Goal: Book appointment/travel/reservation

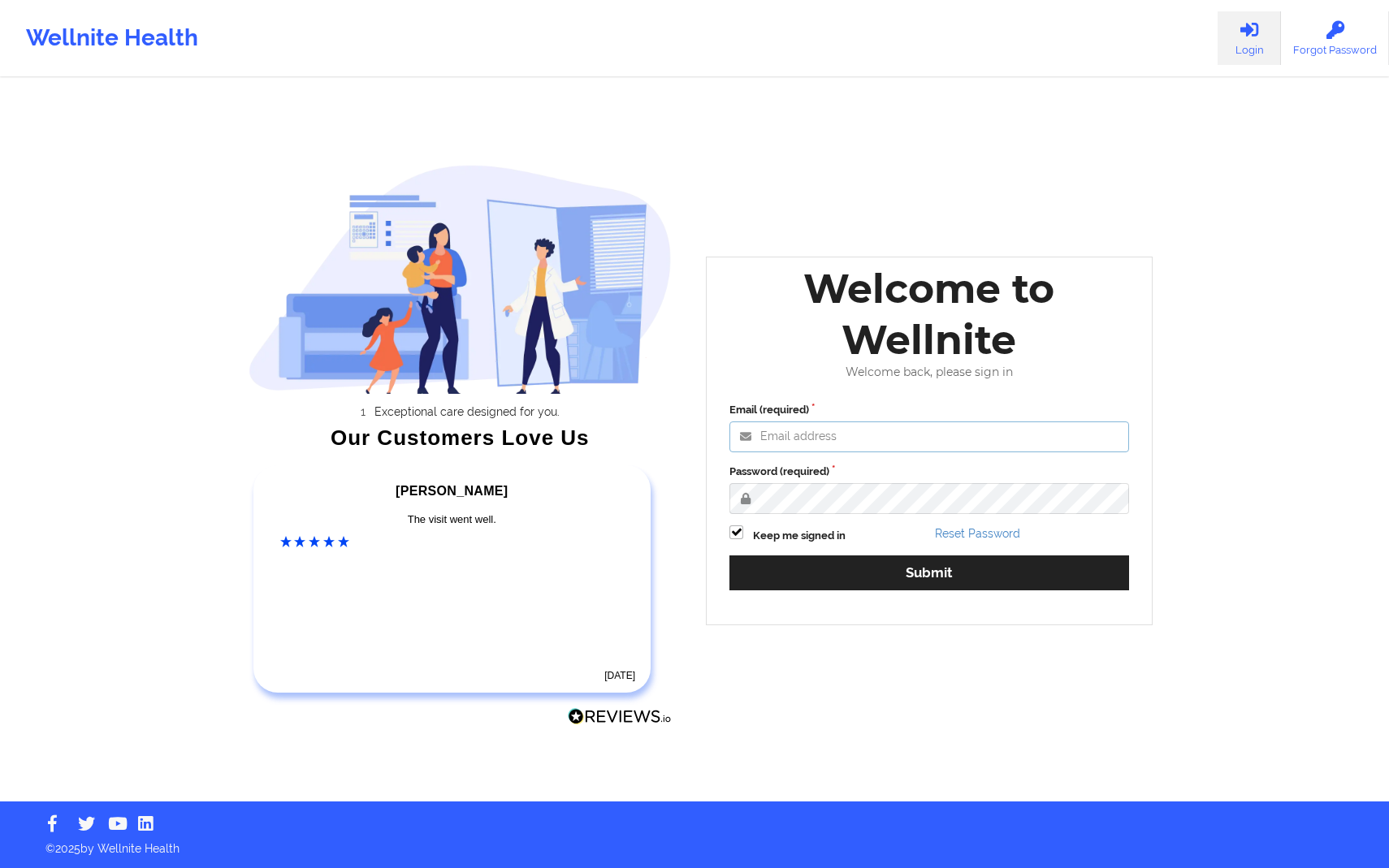
click at [821, 430] on input "Email (required)" at bounding box center [929, 436] width 400 height 31
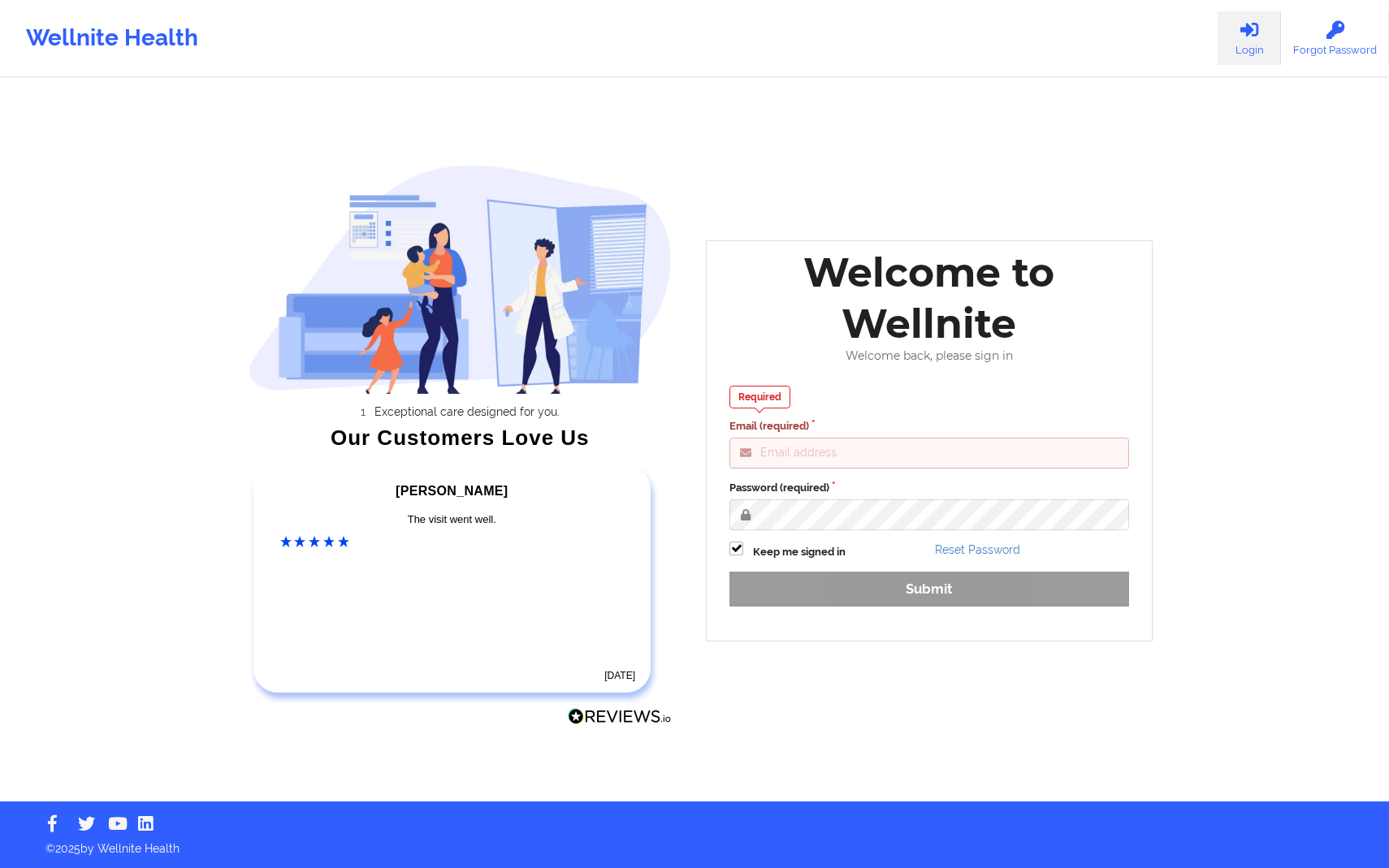
click at [811, 435] on div "Required Email (required)" at bounding box center [929, 427] width 400 height 83
click at [811, 442] on input "Email (required)" at bounding box center [929, 453] width 400 height 31
type input "sam@wellnite.com"
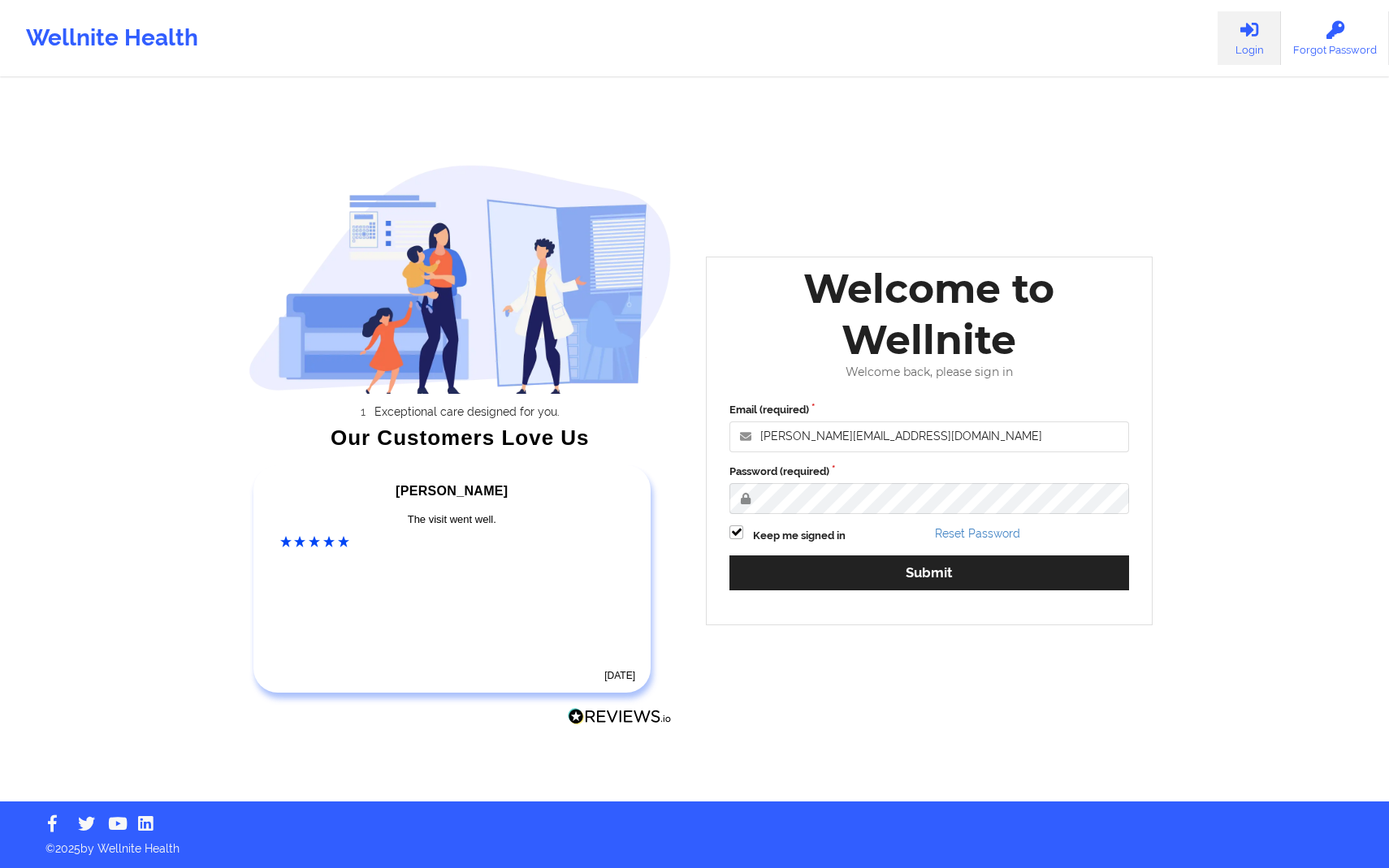
click at [891, 554] on div "Email (required) sam@wellnite.com Password (required) Keep me signed in Reset P…" at bounding box center [929, 502] width 422 height 222
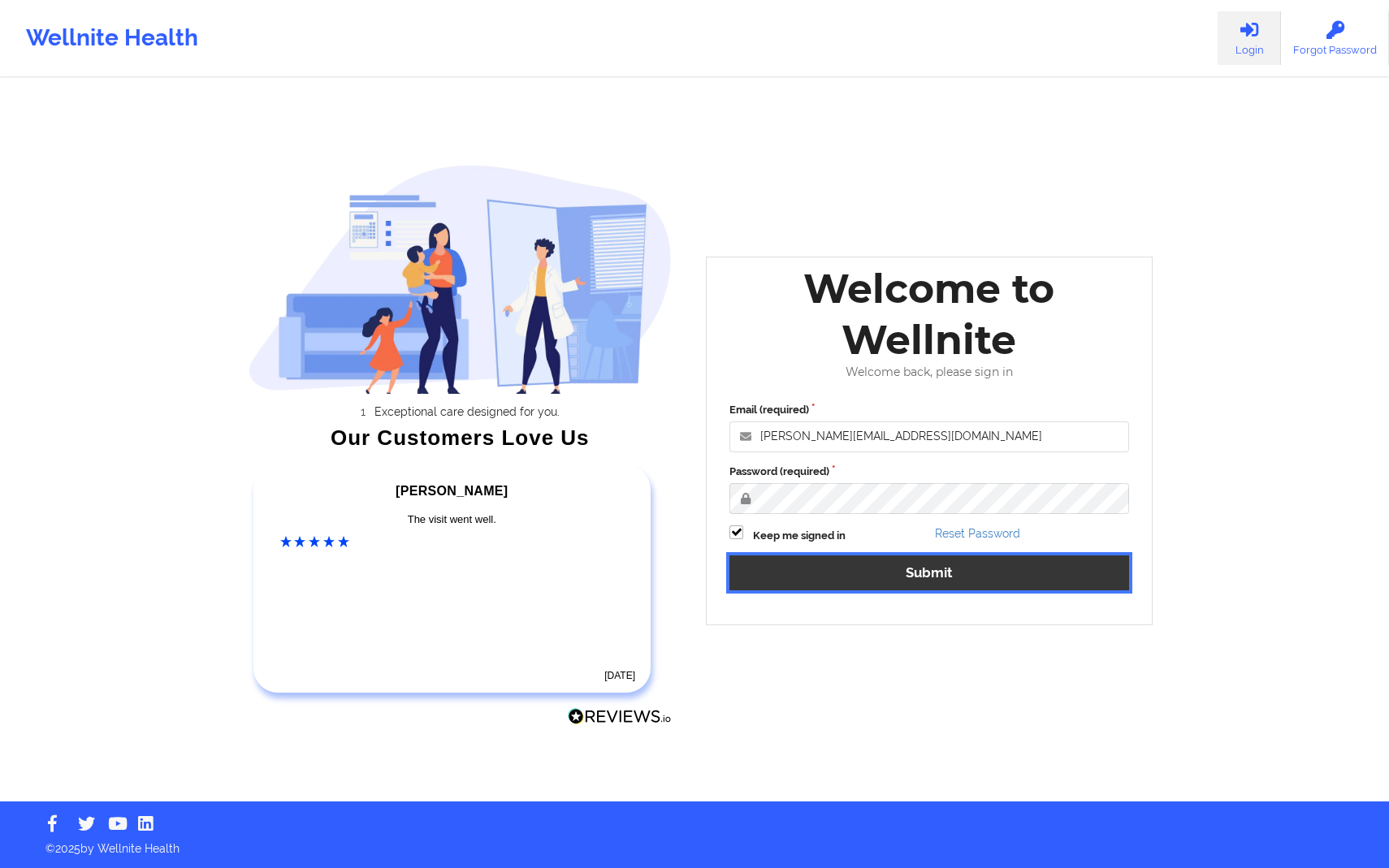
click at [886, 565] on button "Submit" at bounding box center [929, 573] width 400 height 35
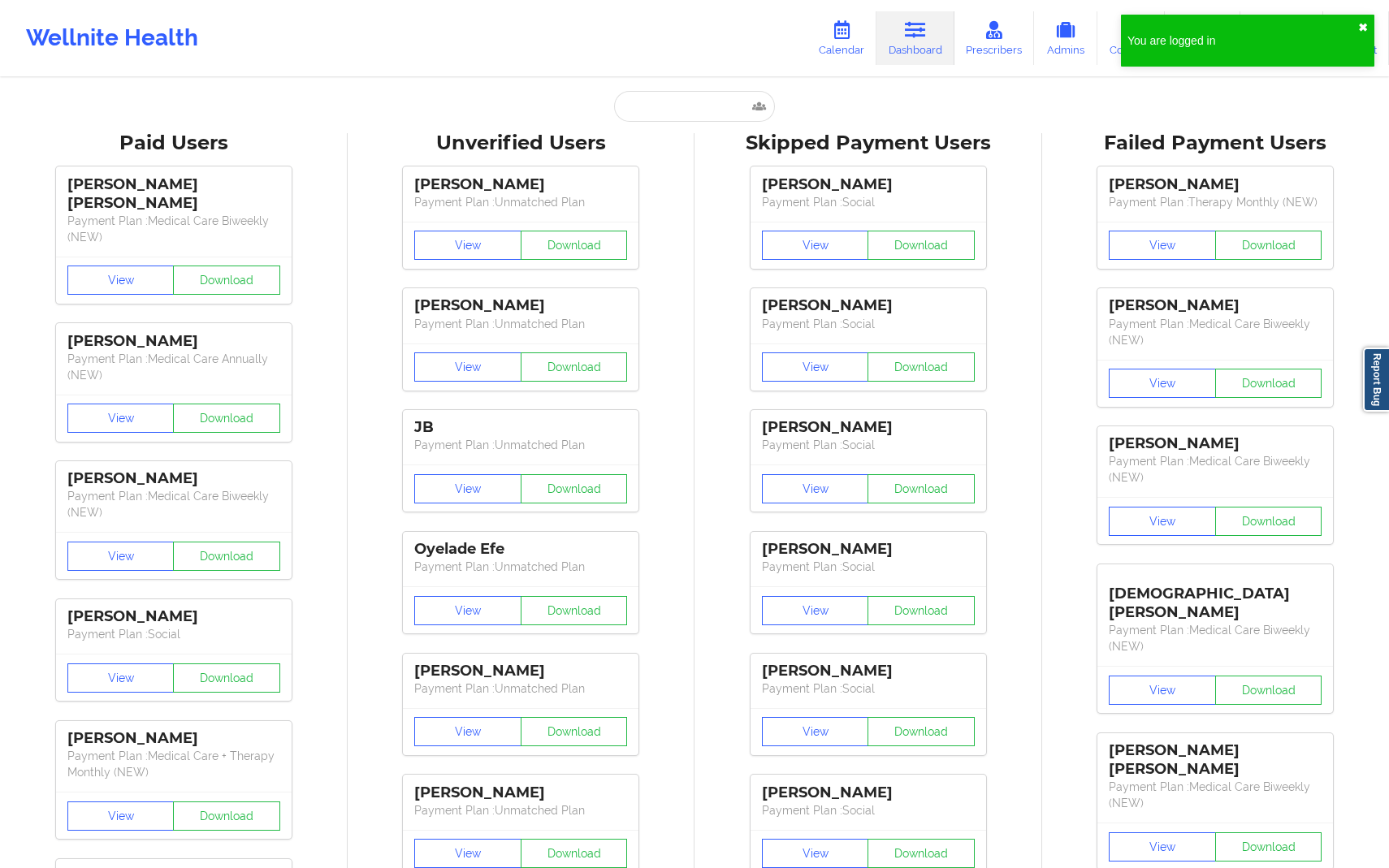
click at [1365, 27] on button "✖︎" at bounding box center [1363, 27] width 10 height 13
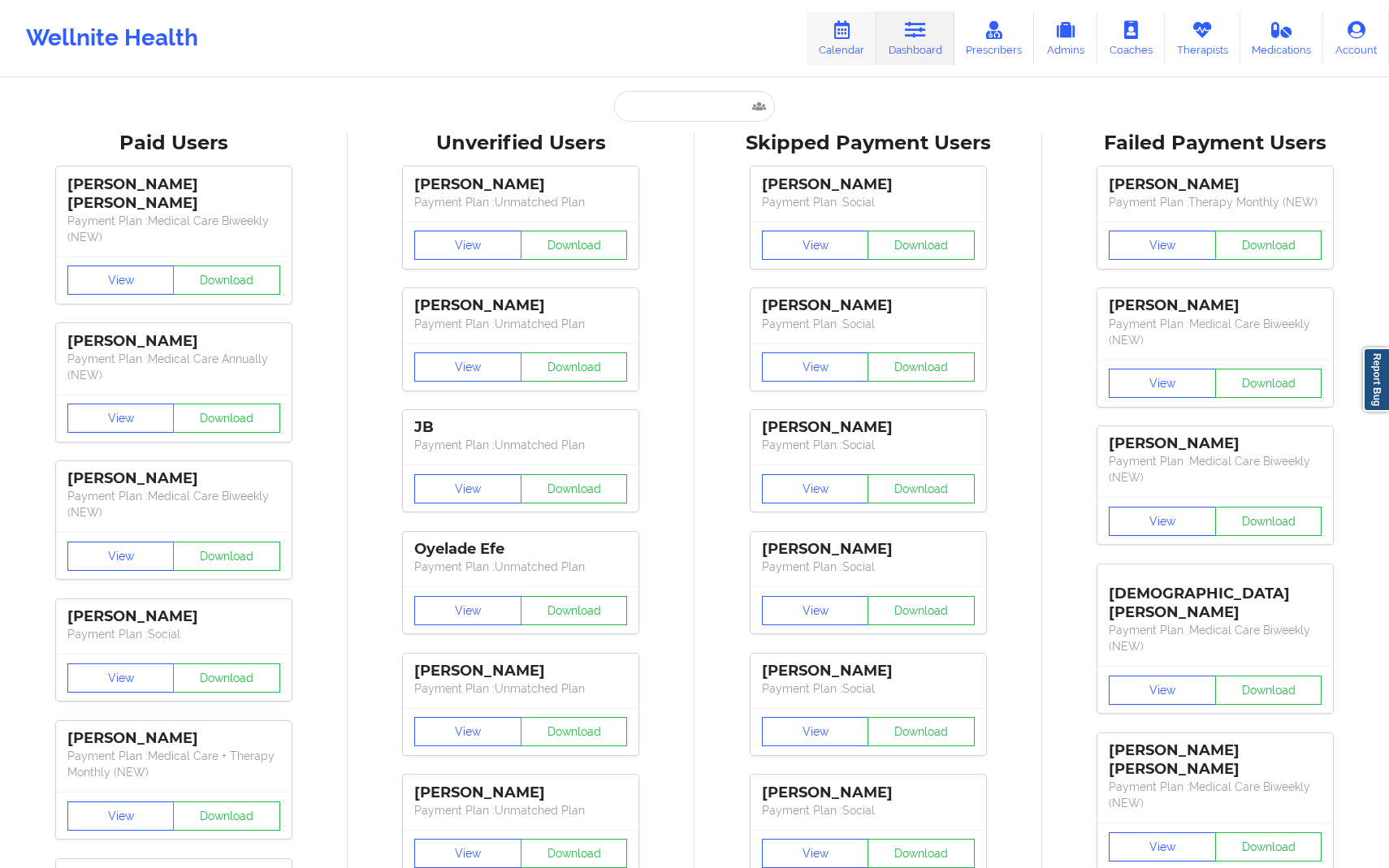
click at [851, 36] on icon at bounding box center [841, 30] width 21 height 17
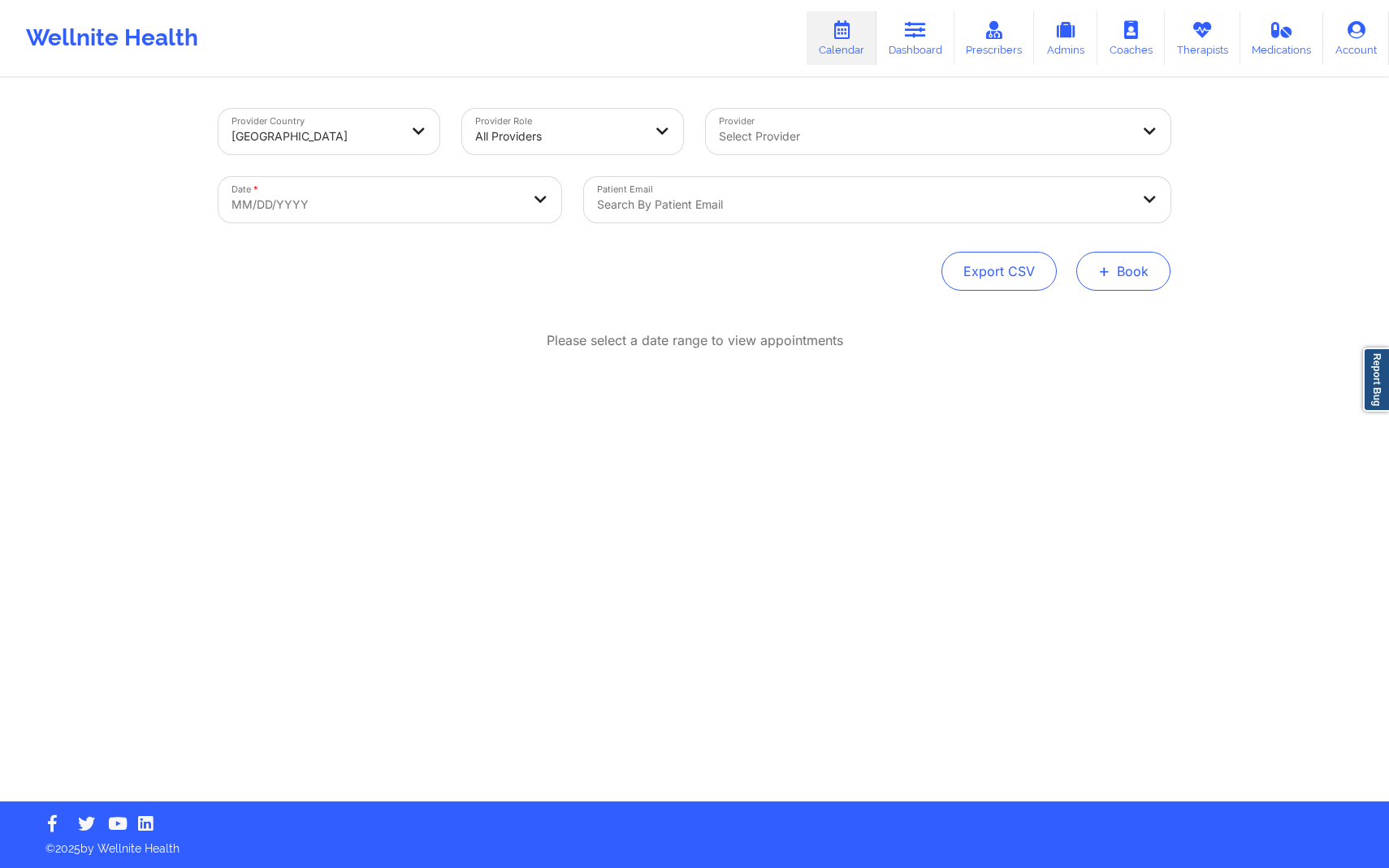
click at [1148, 277] on button "+ Book" at bounding box center [1124, 271] width 94 height 39
click at [1116, 322] on button "Therapy Session" at bounding box center [1096, 323] width 124 height 27
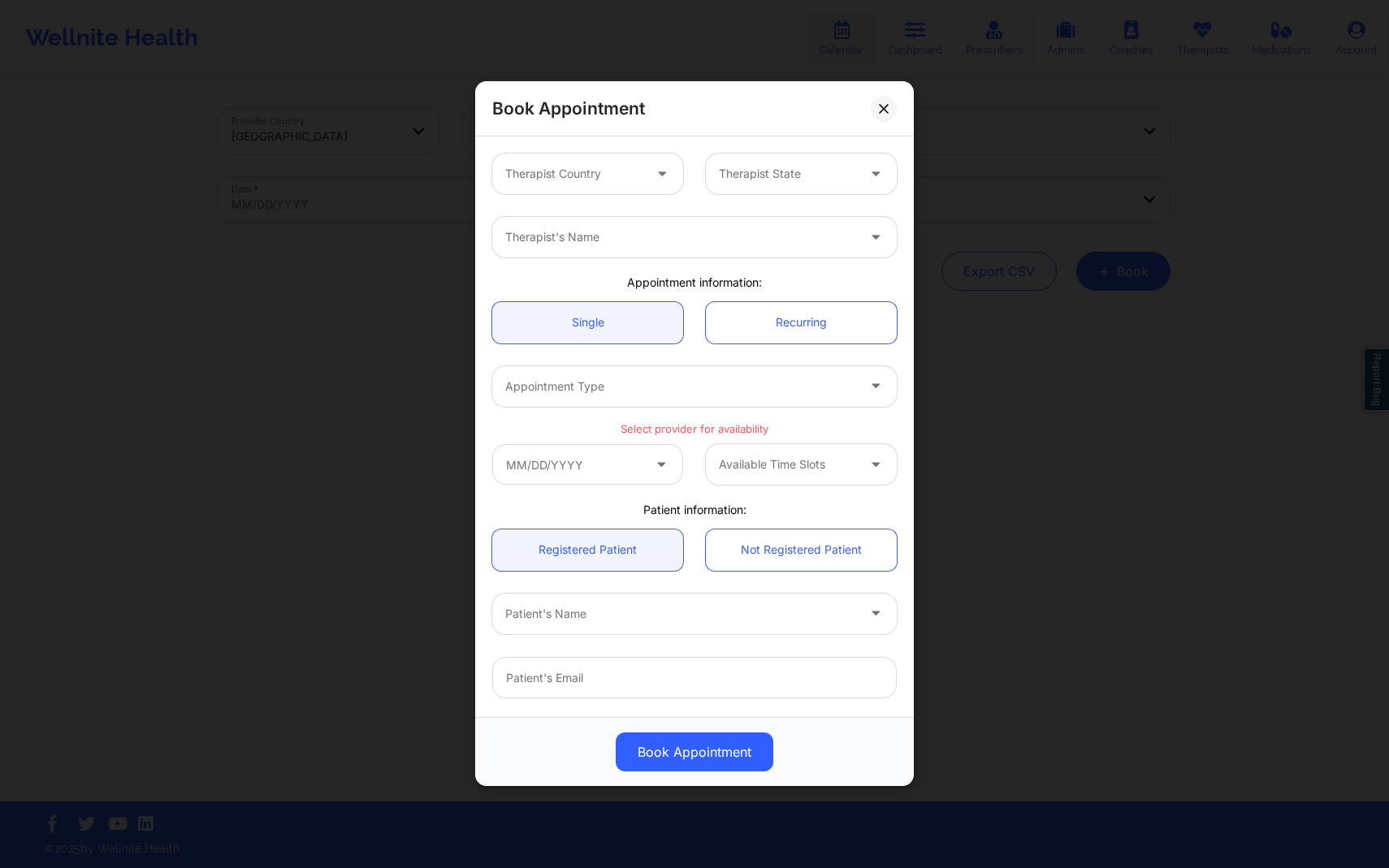
click at [654, 171] on icon at bounding box center [662, 171] width 17 height 14
type input "florida"
click at [652, 242] on div at bounding box center [681, 238] width 351 height 19
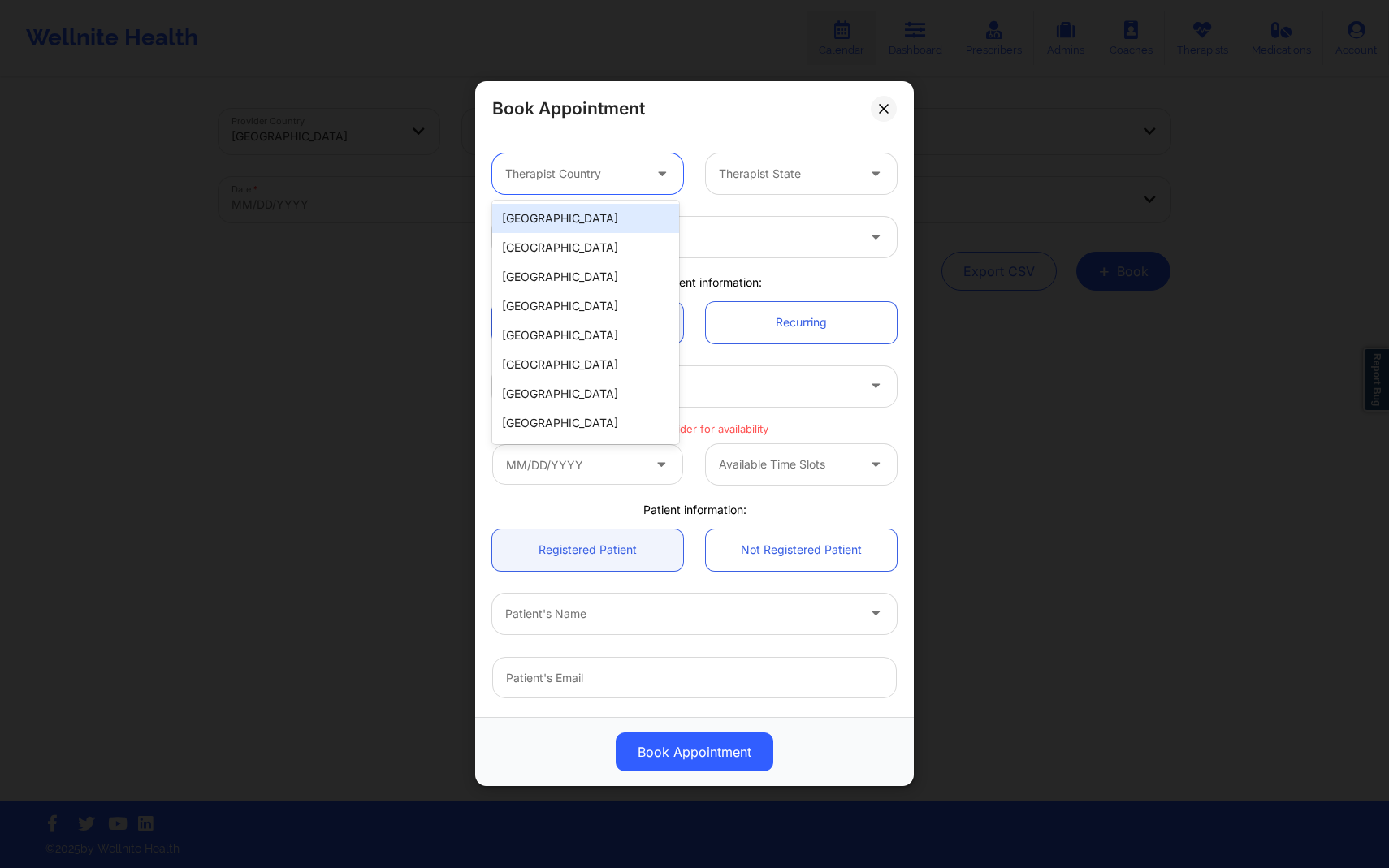
click at [627, 169] on div at bounding box center [573, 174] width 137 height 19
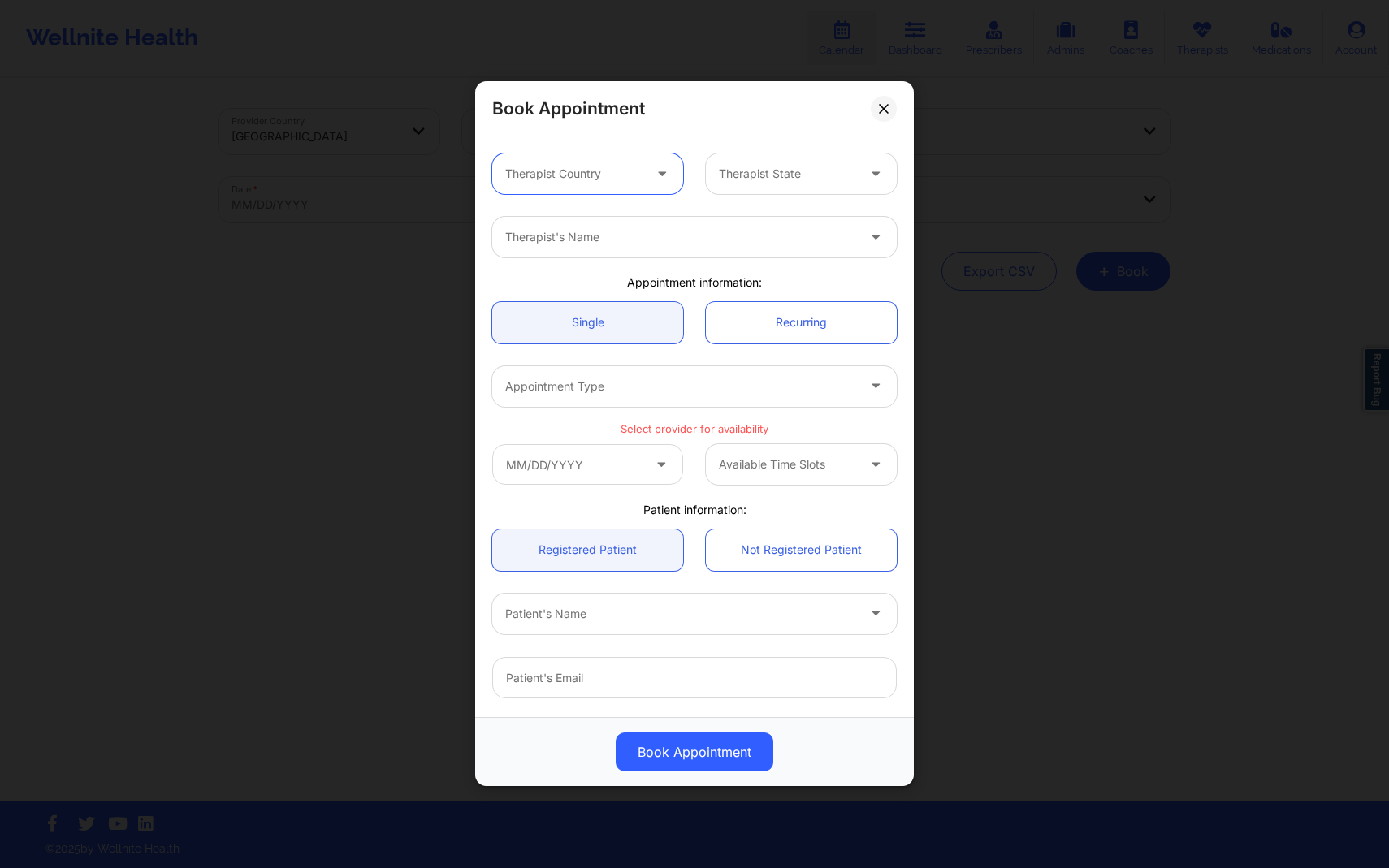
click at [654, 176] on icon at bounding box center [662, 171] width 17 height 14
click at [621, 204] on div "Therapist Country Therapist State" at bounding box center [694, 174] width 428 height 64
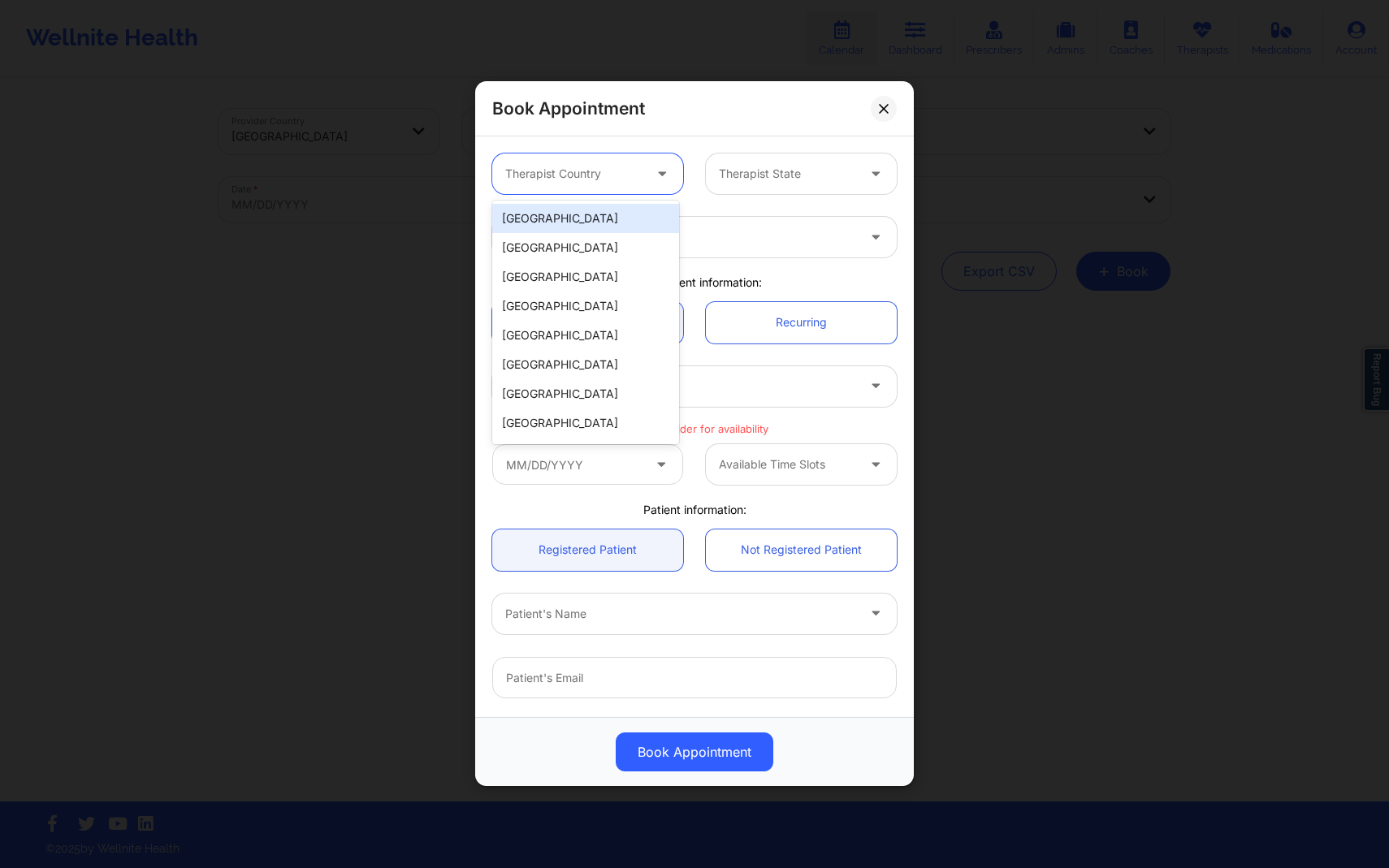
click at [621, 184] on div "Therapist Country" at bounding box center [568, 174] width 152 height 41
click at [577, 220] on div "[GEOGRAPHIC_DATA]" at bounding box center [585, 219] width 187 height 30
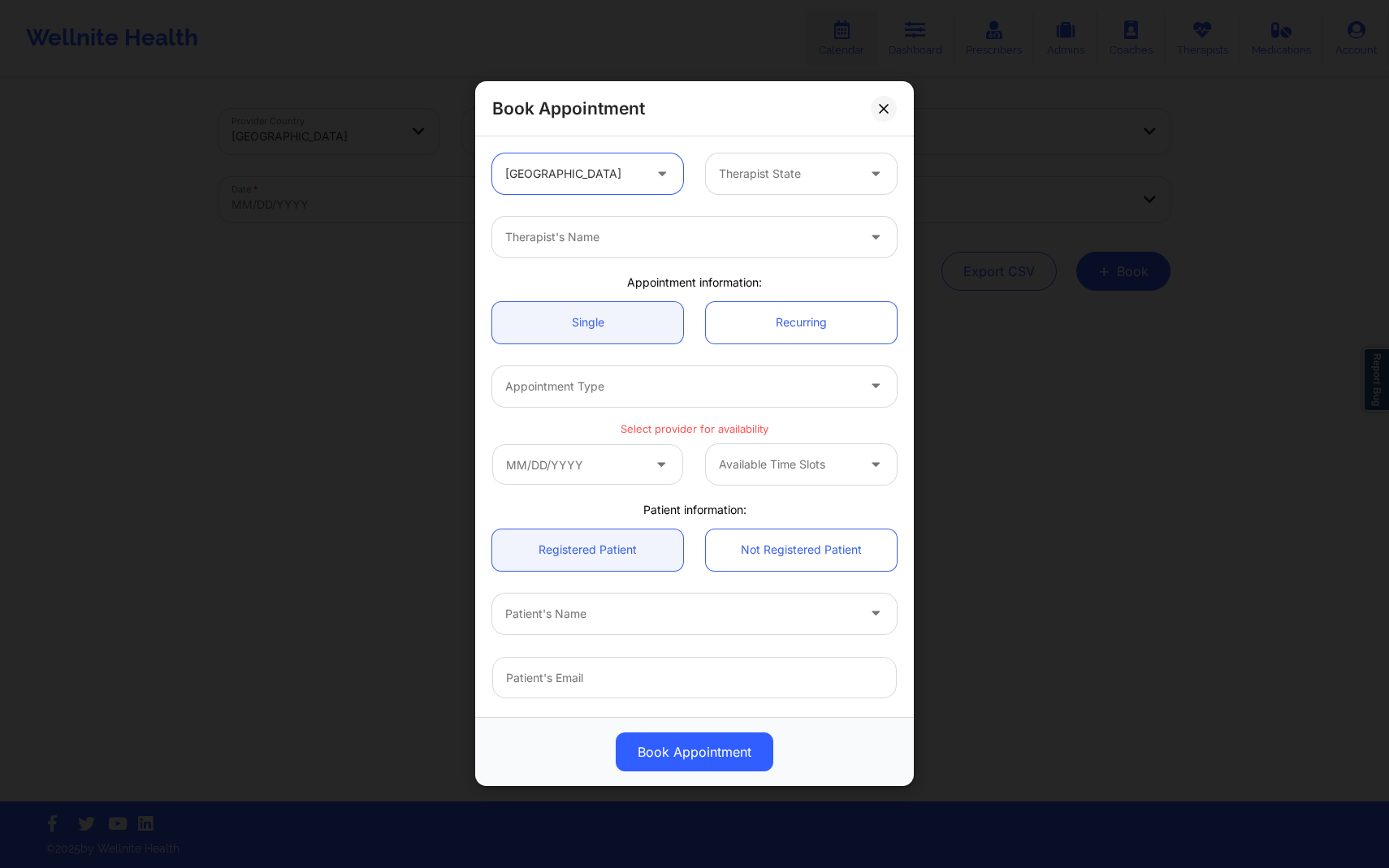
click at [749, 169] on div at bounding box center [787, 174] width 137 height 19
type input "flor"
click at [787, 215] on div "[US_STATE]" at bounding box center [795, 219] width 187 height 30
click at [730, 245] on div at bounding box center [681, 238] width 351 height 19
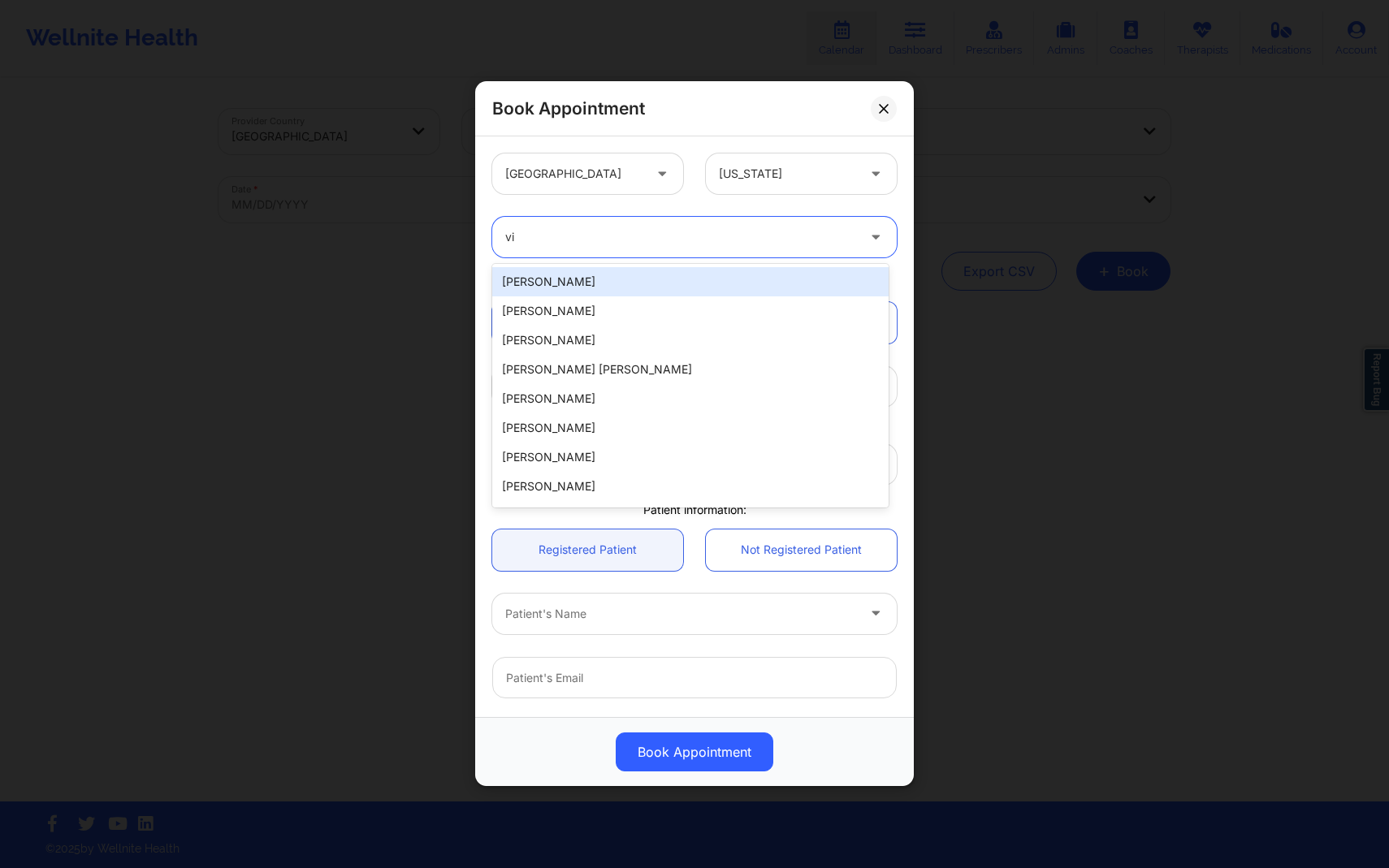
type input "v"
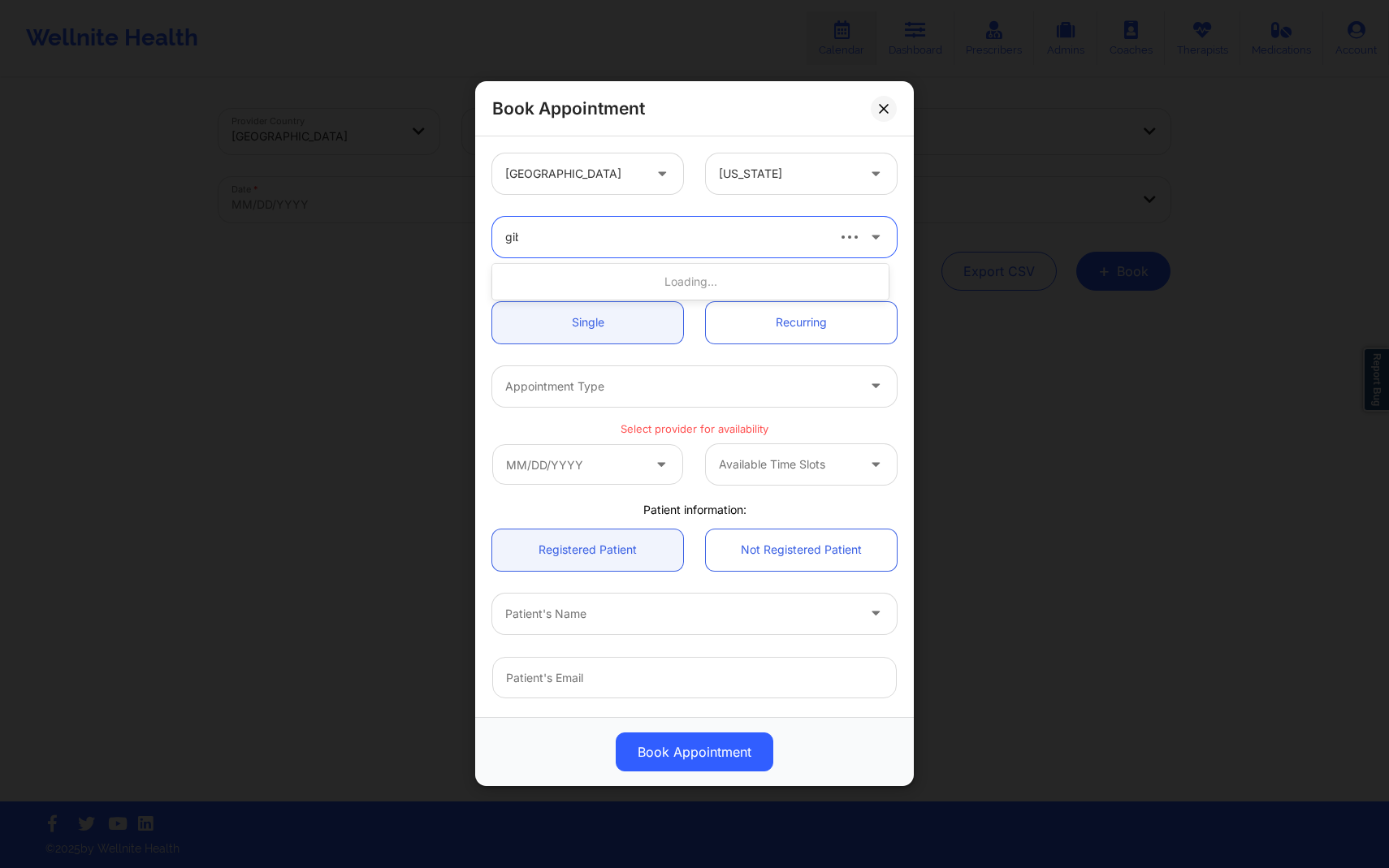
type input "[PERSON_NAME]"
click at [660, 284] on div "[US_STATE][PERSON_NAME]" at bounding box center [690, 282] width 396 height 30
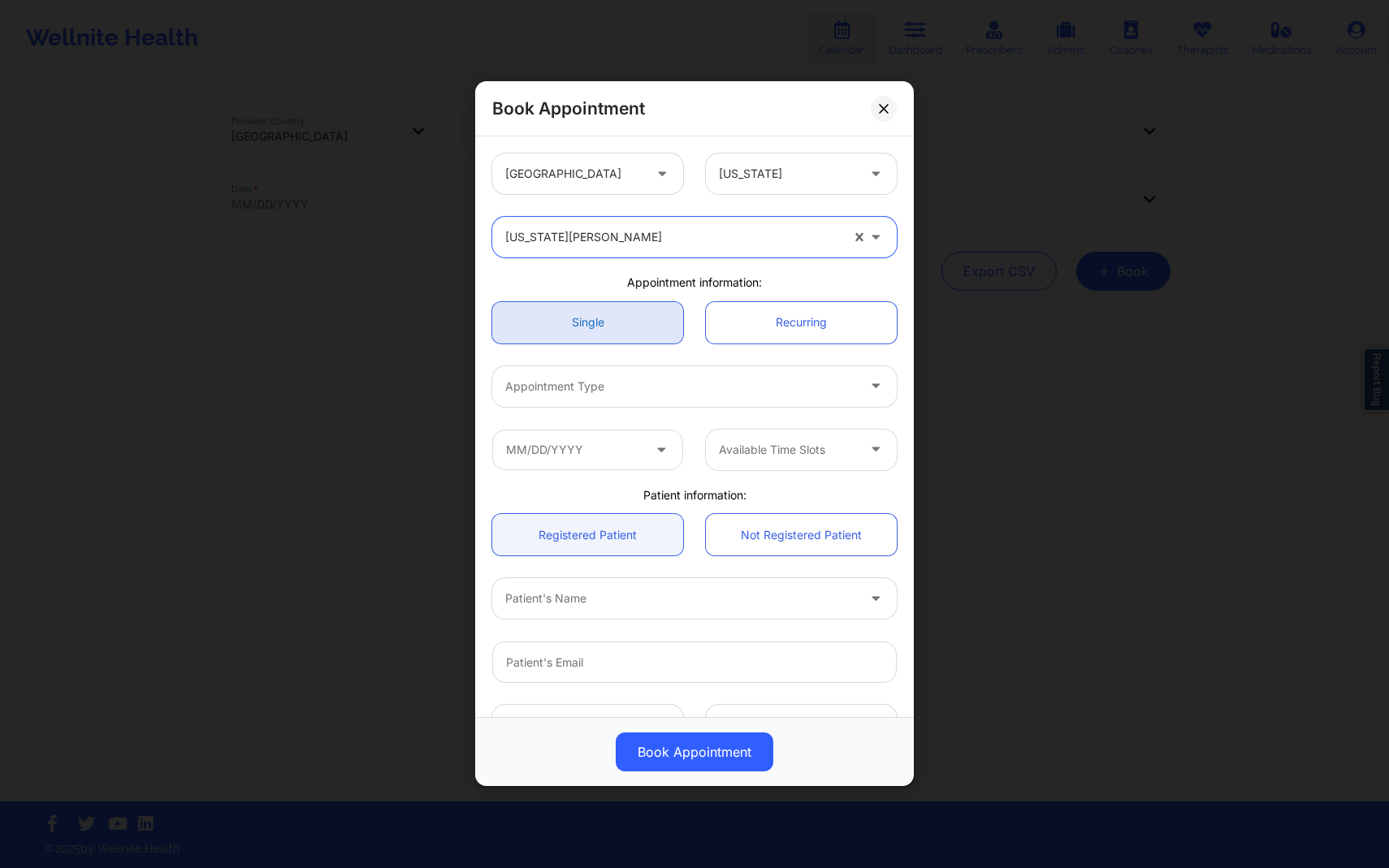
click at [640, 324] on link "Single" at bounding box center [587, 322] width 191 height 41
click at [697, 379] on div at bounding box center [681, 386] width 351 height 19
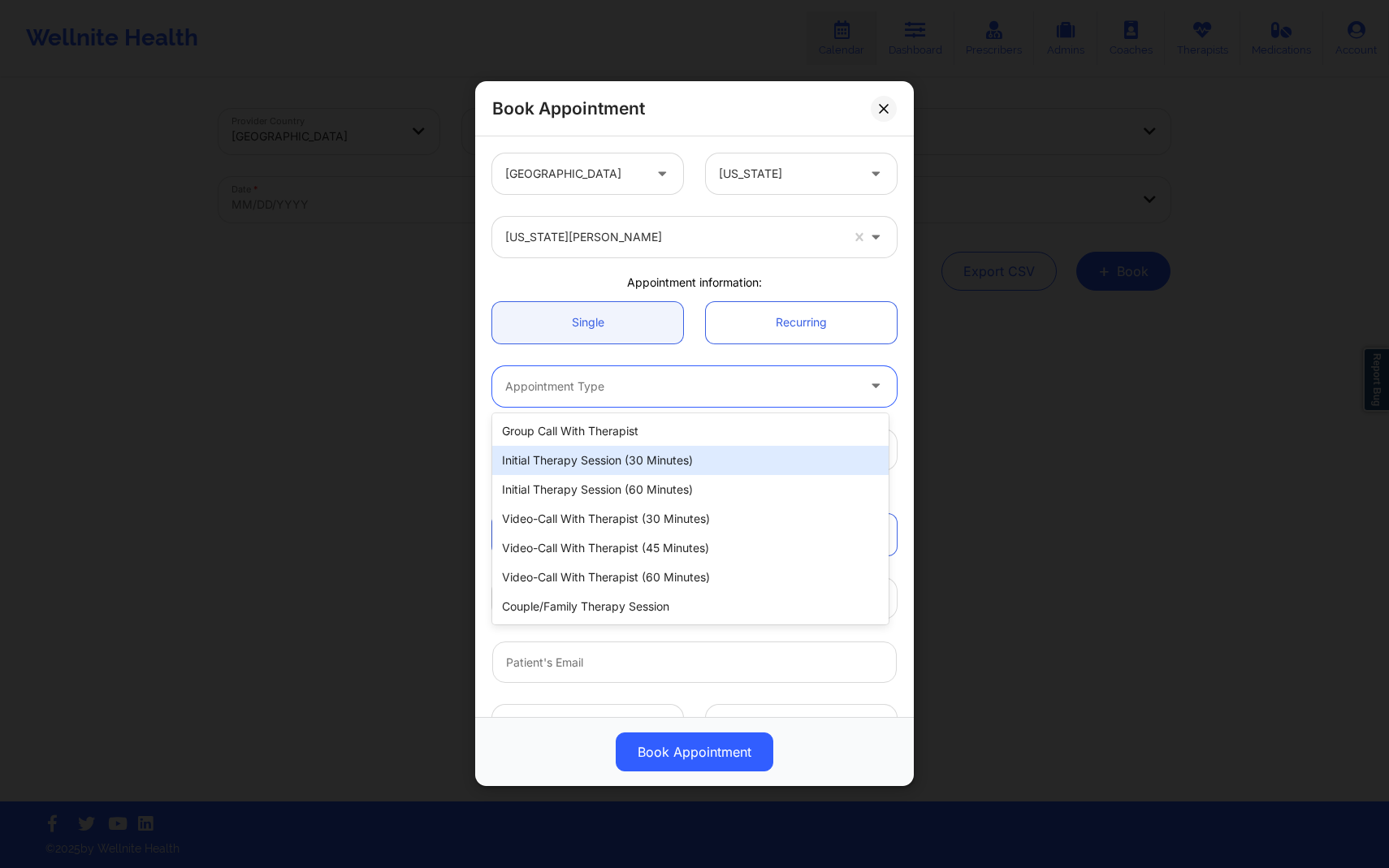
click at [681, 473] on div "Initial Therapy Session (30 minutes)" at bounding box center [690, 461] width 396 height 30
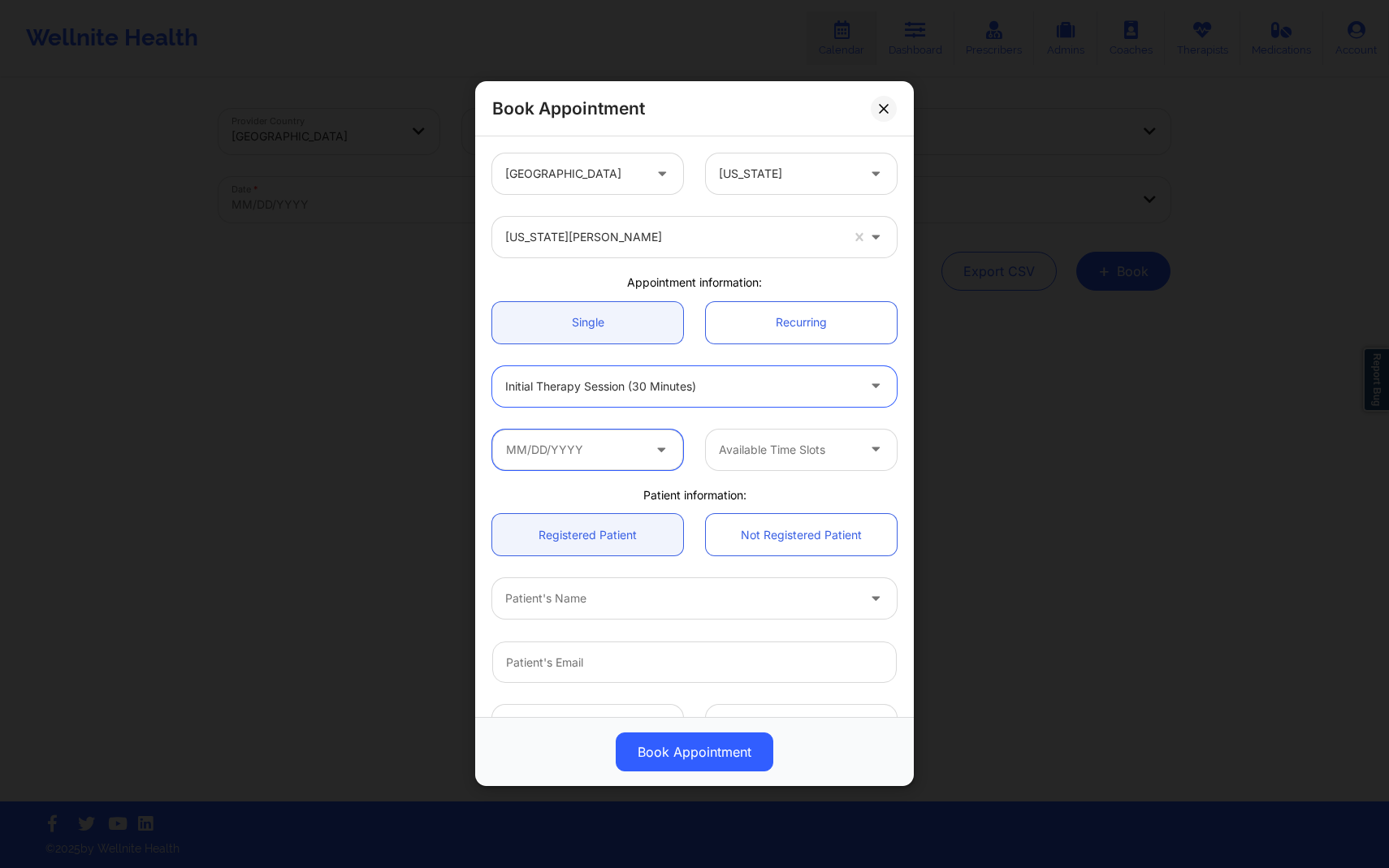
click at [628, 455] on input "text" at bounding box center [587, 450] width 191 height 41
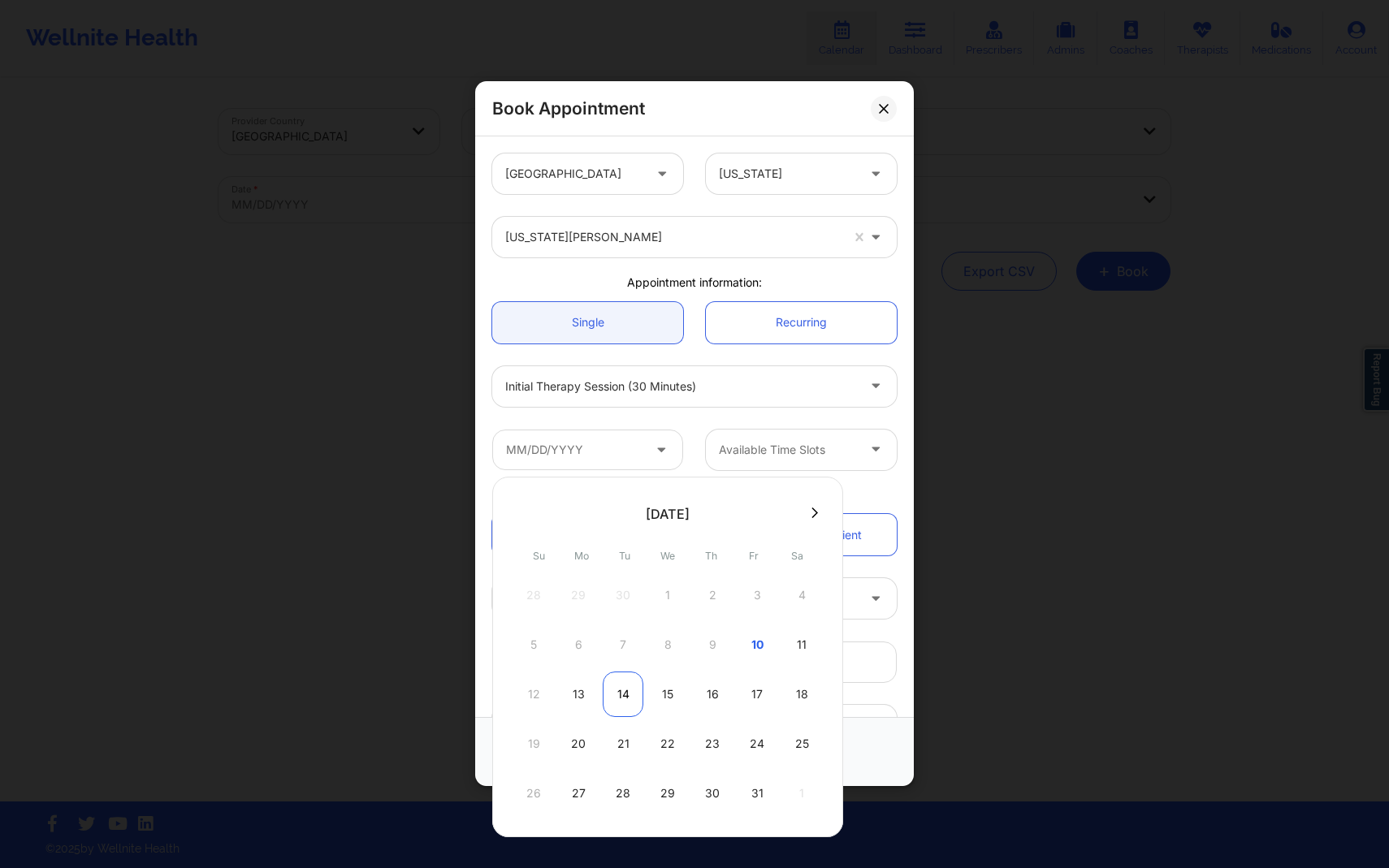
click at [629, 689] on div "14" at bounding box center [623, 694] width 41 height 45
type input "10/14/2025"
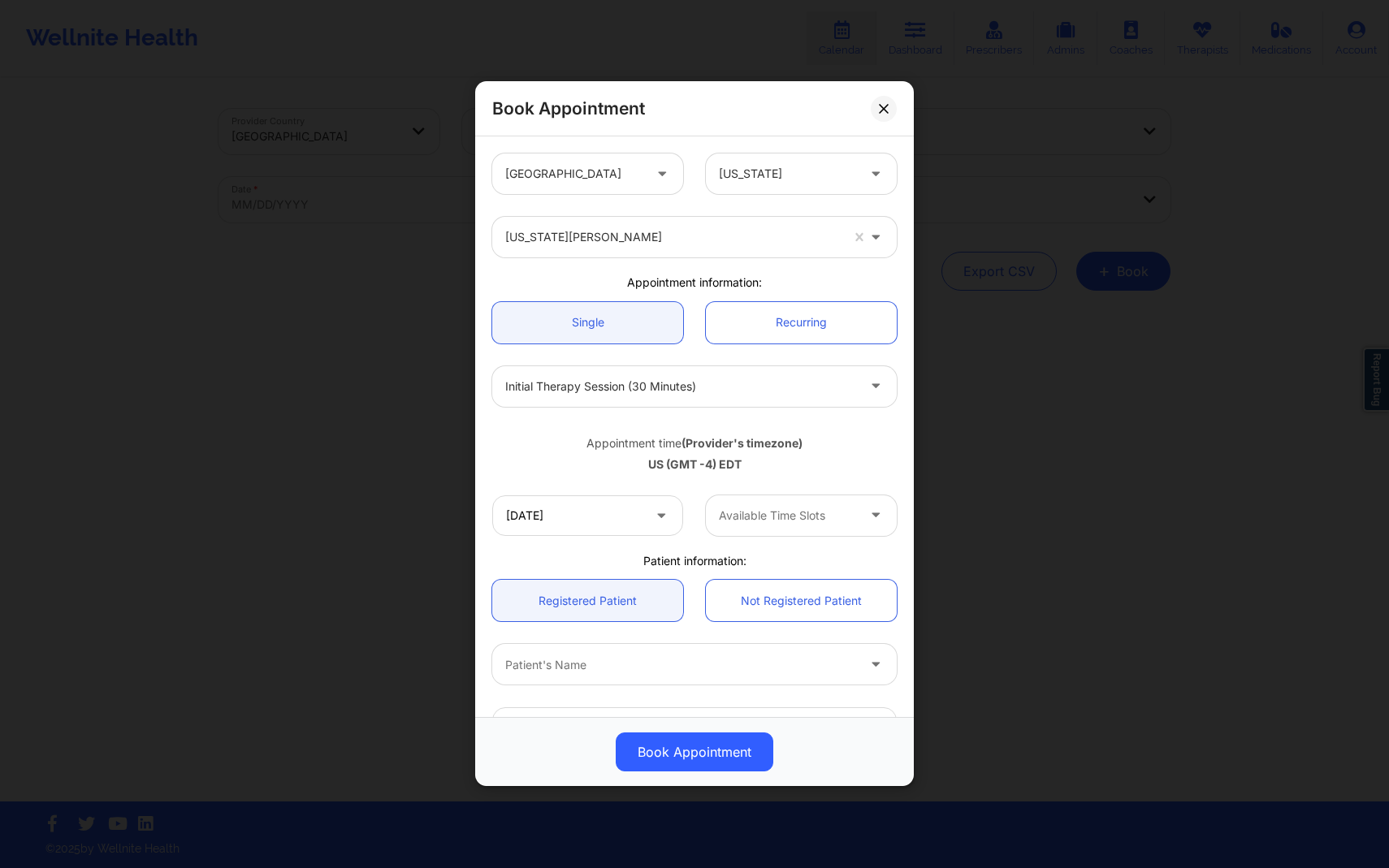
click at [749, 512] on div at bounding box center [787, 516] width 137 height 19
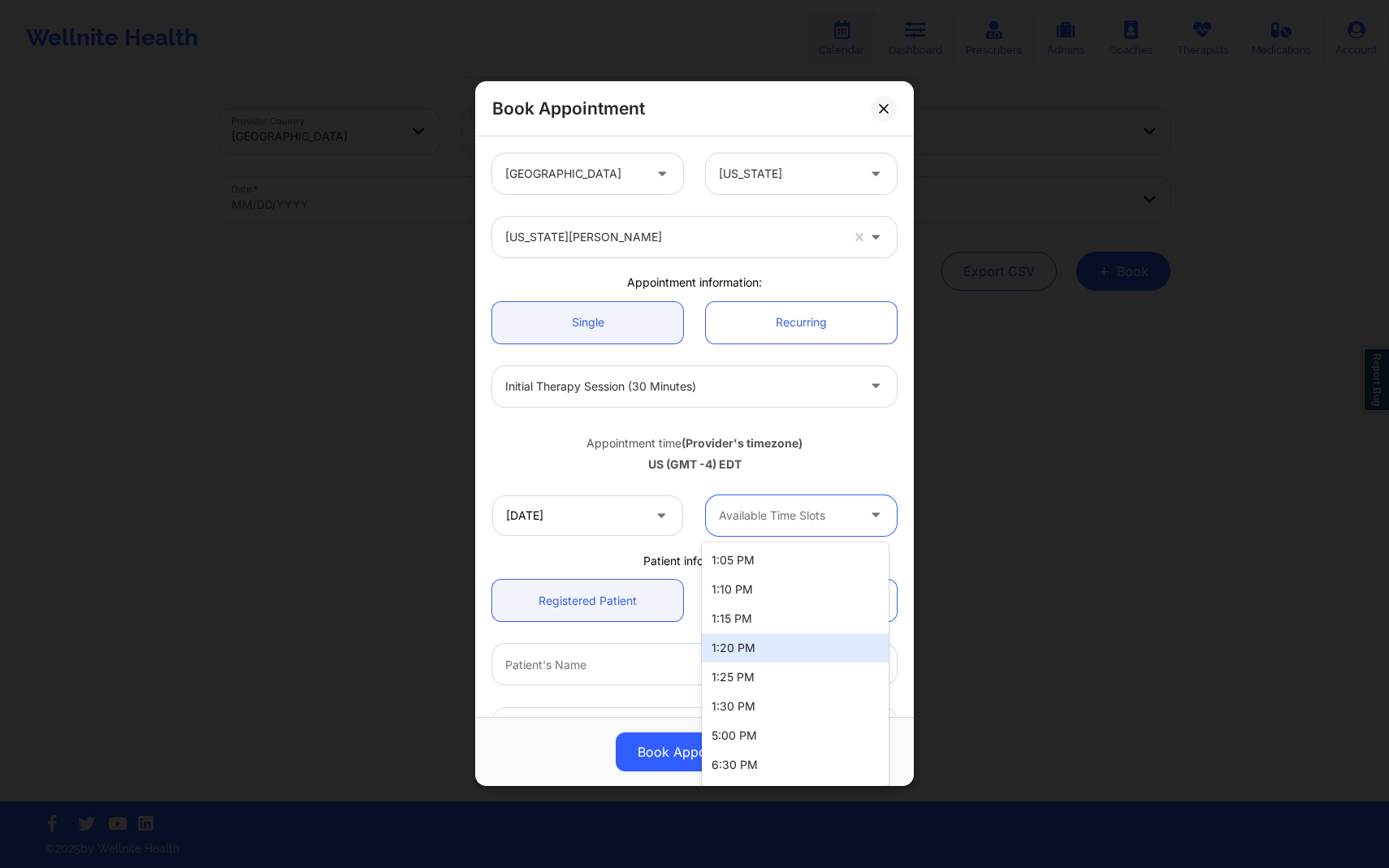
scroll to position [30, 0]
click at [769, 739] on div "5:00 PM" at bounding box center [795, 735] width 187 height 30
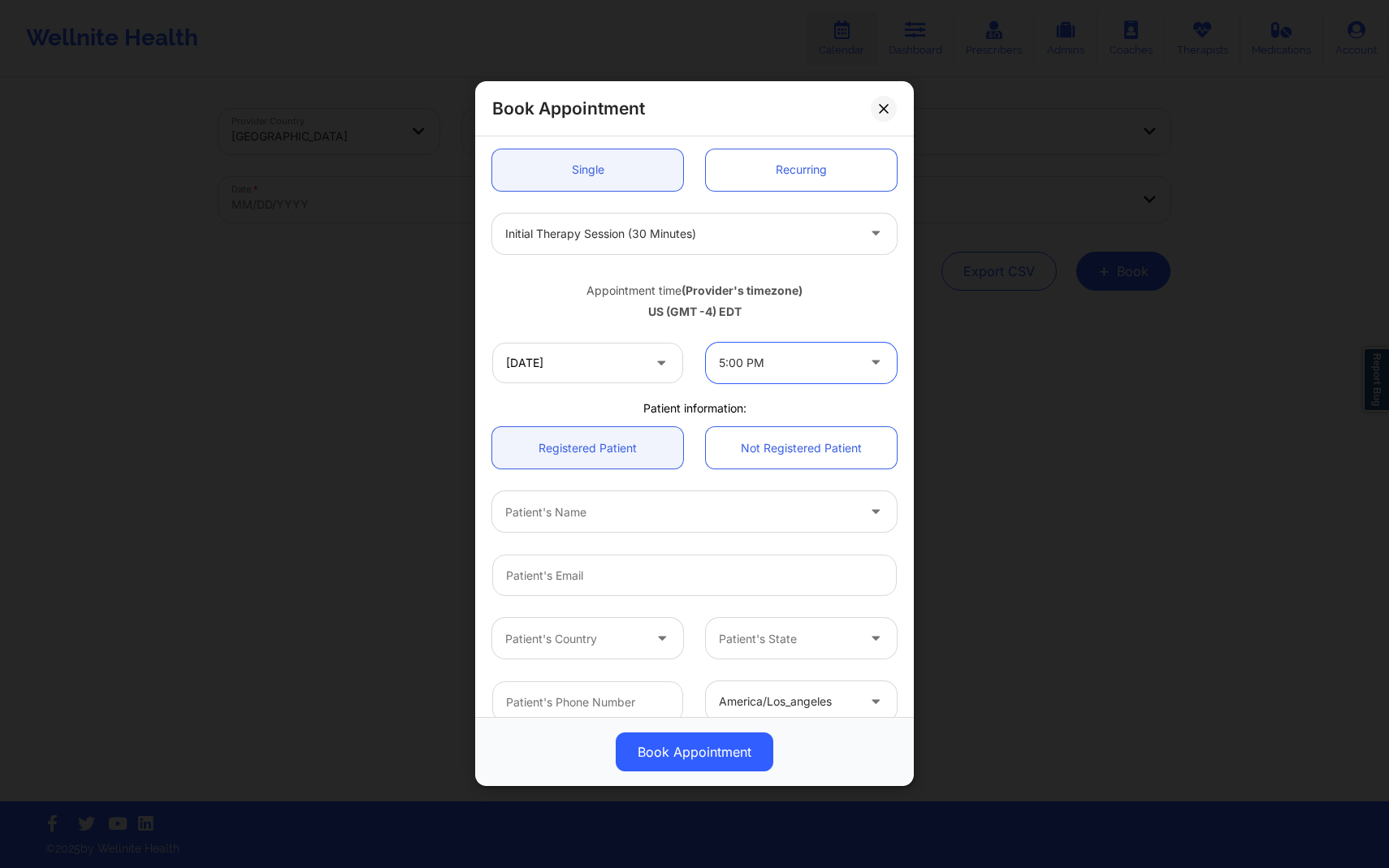
scroll to position [263, 0]
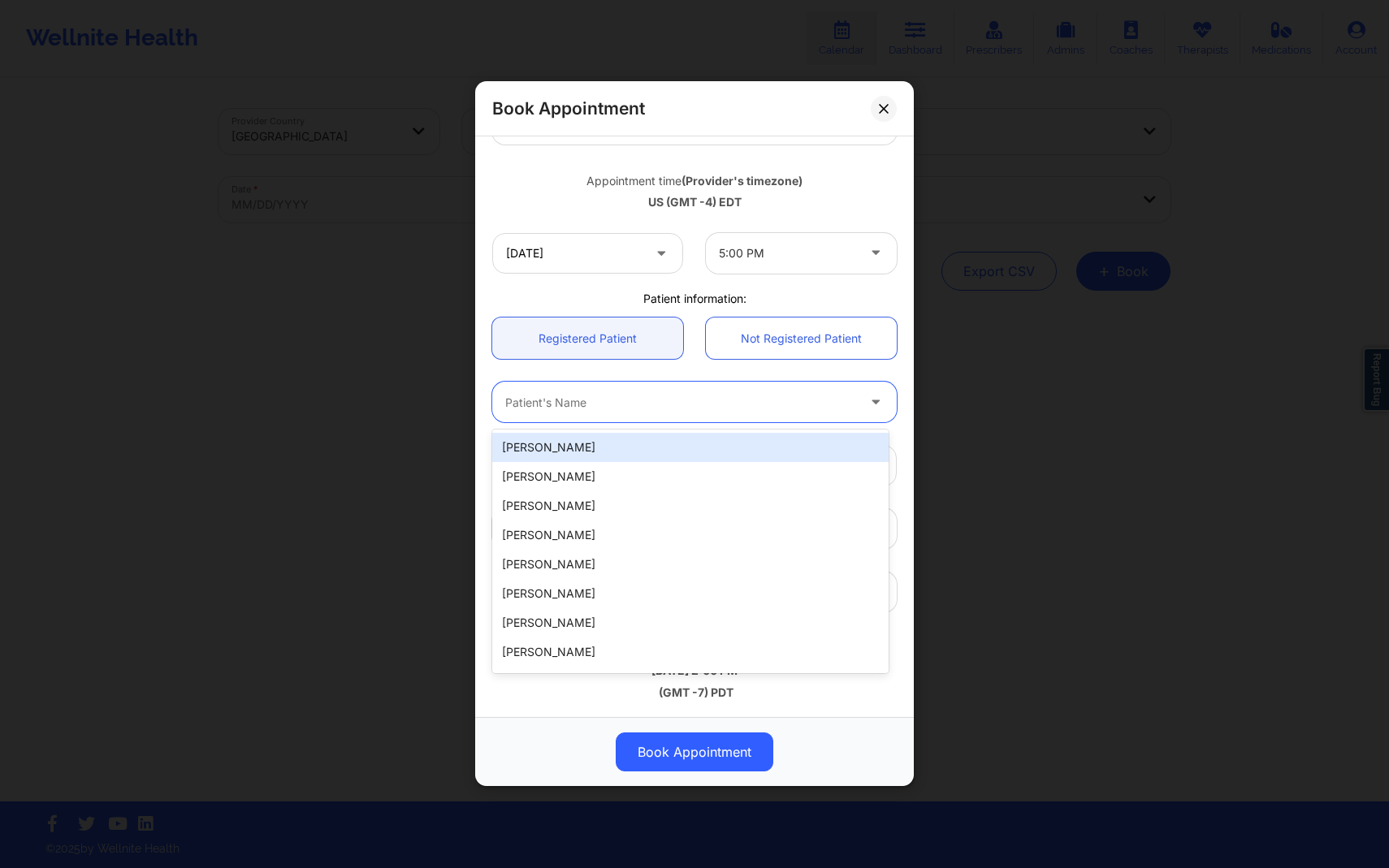
click at [807, 414] on div "Patient's Name" at bounding box center [674, 403] width 366 height 41
click at [804, 366] on div "Registered Patient Not Registered Patient" at bounding box center [694, 339] width 428 height 65
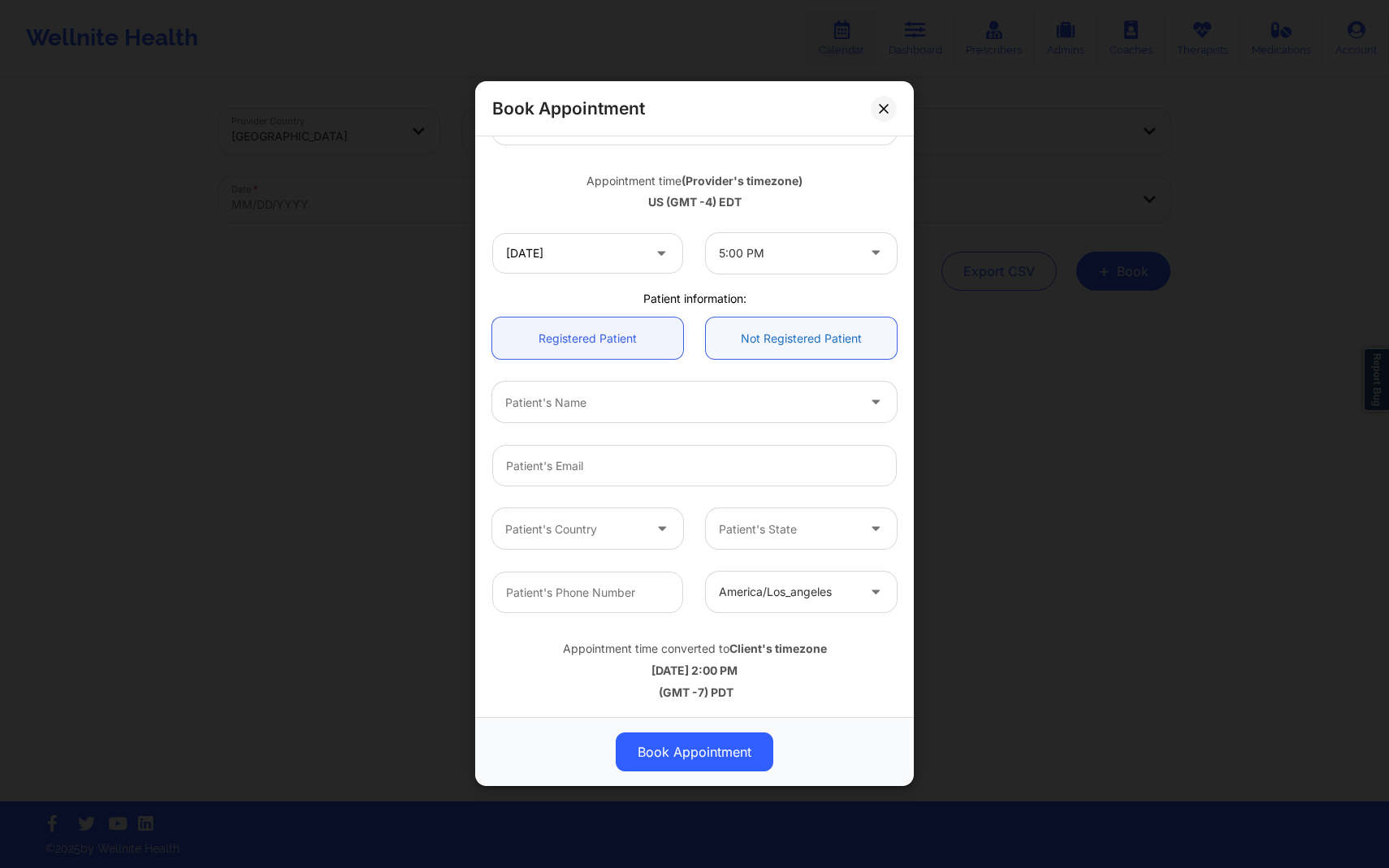
click at [801, 339] on link "Not Registered Patient" at bounding box center [801, 338] width 191 height 41
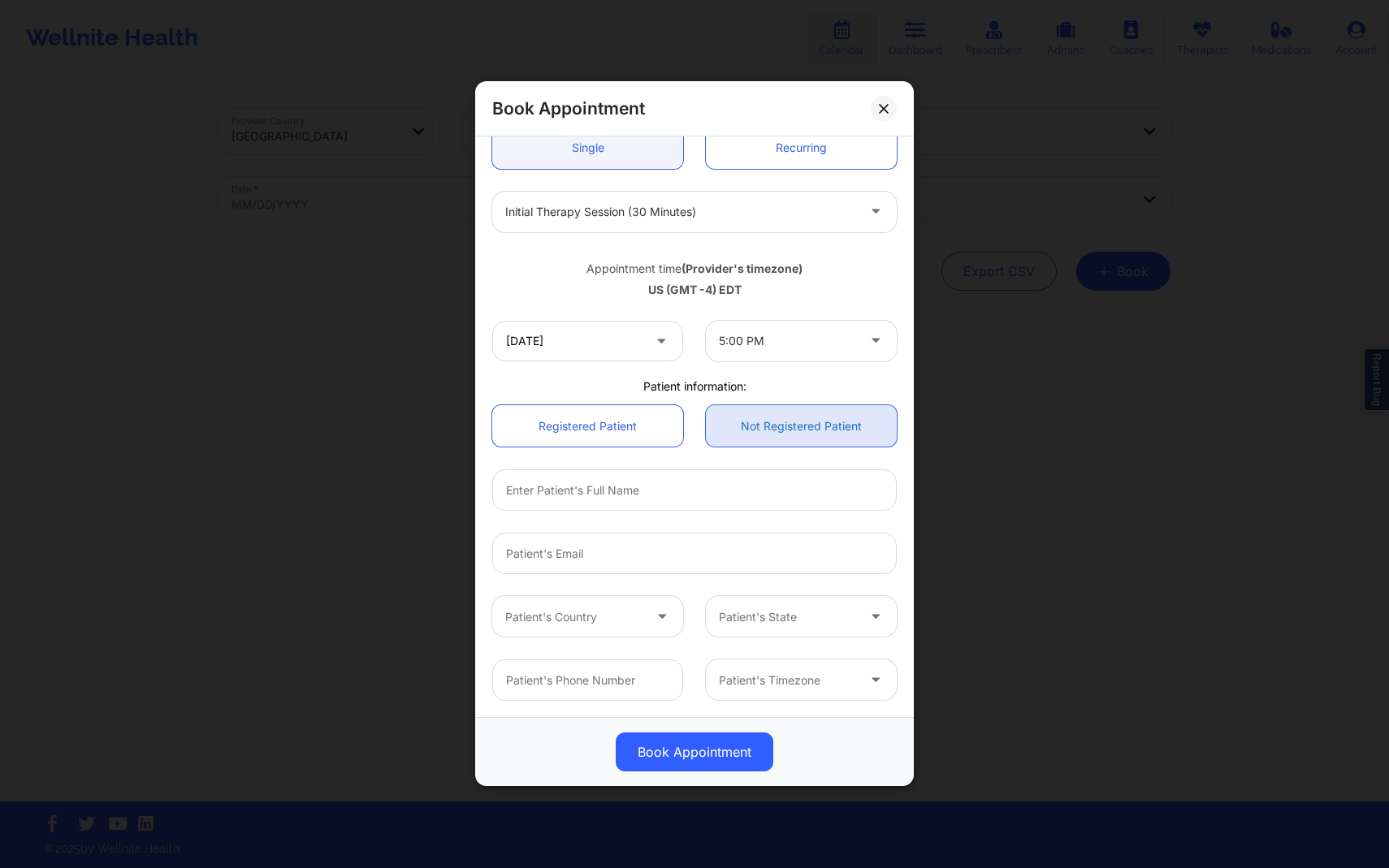
scroll to position [174, 0]
click at [632, 427] on link "Registered Patient" at bounding box center [587, 427] width 191 height 41
click at [798, 443] on link "Not Registered Patient" at bounding box center [801, 427] width 191 height 41
click at [753, 501] on input "text" at bounding box center [694, 490] width 405 height 41
click at [751, 497] on input "text" at bounding box center [694, 490] width 405 height 41
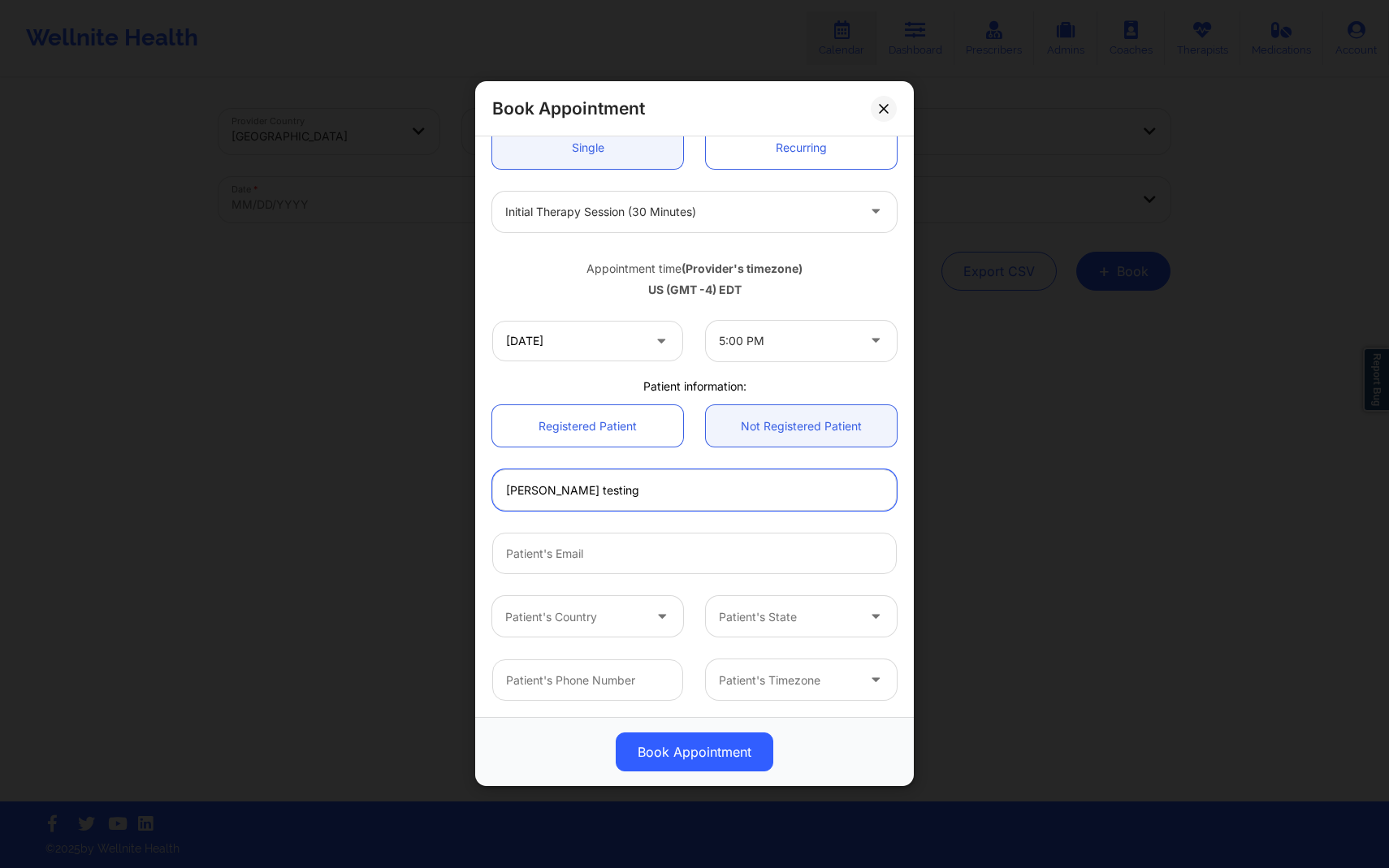
type input "Sam testing"
click at [749, 539] on input "Patient Email" at bounding box center [694, 554] width 405 height 41
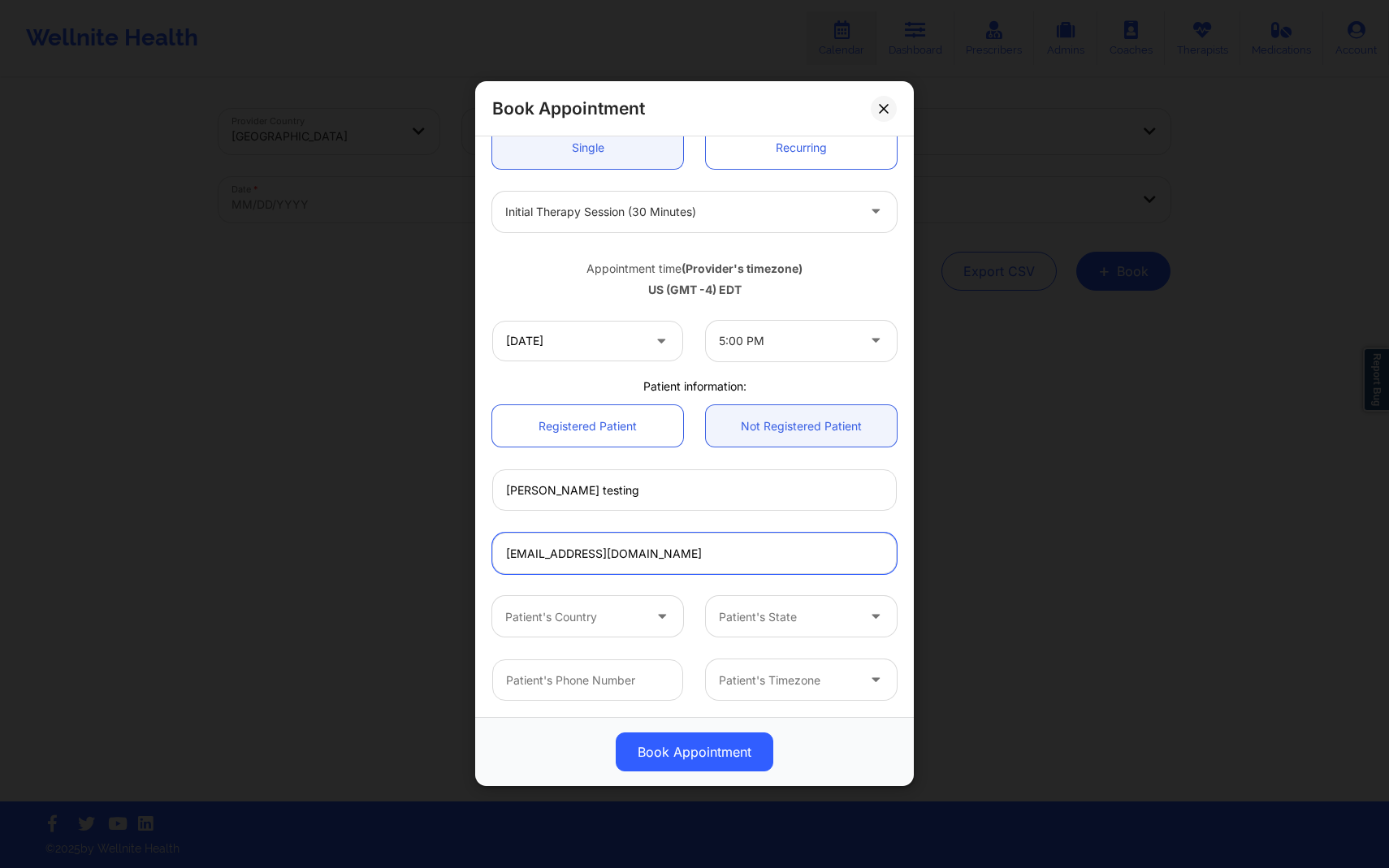
drag, startPoint x: 700, startPoint y: 551, endPoint x: 395, endPoint y: 550, distance: 305.0
click at [395, 550] on div "Book Appointment United States Florida Virginia Gibala Appointment information:…" at bounding box center [694, 434] width 1389 height 868
type input "sam@wellnite.com"
click at [570, 523] on div "sam@wellnite.com" at bounding box center [694, 554] width 428 height 64
click at [647, 603] on div at bounding box center [663, 617] width 39 height 41
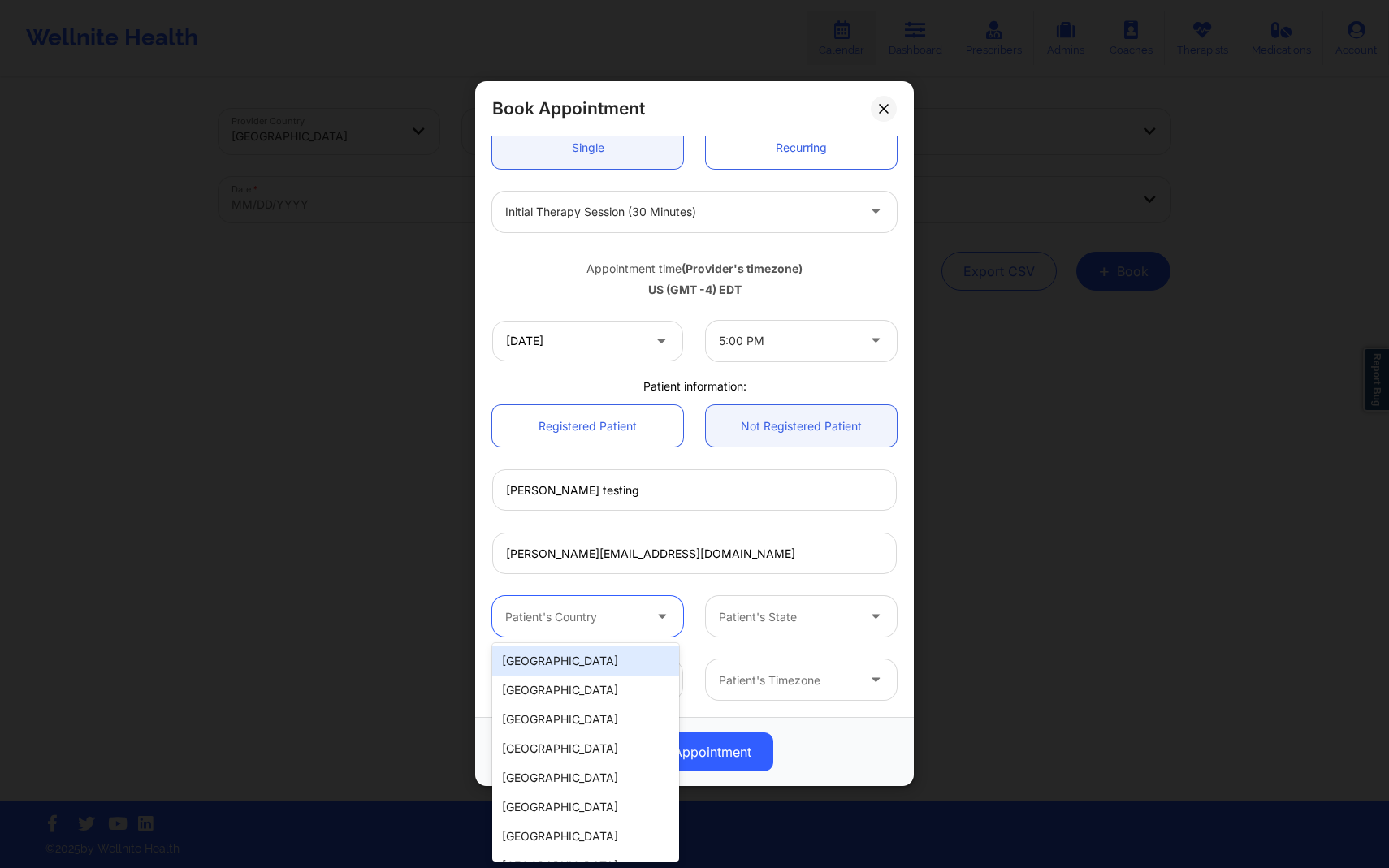
click at [626, 653] on div "[GEOGRAPHIC_DATA]" at bounding box center [585, 661] width 187 height 30
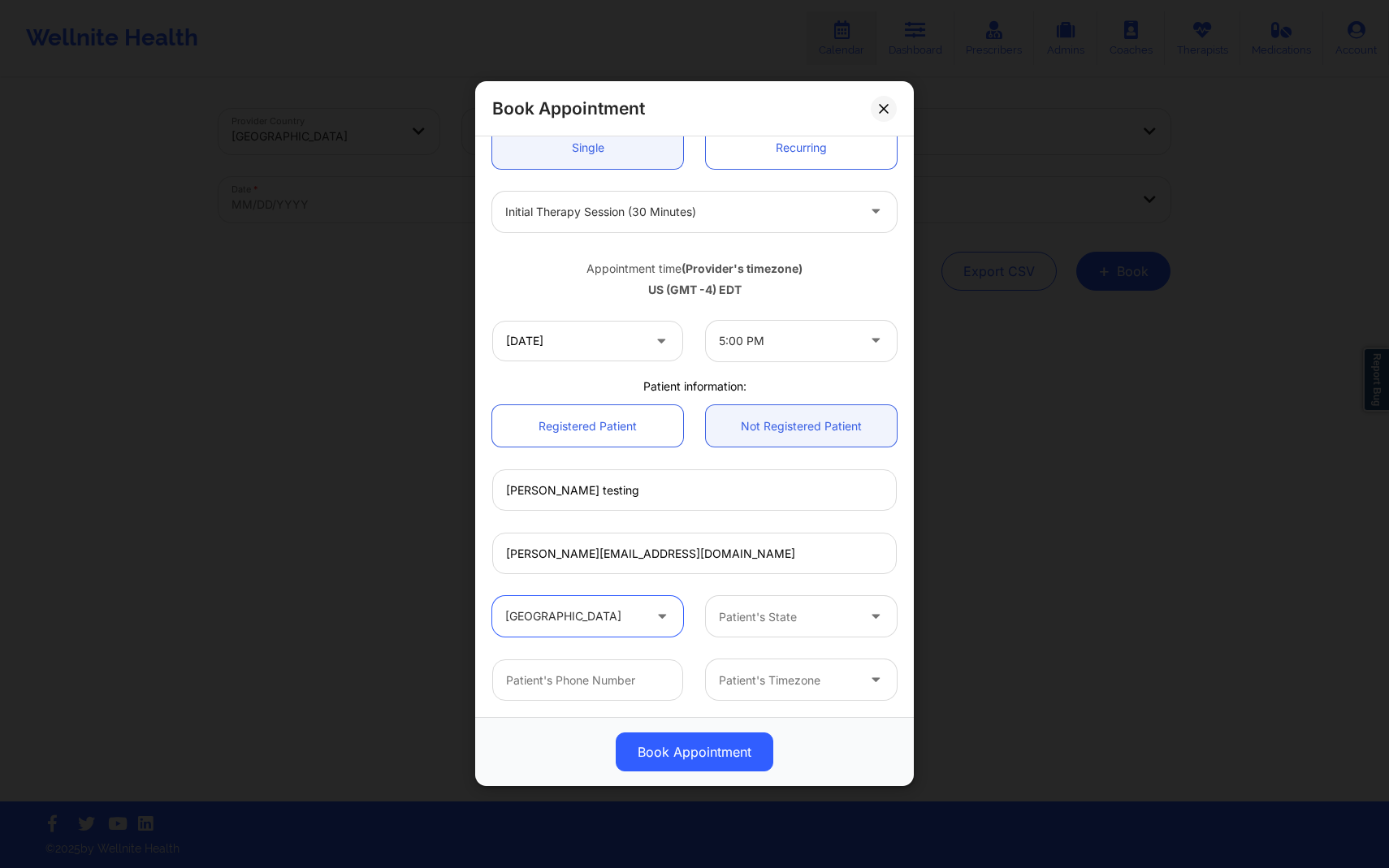
click at [782, 632] on div "Patient's State" at bounding box center [782, 617] width 152 height 41
type input "vir"
click at [763, 663] on div "Virginia" at bounding box center [795, 661] width 187 height 30
click at [640, 685] on input "text" at bounding box center [587, 680] width 191 height 41
type input "3418887637"
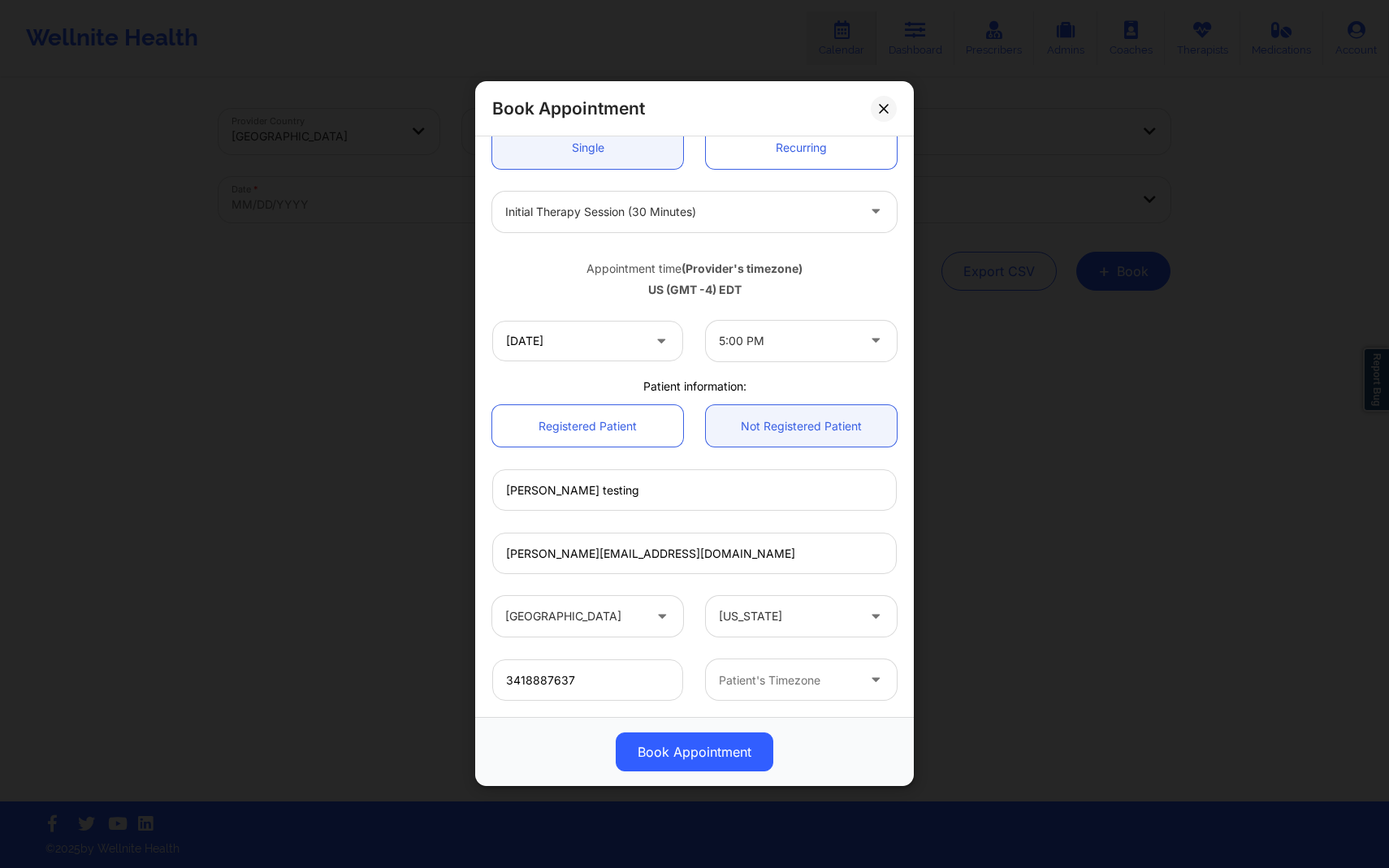
click at [786, 680] on div at bounding box center [787, 680] width 137 height 19
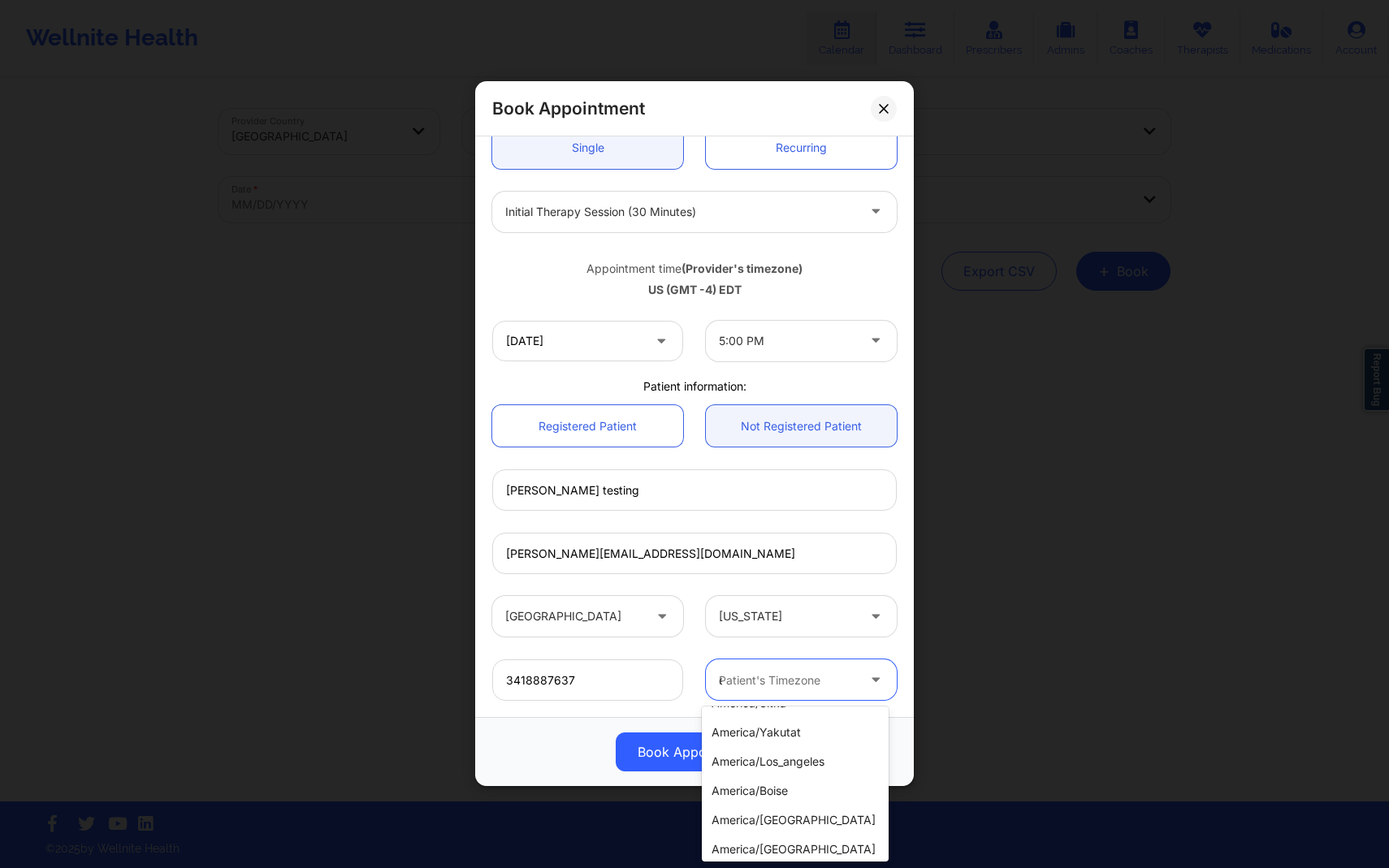
scroll to position [0, 0]
type input "es"
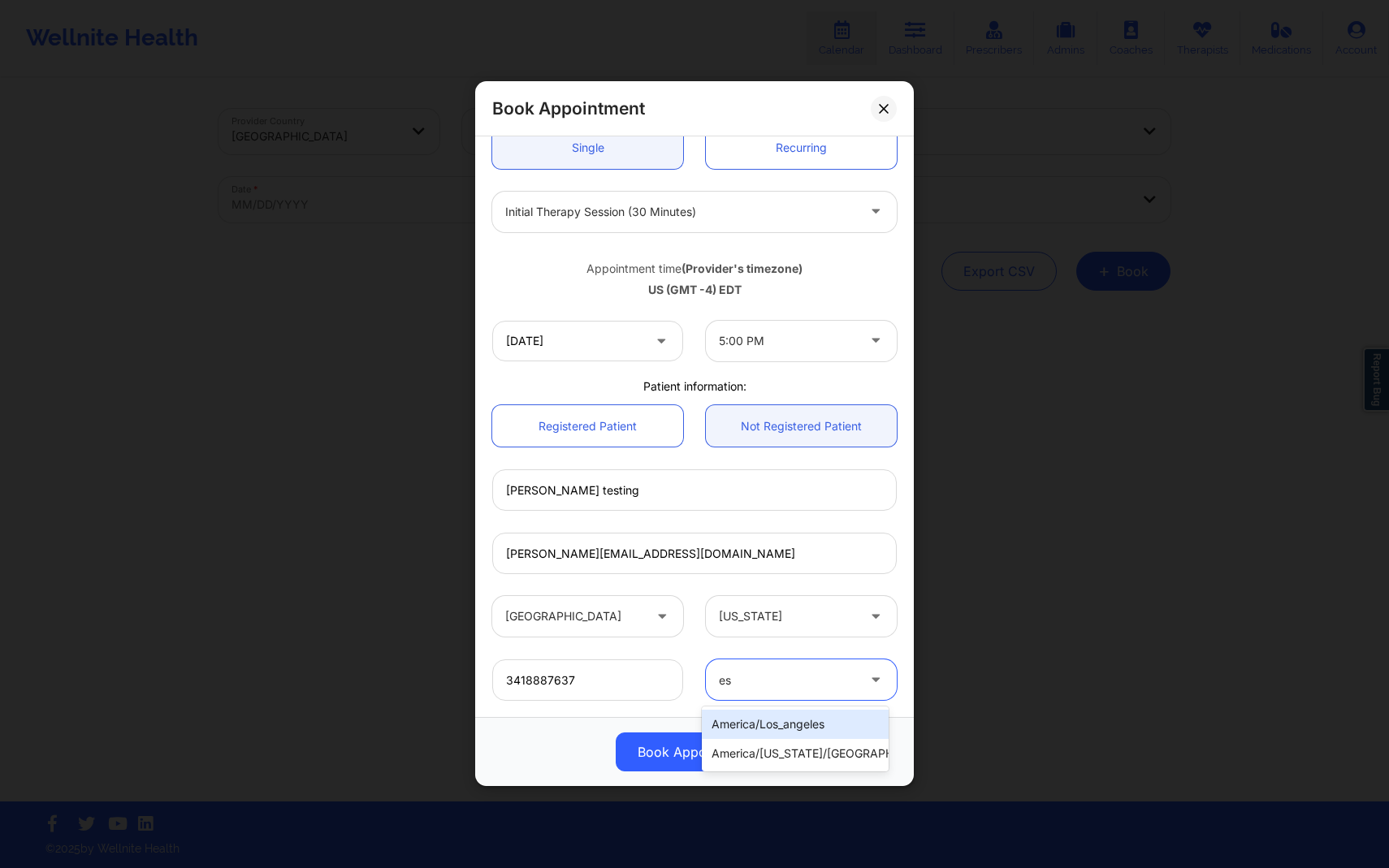
click at [803, 764] on div "america/indiana/vincennes" at bounding box center [795, 754] width 187 height 30
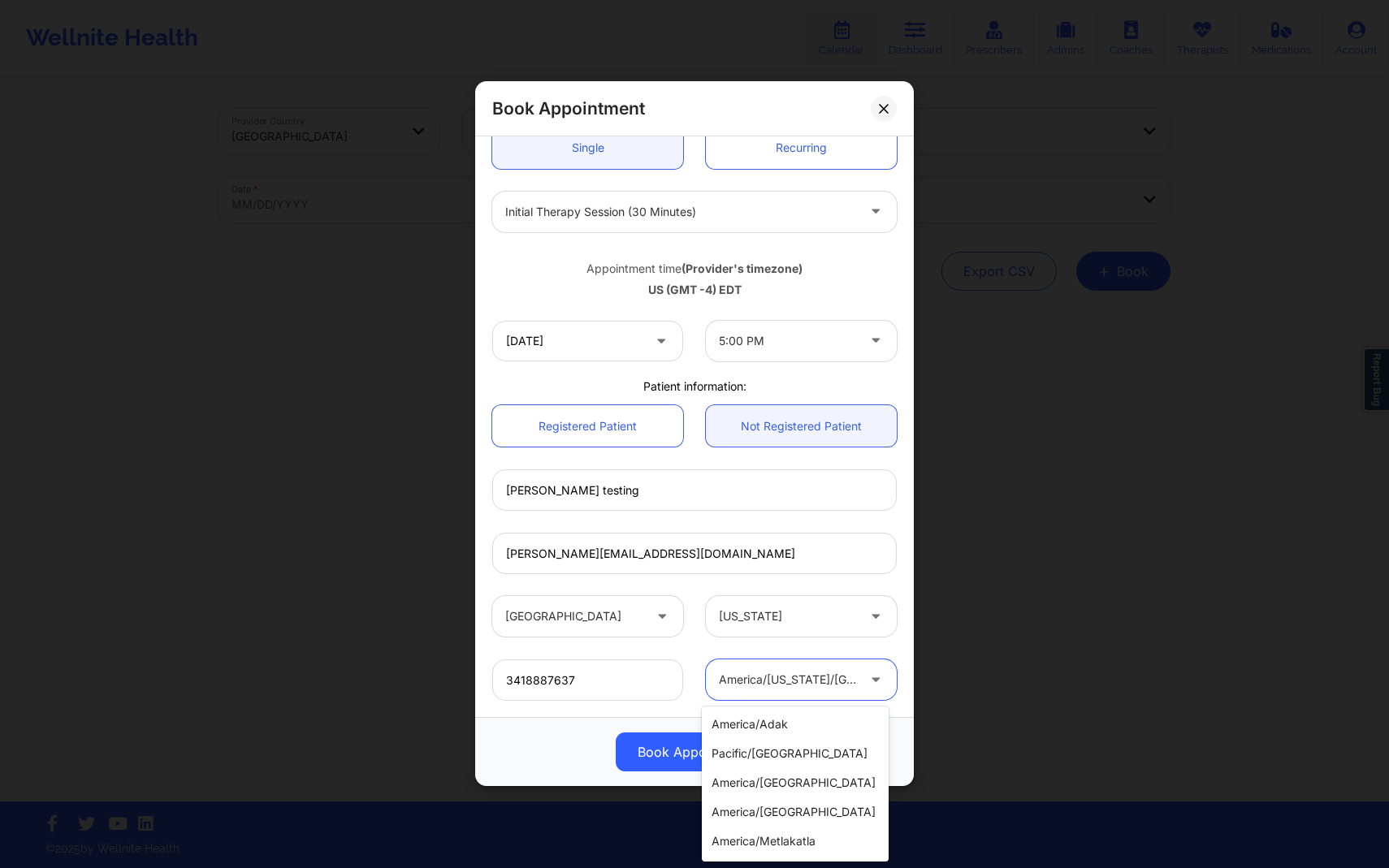
click at [811, 682] on div at bounding box center [787, 680] width 137 height 19
type input "new"
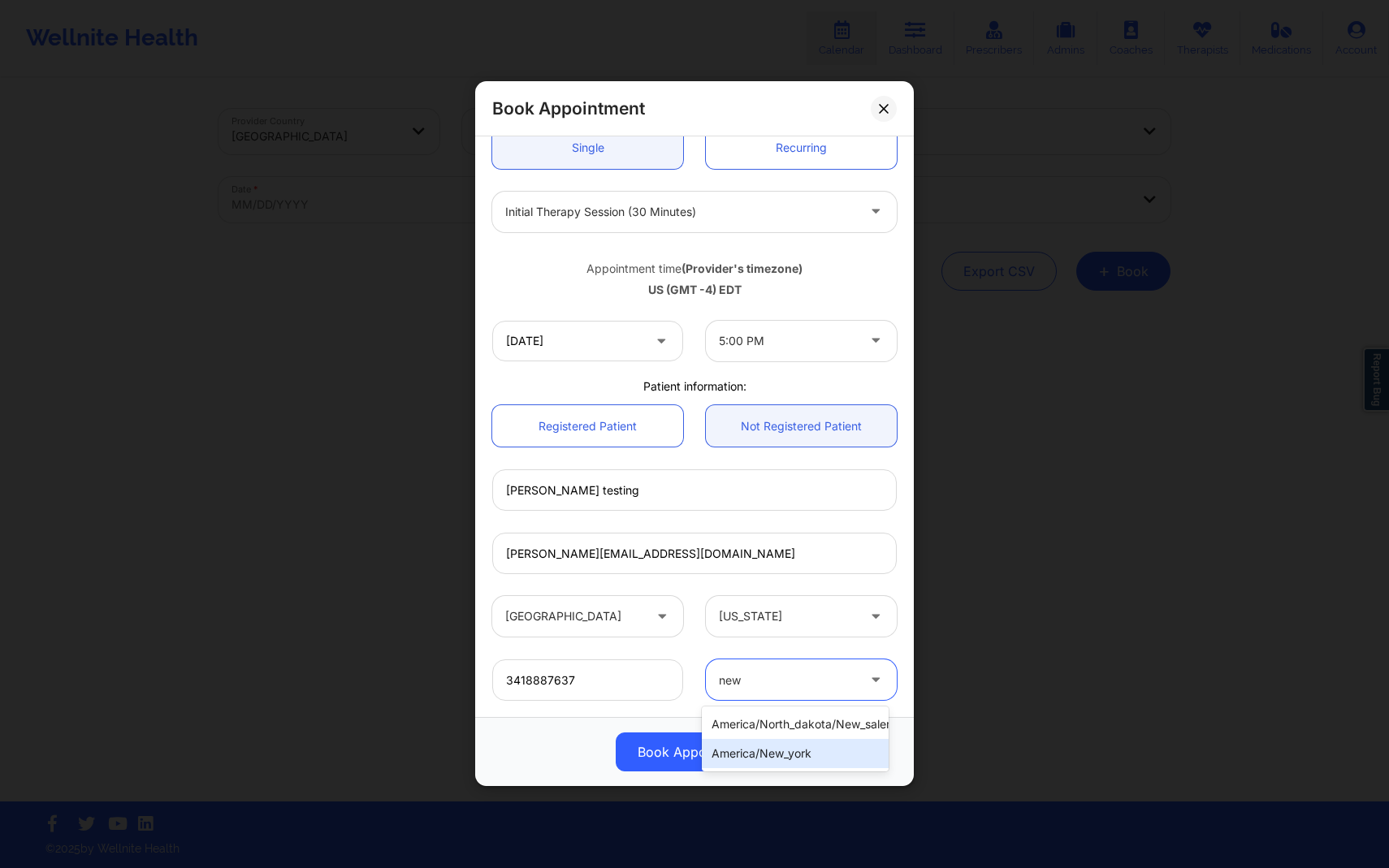
click at [810, 746] on div "america/new_york" at bounding box center [795, 754] width 187 height 30
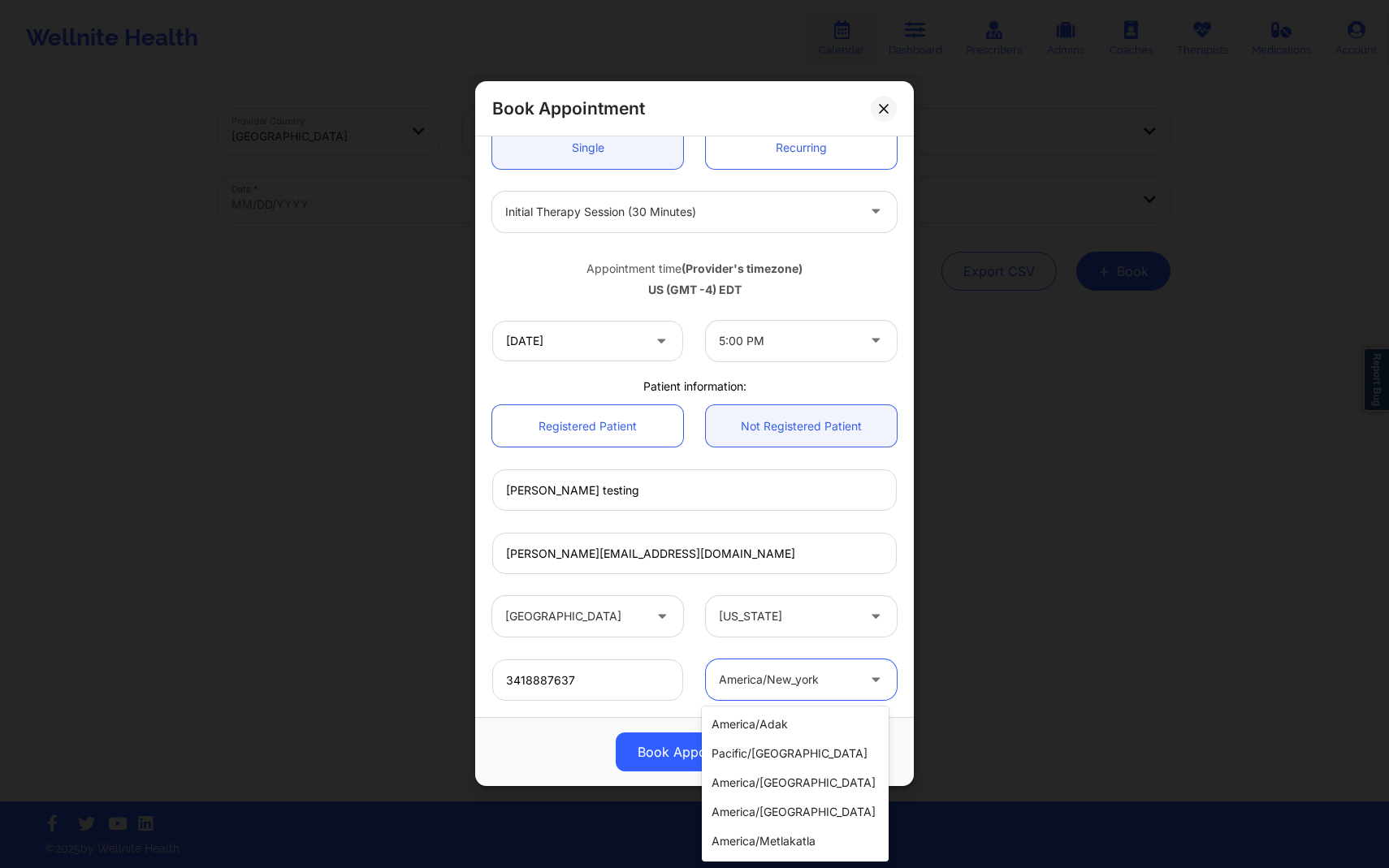
click at [802, 668] on div "america/new_york" at bounding box center [787, 680] width 137 height 41
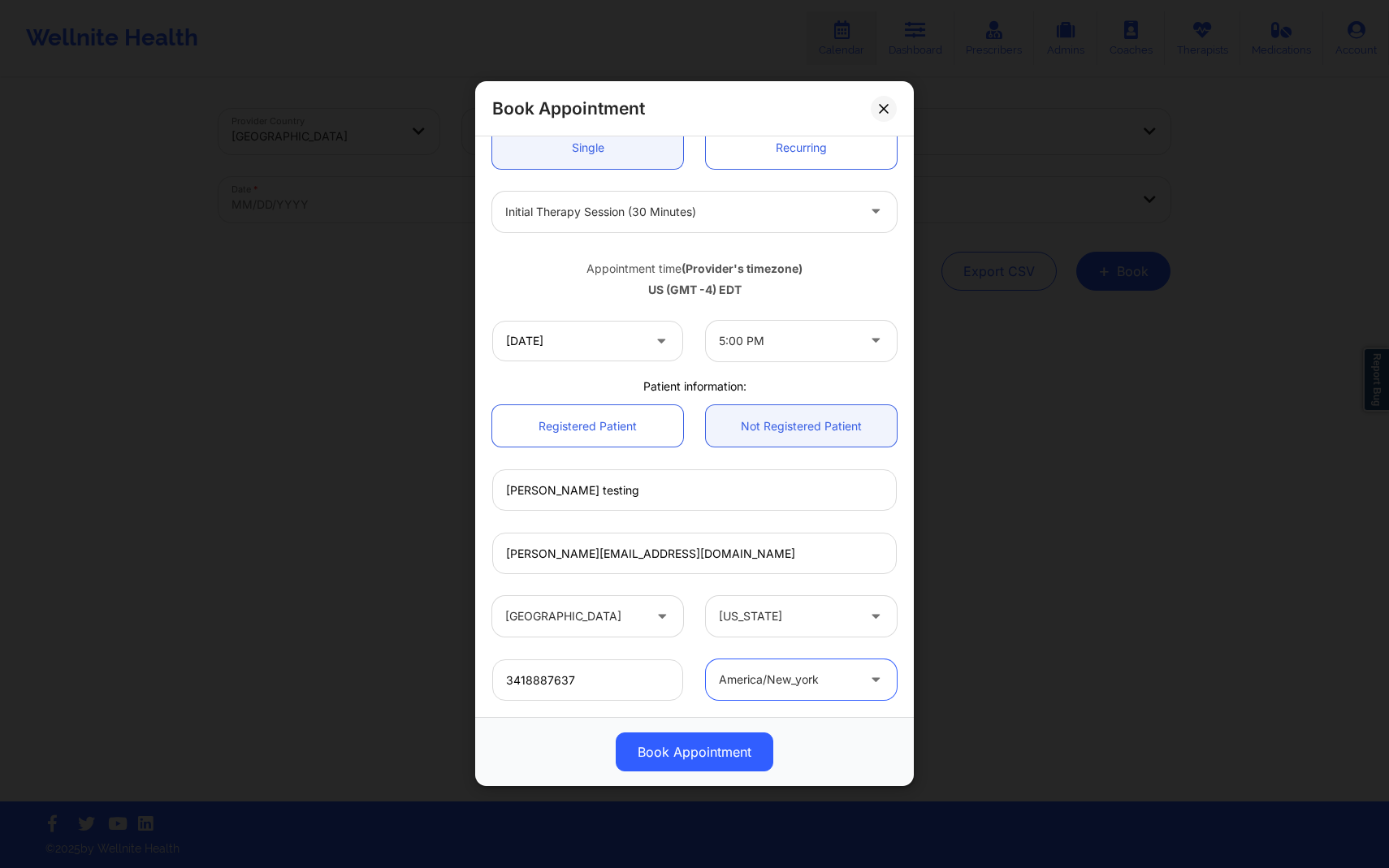
click at [845, 588] on div "United States Virginia" at bounding box center [694, 617] width 428 height 64
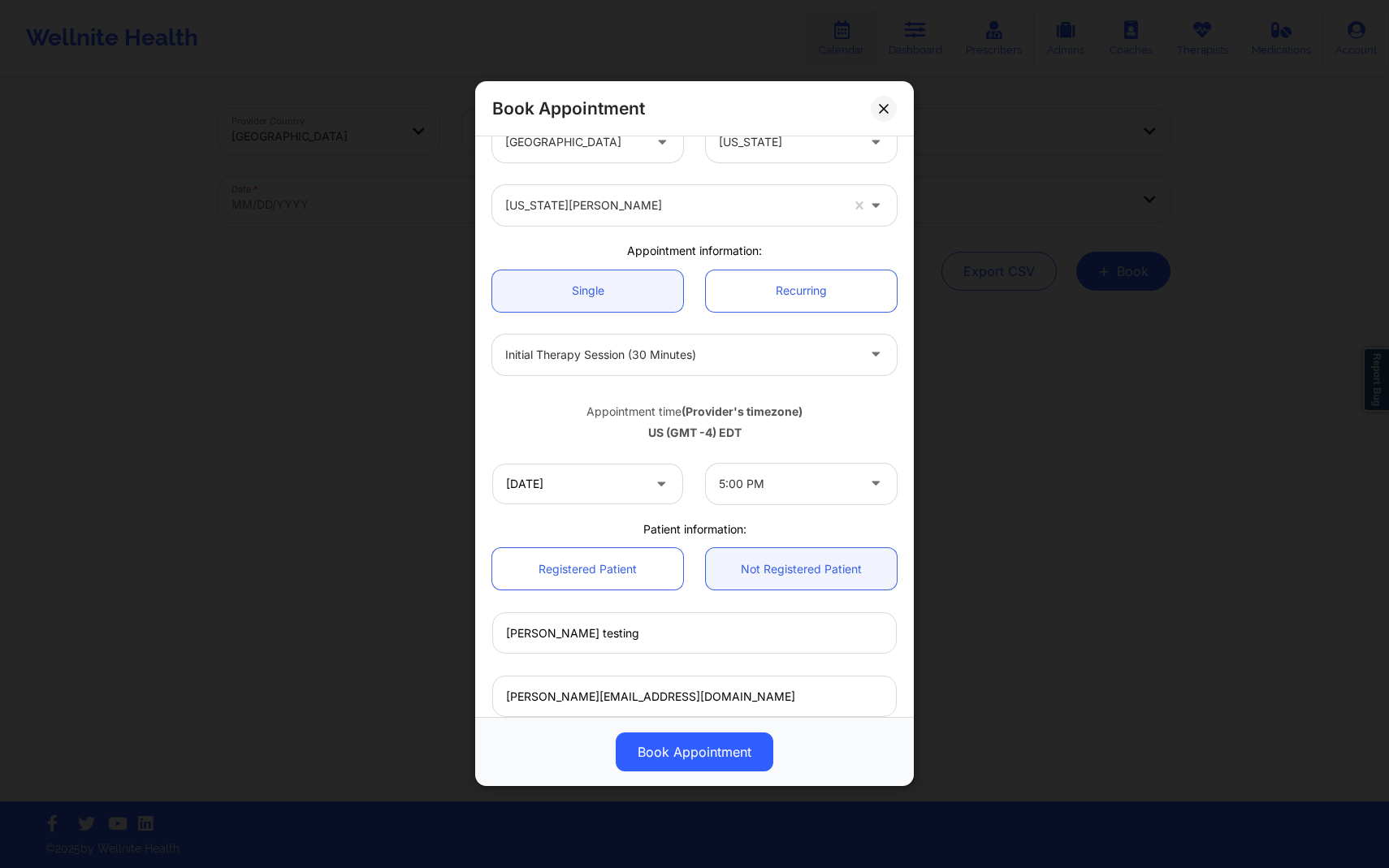
scroll to position [30, 0]
click at [824, 509] on div "10/14/2025 5:00 PM" at bounding box center [694, 486] width 428 height 64
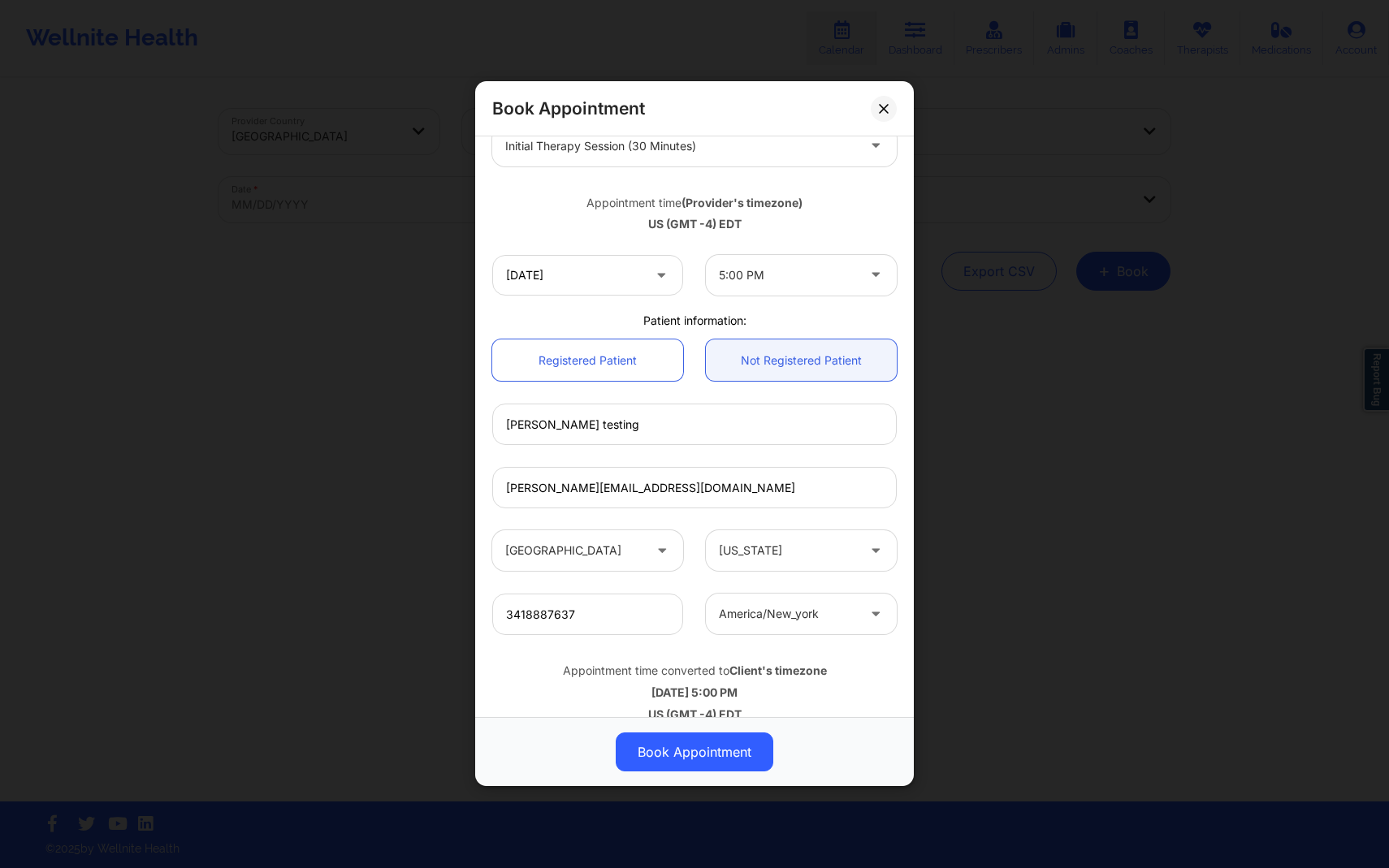
scroll to position [263, 0]
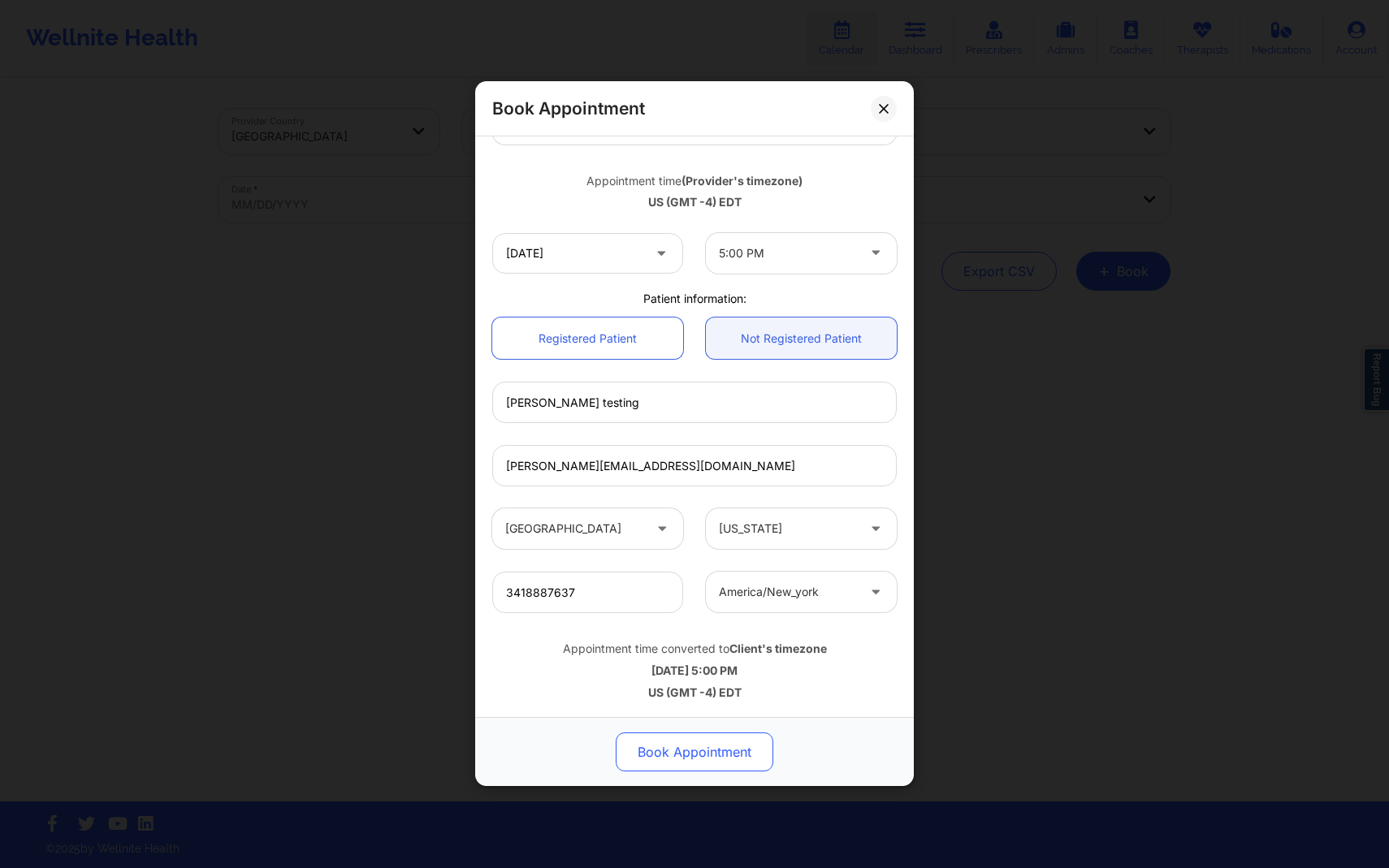
click at [715, 745] on button "Book Appointment" at bounding box center [694, 753] width 158 height 39
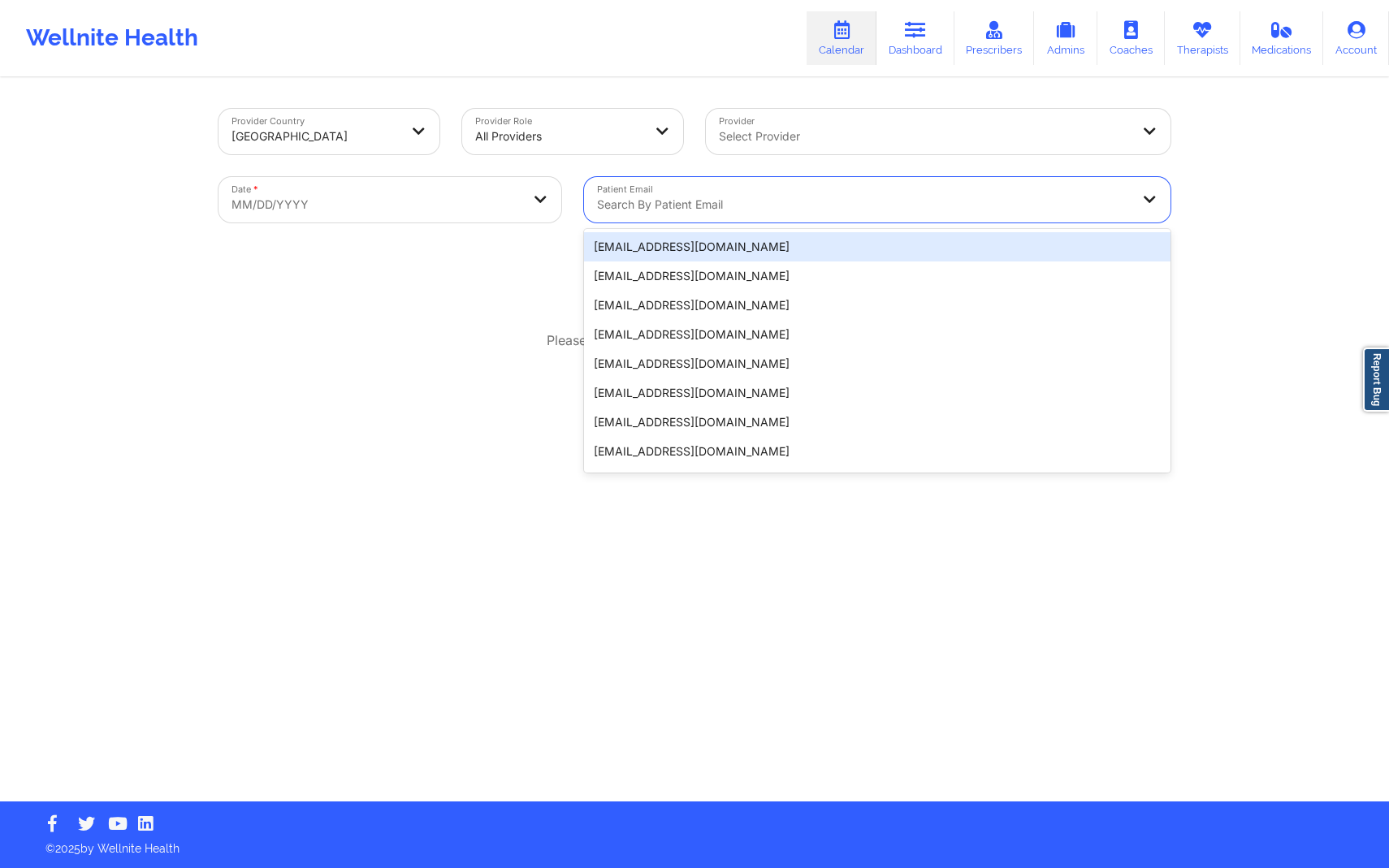
click at [845, 203] on div at bounding box center [863, 204] width 533 height 19
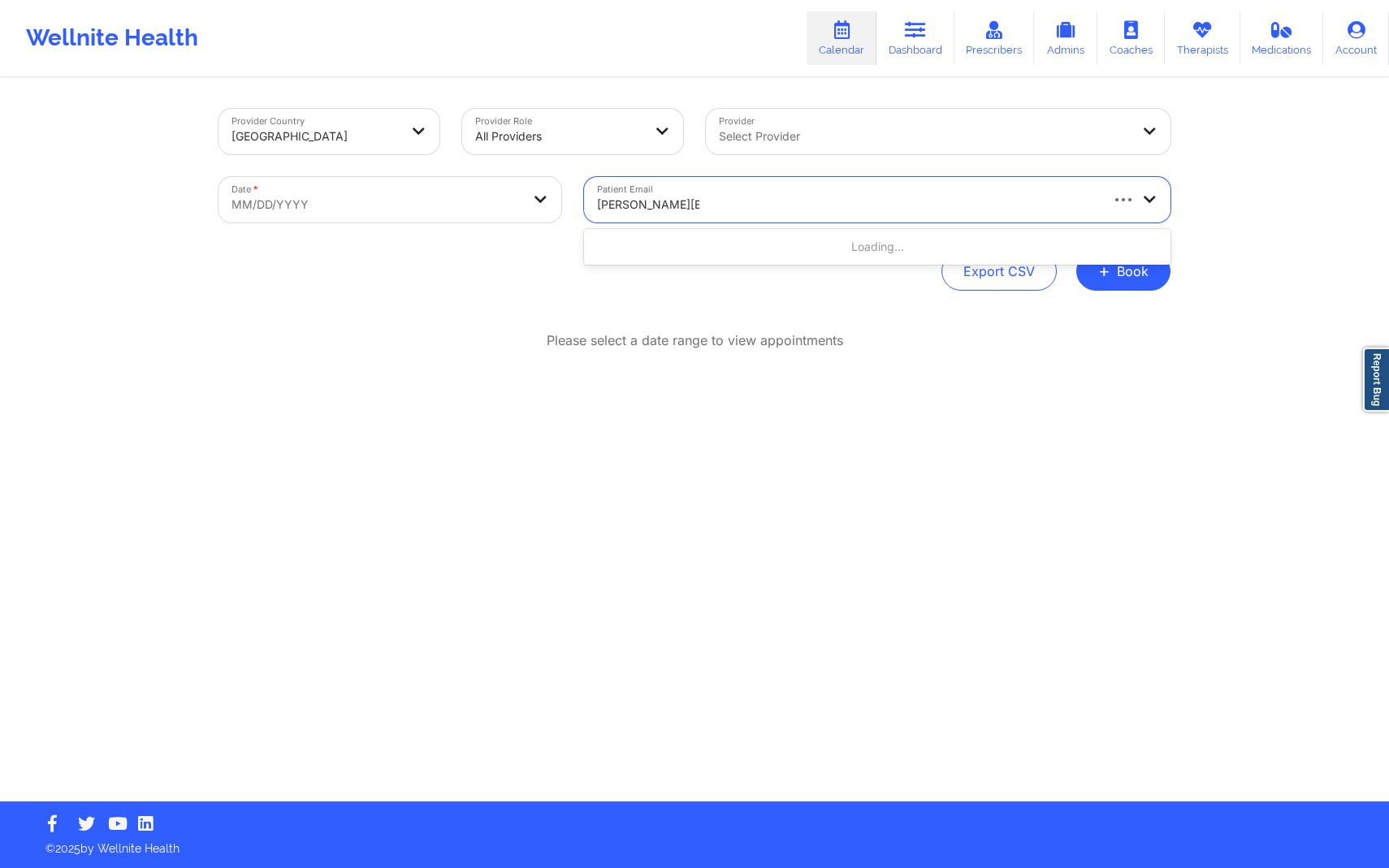
type input "sam@wellnite.com"
click at [523, 197] on body "Wellnite Health Calendar Dashboard Prescribers Admins Coaches Therapists Medica…" at bounding box center [694, 434] width 1389 height 868
select select "2025-8"
select select "2025-9"
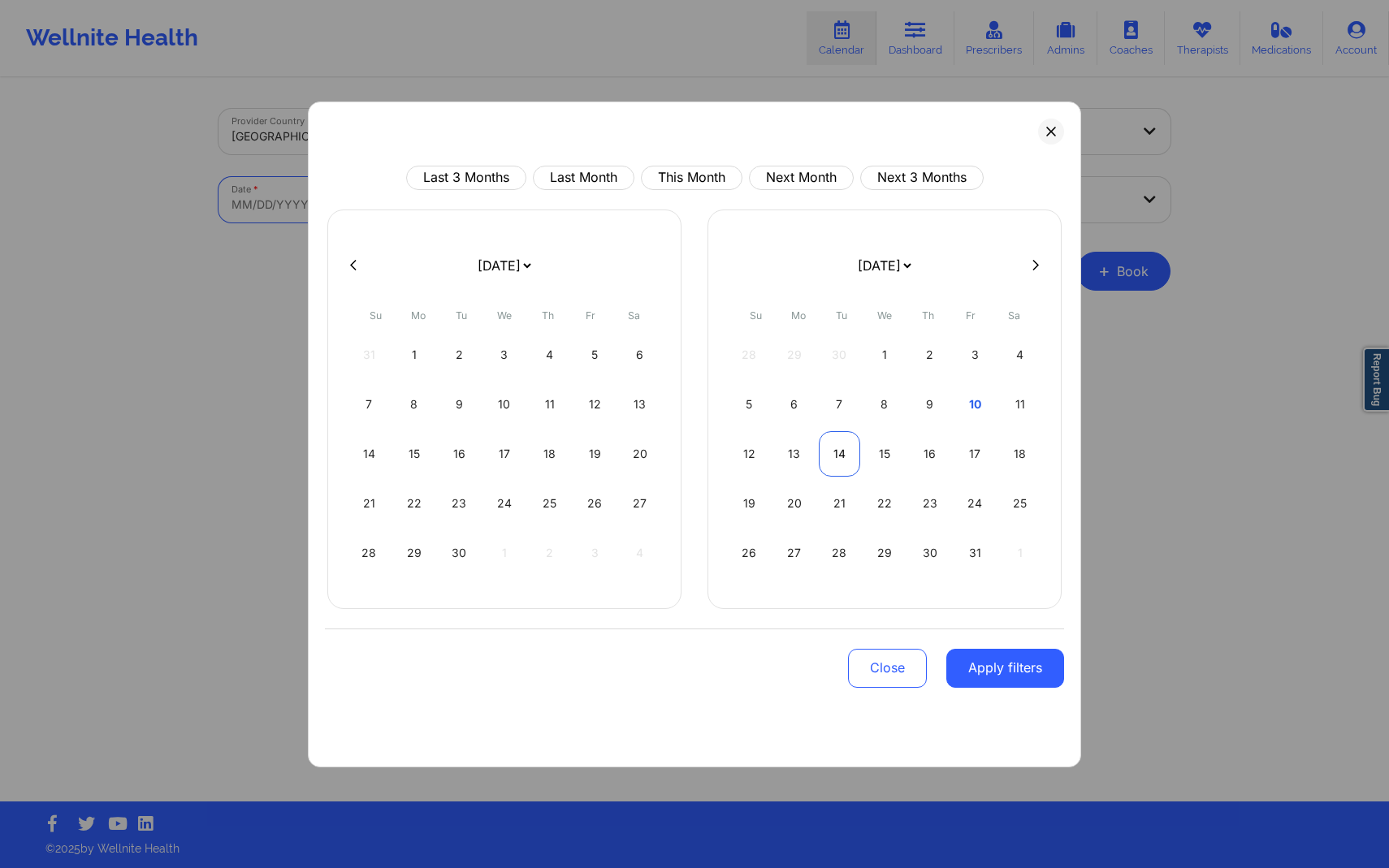
click at [838, 463] on div "14" at bounding box center [839, 454] width 41 height 45
select select "2025-9"
select select "2025-10"
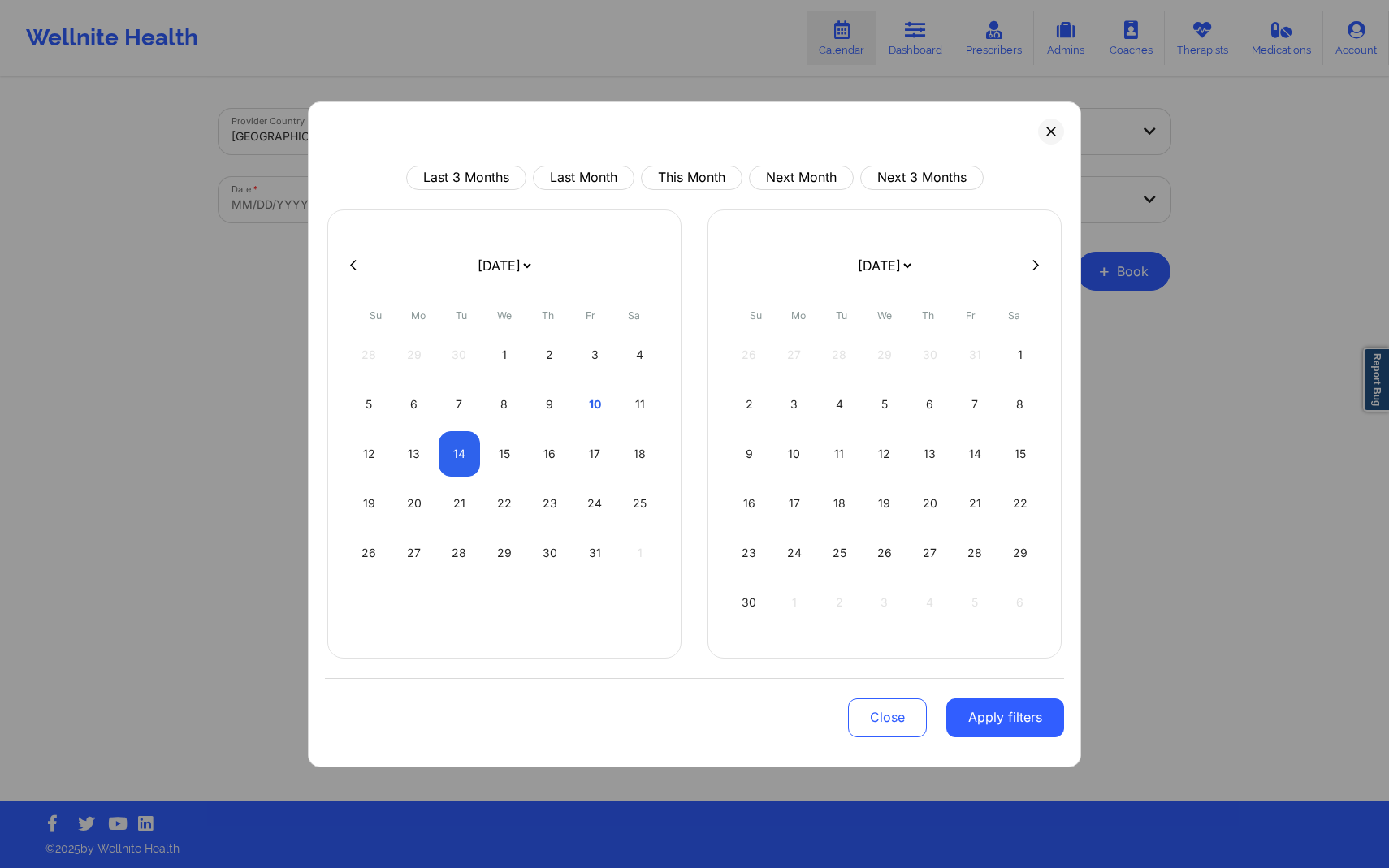
select select "2025-9"
select select "2025-10"
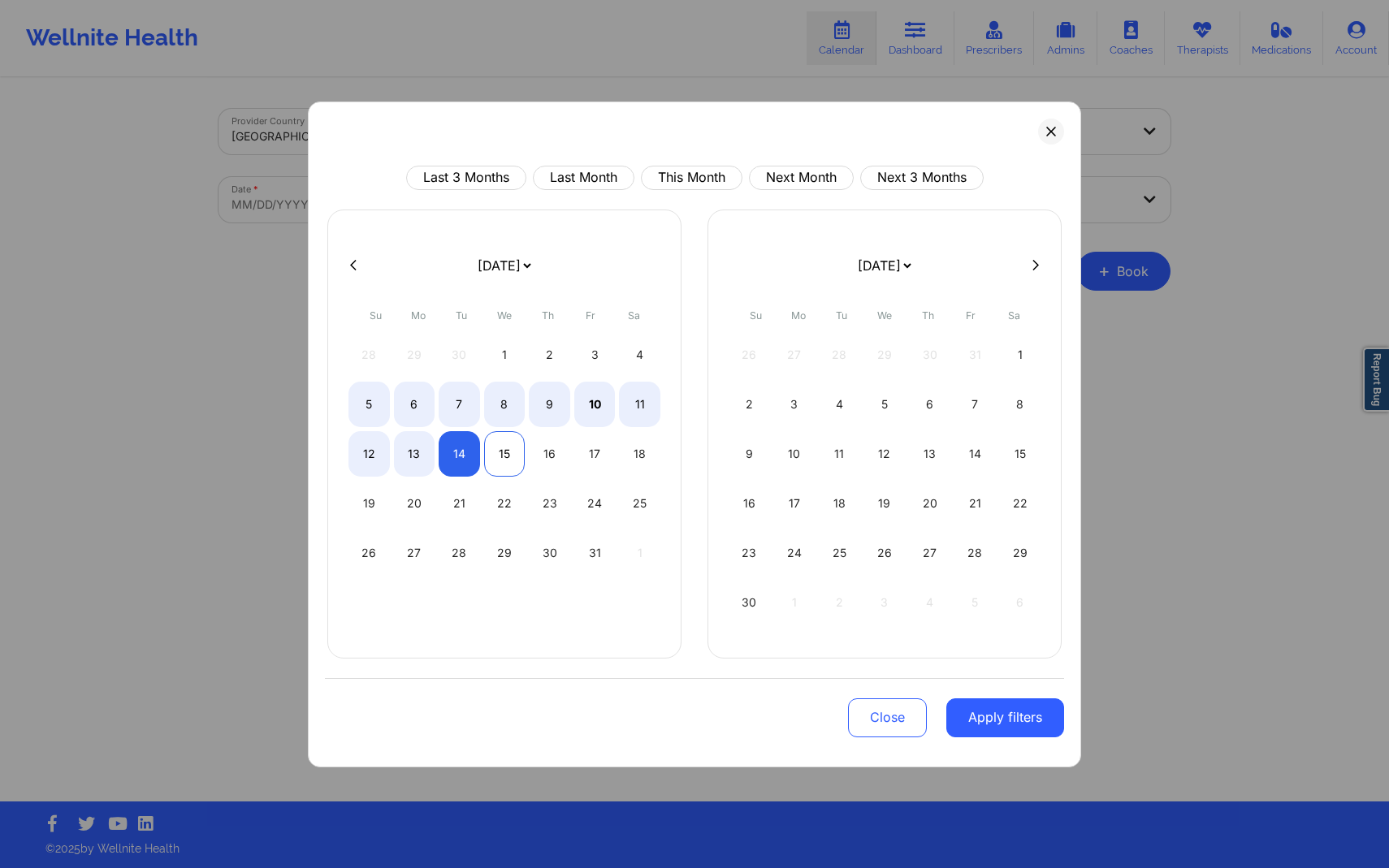
select select "2025-9"
select select "2025-10"
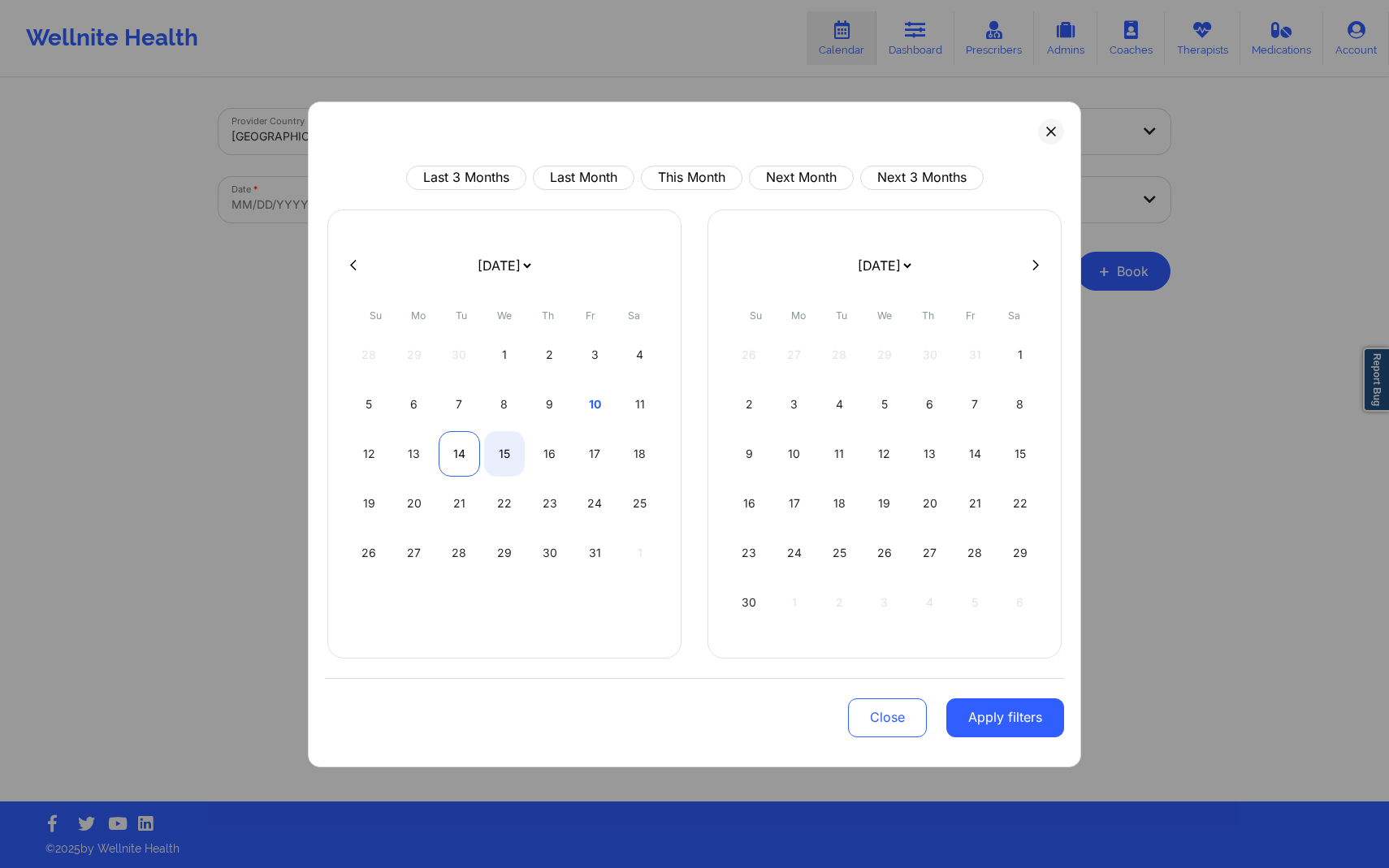
select select "2025-9"
select select "2025-10"
click at [465, 454] on div "14" at bounding box center [459, 454] width 41 height 45
select select "2025-9"
select select "2025-10"
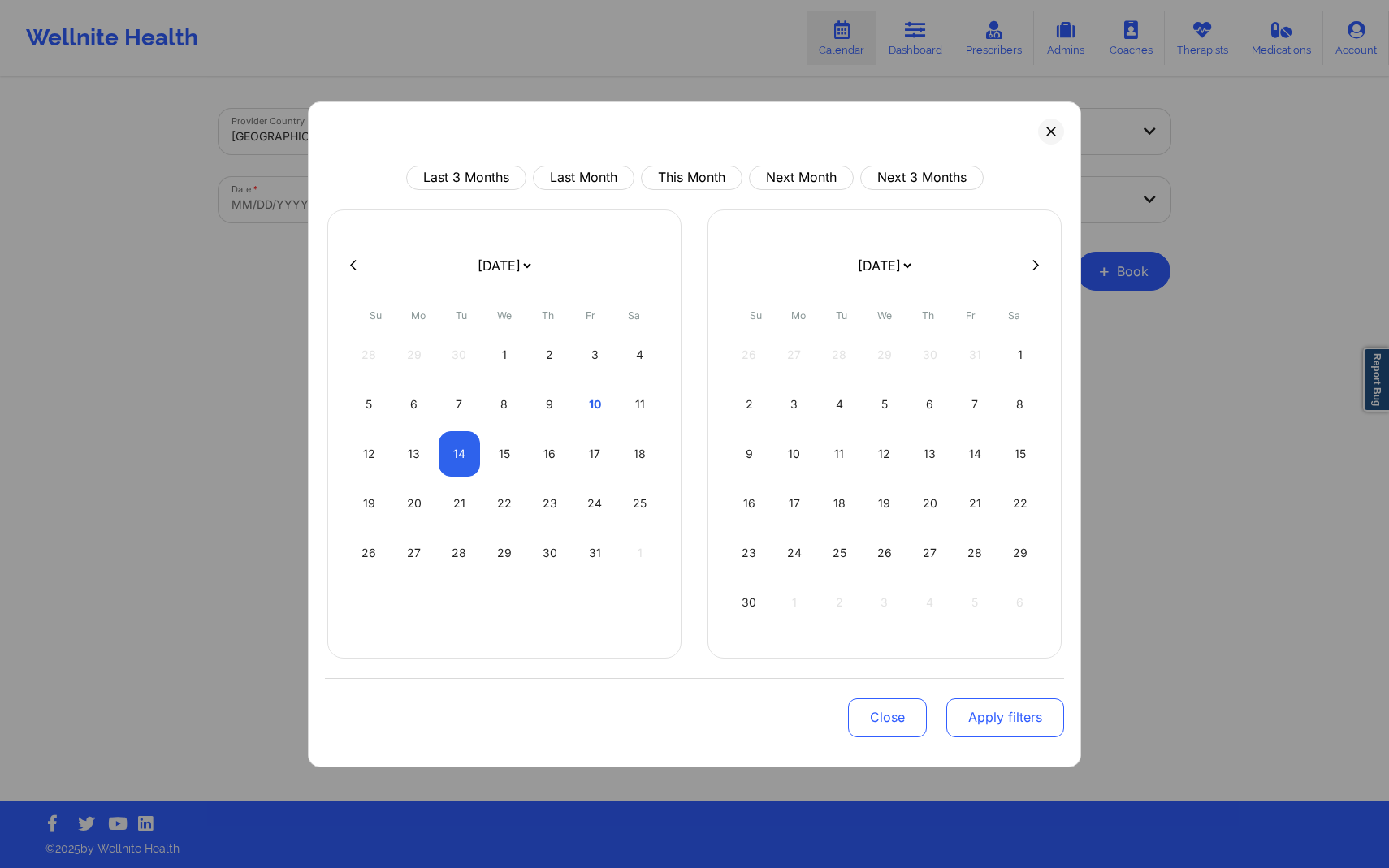
click at [1004, 719] on button "Apply filters" at bounding box center [1005, 718] width 118 height 39
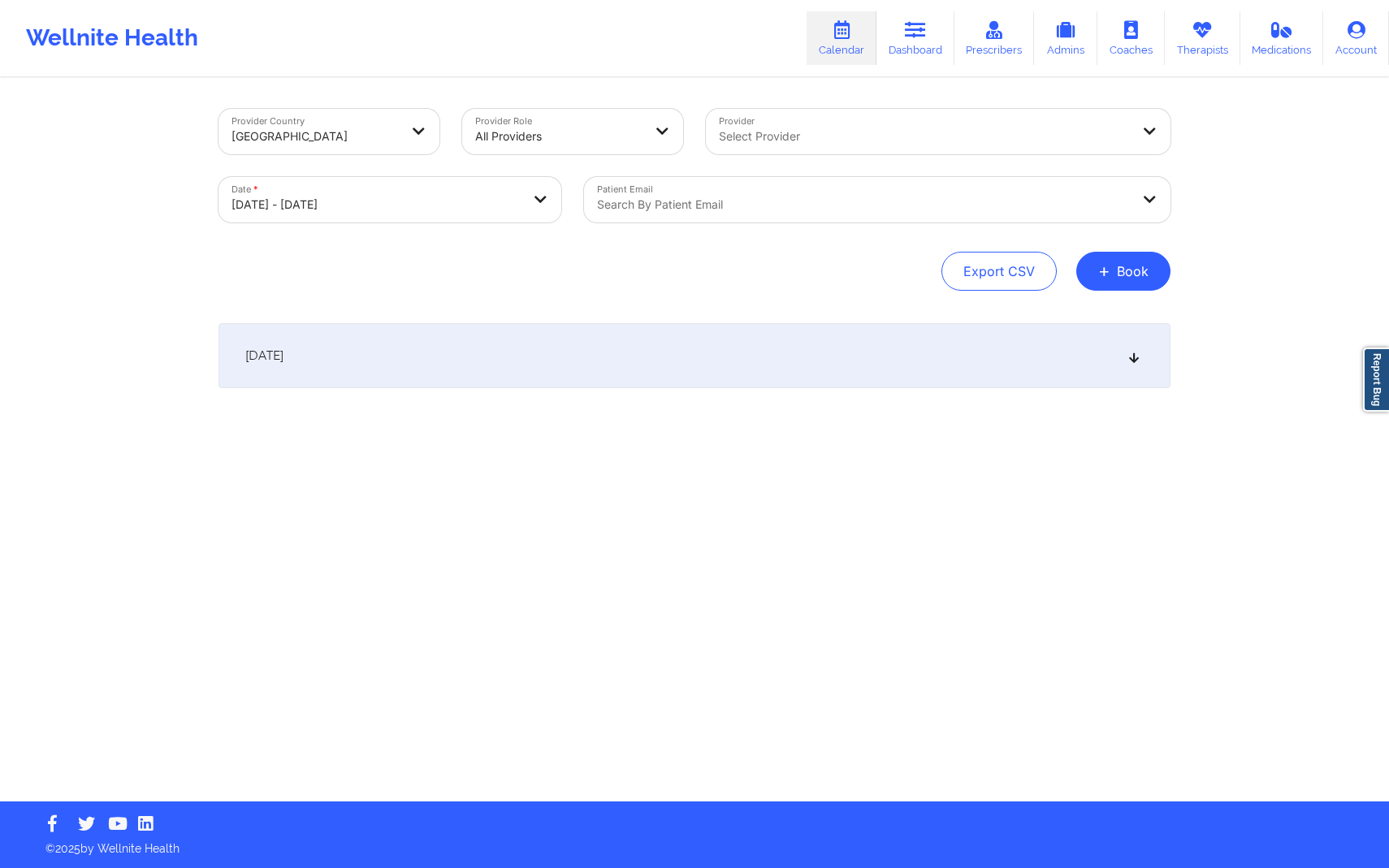
click at [1045, 372] on div "[DATE]" at bounding box center [694, 356] width 952 height 65
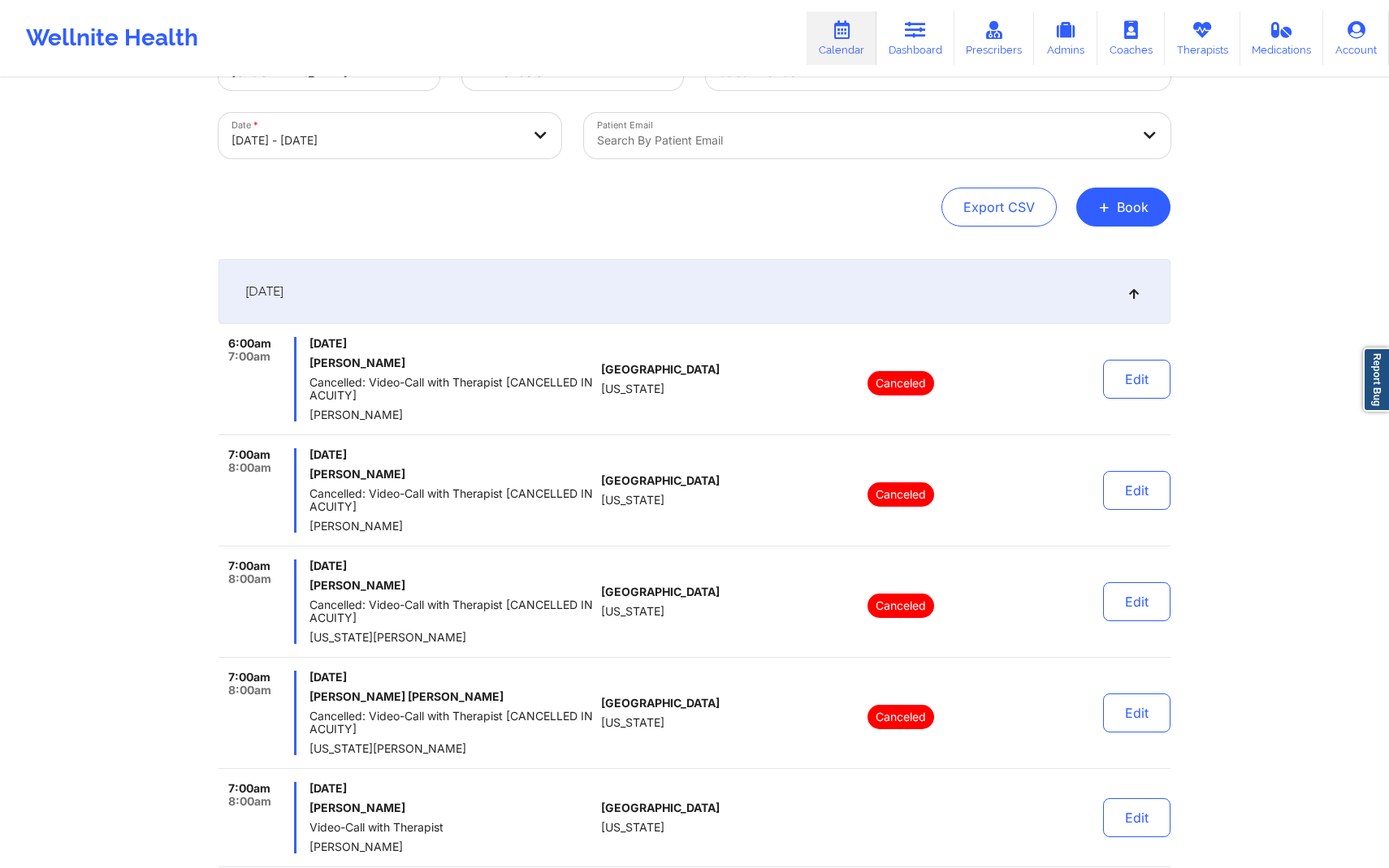
scroll to position [0, 0]
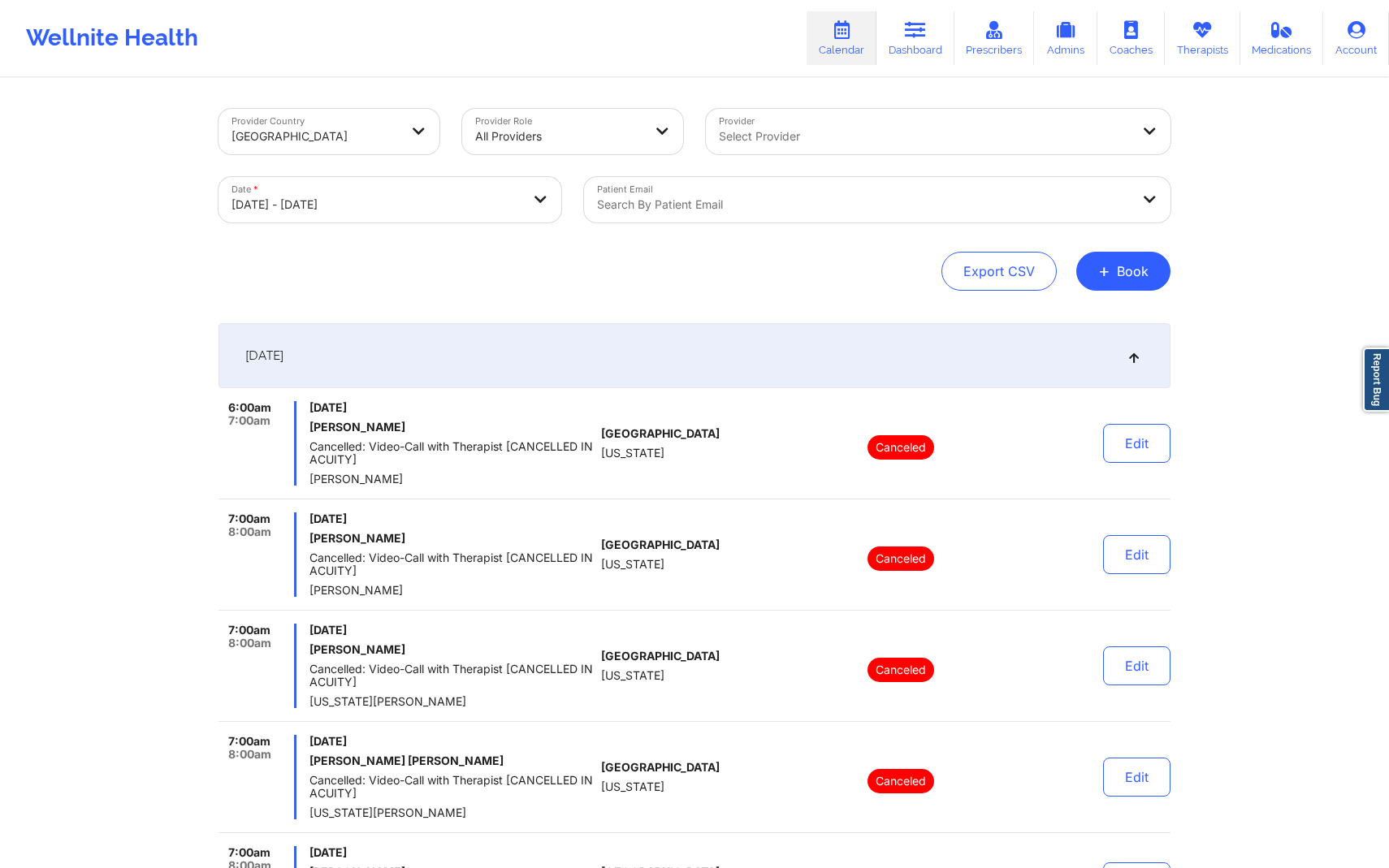
click at [927, 134] on div at bounding box center [924, 136] width 411 height 19
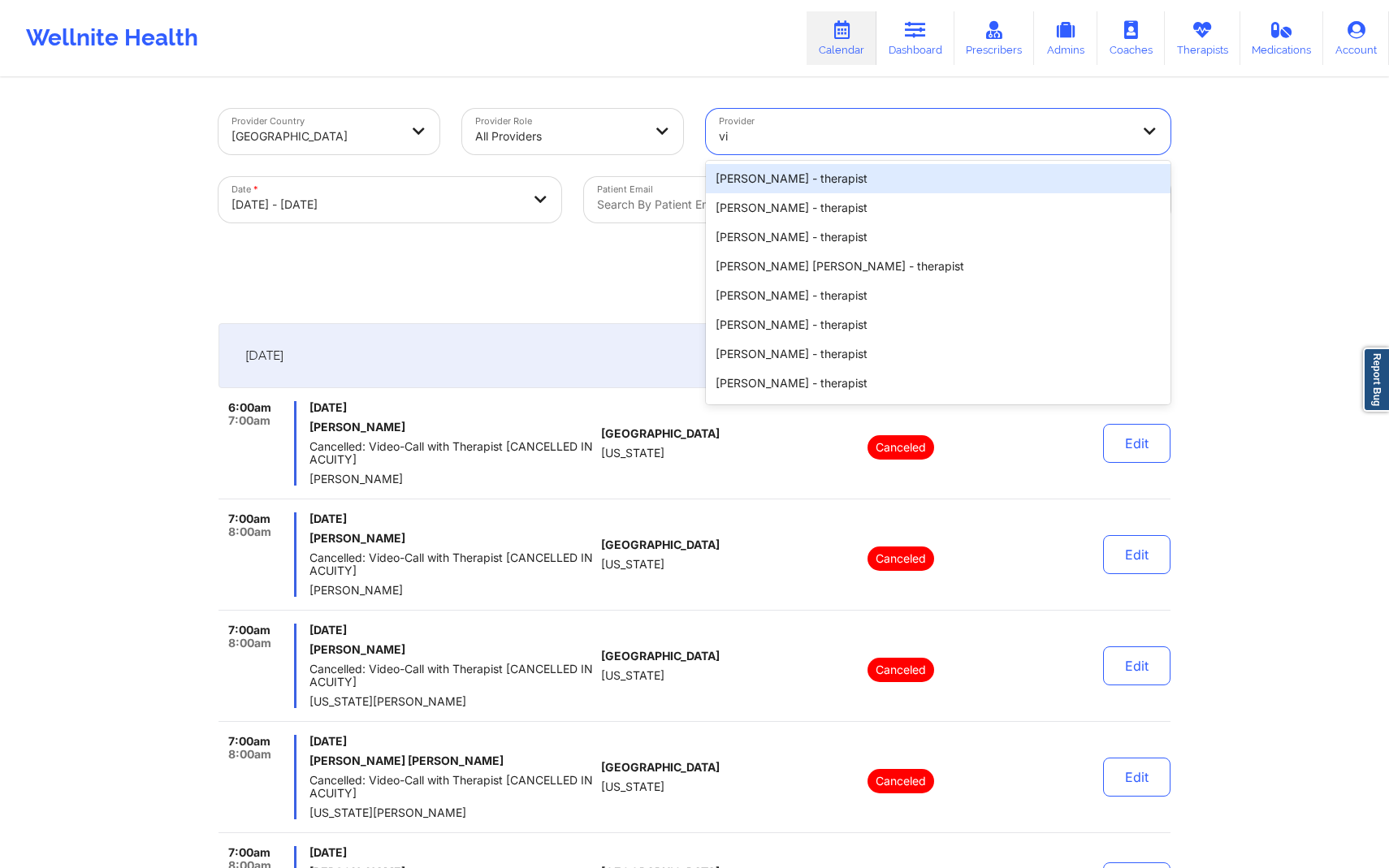
type input "v"
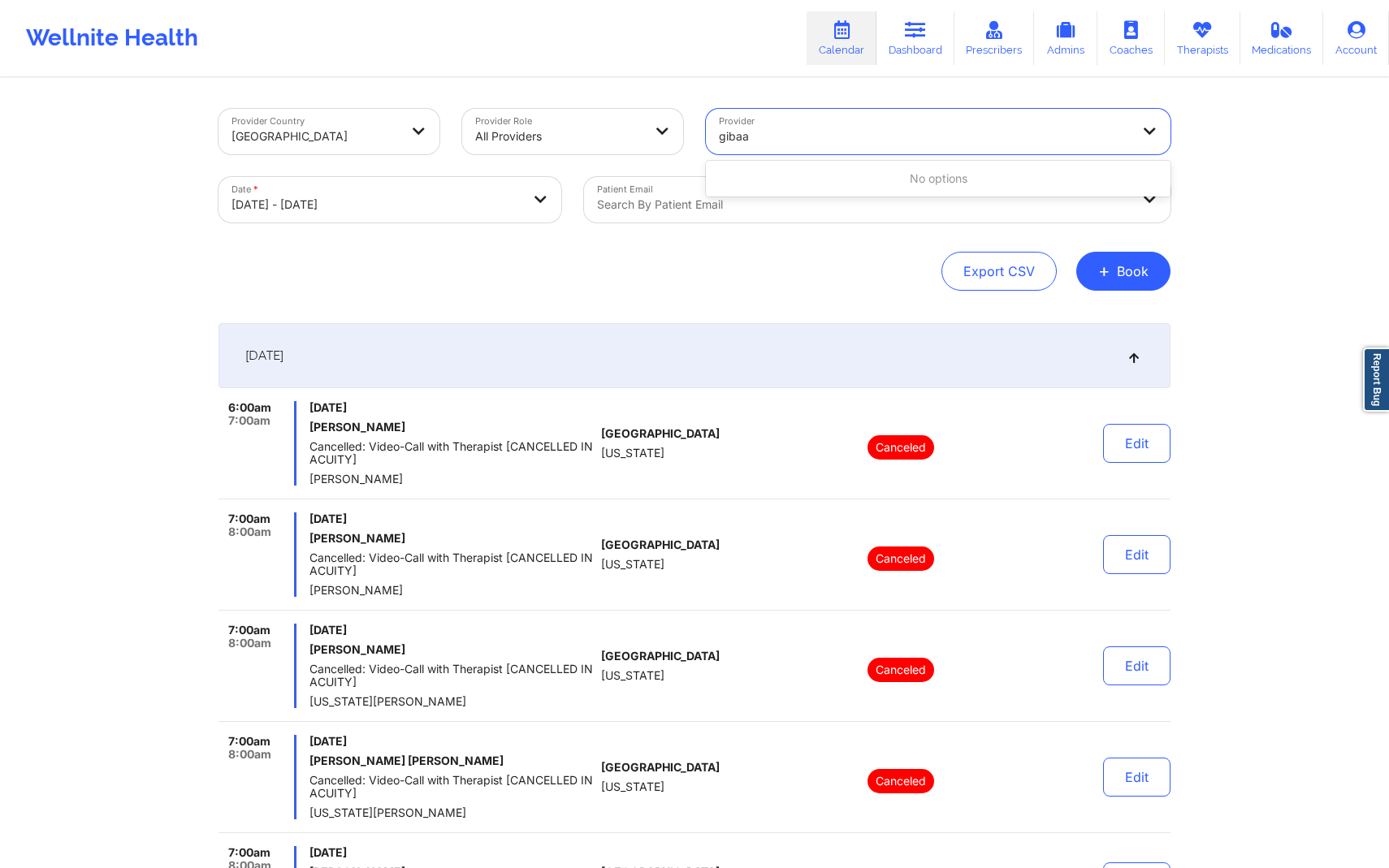
type input "[PERSON_NAME]"
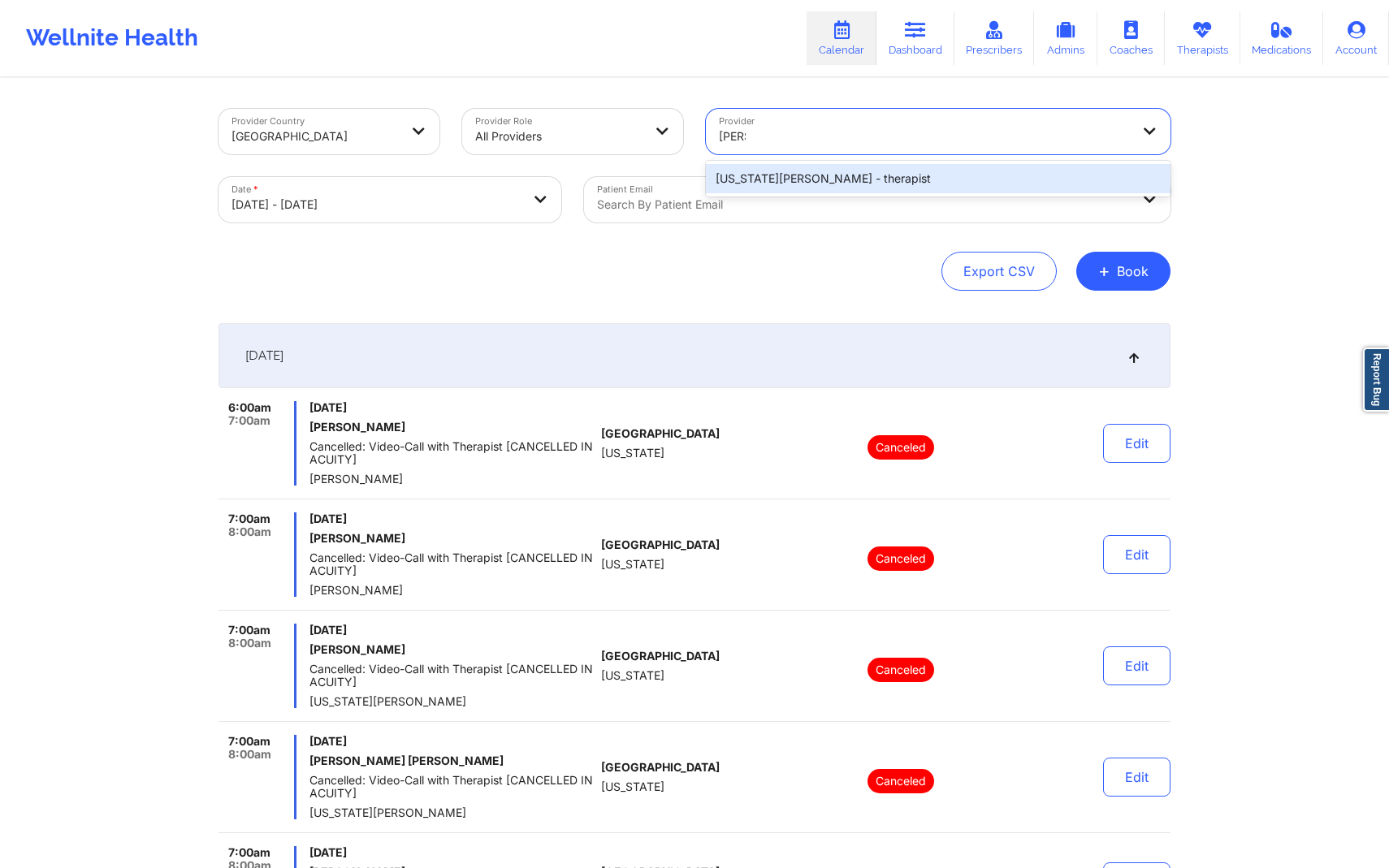
click at [960, 176] on div "[US_STATE][PERSON_NAME] - therapist" at bounding box center [938, 179] width 465 height 30
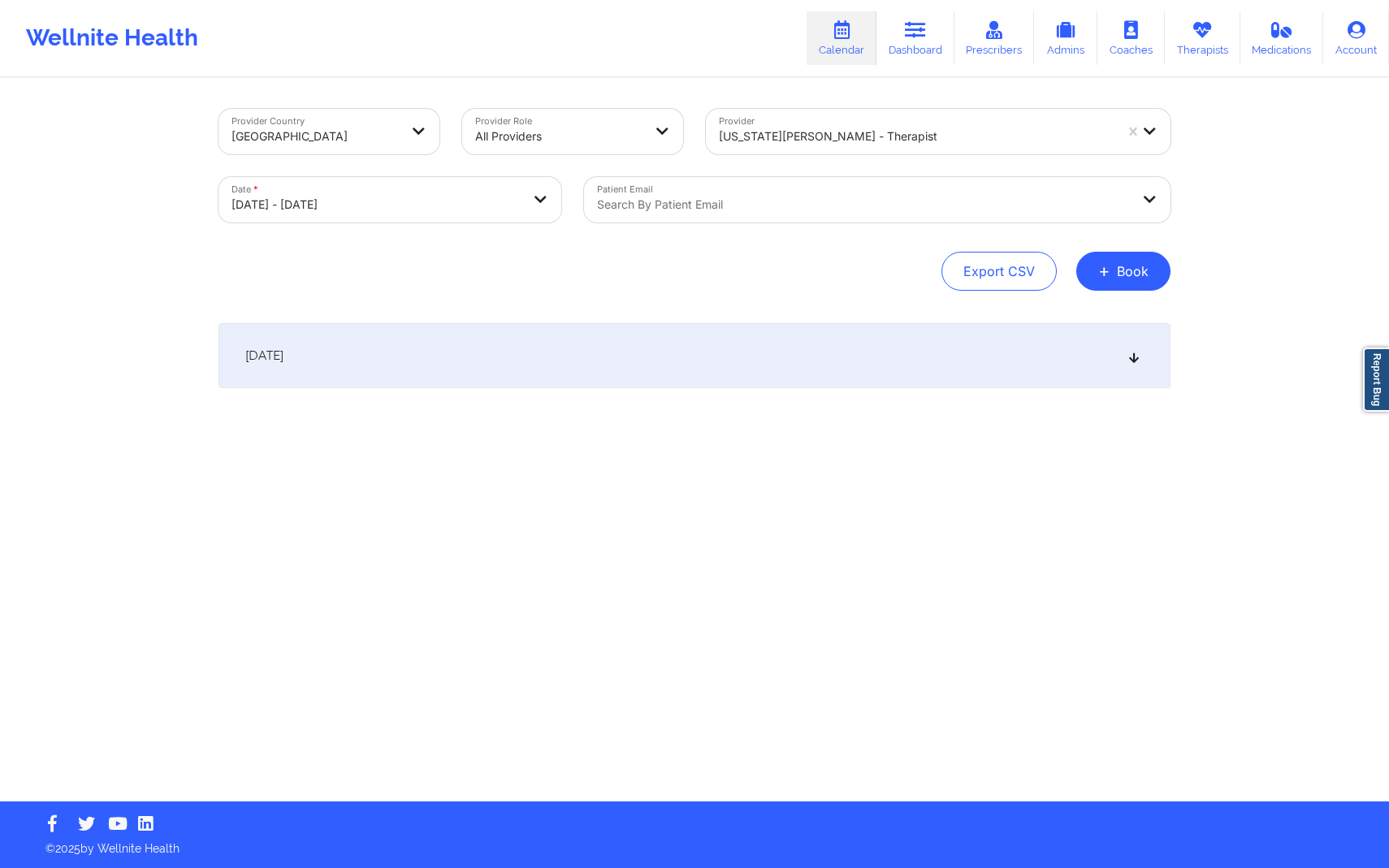
click at [855, 342] on div "[DATE]" at bounding box center [694, 356] width 952 height 65
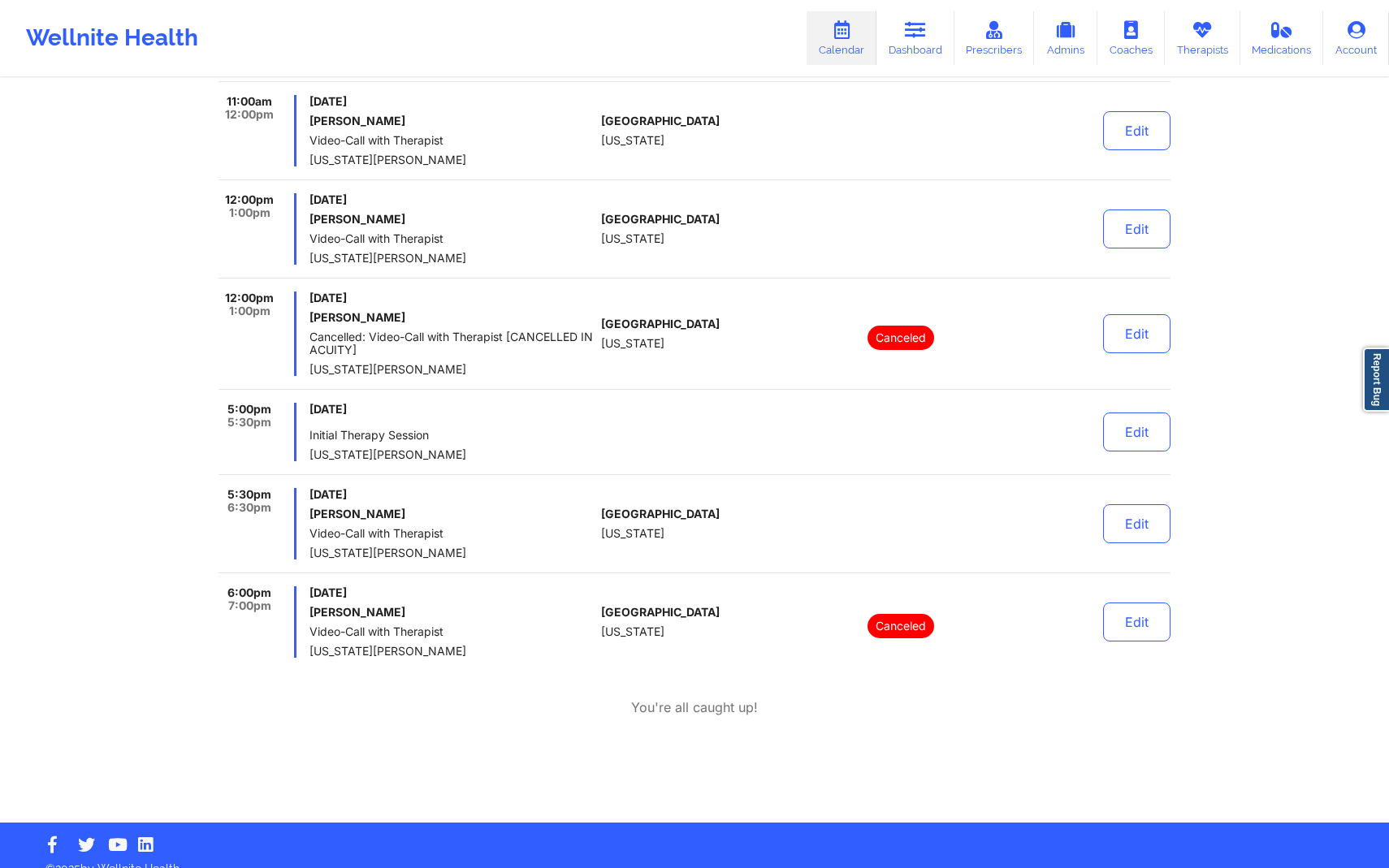
scroll to position [857, 0]
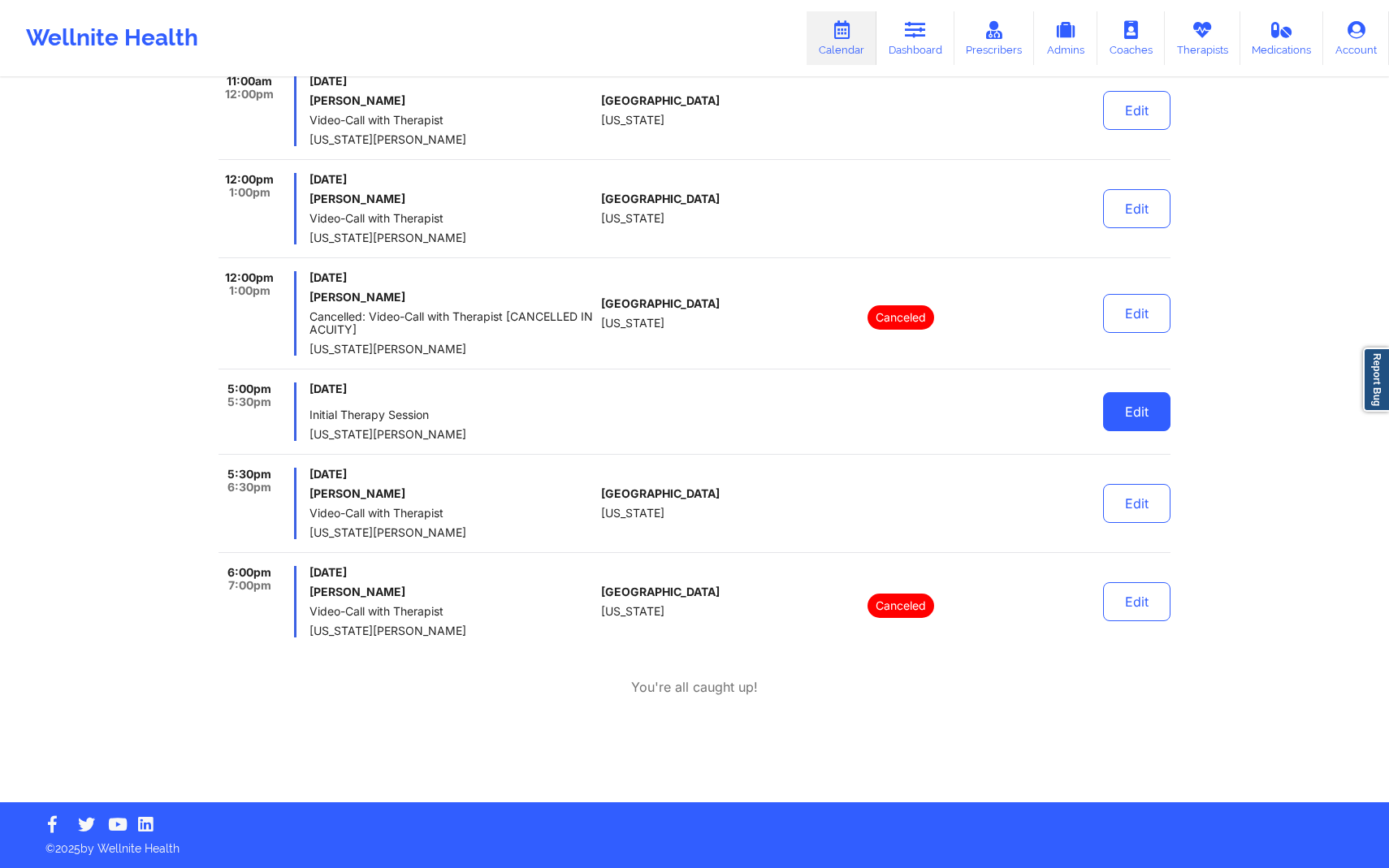
click at [1117, 417] on button "Edit" at bounding box center [1136, 412] width 67 height 39
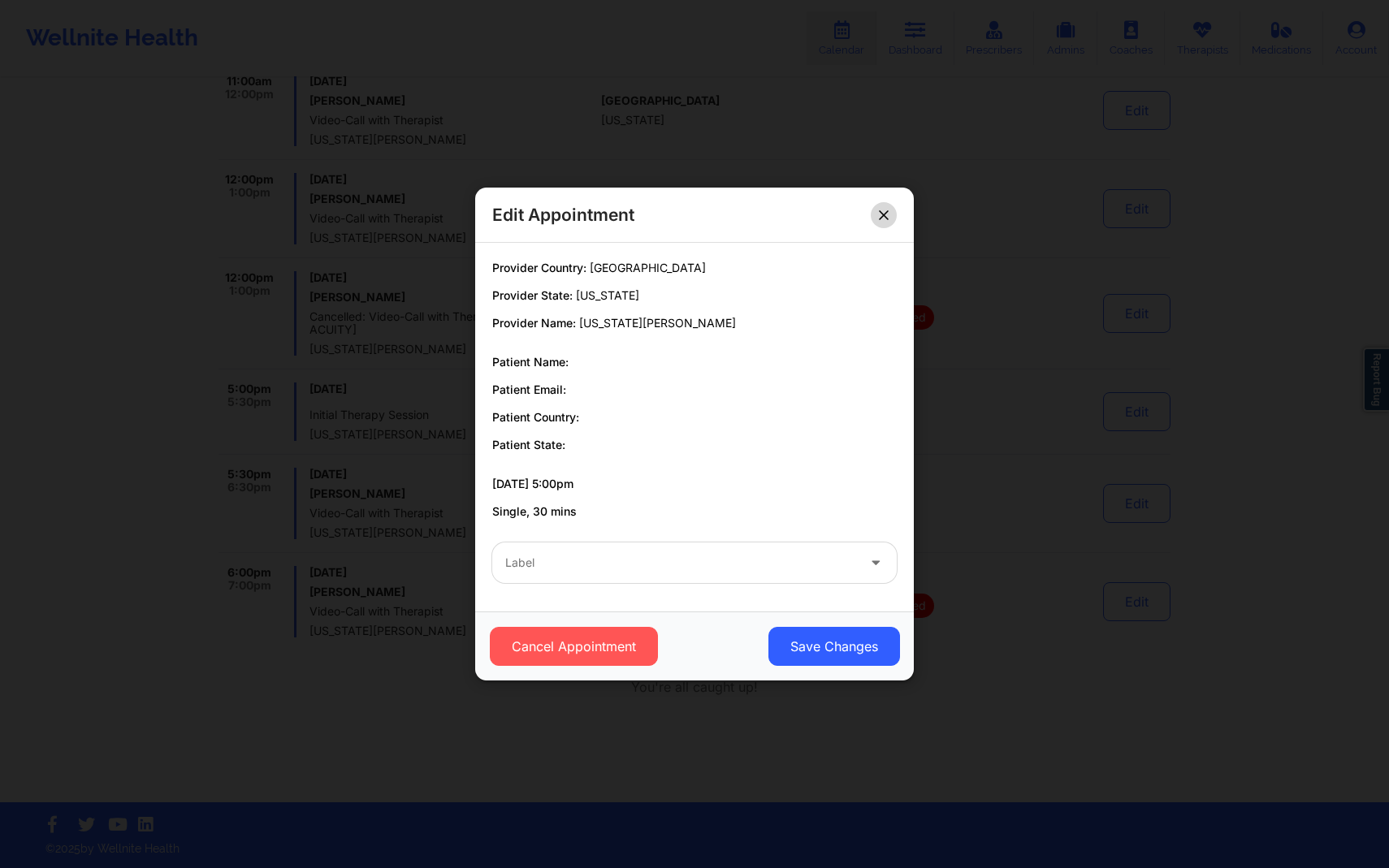
click at [890, 207] on button at bounding box center [884, 215] width 26 height 26
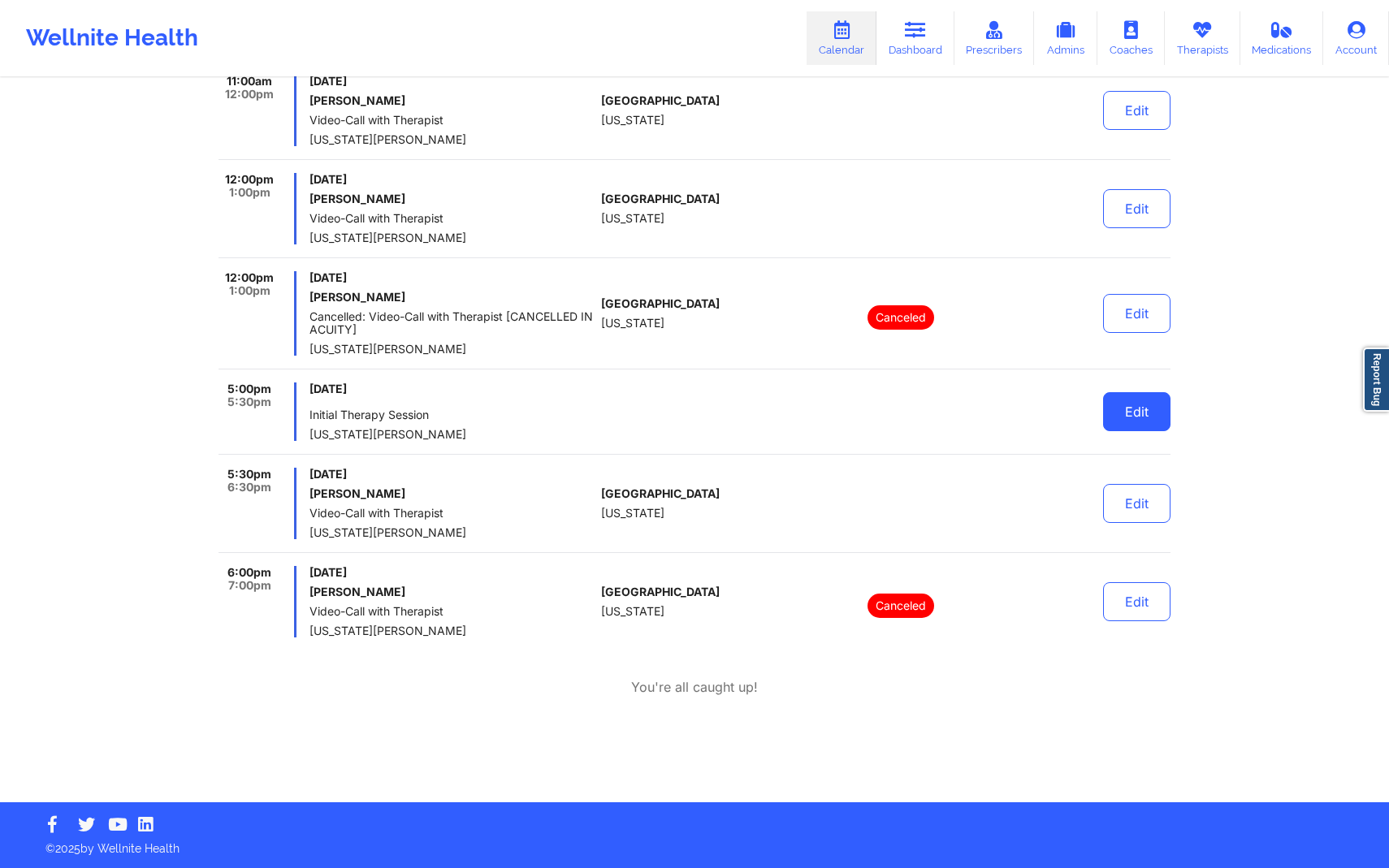
click at [1126, 427] on button "Edit" at bounding box center [1136, 412] width 67 height 39
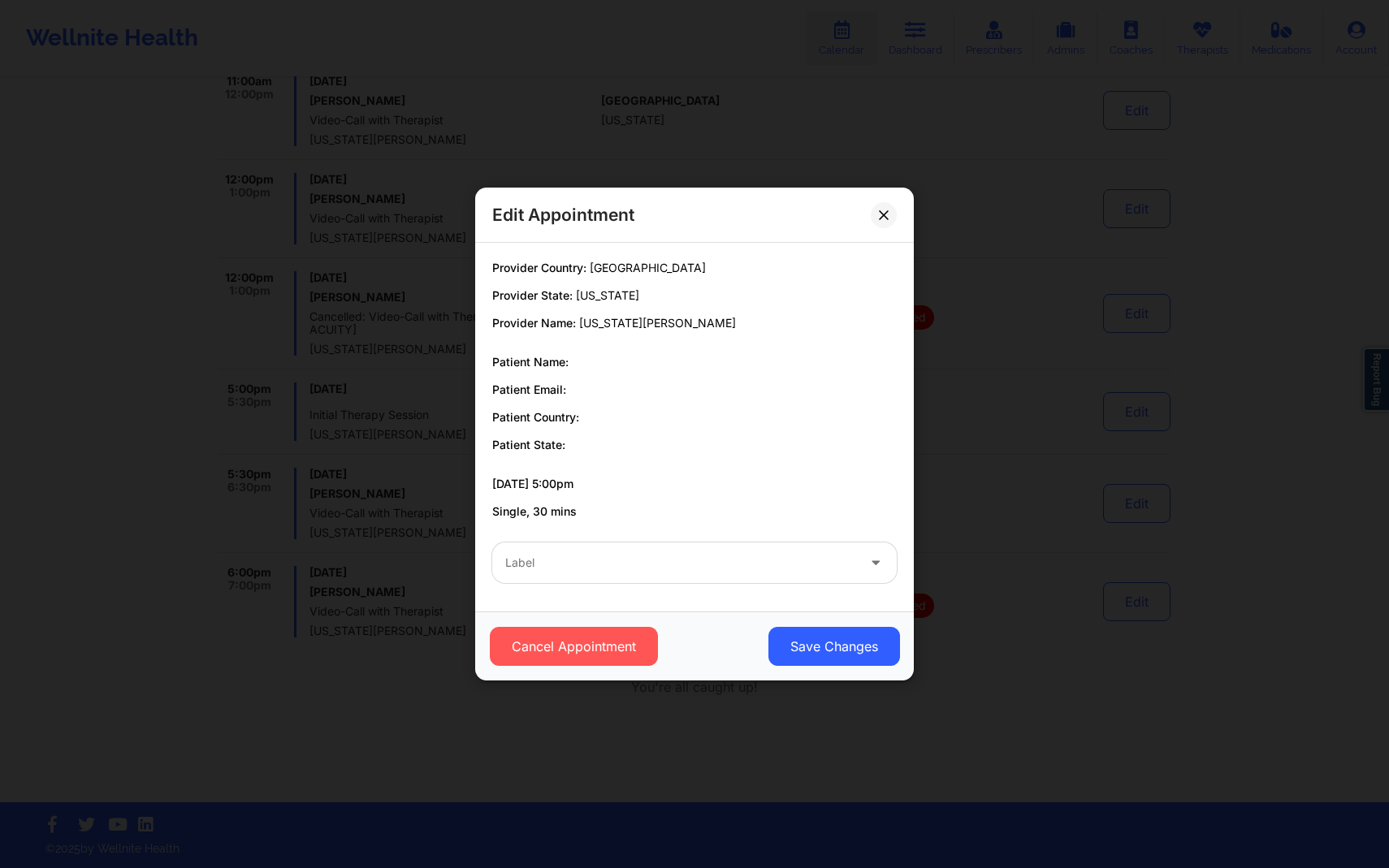
click at [847, 560] on div at bounding box center [681, 563] width 351 height 19
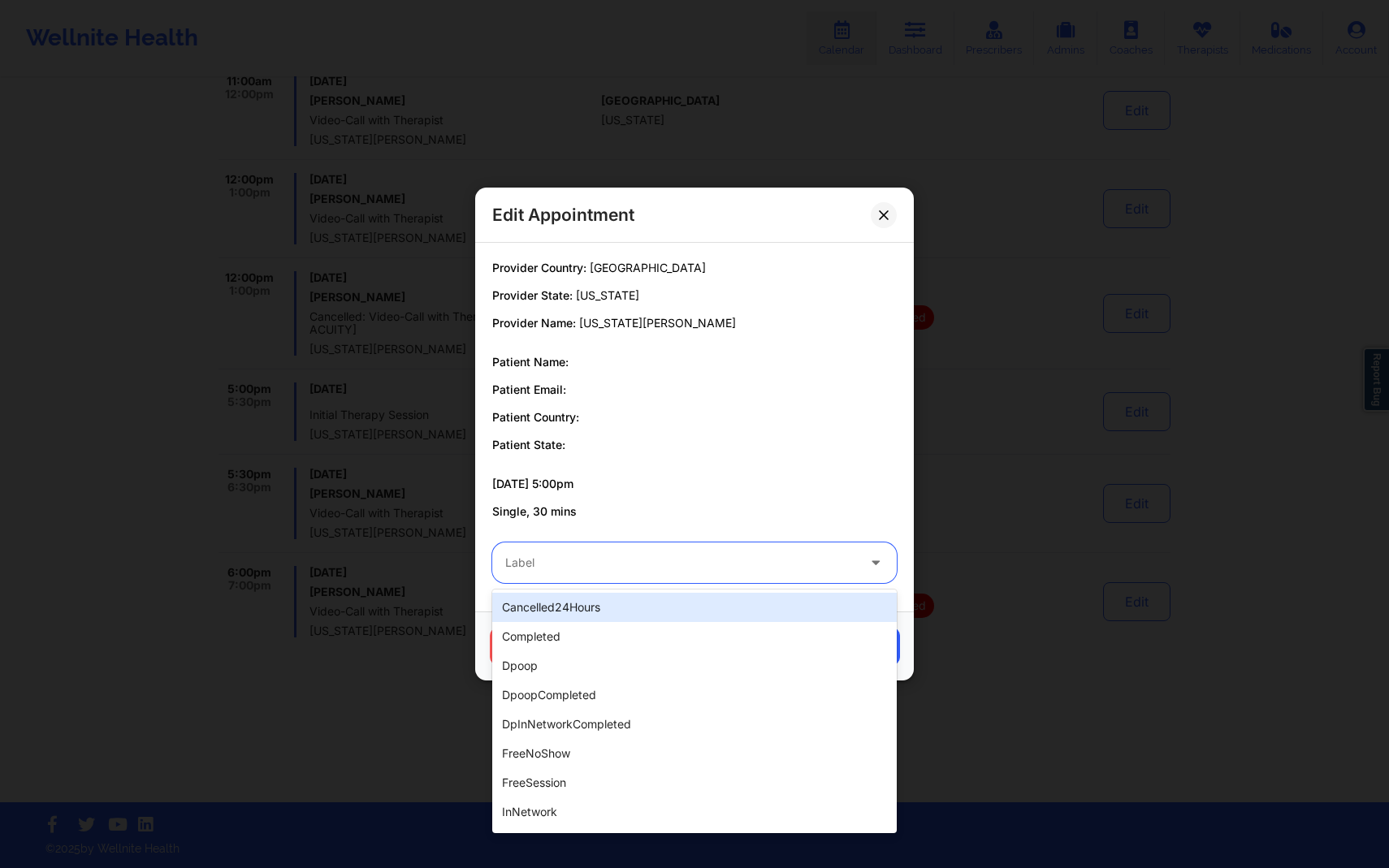
click at [825, 420] on p "Patient Country:" at bounding box center [694, 417] width 405 height 17
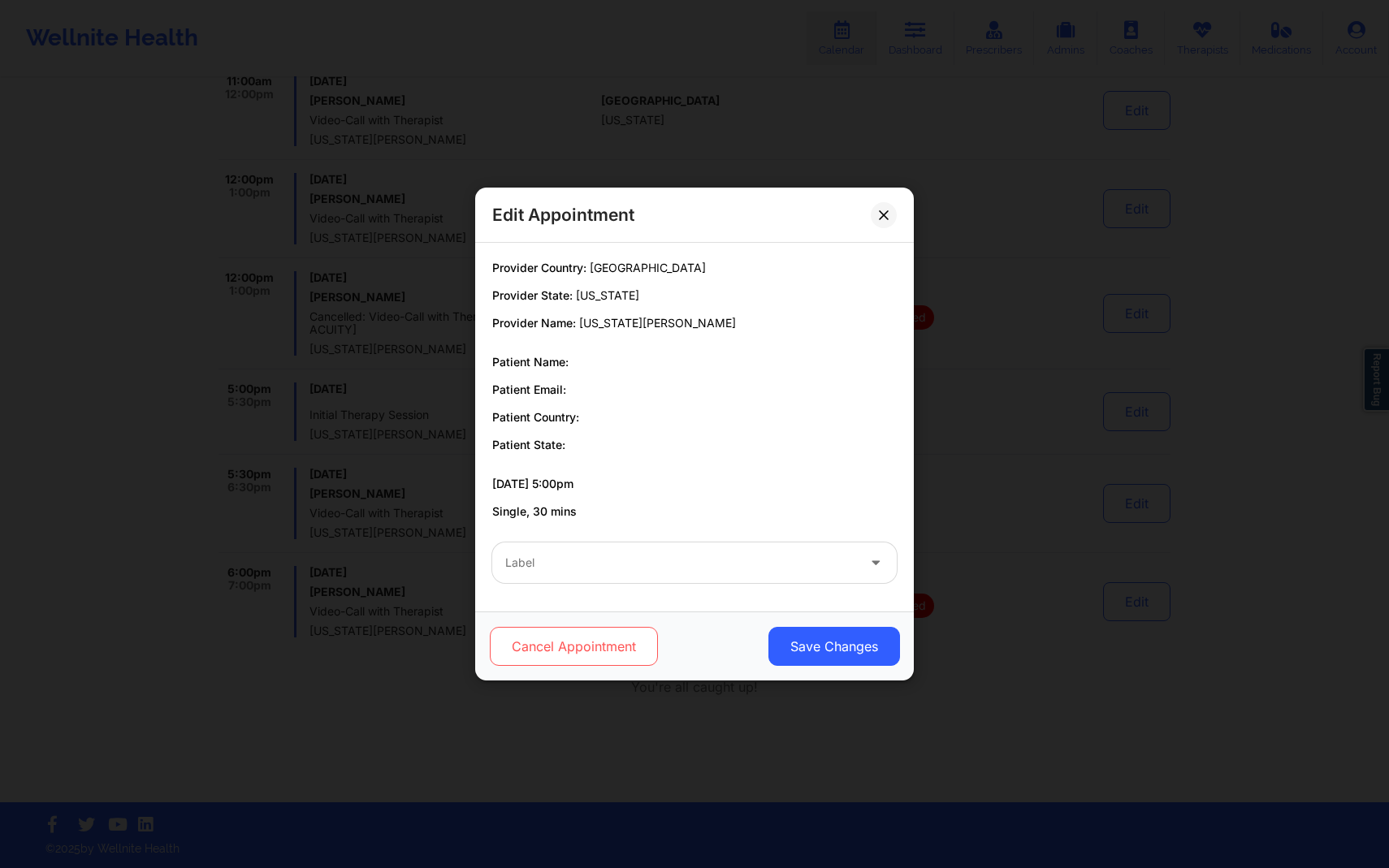
click at [619, 654] on button "Cancel Appointment" at bounding box center [573, 646] width 168 height 39
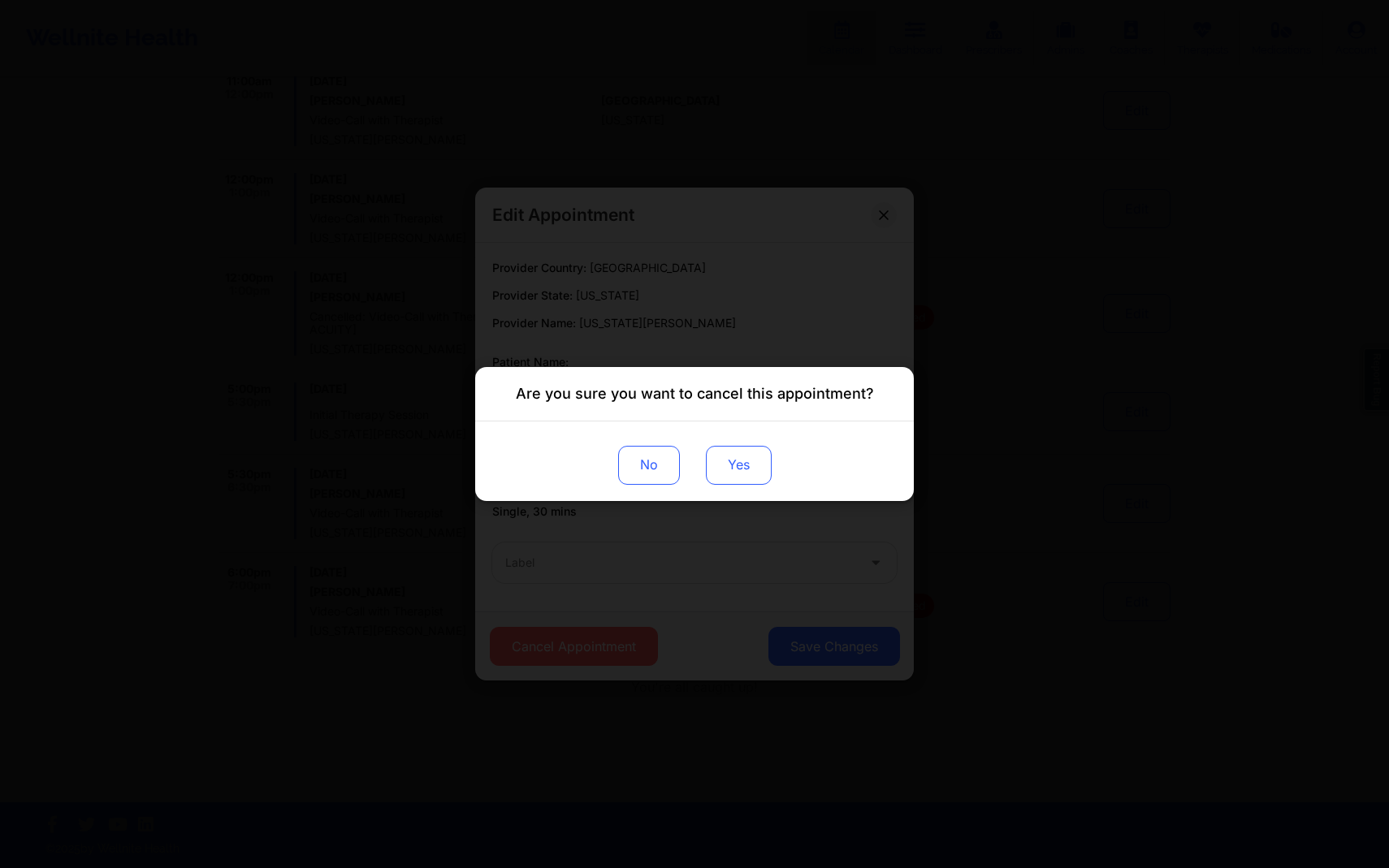
click at [725, 467] on button "Yes" at bounding box center [738, 465] width 65 height 39
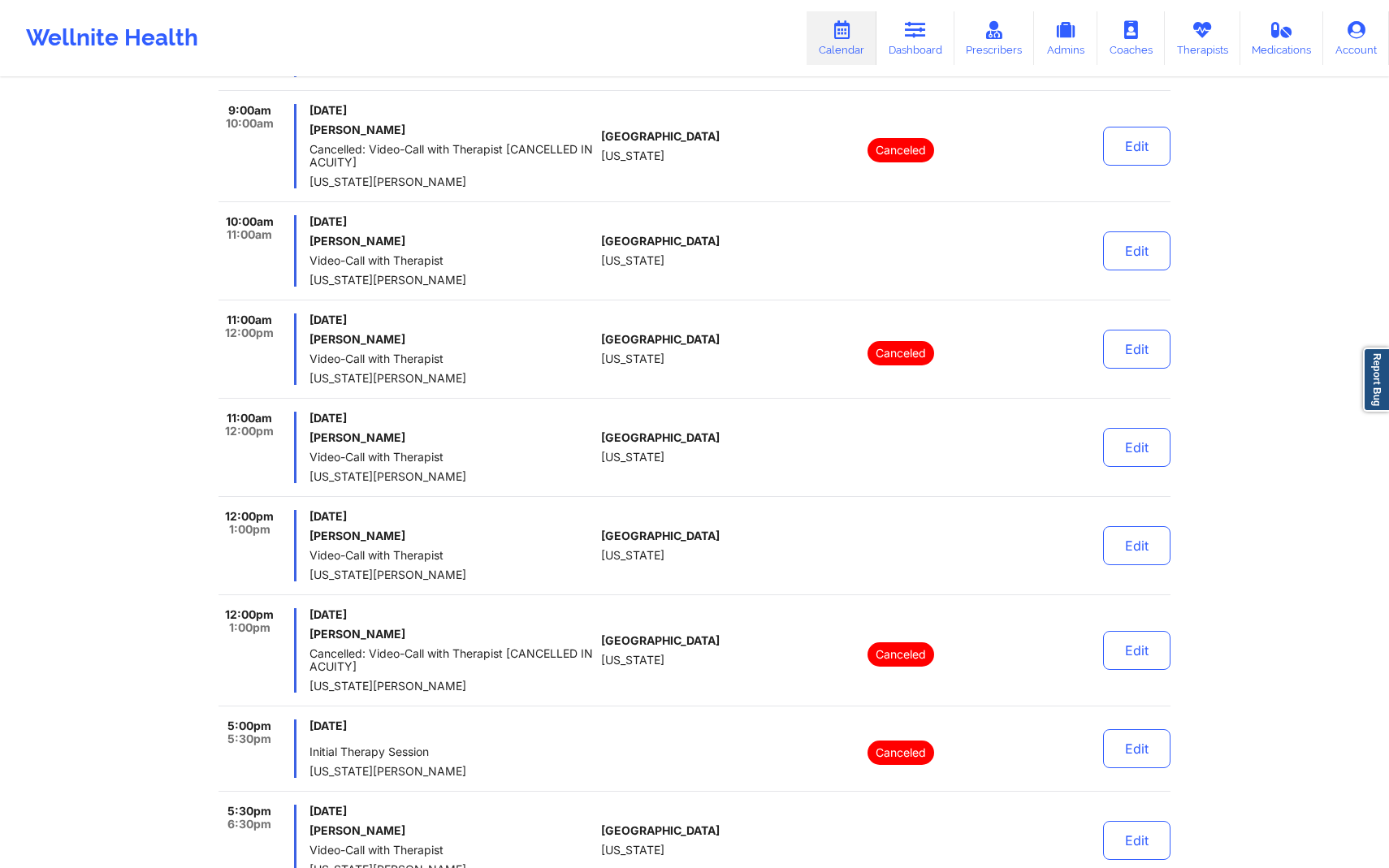
scroll to position [0, 0]
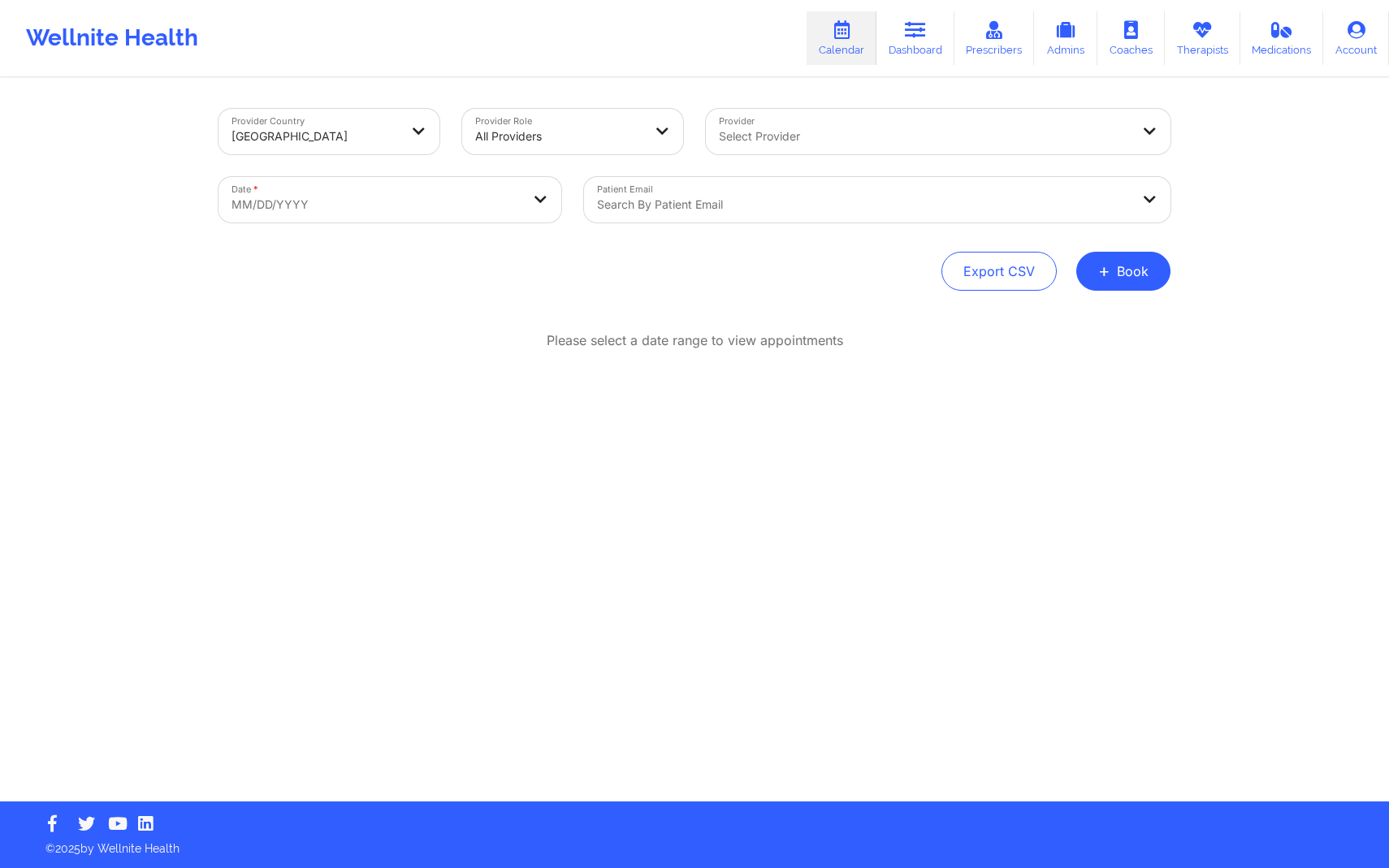
click at [770, 381] on div "Please select a date range to view appointments" at bounding box center [694, 393] width 952 height 124
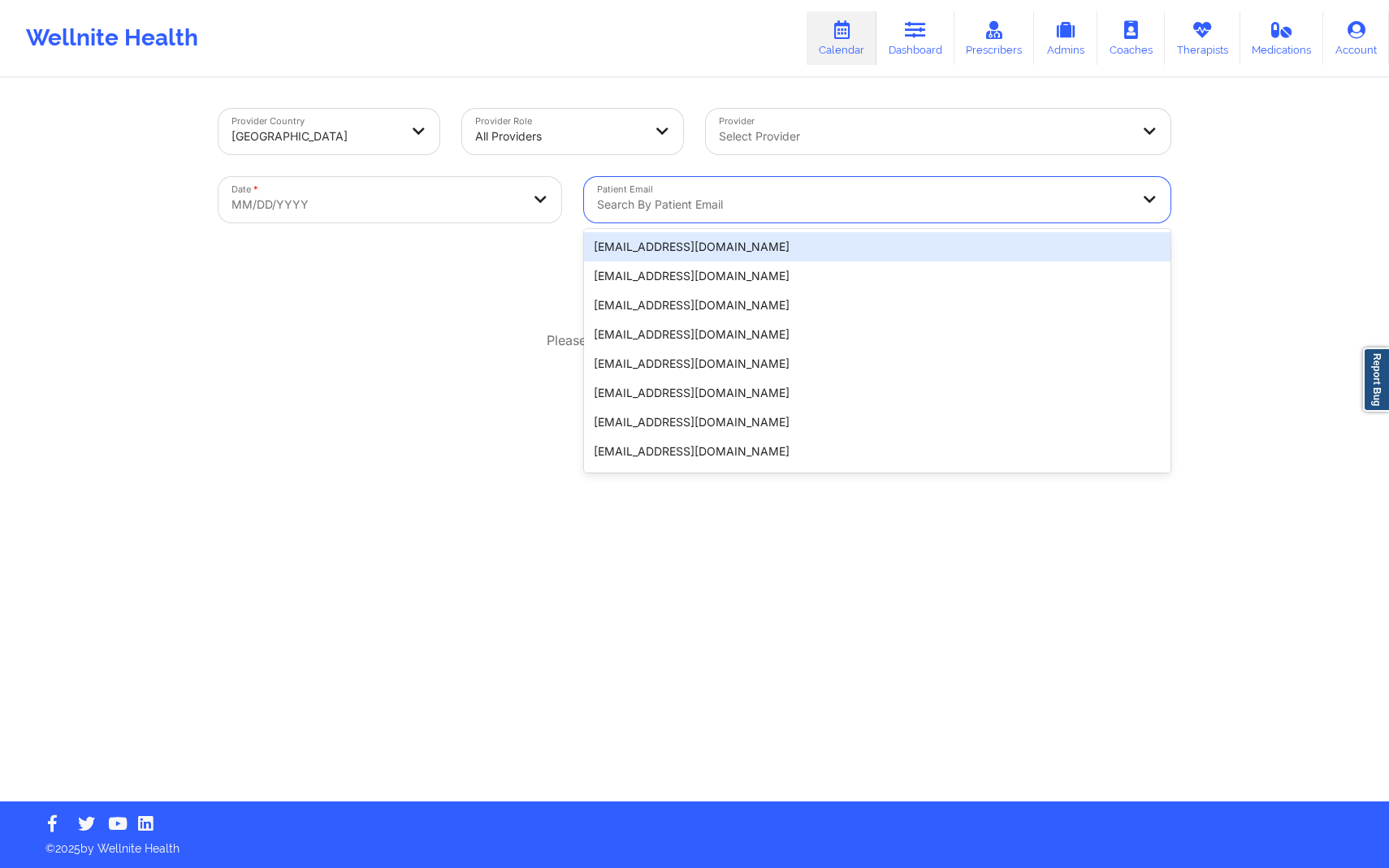
click at [803, 190] on div "Search by patient email" at bounding box center [858, 200] width 548 height 45
paste input "[EMAIL_ADDRESS][DOMAIN_NAME]"
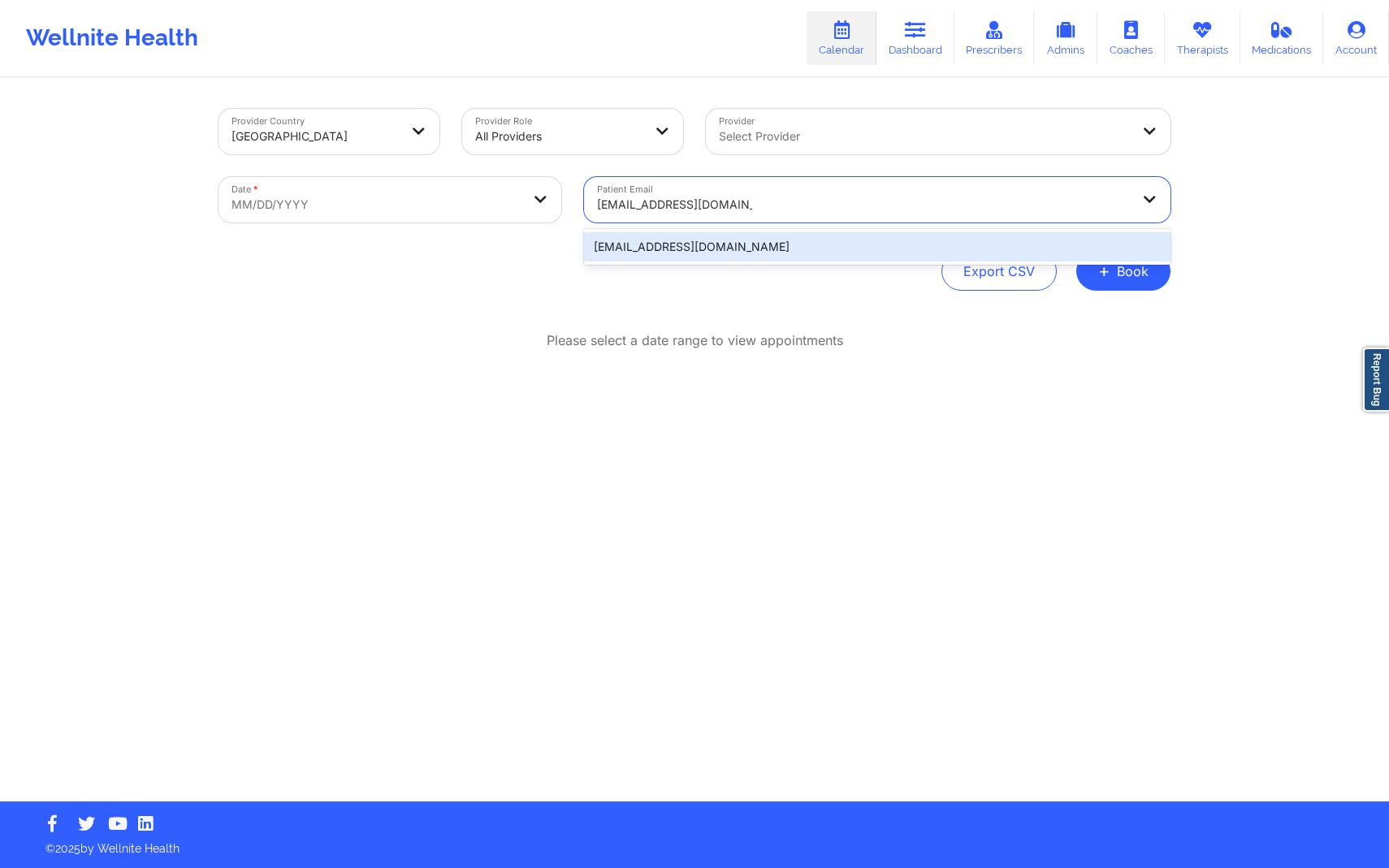
type input "[EMAIL_ADDRESS][DOMAIN_NAME]"
click at [713, 424] on div "Please select a date range to view appointments" at bounding box center [694, 393] width 952 height 124
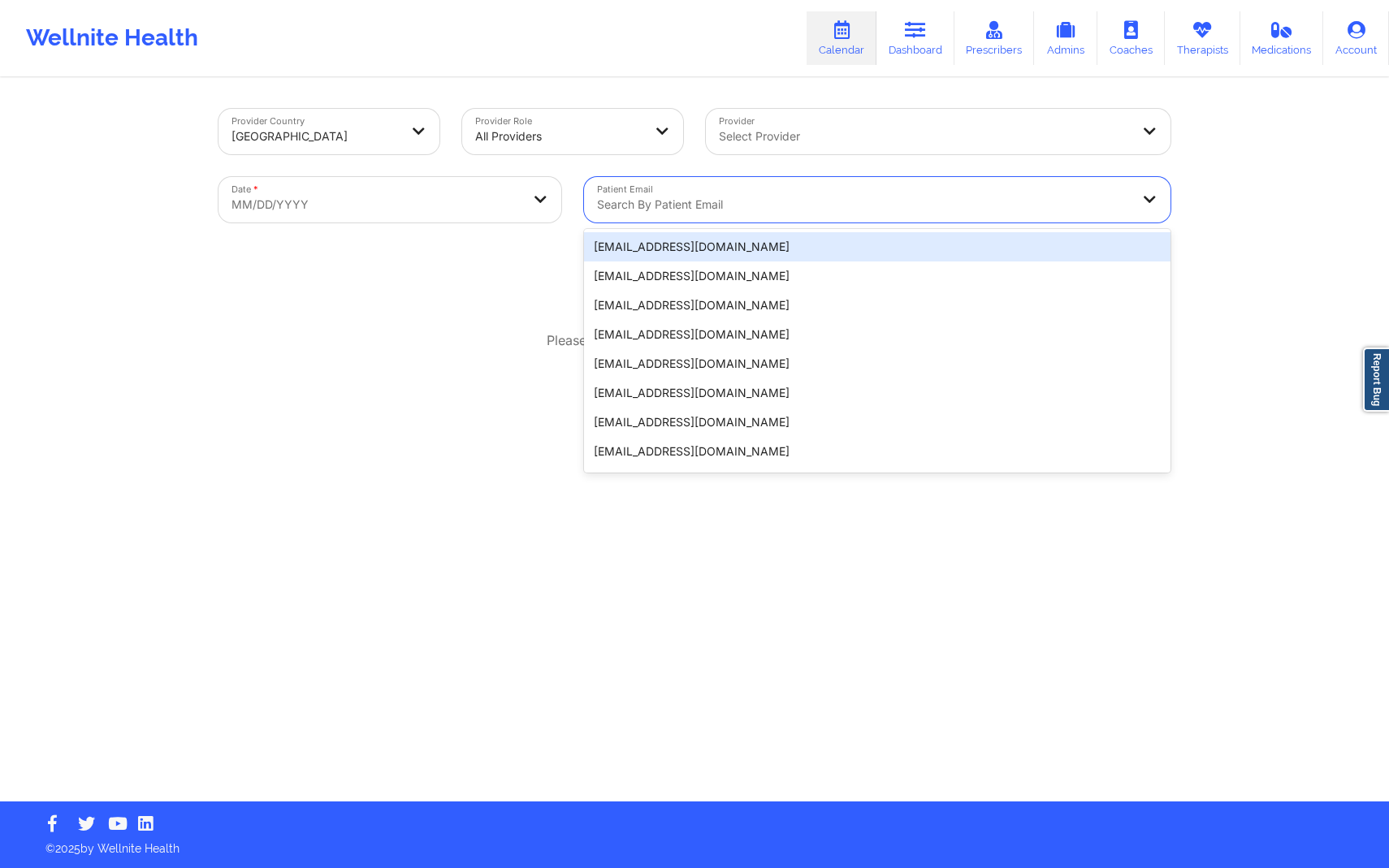
click at [745, 207] on div at bounding box center [863, 204] width 533 height 19
paste input "[EMAIL_ADDRESS][DOMAIN_NAME]"
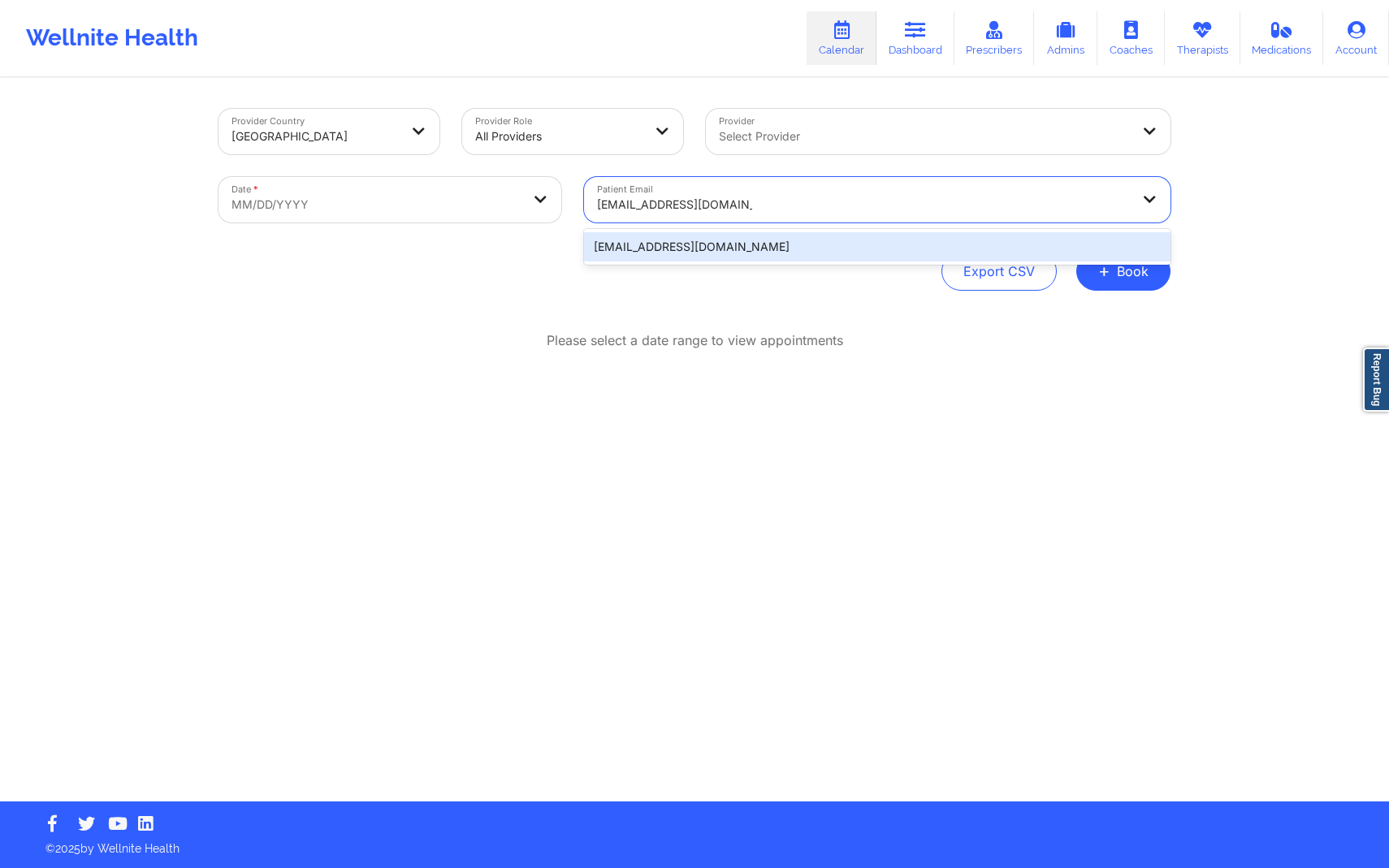
type input "[EMAIL_ADDRESS][DOMAIN_NAME]"
select select "2025-8"
select select "2025-9"
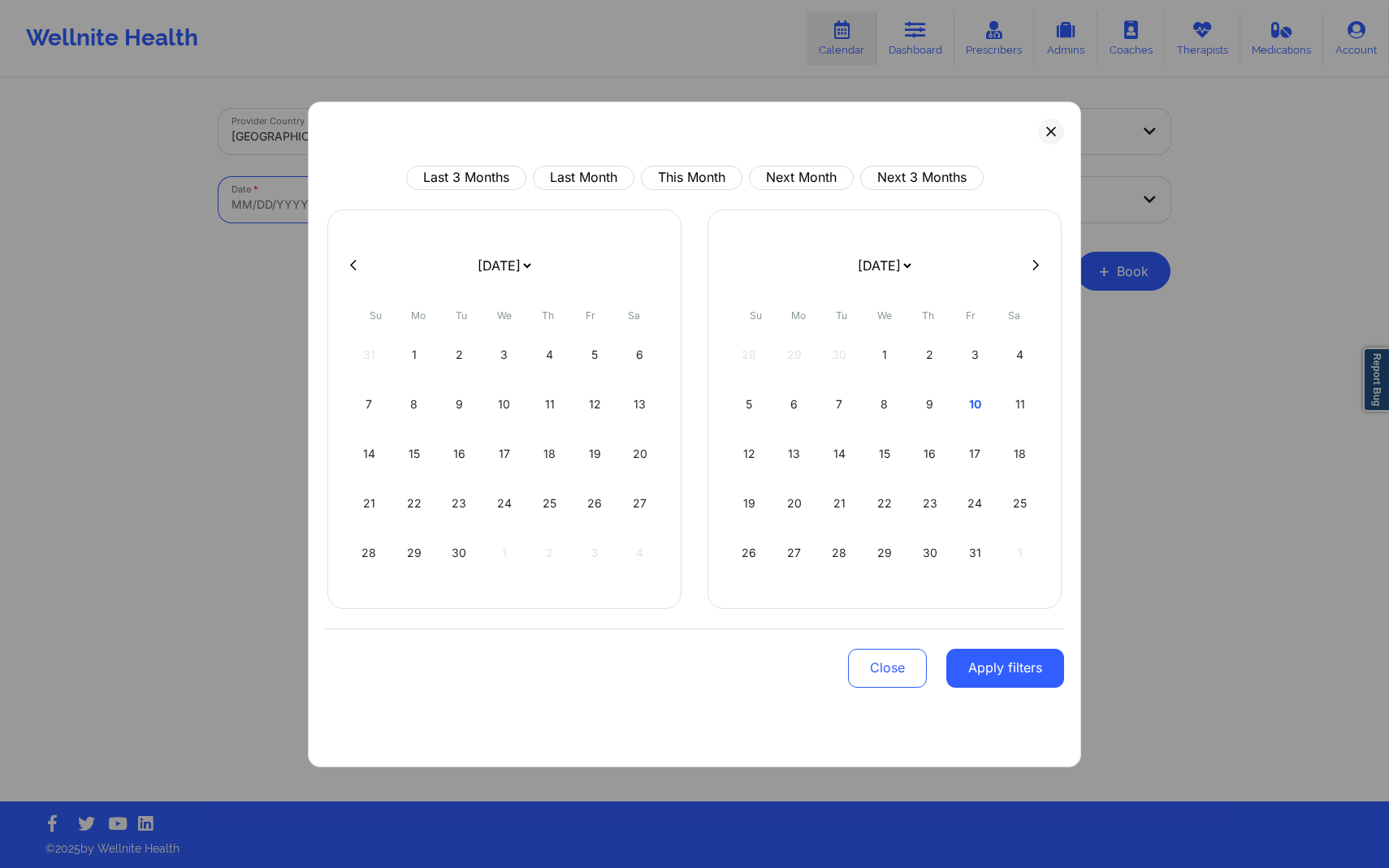
click at [454, 205] on body "Wellnite Health Calendar Dashboard Prescribers Admins Coaches Therapists Medica…" at bounding box center [694, 434] width 1389 height 868
click at [894, 411] on div "8" at bounding box center [885, 405] width 41 height 45
select select "2025-9"
select select "2025-10"
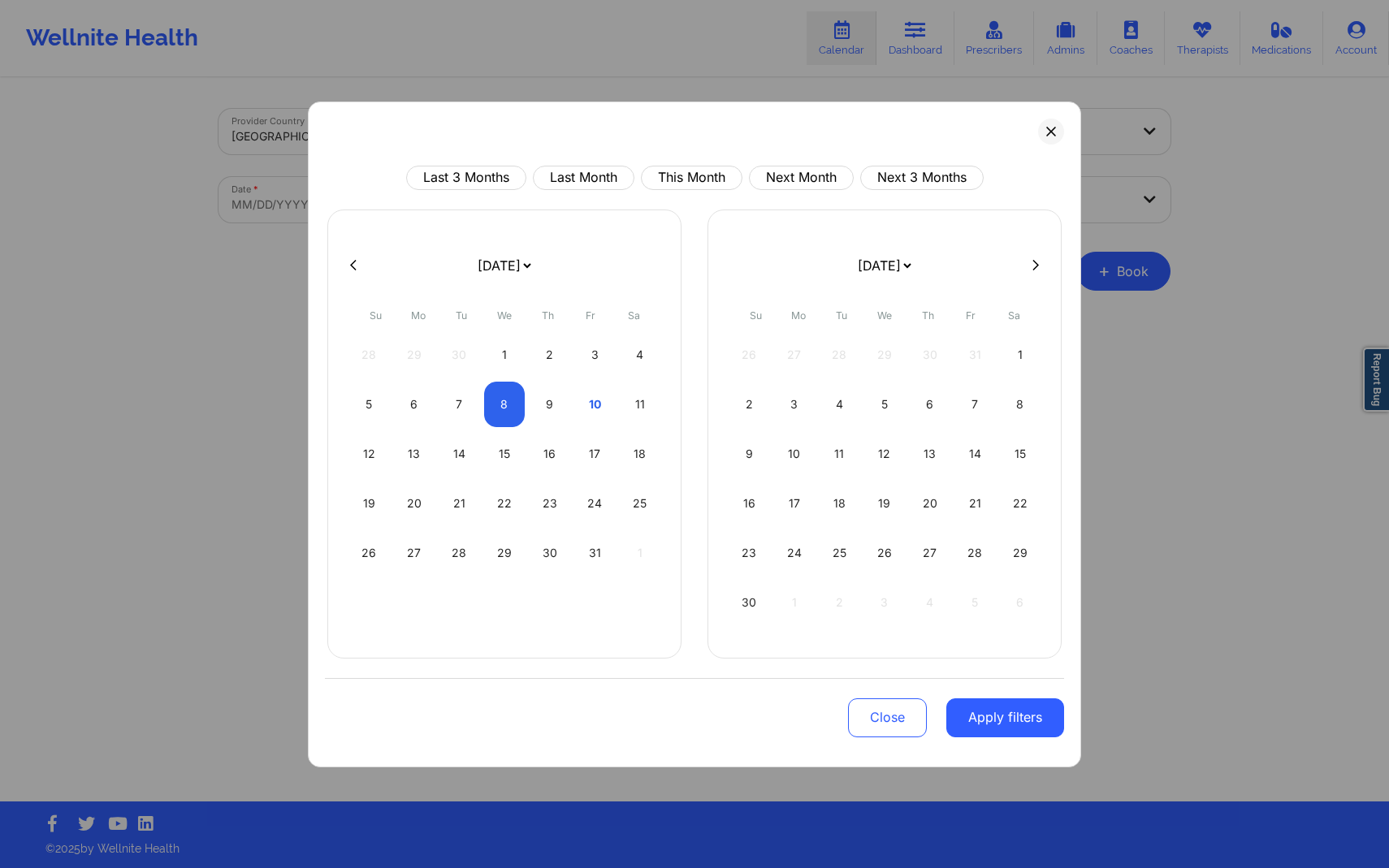
select select "2025-9"
select select "2025-10"
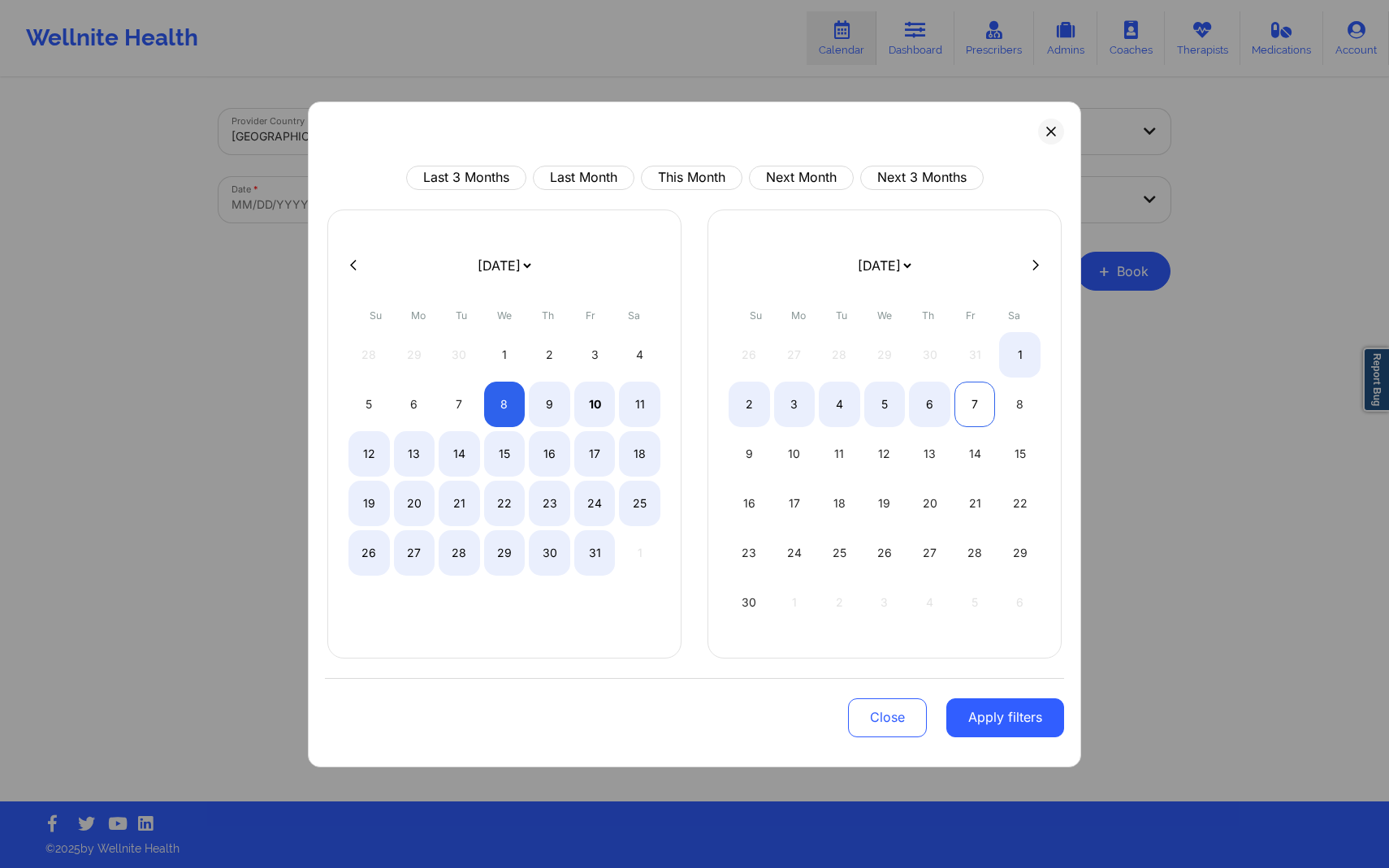
select select "2025-9"
select select "2025-10"
select select "2025-9"
select select "2025-10"
select select "2025-9"
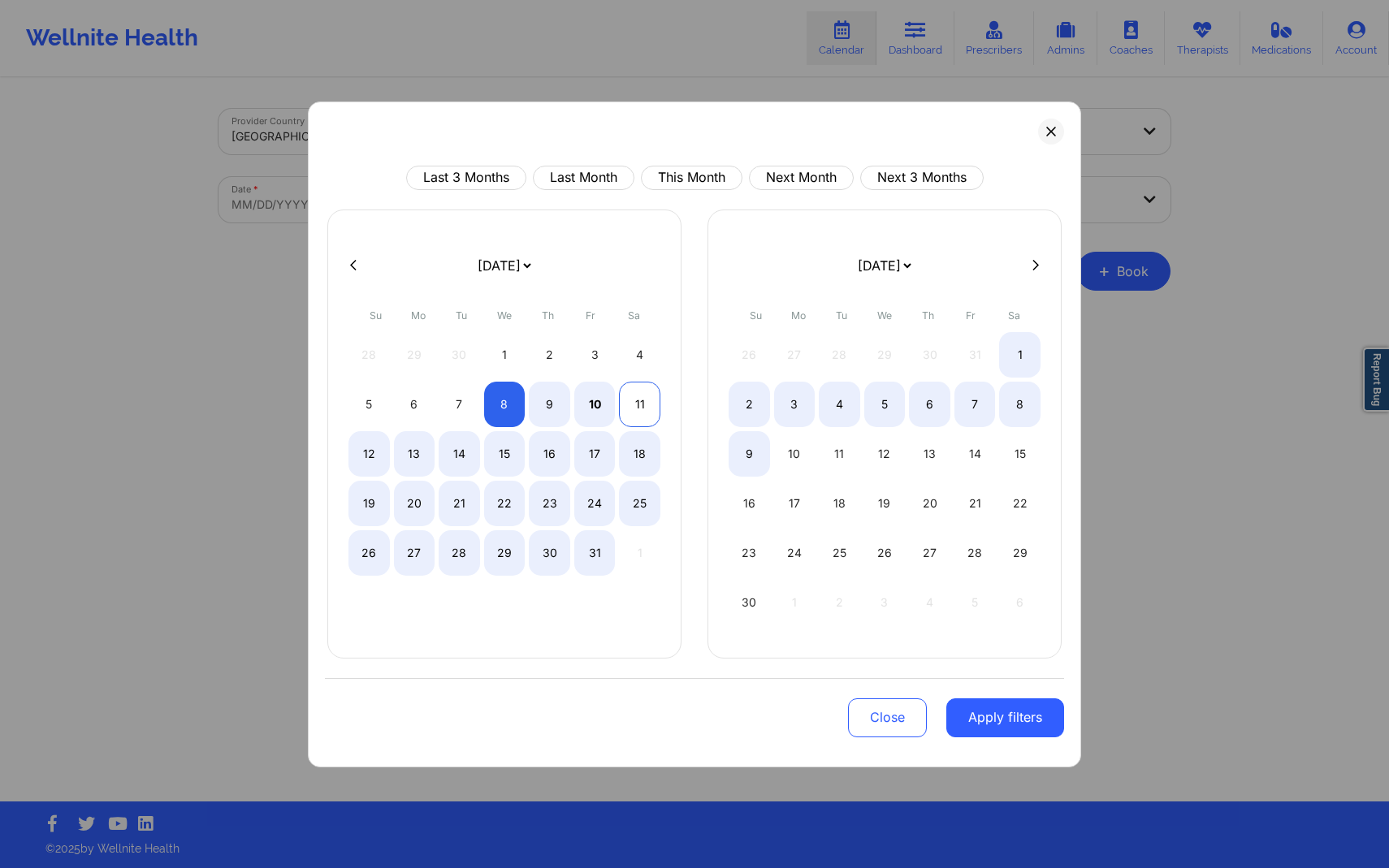
select select "2025-10"
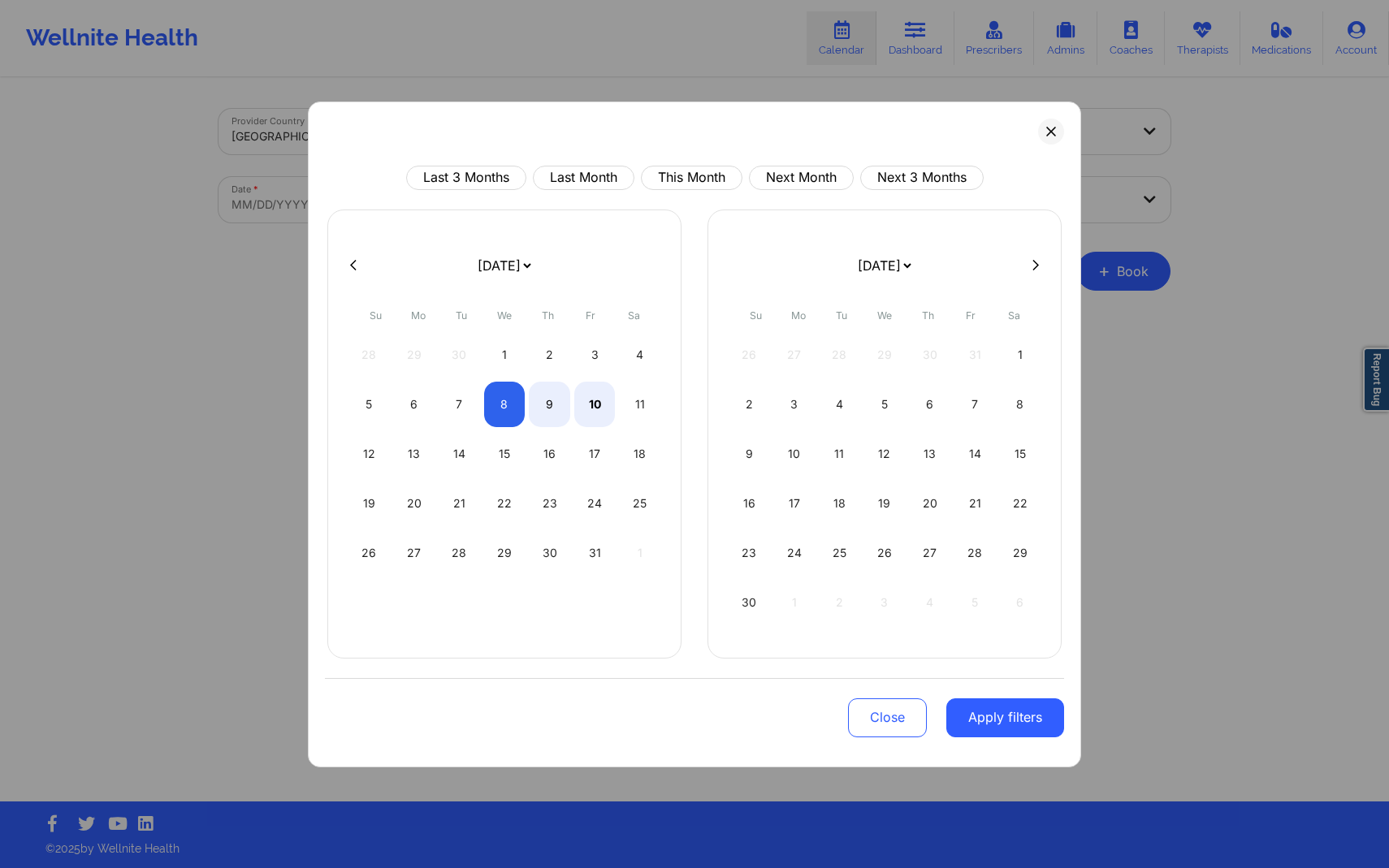
select select "2025-9"
select select "2025-10"
select select "2025-9"
select select "2025-10"
click at [653, 406] on div "11" at bounding box center [639, 405] width 41 height 45
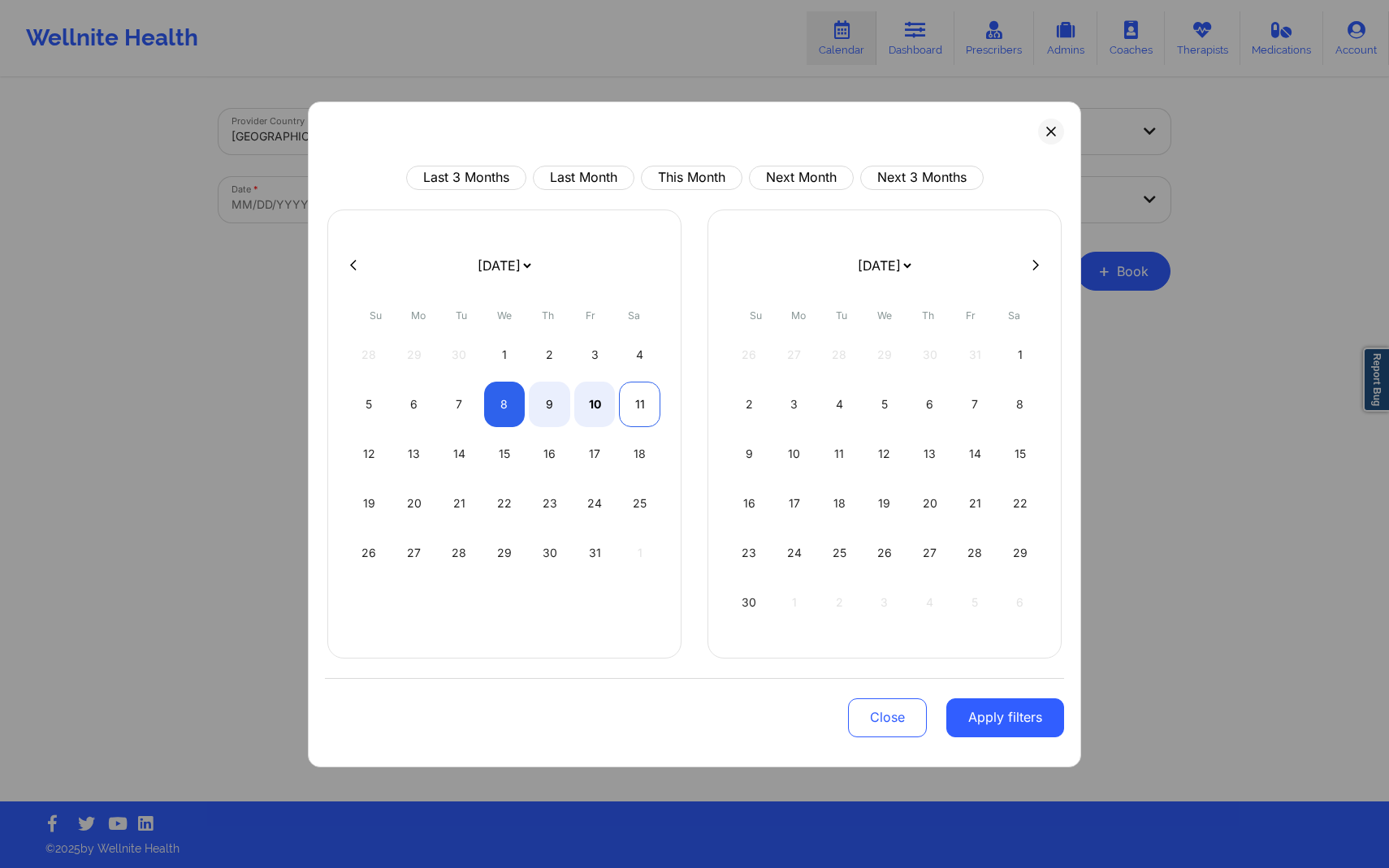
select select "2025-9"
select select "2025-10"
click at [999, 719] on button "Apply filters" at bounding box center [1005, 718] width 118 height 39
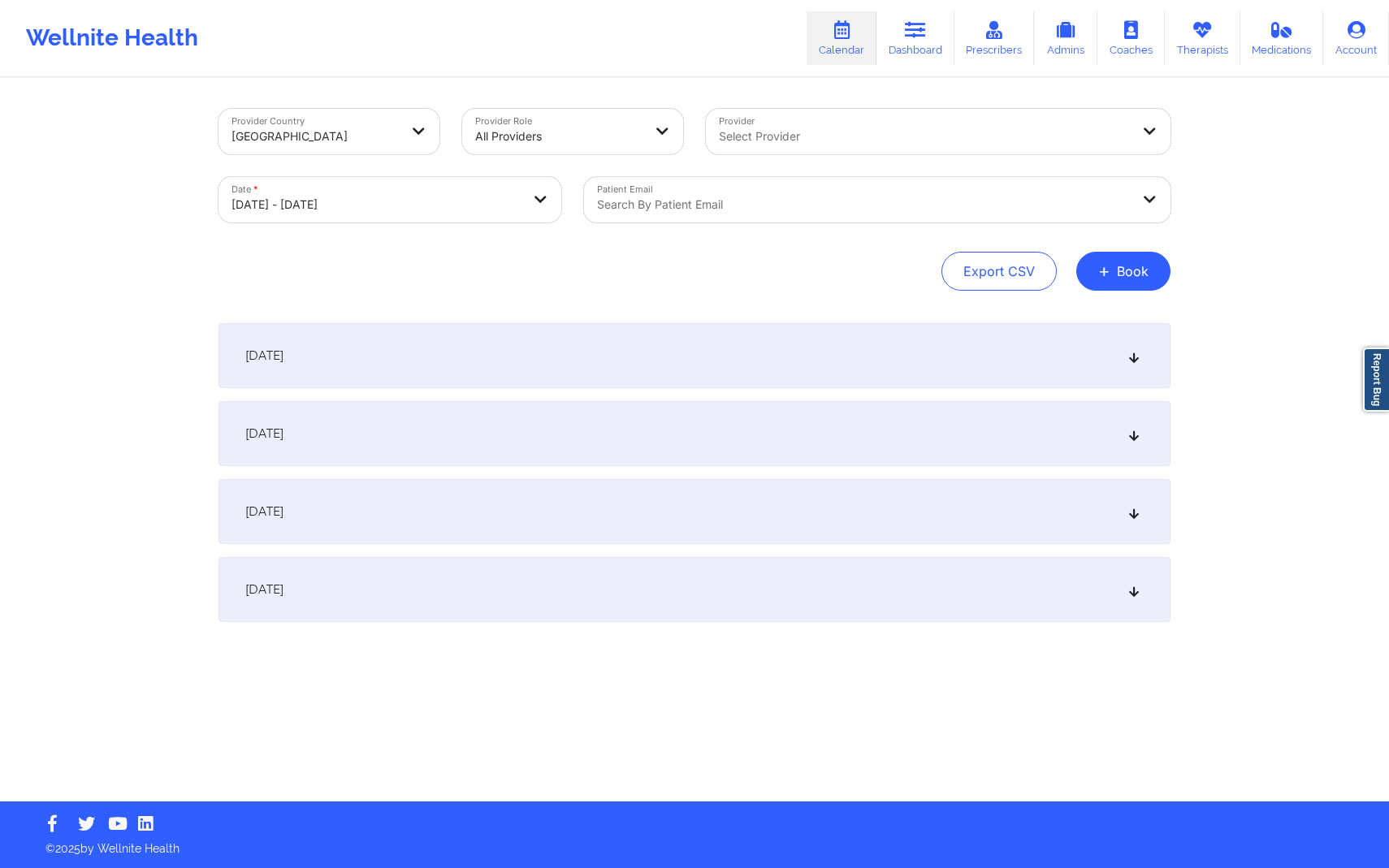
click at [900, 137] on div at bounding box center [924, 136] width 411 height 19
type input "Shampagne"
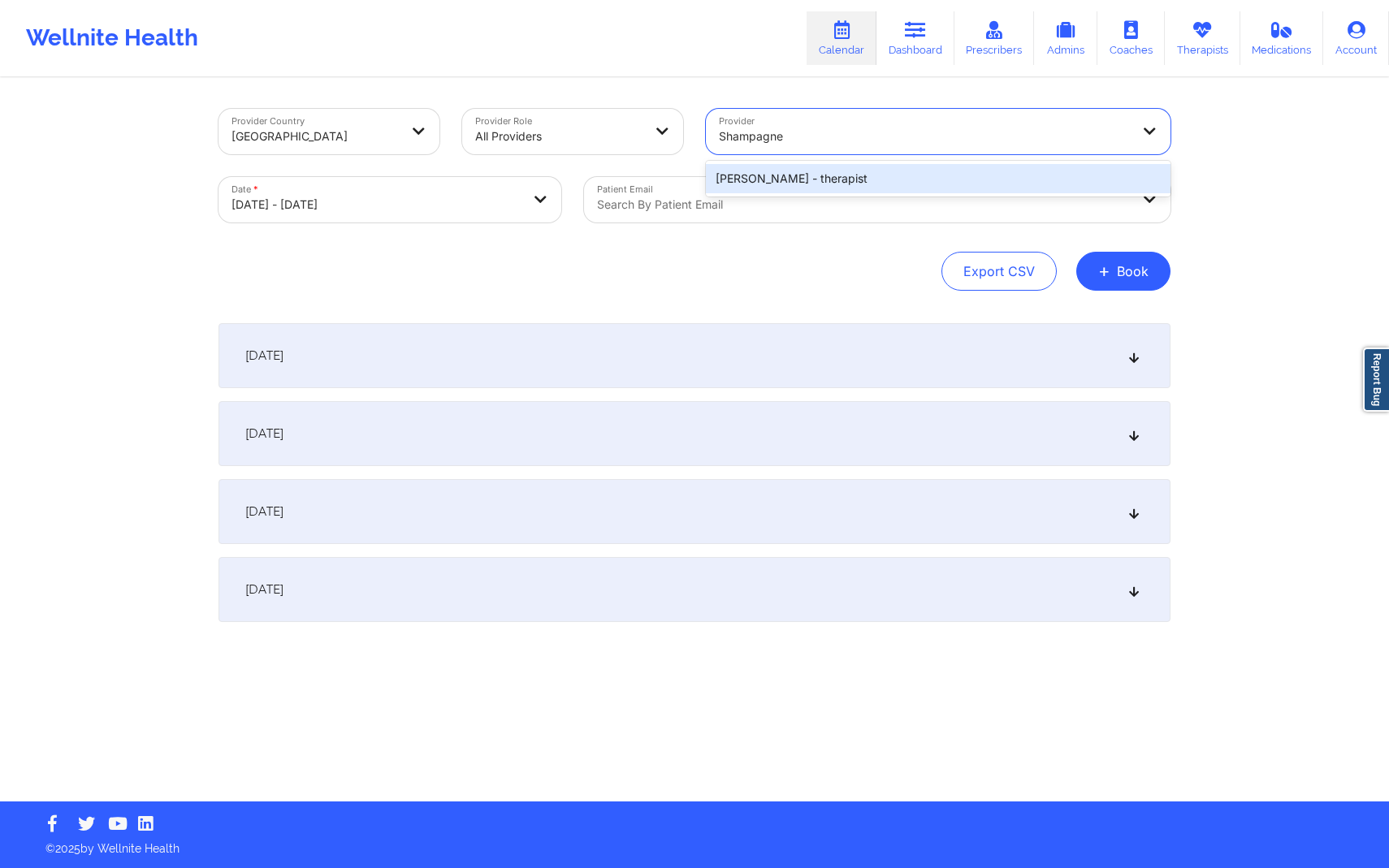
click at [835, 174] on div "[PERSON_NAME] - therapist" at bounding box center [938, 179] width 465 height 30
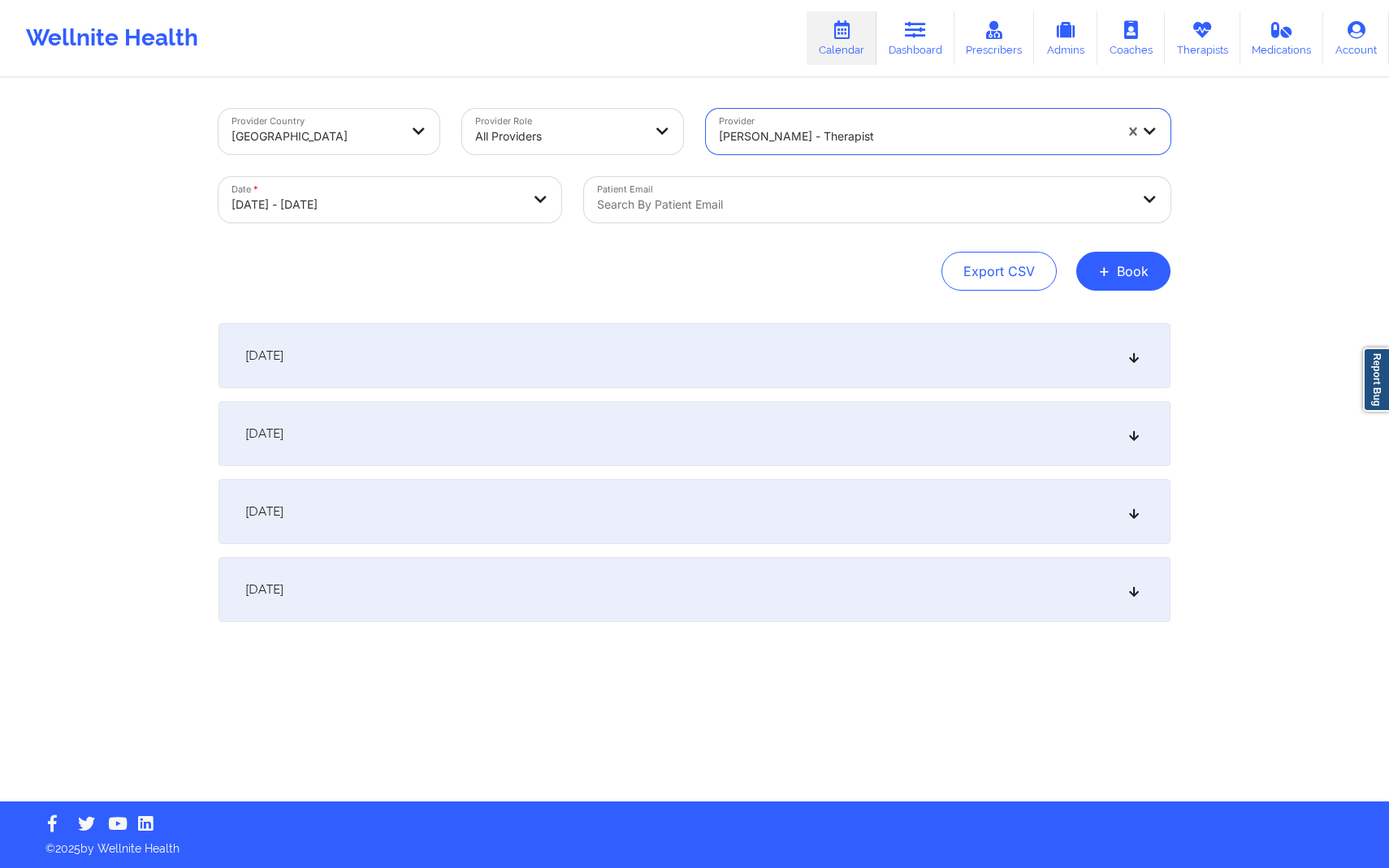
click at [1220, 321] on div "Provider Country [GEOGRAPHIC_DATA] Provider Role All Providers Provider option …" at bounding box center [694, 400] width 1389 height 802
click at [789, 357] on div "[DATE]" at bounding box center [694, 356] width 952 height 65
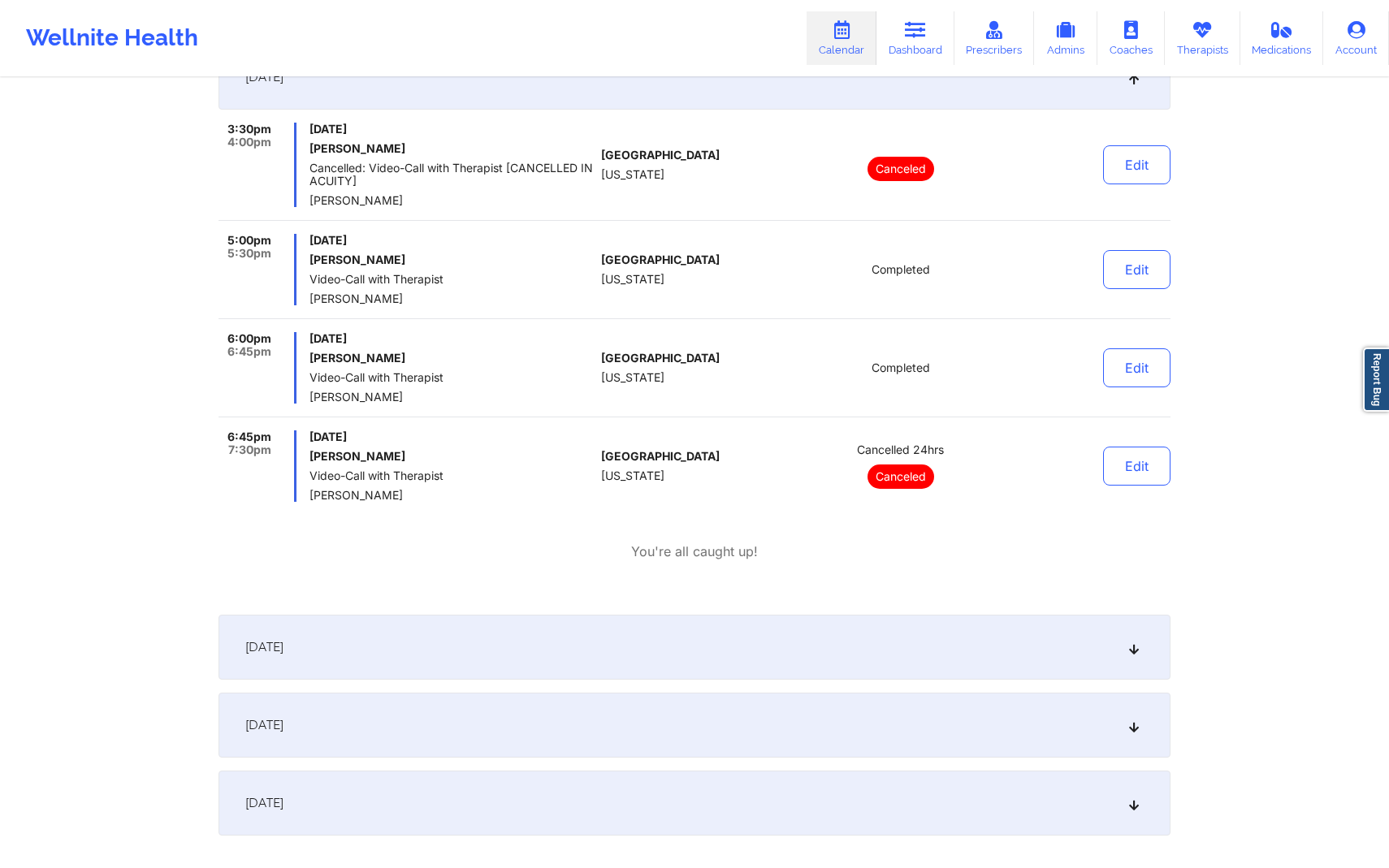
scroll to position [377, 0]
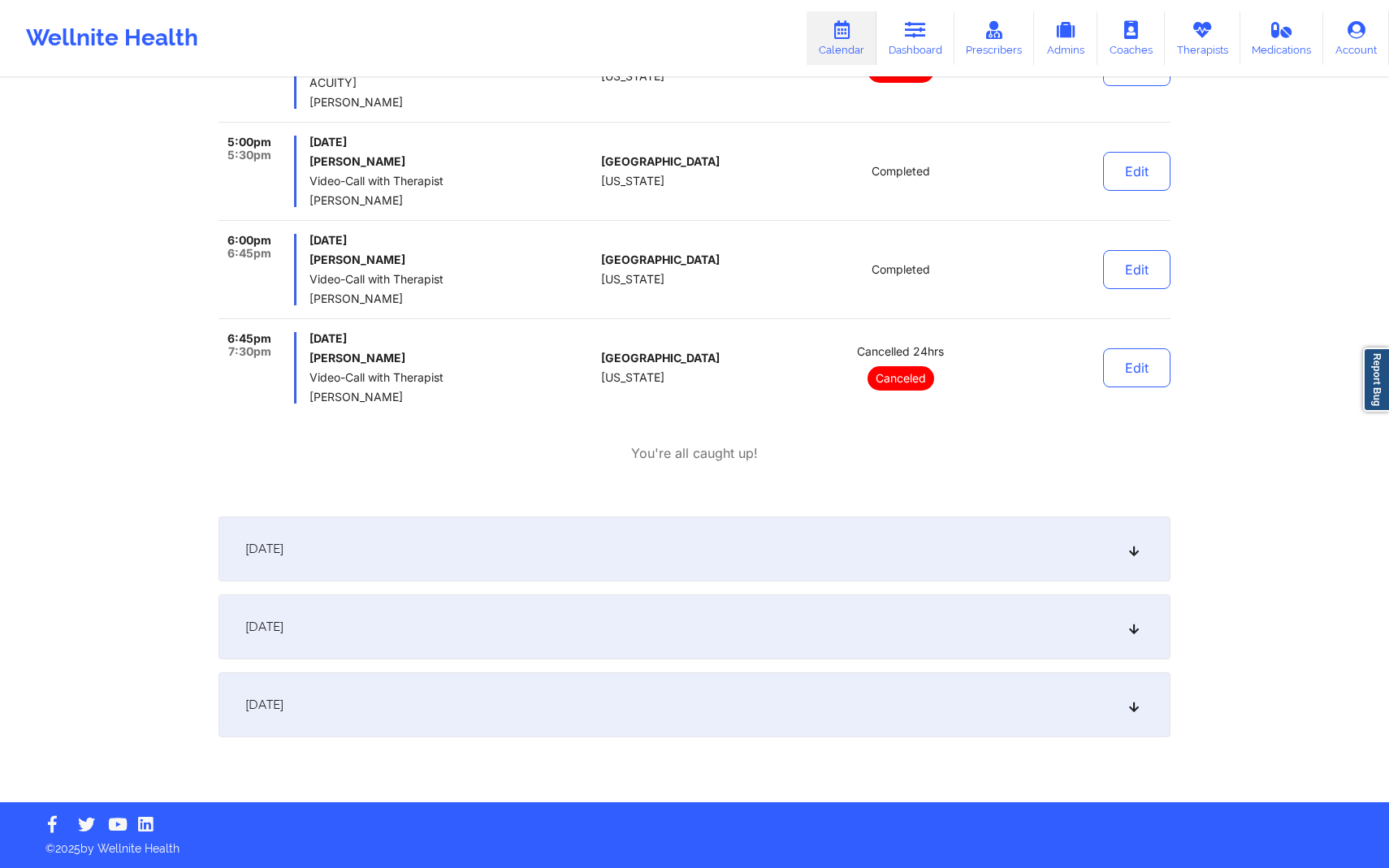
click at [807, 582] on div "[DATE] 3:30pm 4:00pm [DATE] [PERSON_NAME]: Video-Call with Therapist [CANCELLED…" at bounding box center [694, 342] width 952 height 791
click at [799, 588] on div "[DATE] 3:30pm 4:00pm [DATE] [PERSON_NAME]: Video-Call with Therapist [CANCELLED…" at bounding box center [694, 342] width 952 height 791
click at [772, 533] on div "[DATE]" at bounding box center [694, 549] width 952 height 65
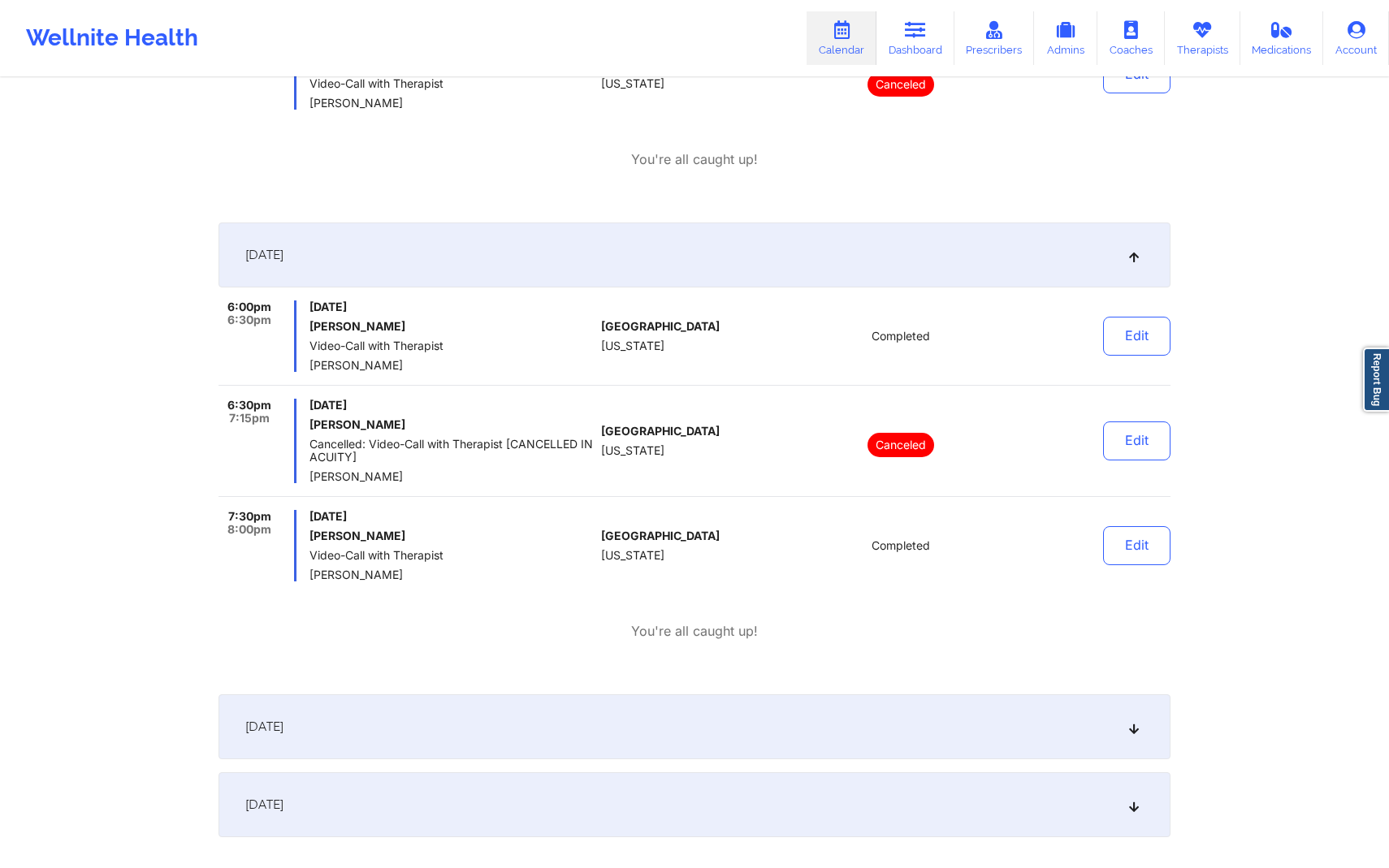
scroll to position [771, 0]
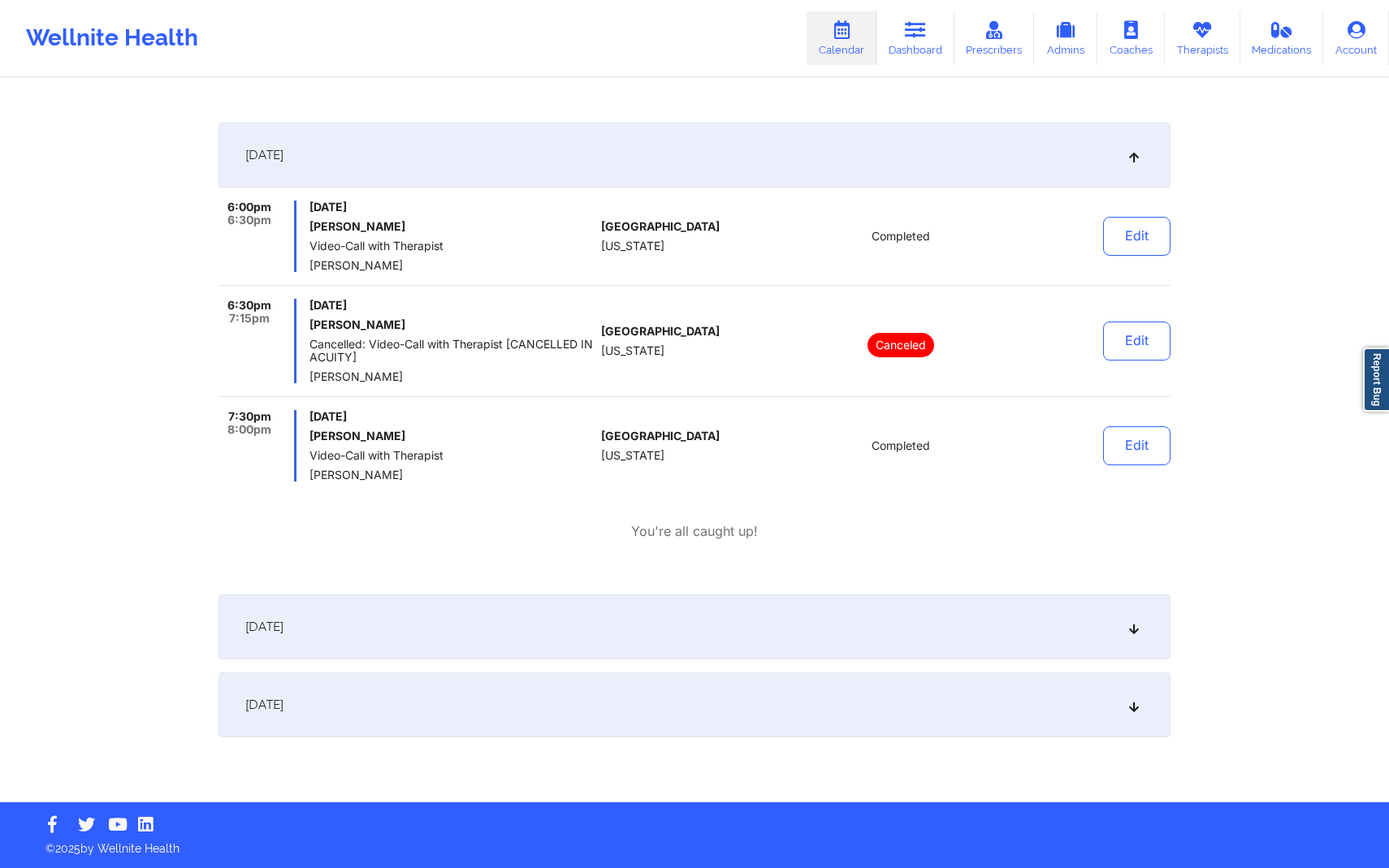
click at [745, 623] on div "[DATE]" at bounding box center [694, 627] width 952 height 65
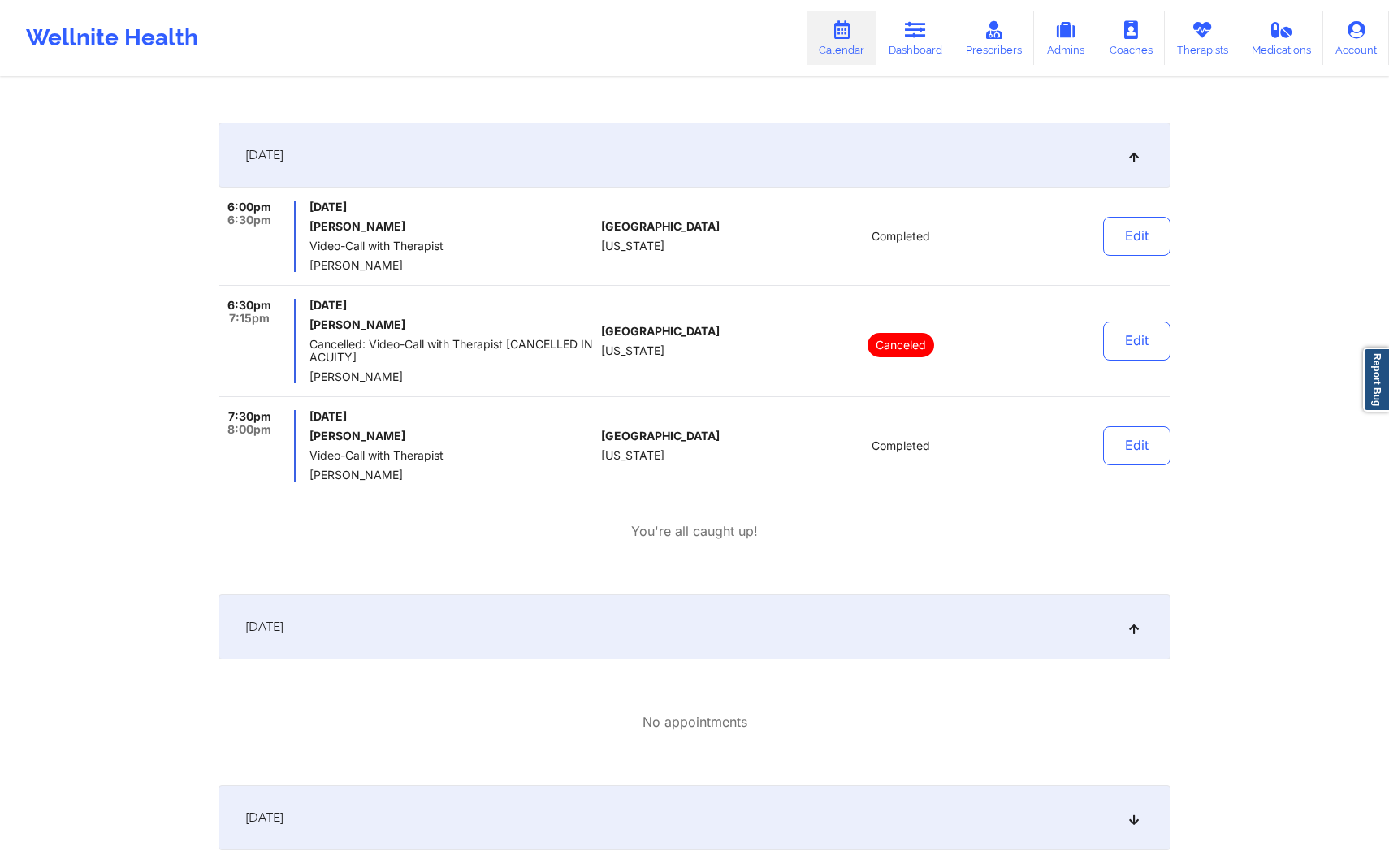
scroll to position [884, 0]
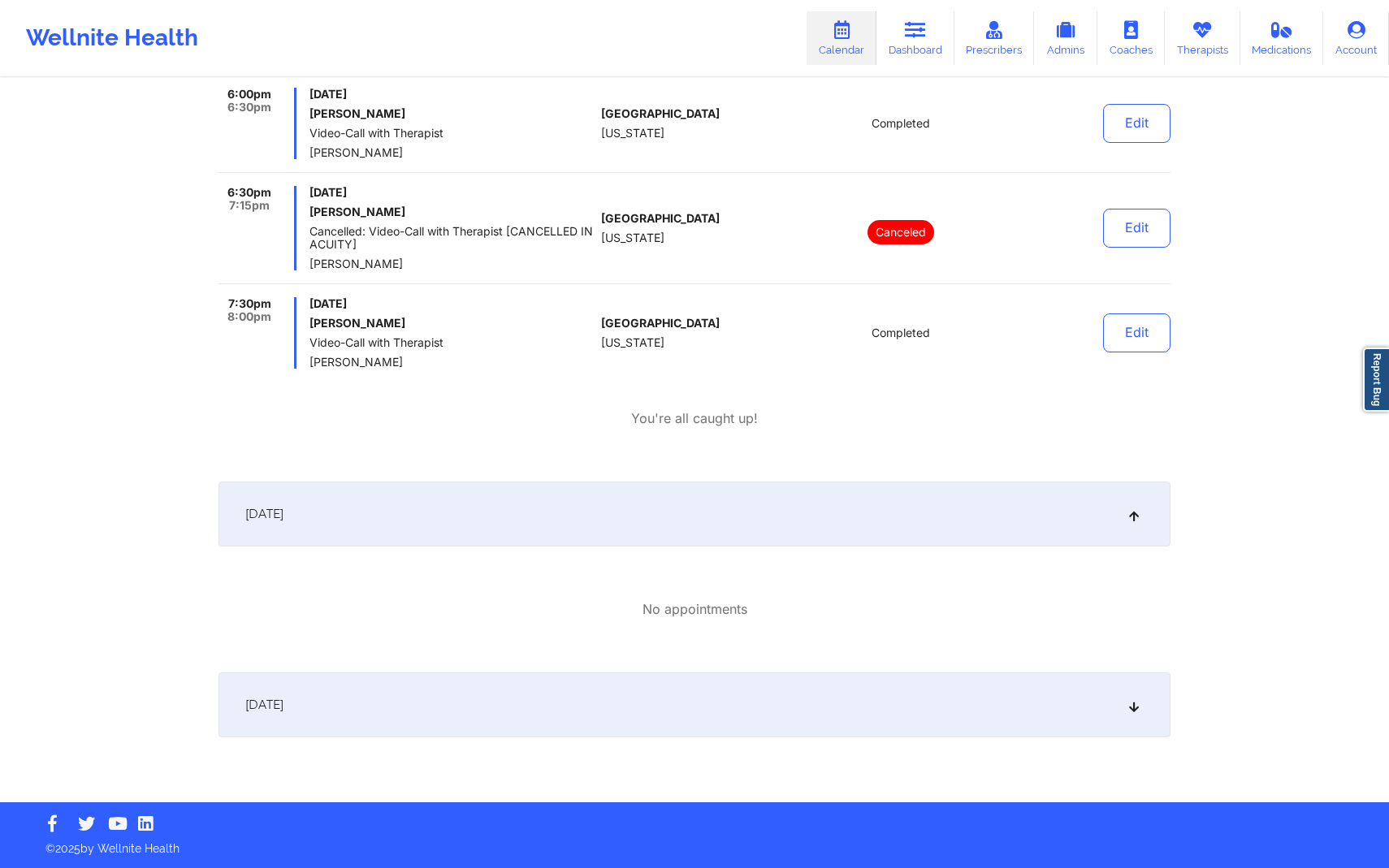
click at [727, 689] on div "[DATE]" at bounding box center [694, 705] width 952 height 65
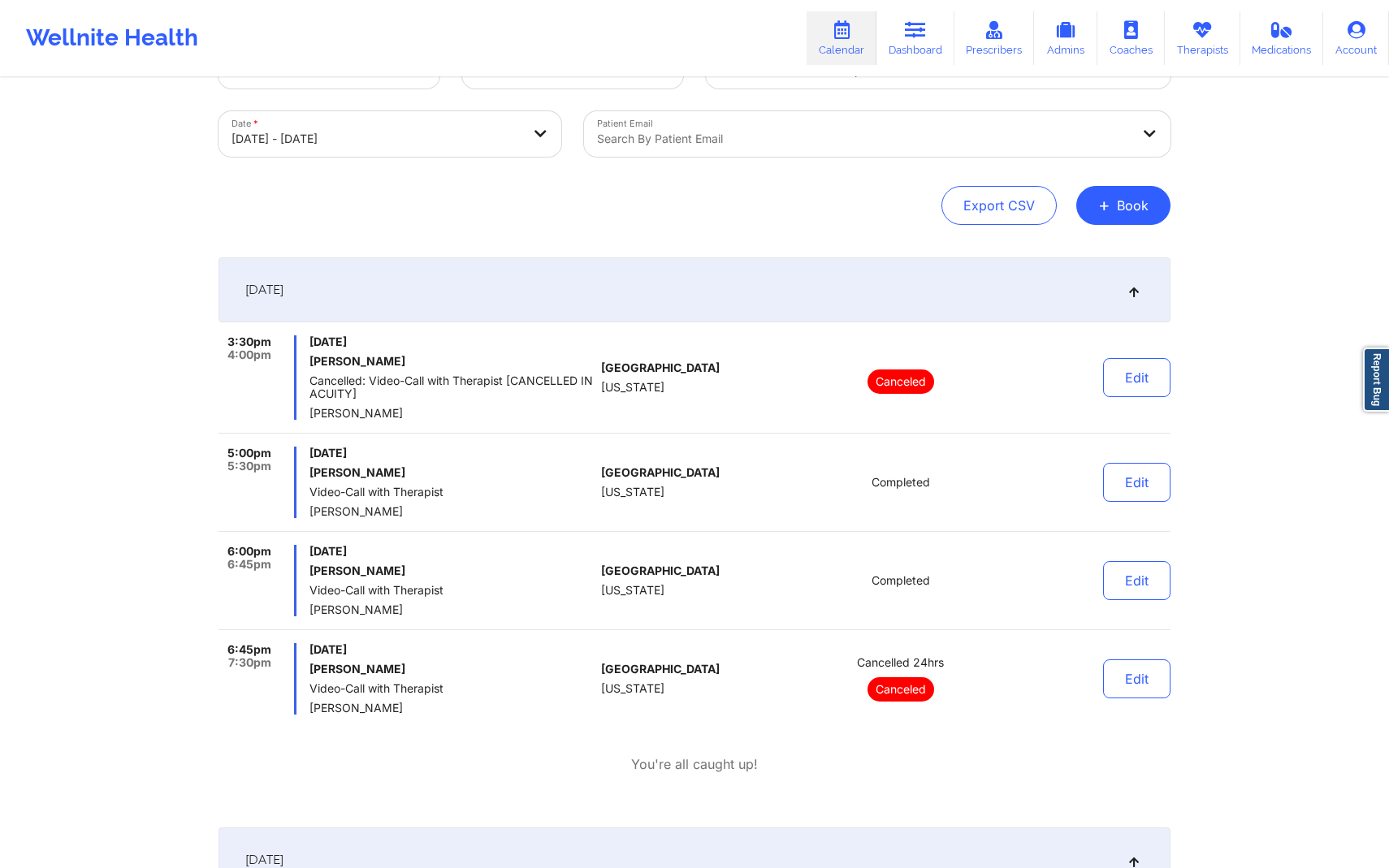
scroll to position [0, 0]
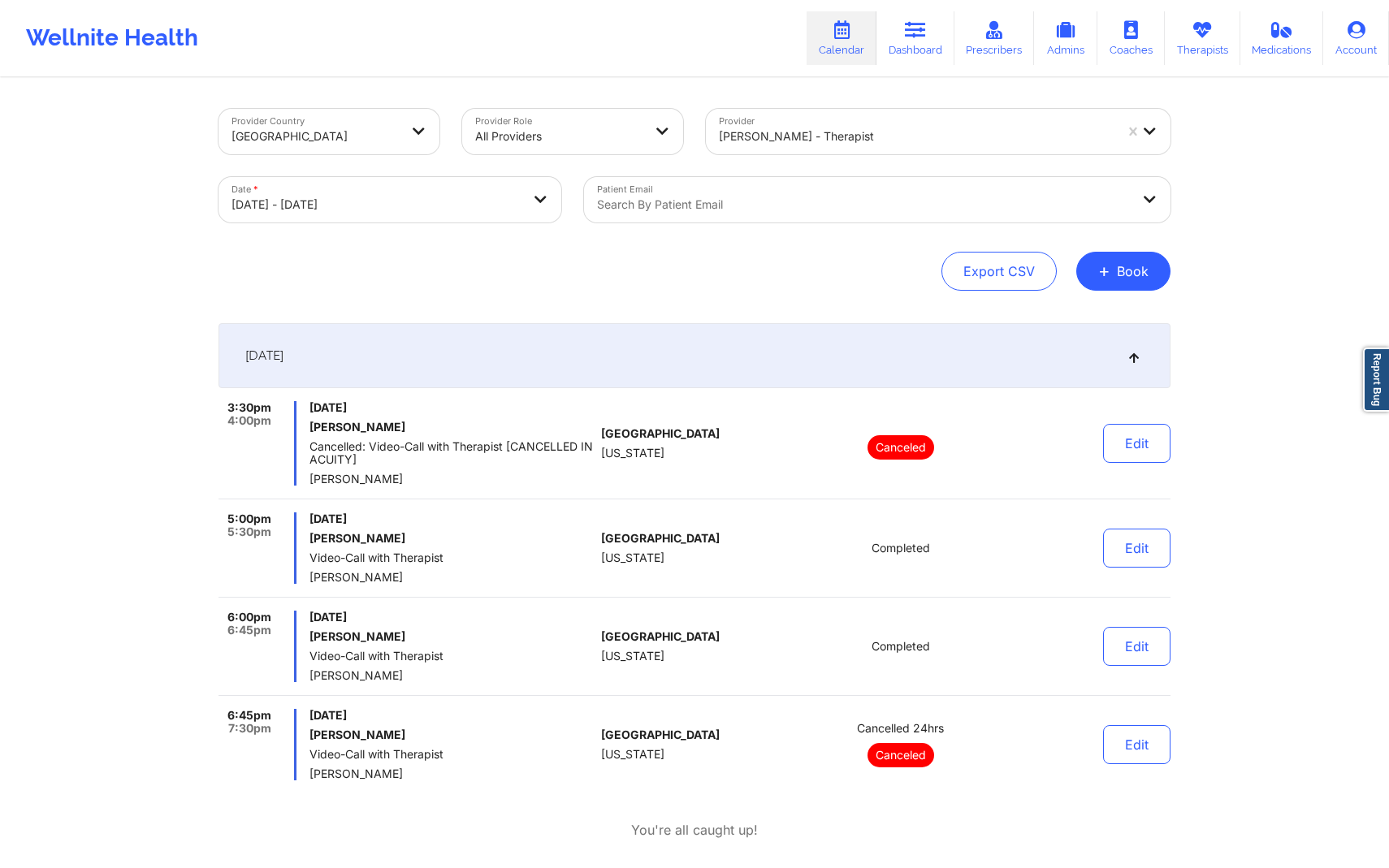
select select "2025-9"
select select "2025-10"
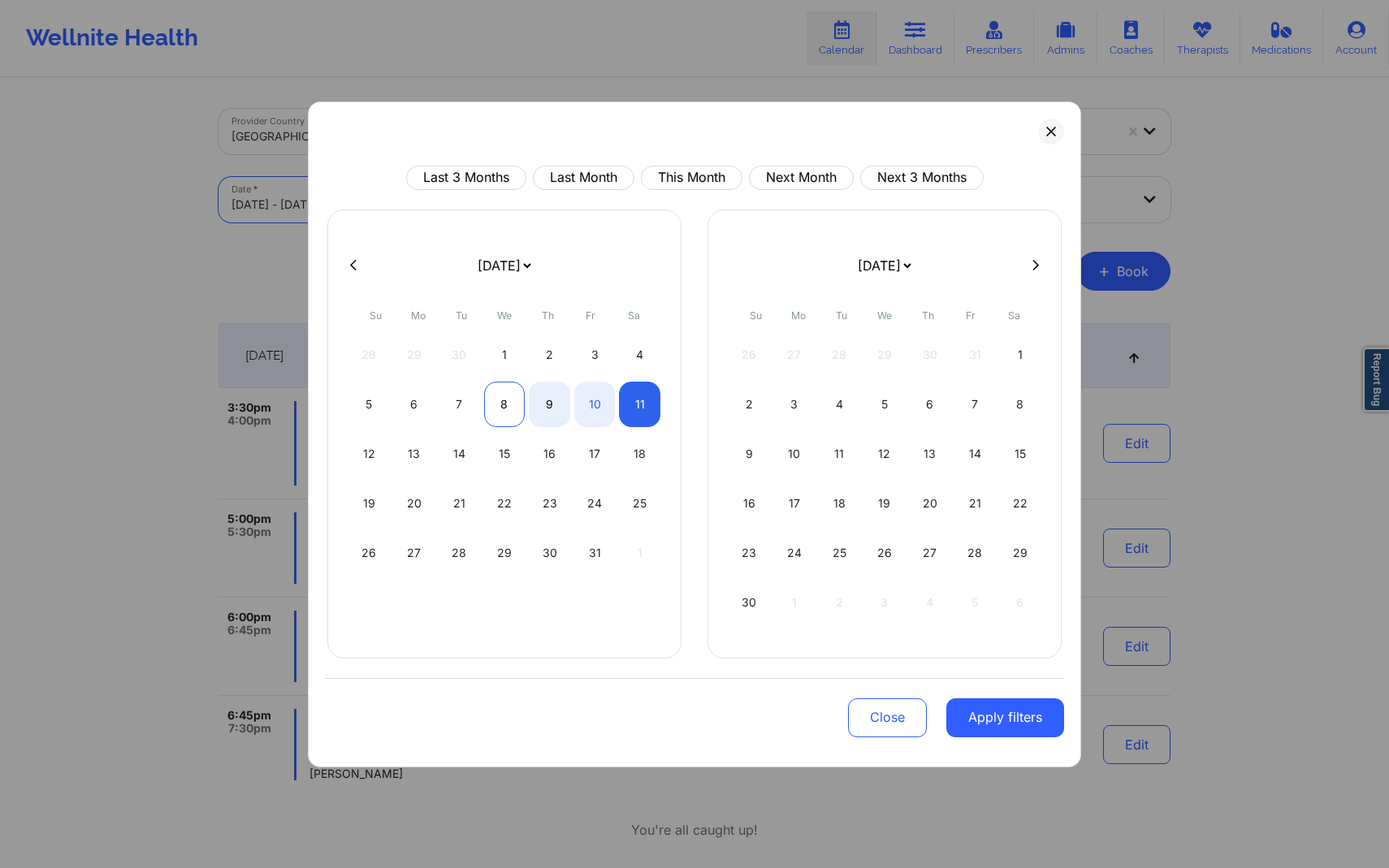
click at [515, 395] on div "8" at bounding box center [504, 405] width 41 height 45
select select "2025-9"
select select "2025-10"
click at [515, 395] on div "8" at bounding box center [504, 405] width 41 height 45
select select "2025-9"
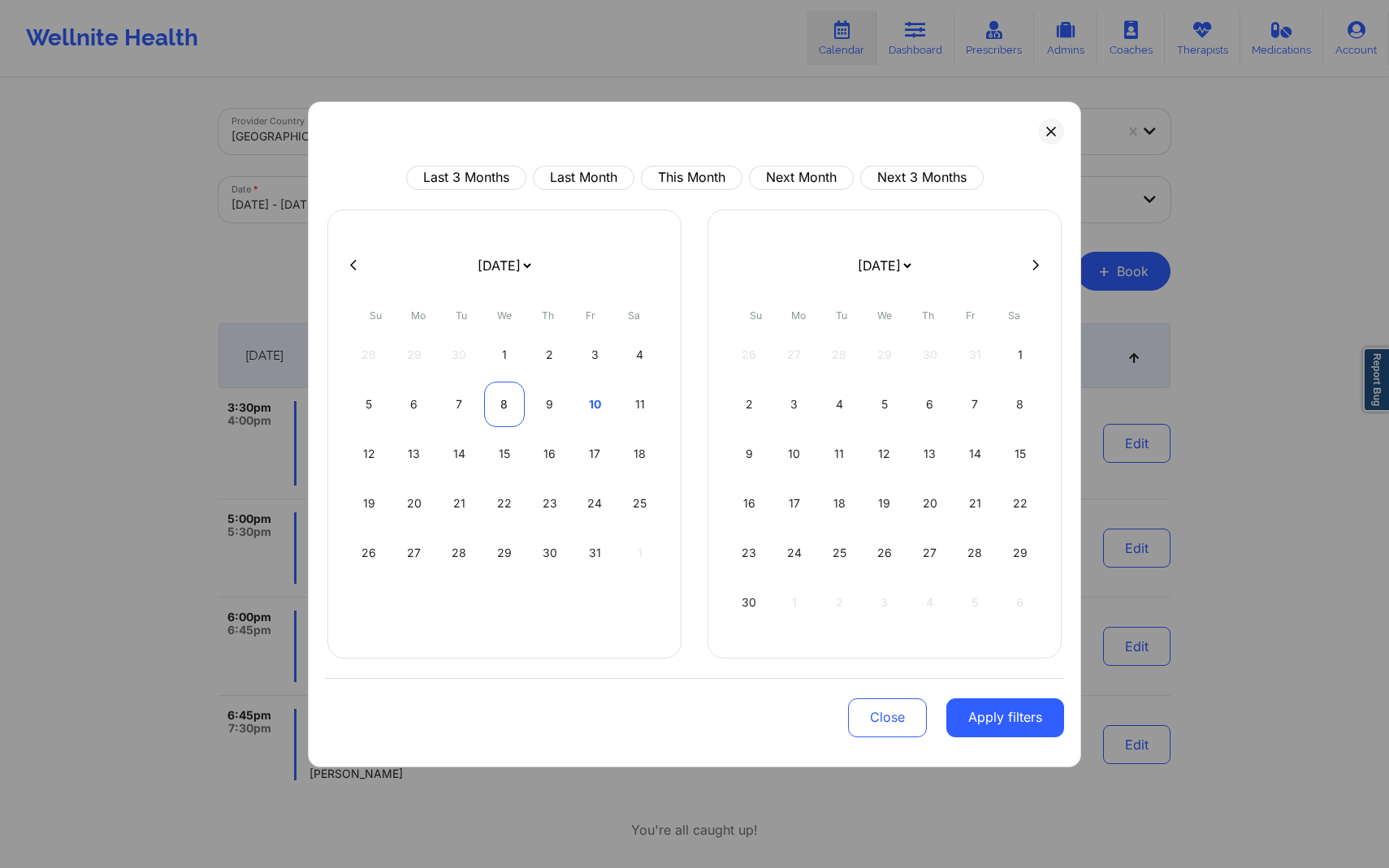
select select "2025-10"
click at [1021, 725] on button "Apply filters" at bounding box center [1005, 718] width 118 height 39
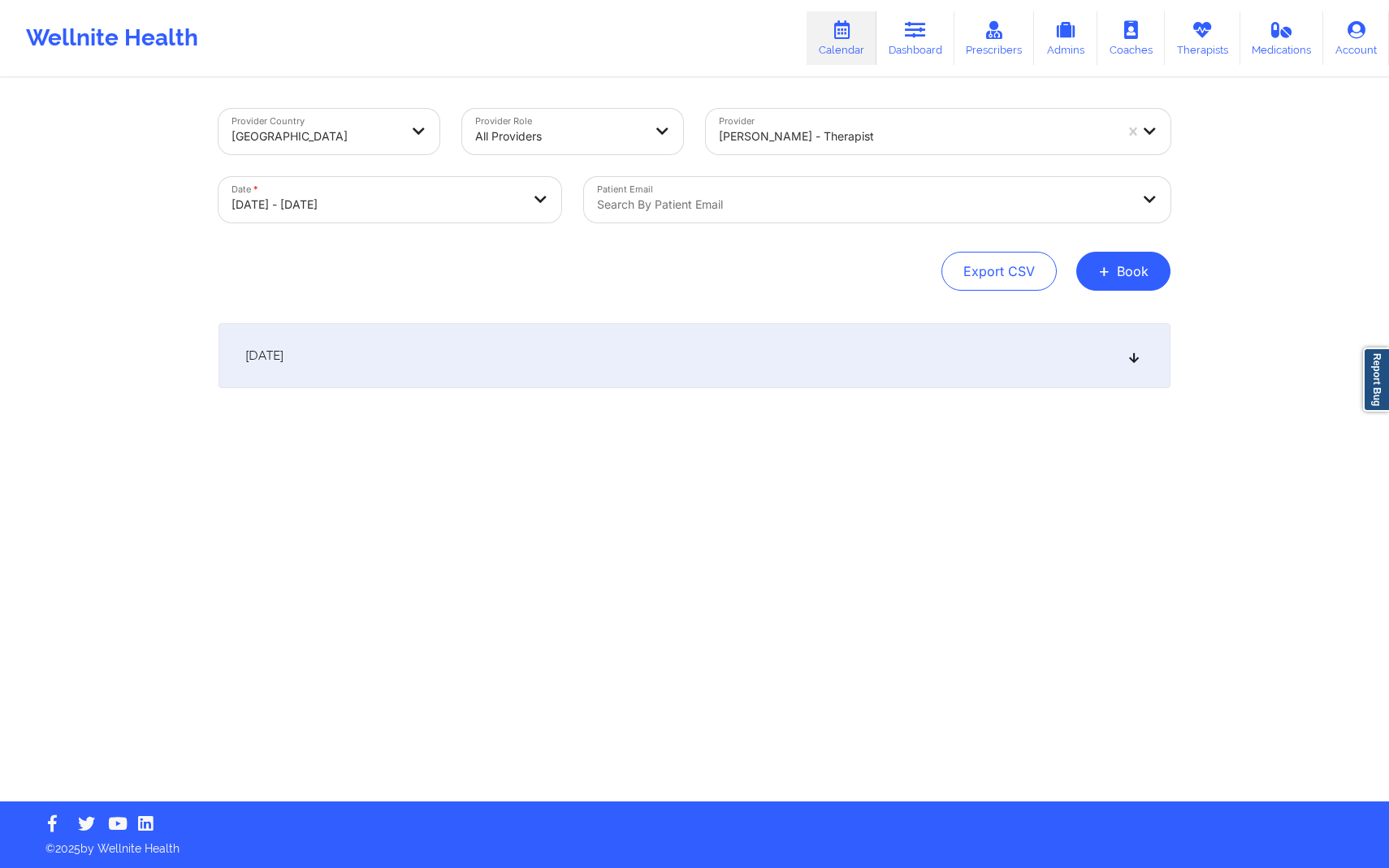
click at [900, 128] on div at bounding box center [916, 136] width 395 height 19
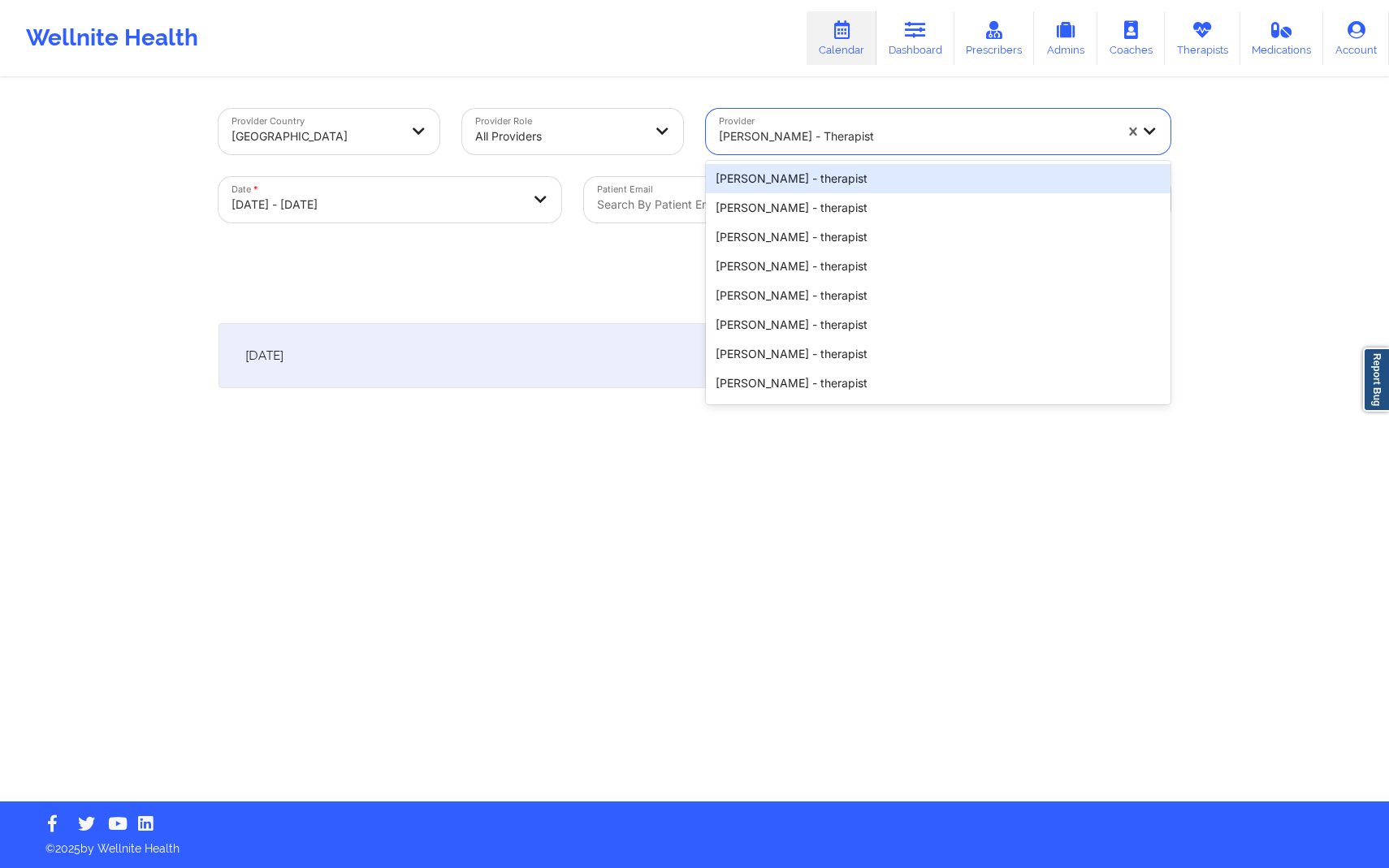
click at [900, 128] on div at bounding box center [916, 136] width 395 height 19
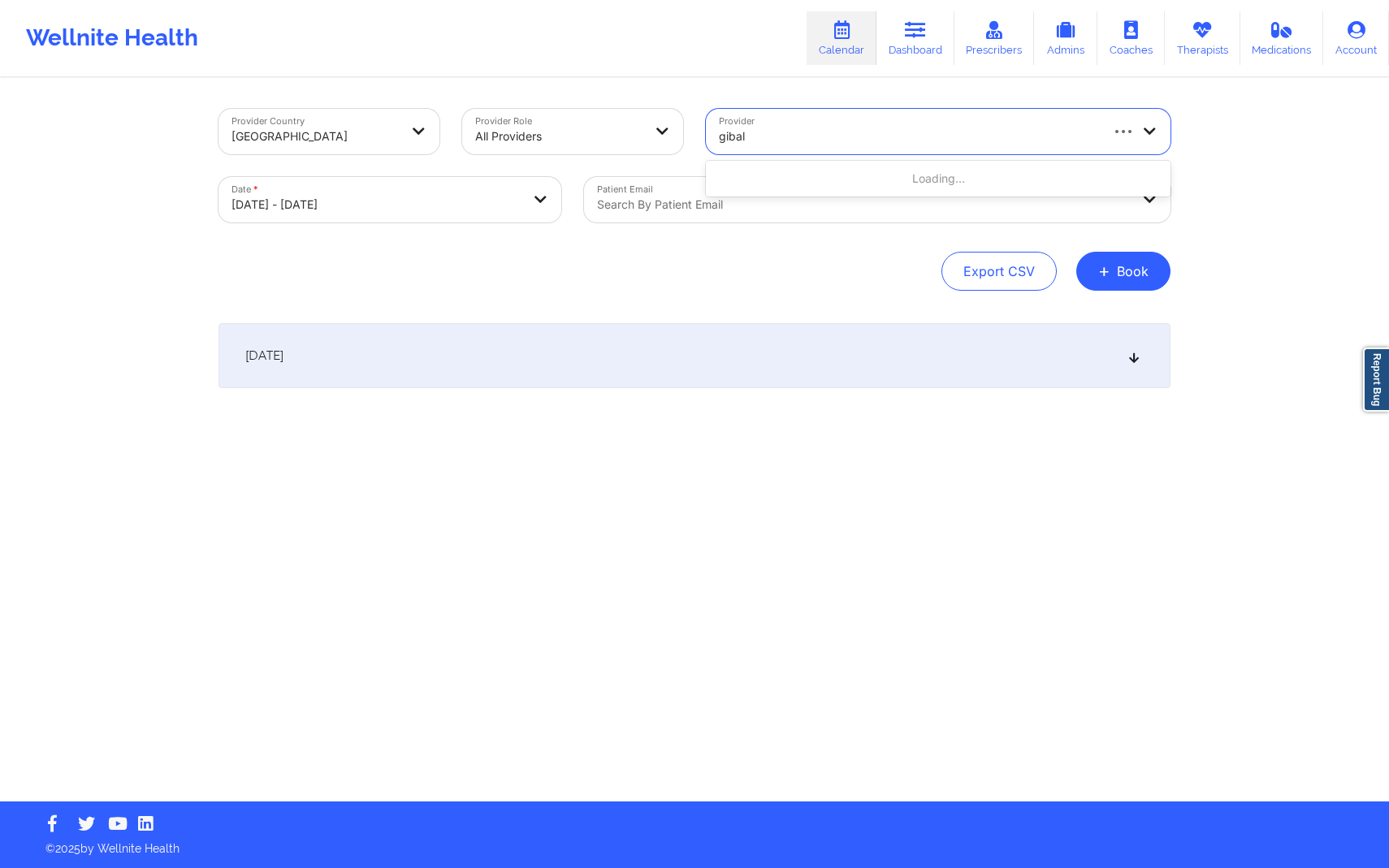
type input "[PERSON_NAME]"
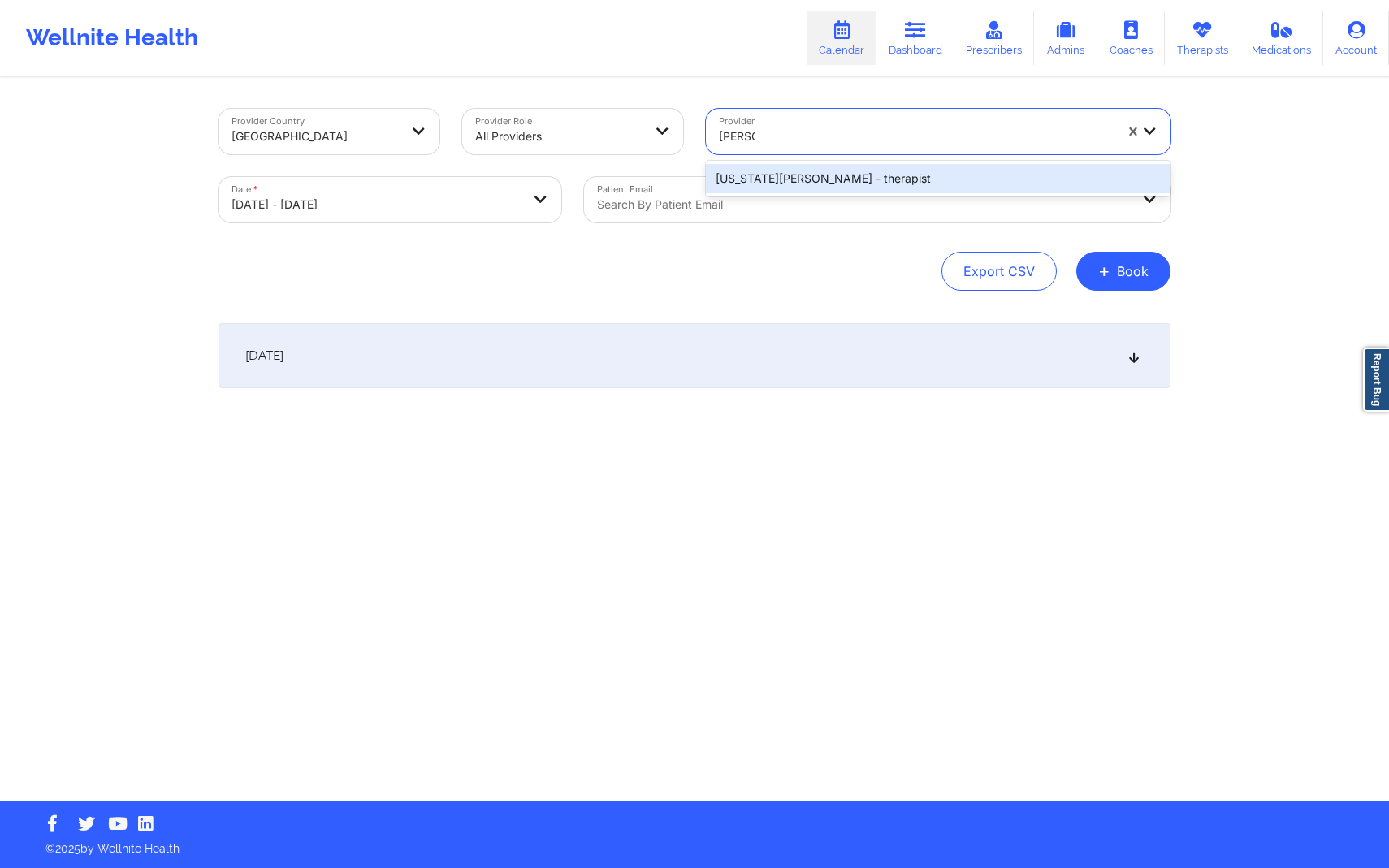
click at [904, 167] on div "[US_STATE][PERSON_NAME] - therapist" at bounding box center [938, 179] width 465 height 30
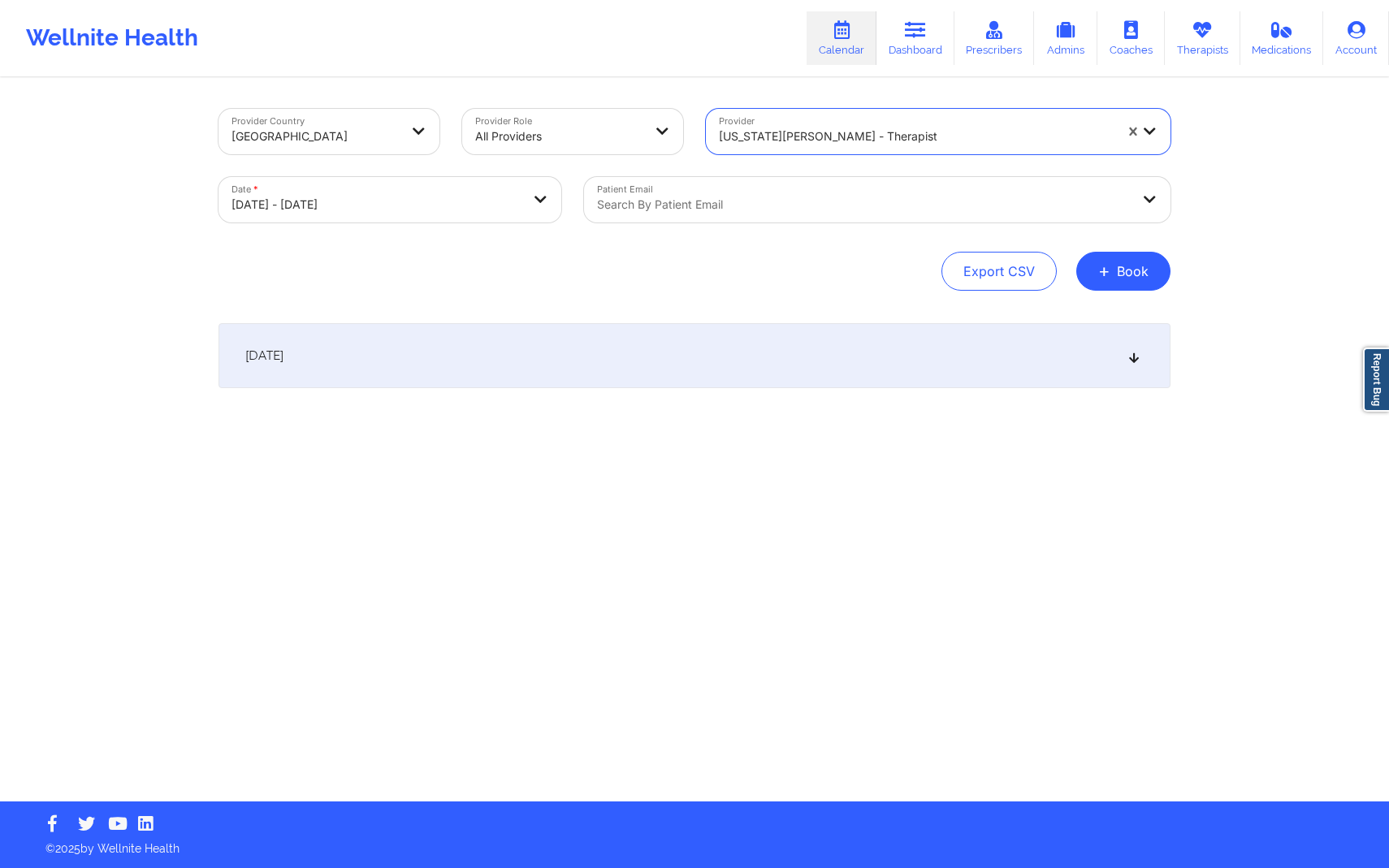
click at [786, 461] on div "Provider Country [GEOGRAPHIC_DATA] Provider Role All Providers Provider option …" at bounding box center [694, 441] width 975 height 722
click at [766, 361] on div "[DATE]" at bounding box center [694, 356] width 952 height 65
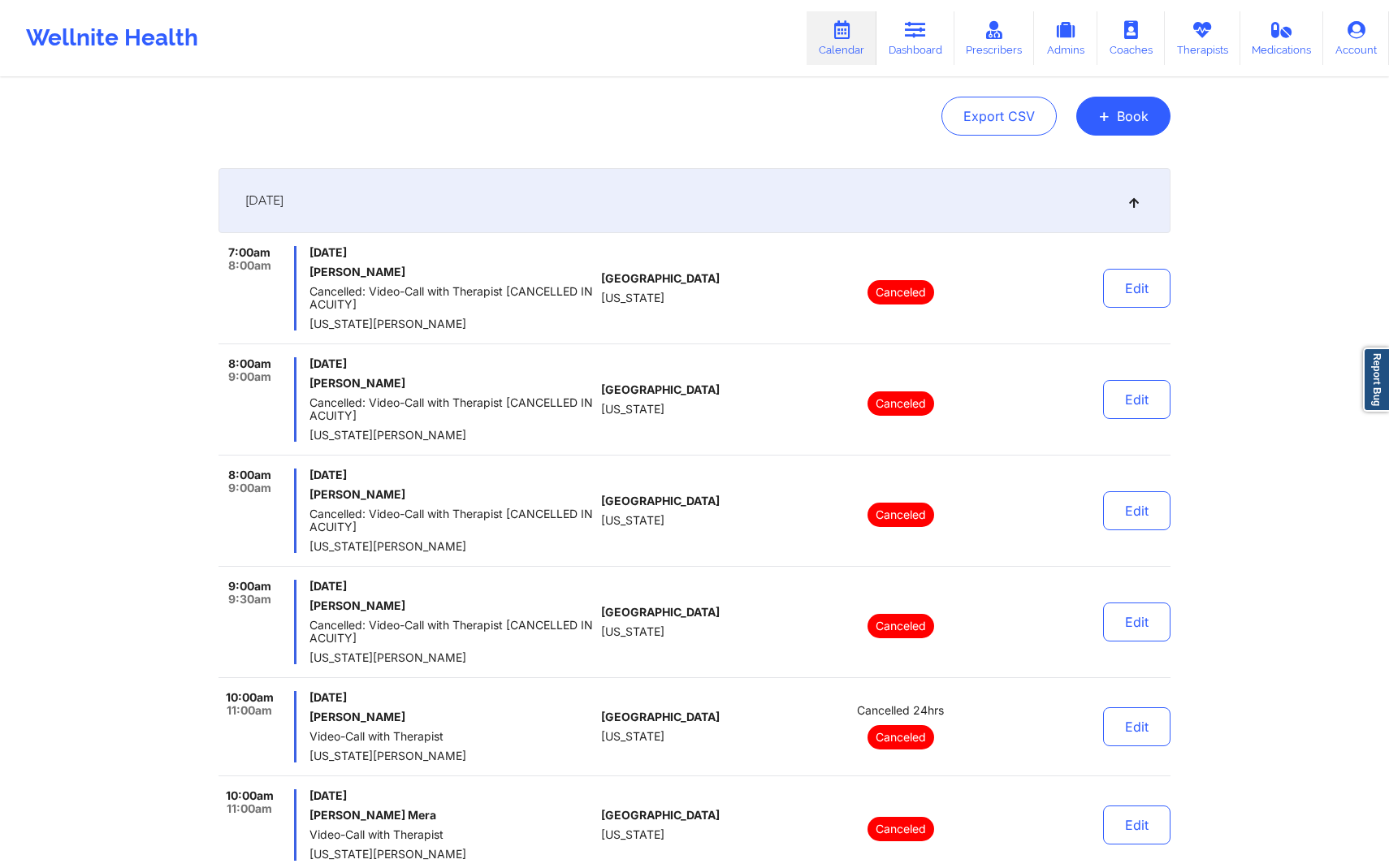
scroll to position [43, 0]
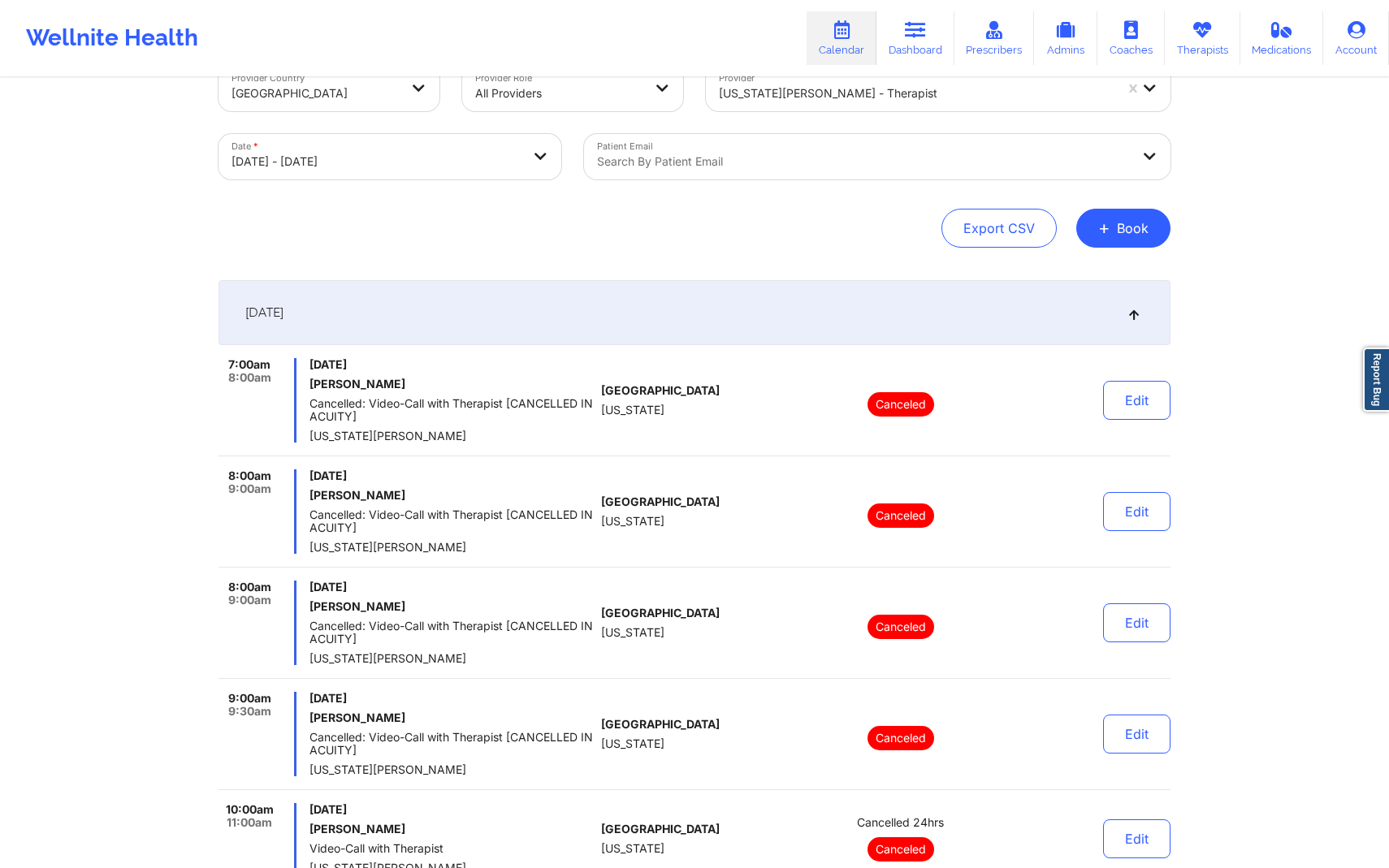
select select "2025-9"
select select "2025-10"
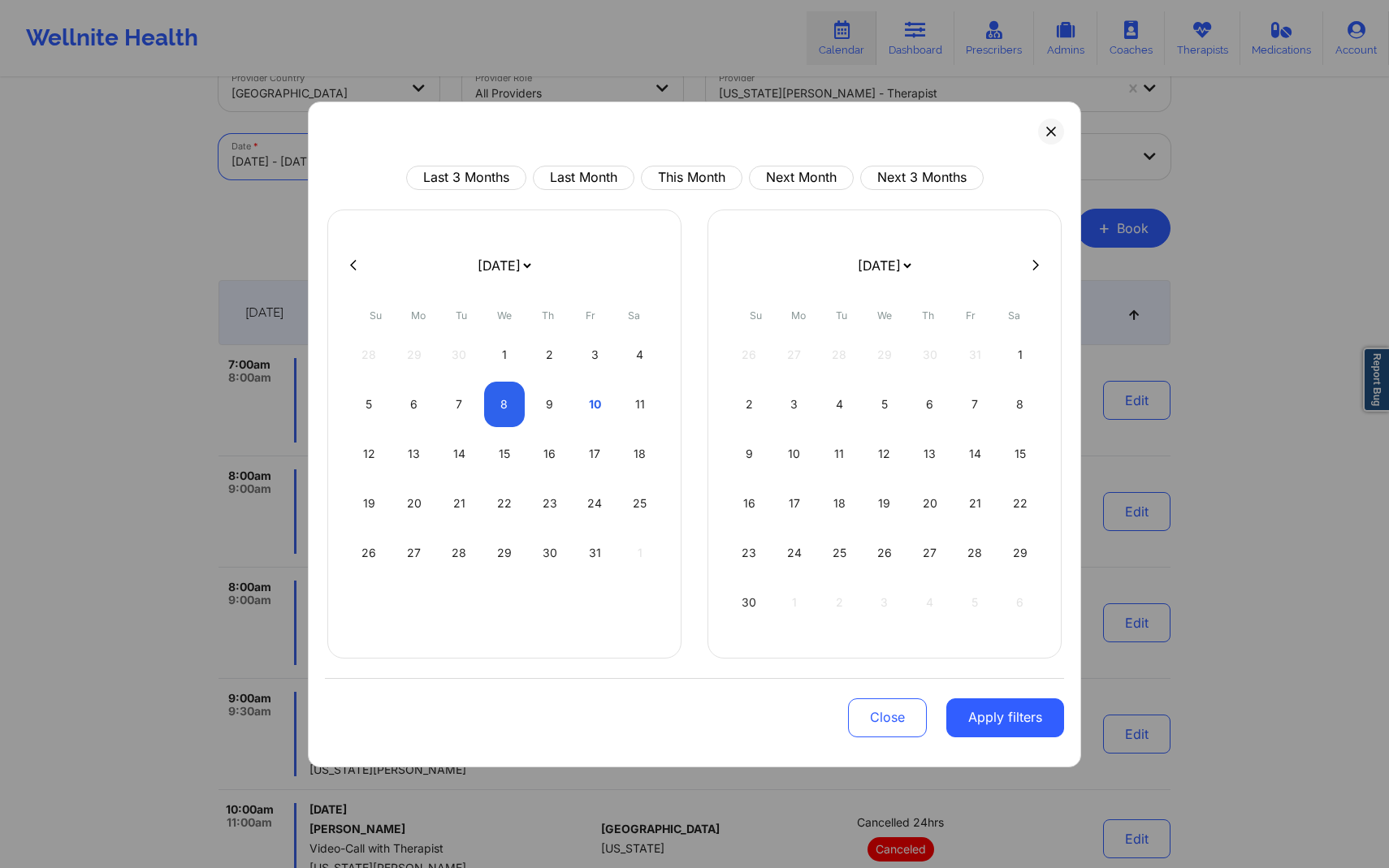
click at [481, 154] on body "Wellnite Health Calendar Dashboard Prescribers Admins Coaches Therapists Medica…" at bounding box center [694, 391] width 1389 height 868
click at [502, 457] on div "15" at bounding box center [504, 454] width 41 height 45
select select "2025-9"
select select "2025-10"
click at [502, 457] on div "15" at bounding box center [504, 454] width 41 height 45
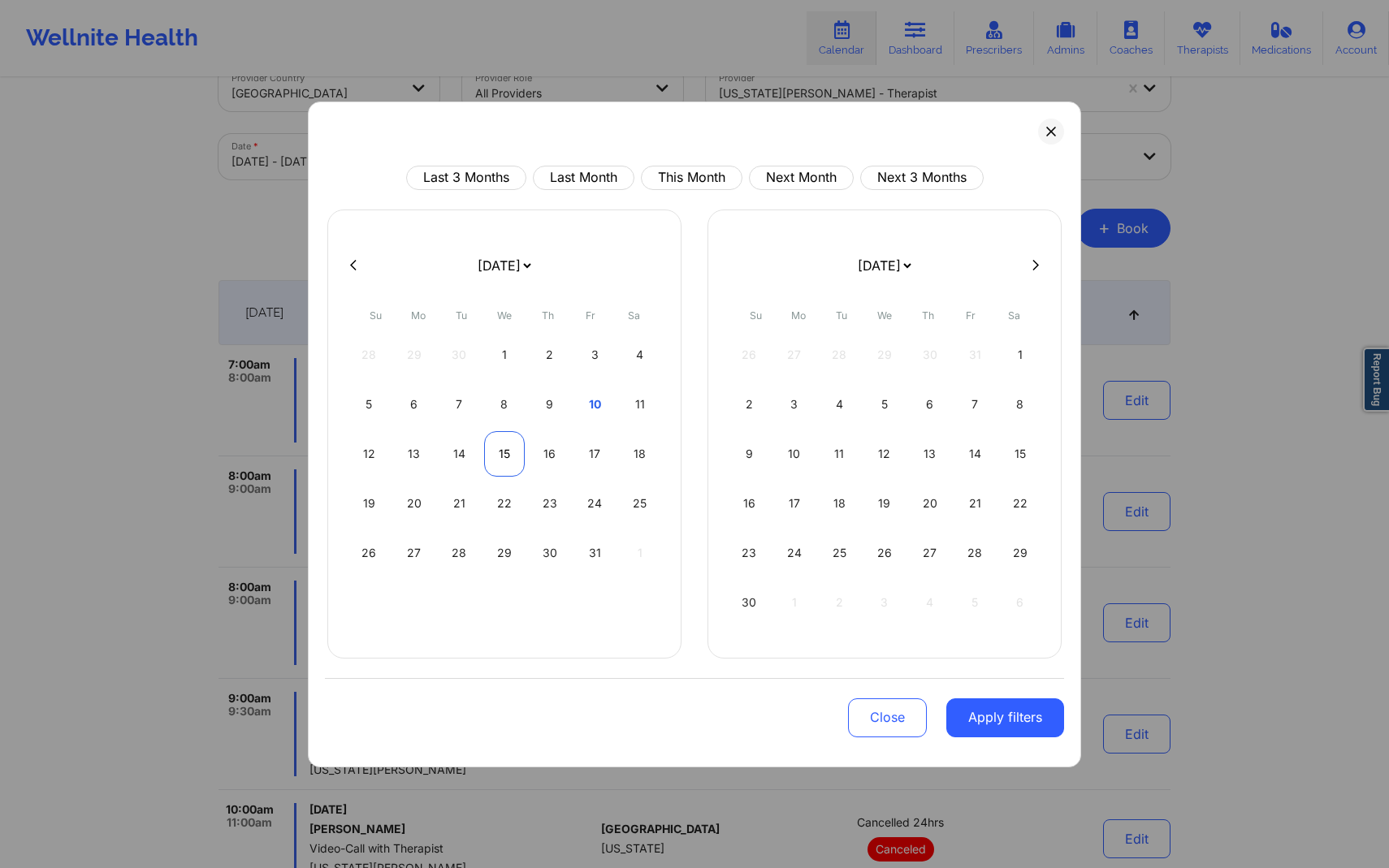
select select "2025-9"
select select "2025-10"
click at [980, 714] on button "Apply filters" at bounding box center [1005, 718] width 118 height 39
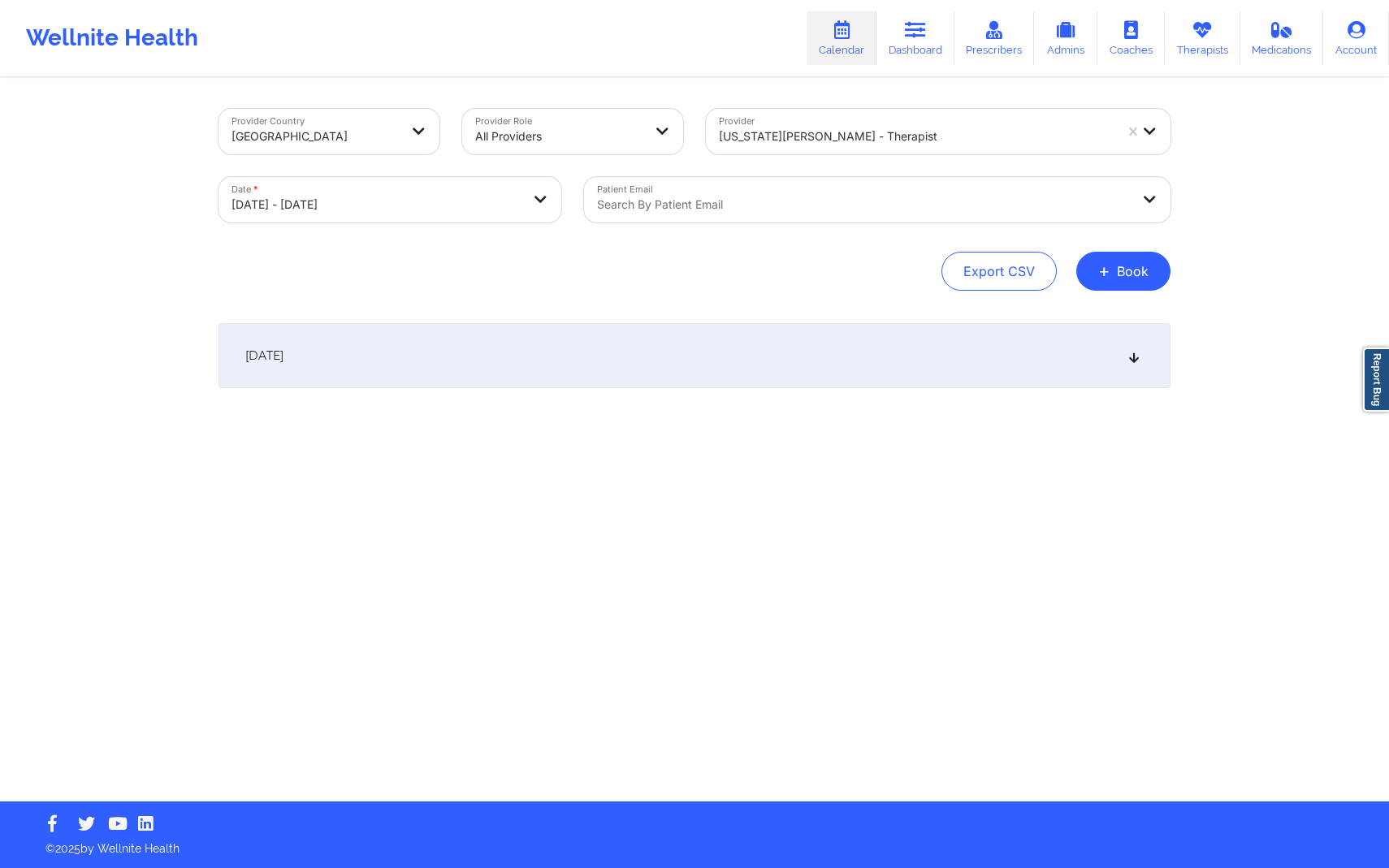
click at [884, 332] on div "[DATE]" at bounding box center [694, 356] width 952 height 65
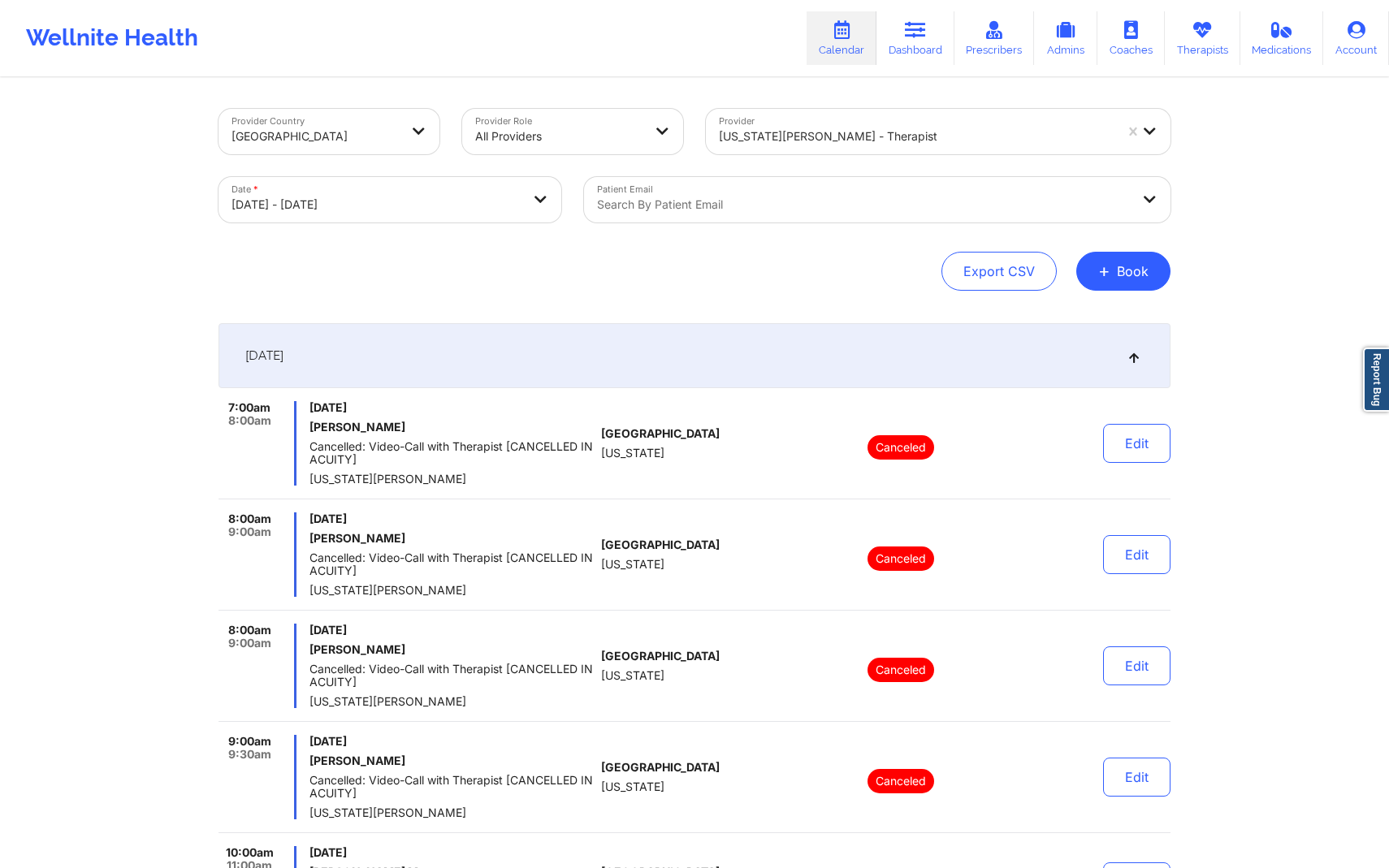
select select "2025-9"
select select "2025-10"
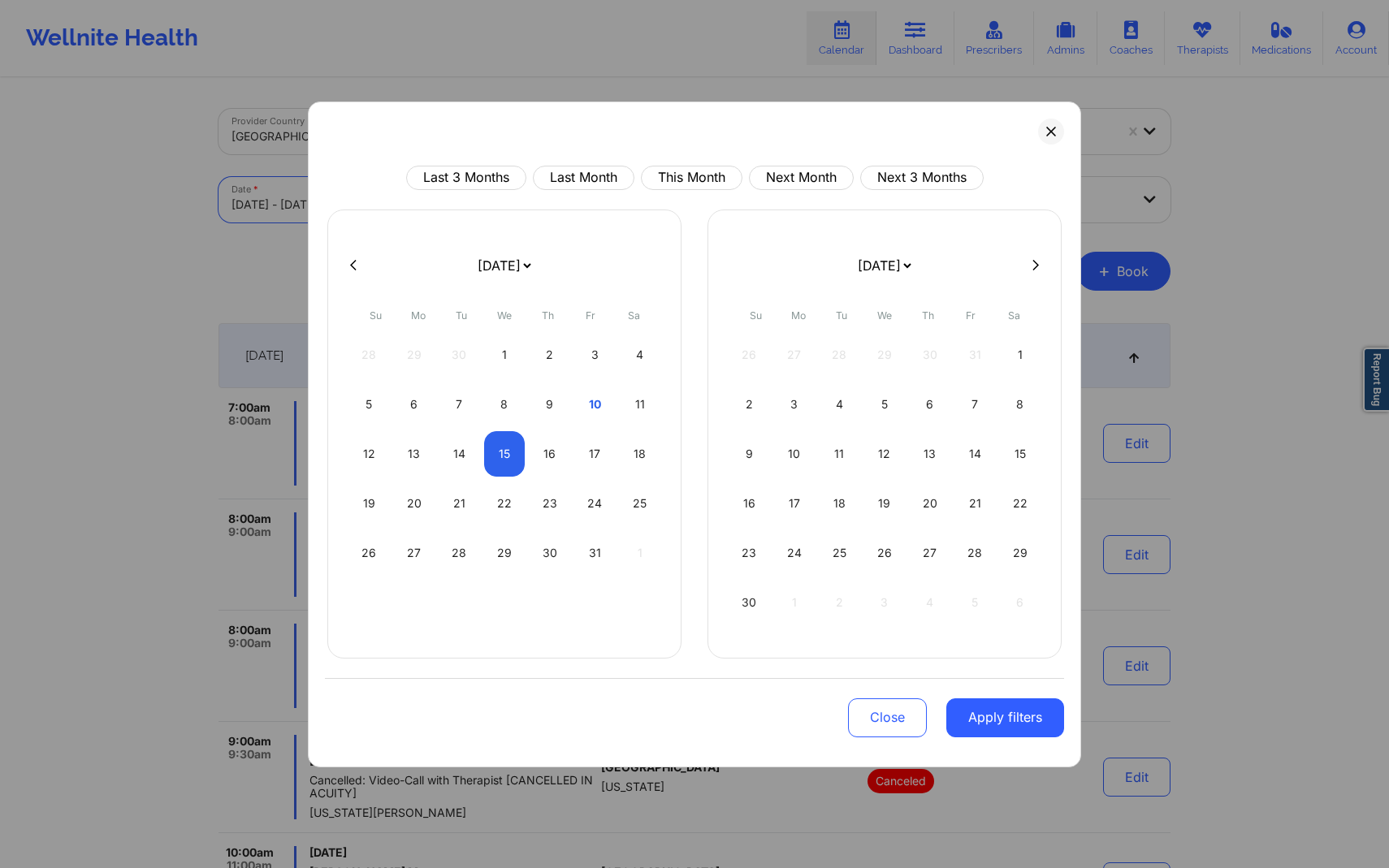
click at [447, 207] on body "Wellnite Health Calendar Dashboard Prescribers Admins Coaches Therapists Medica…" at bounding box center [694, 434] width 1389 height 868
click at [462, 445] on div "14" at bounding box center [459, 454] width 41 height 45
select select "2025-9"
select select "2025-10"
click at [462, 445] on div "14" at bounding box center [459, 454] width 41 height 45
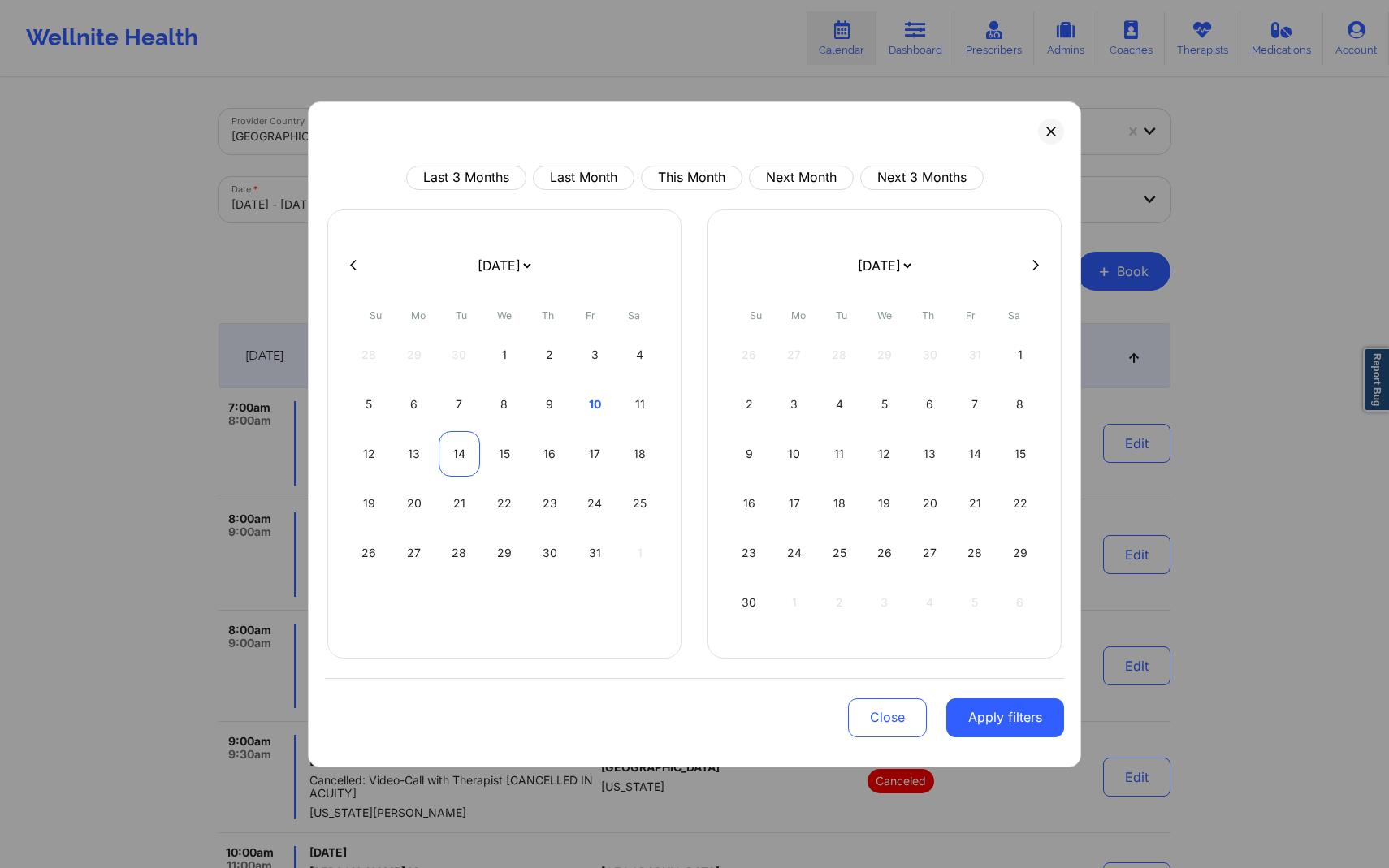
select select "2025-9"
select select "2025-10"
click at [1000, 728] on button "Apply filters" at bounding box center [1005, 718] width 118 height 39
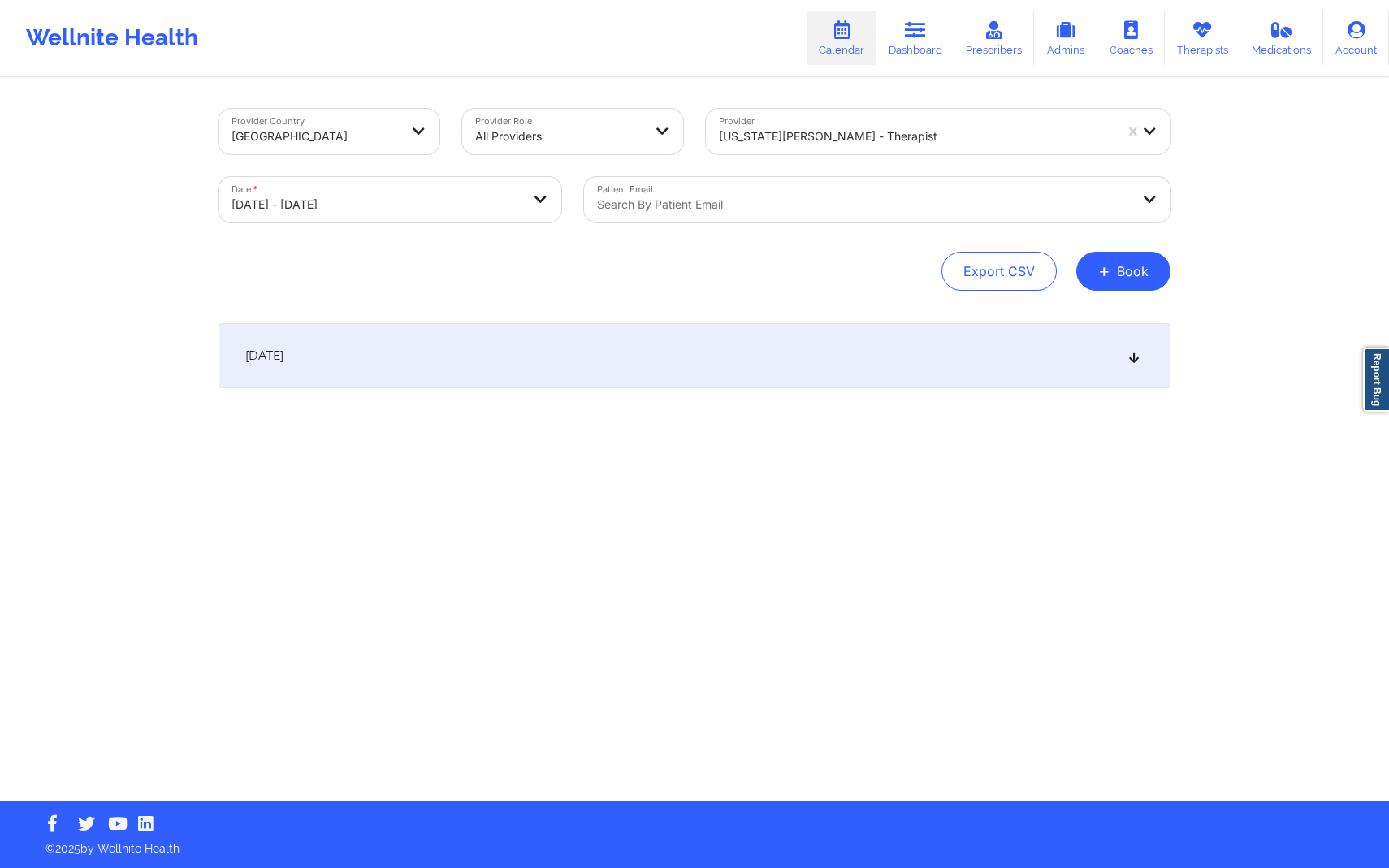
click at [796, 374] on div "[DATE]" at bounding box center [694, 356] width 952 height 65
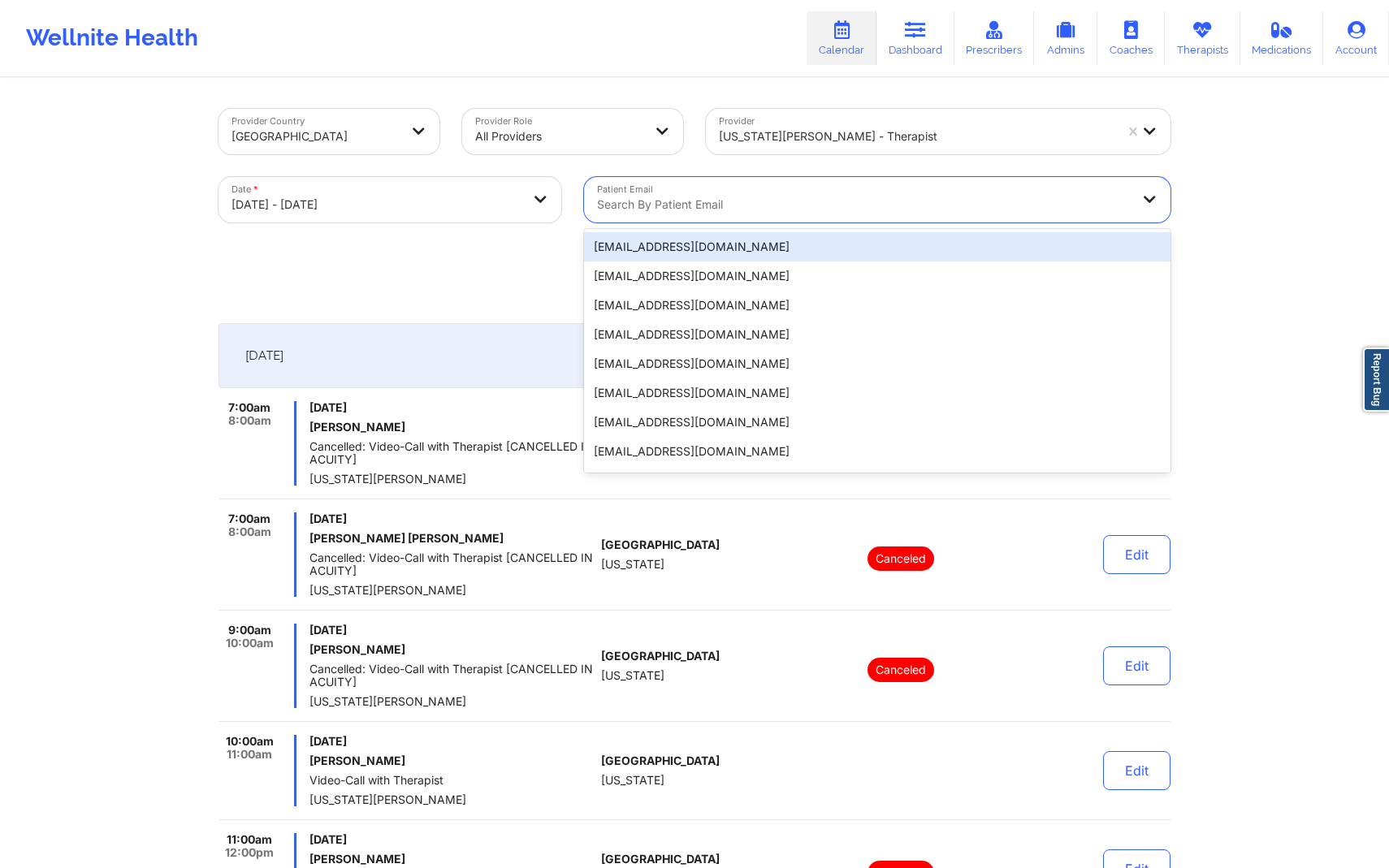
click at [827, 202] on div at bounding box center [863, 204] width 533 height 19
paste input "[EMAIL_ADDRESS][DOMAIN_NAME]"
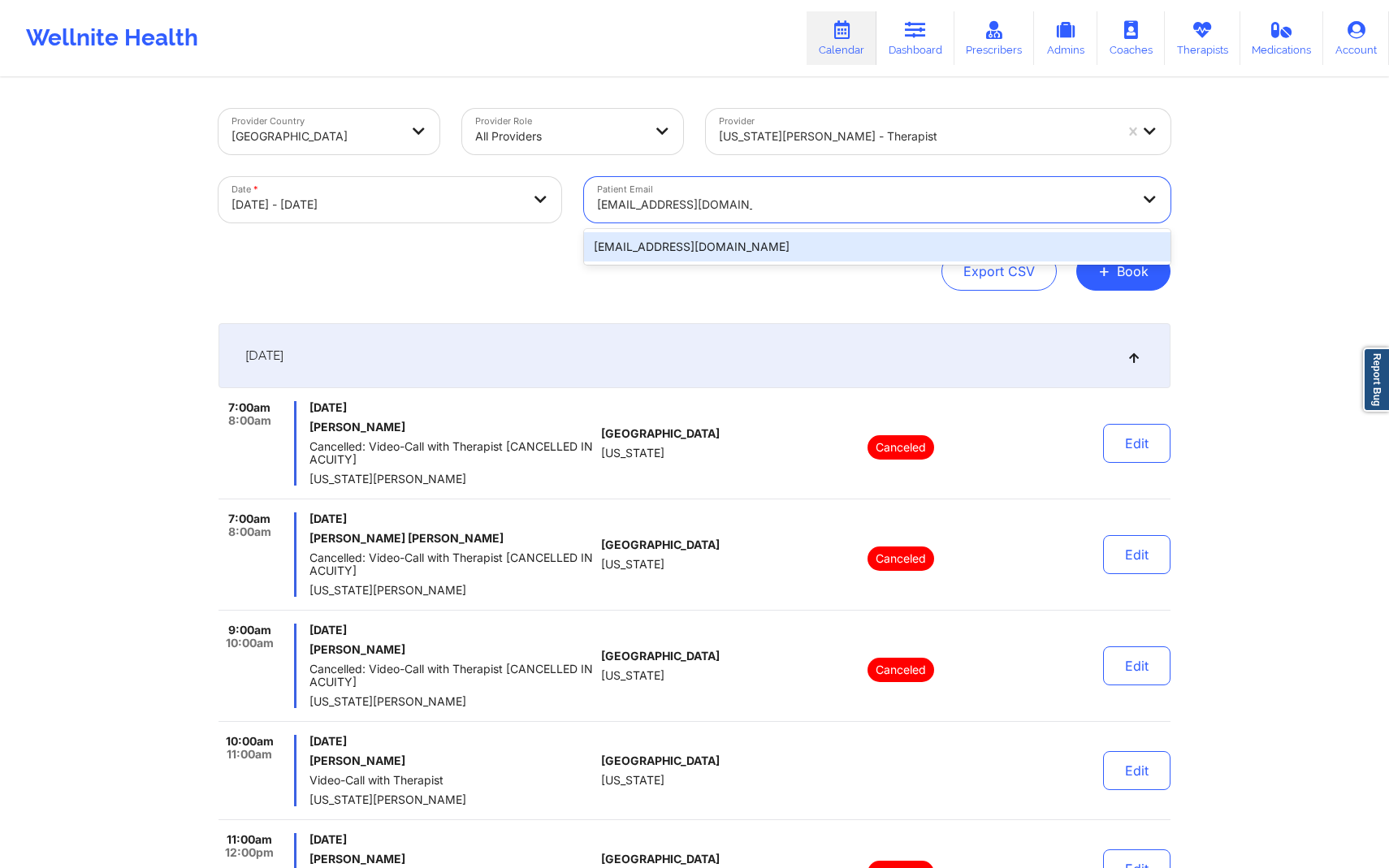
type input "[EMAIL_ADDRESS][DOMAIN_NAME]"
select select "2025-9"
select select "2025-10"
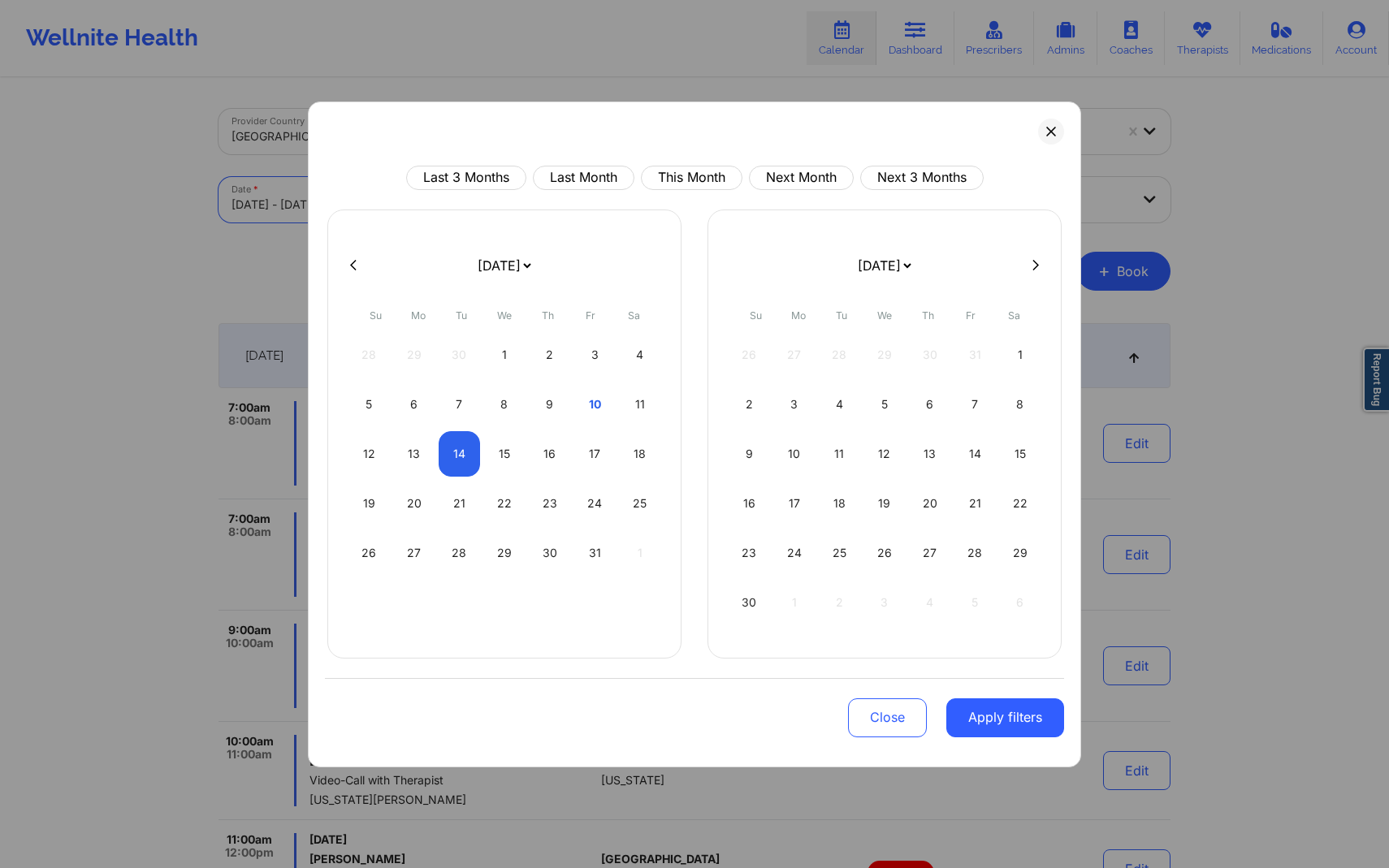
click at [523, 202] on body "Wellnite Health Calendar Dashboard Prescribers Admins Coaches Therapists Medica…" at bounding box center [694, 434] width 1389 height 868
click at [545, 394] on div "9" at bounding box center [549, 405] width 41 height 45
select select "2025-9"
select select "2025-10"
select select "2025-9"
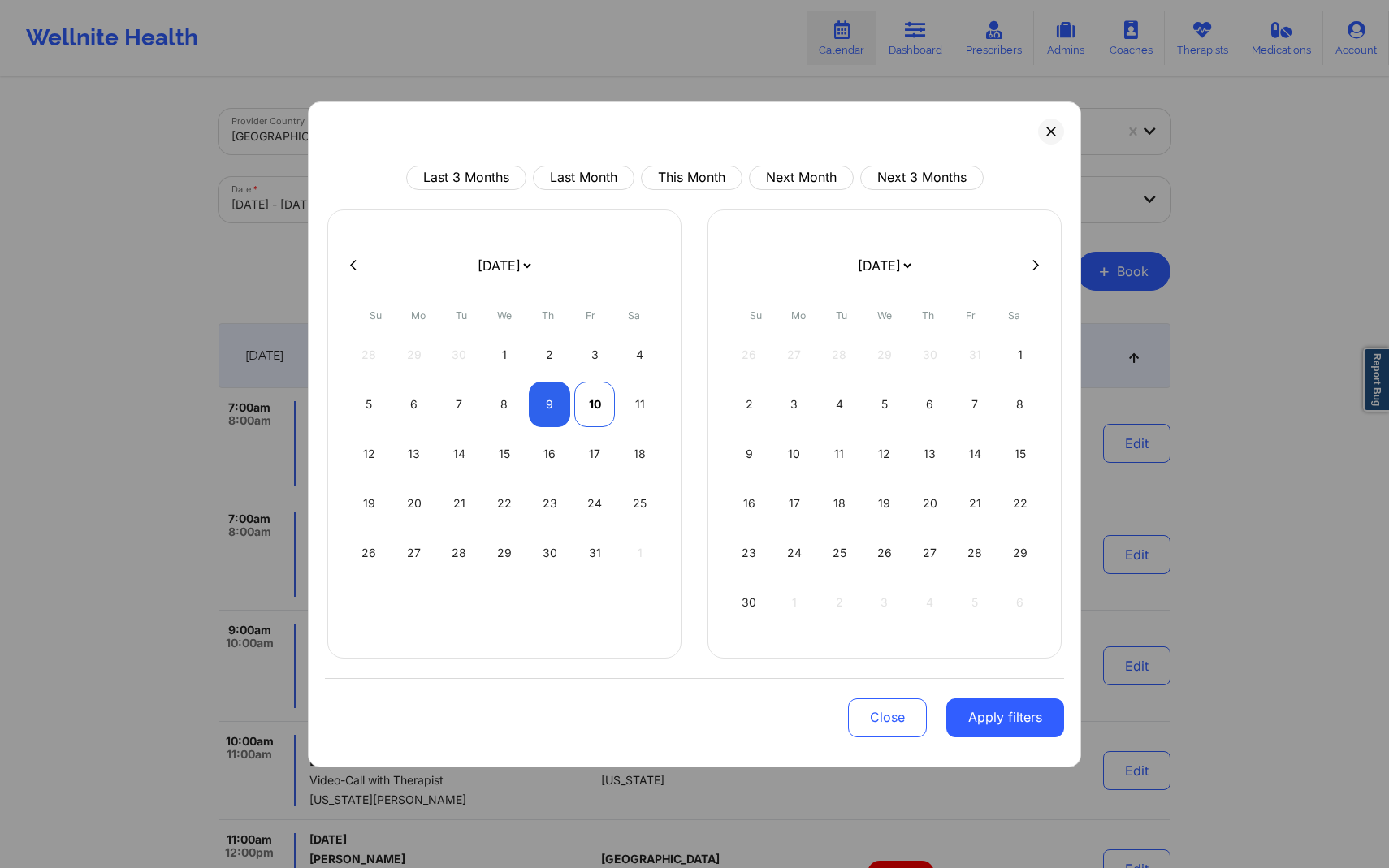
select select "2025-10"
select select "2025-9"
select select "2025-10"
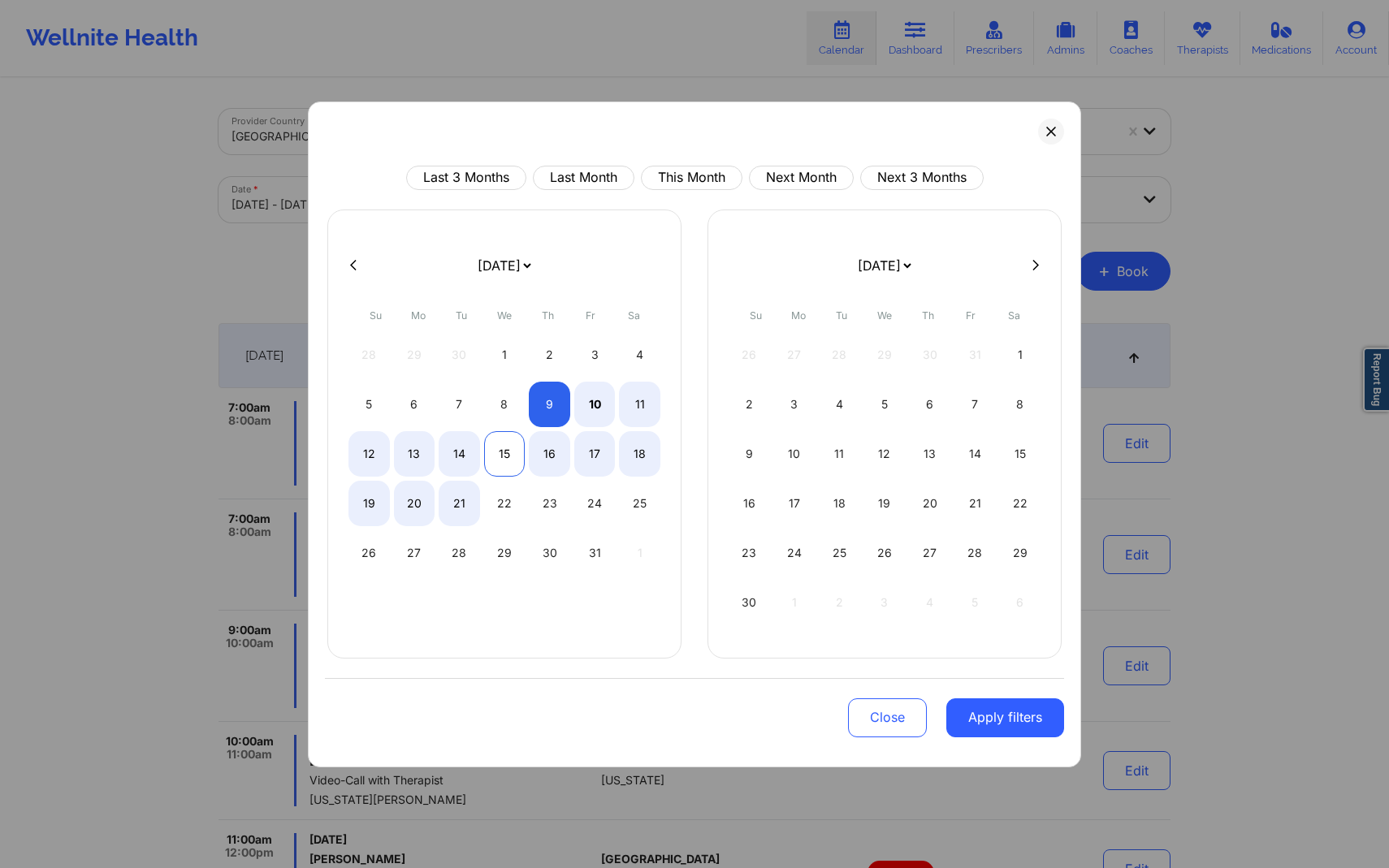
select select "2025-9"
select select "2025-10"
click at [506, 455] on div "15" at bounding box center [504, 454] width 41 height 45
select select "2025-9"
select select "2025-10"
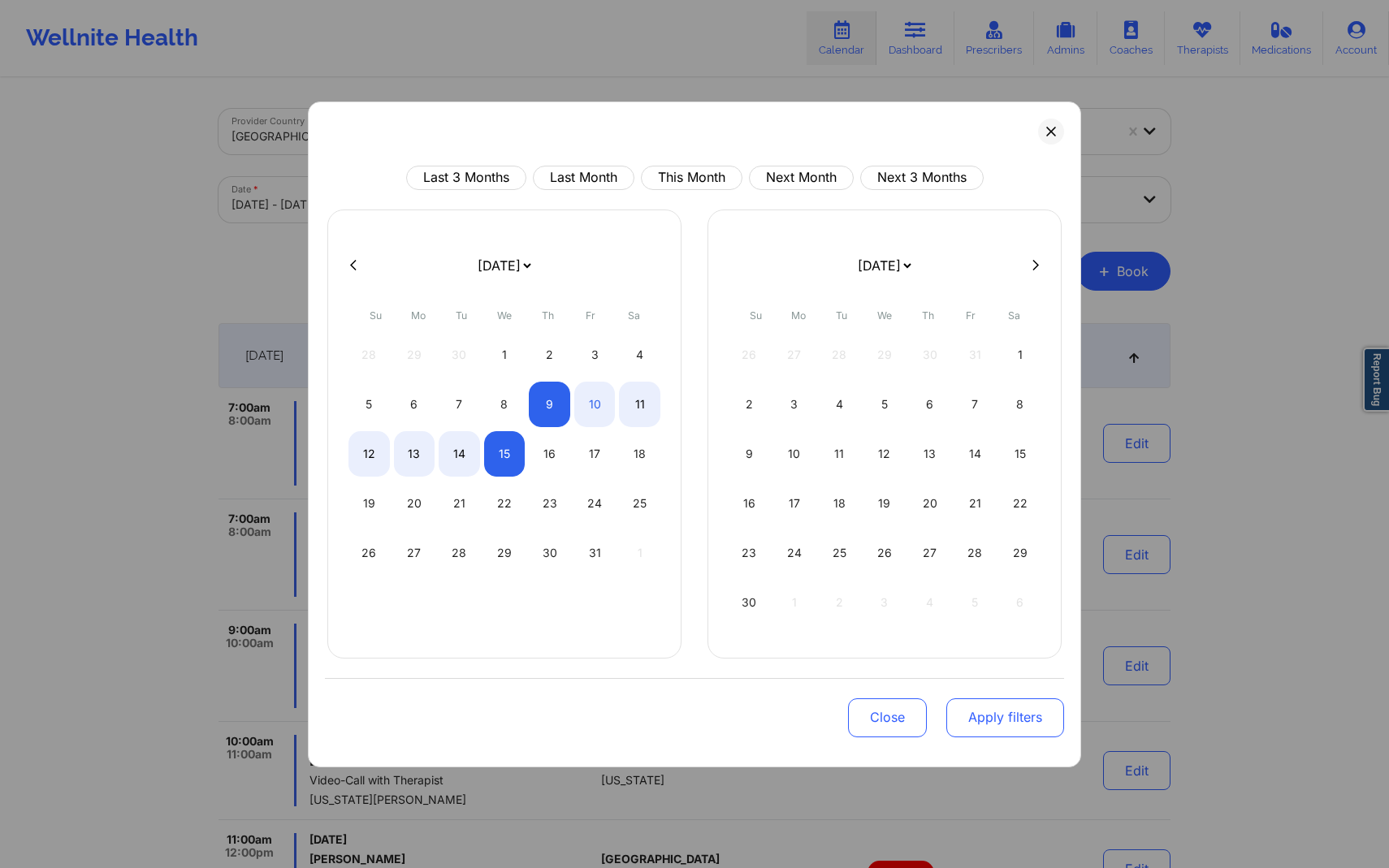
click at [1038, 714] on button "Apply filters" at bounding box center [1005, 718] width 118 height 39
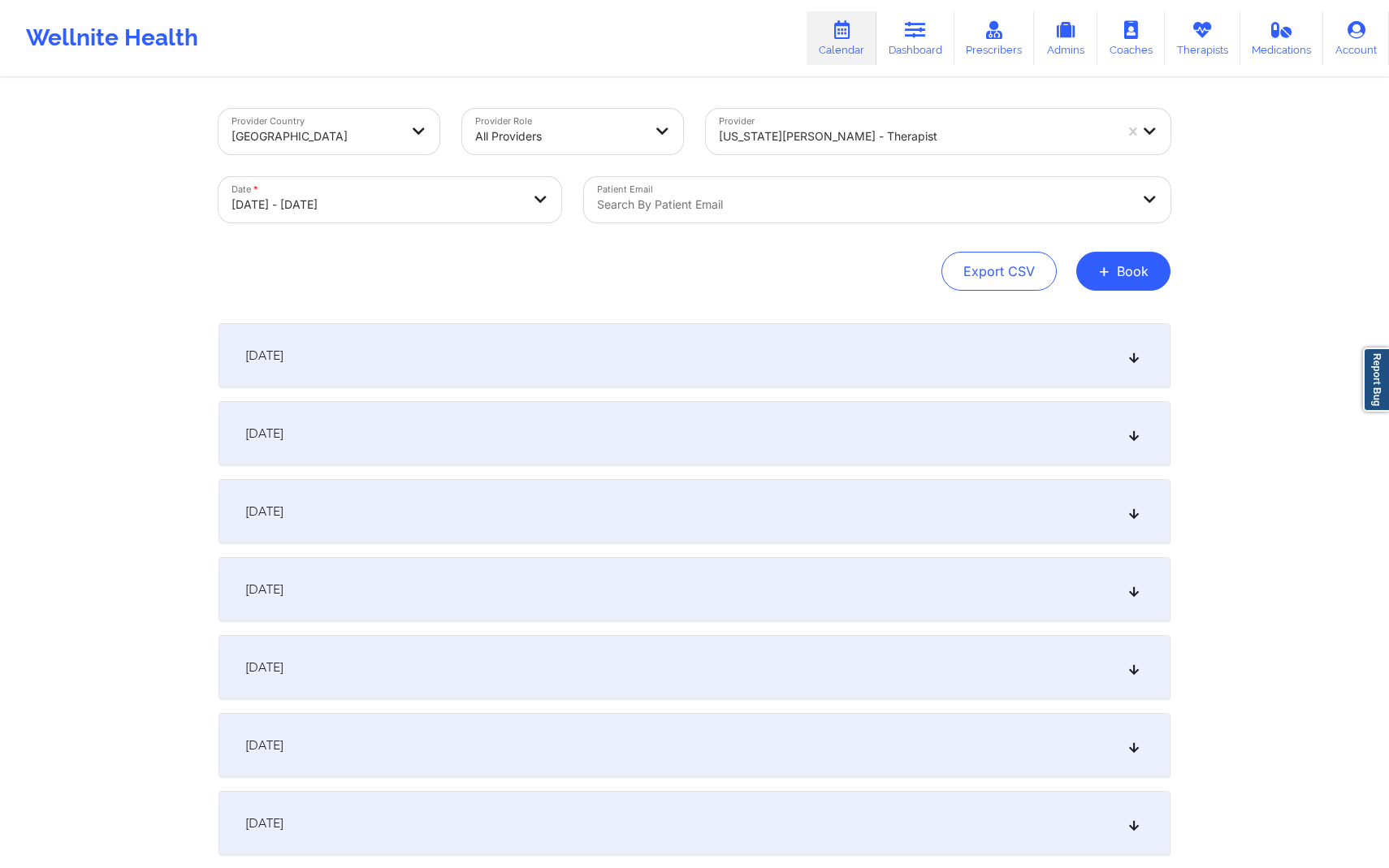
click at [1036, 702] on div "[DATE] No appointments [DATE] No appointments [DATE] No appointments [DATE] No …" at bounding box center [694, 590] width 952 height 533
click at [930, 351] on div "[DATE]" at bounding box center [694, 356] width 952 height 65
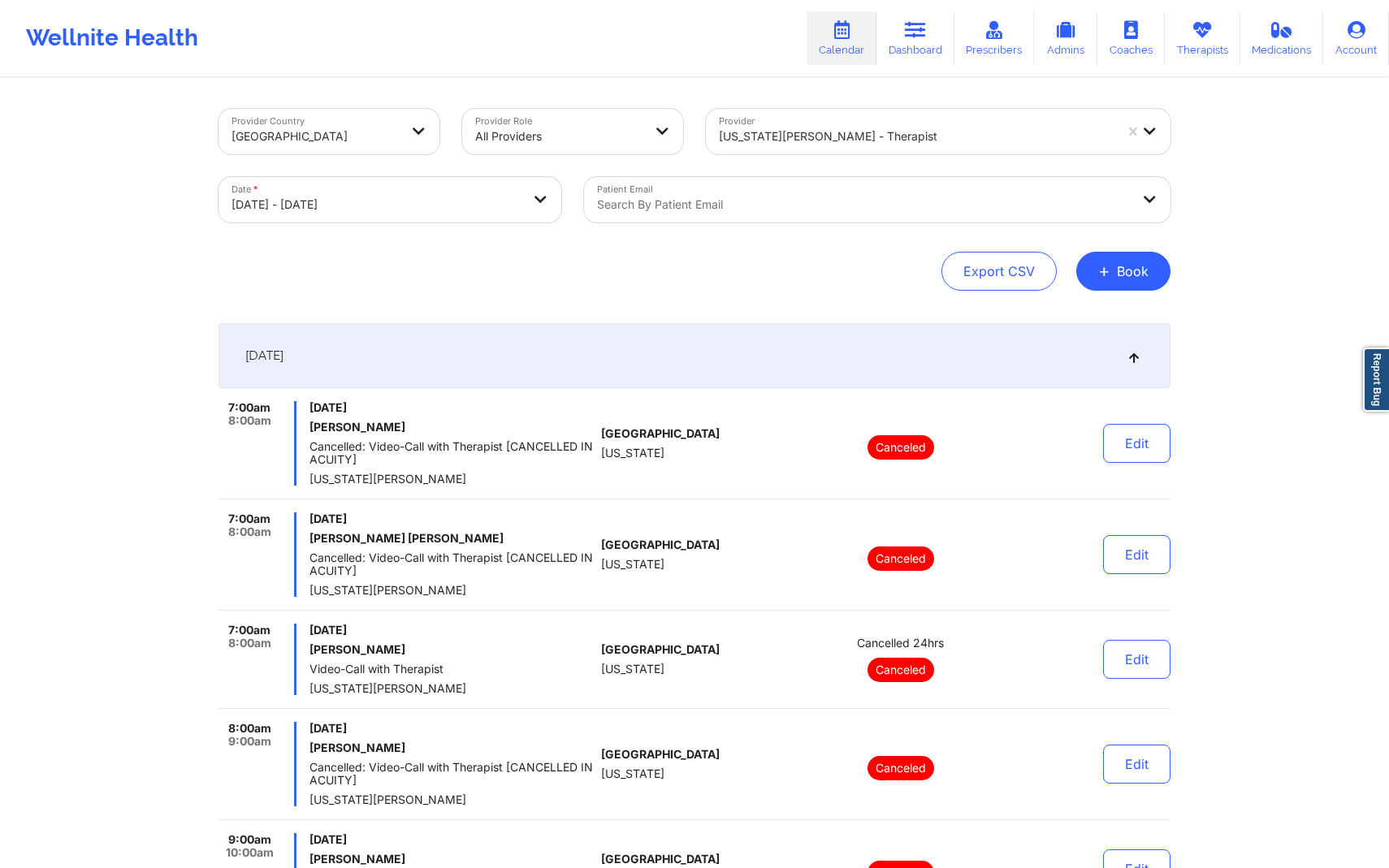
click at [773, 194] on div "Search by patient email" at bounding box center [858, 200] width 548 height 45
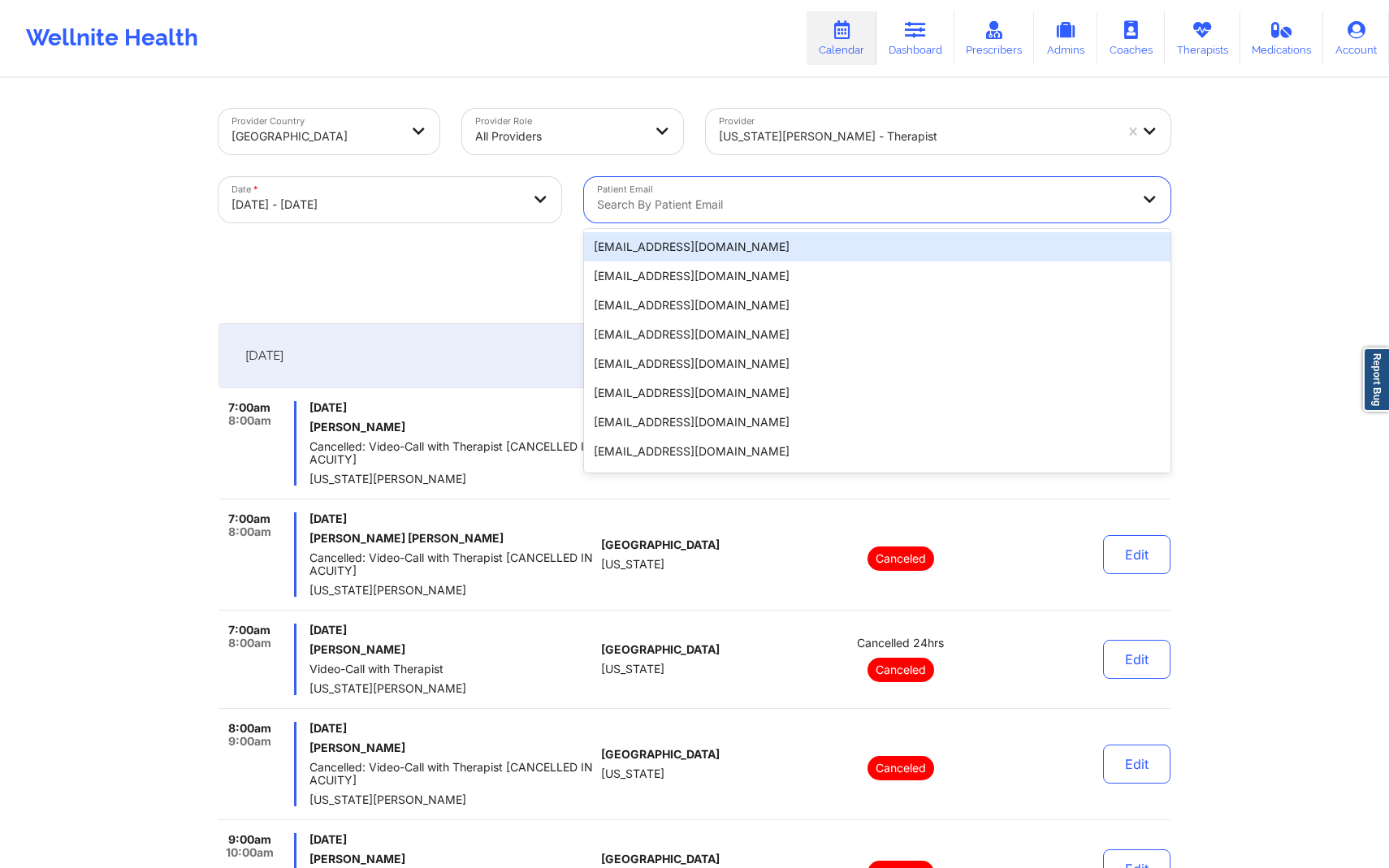
paste input "[EMAIL_ADDRESS][DOMAIN_NAME]"
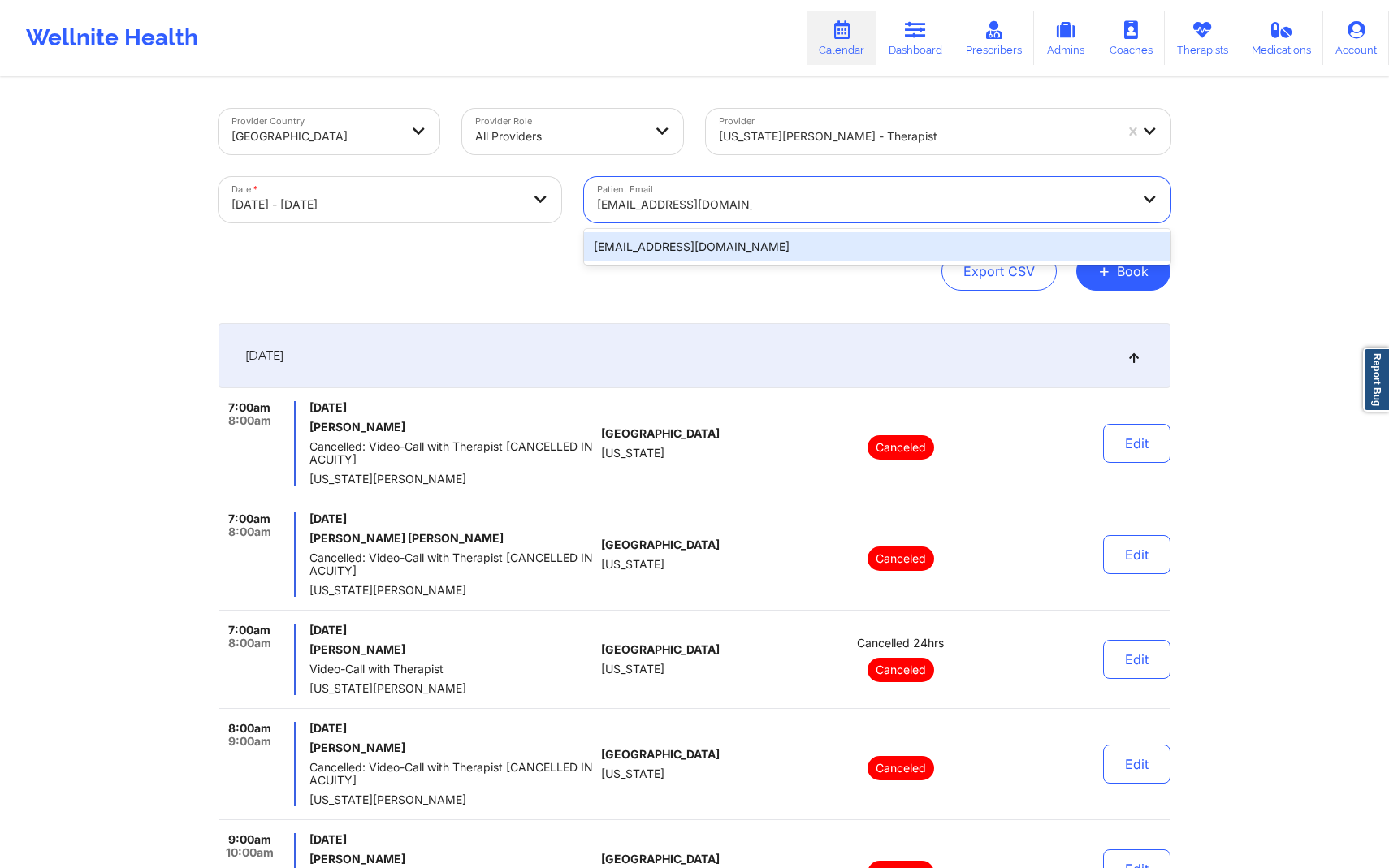
type input "[EMAIL_ADDRESS][DOMAIN_NAME]"
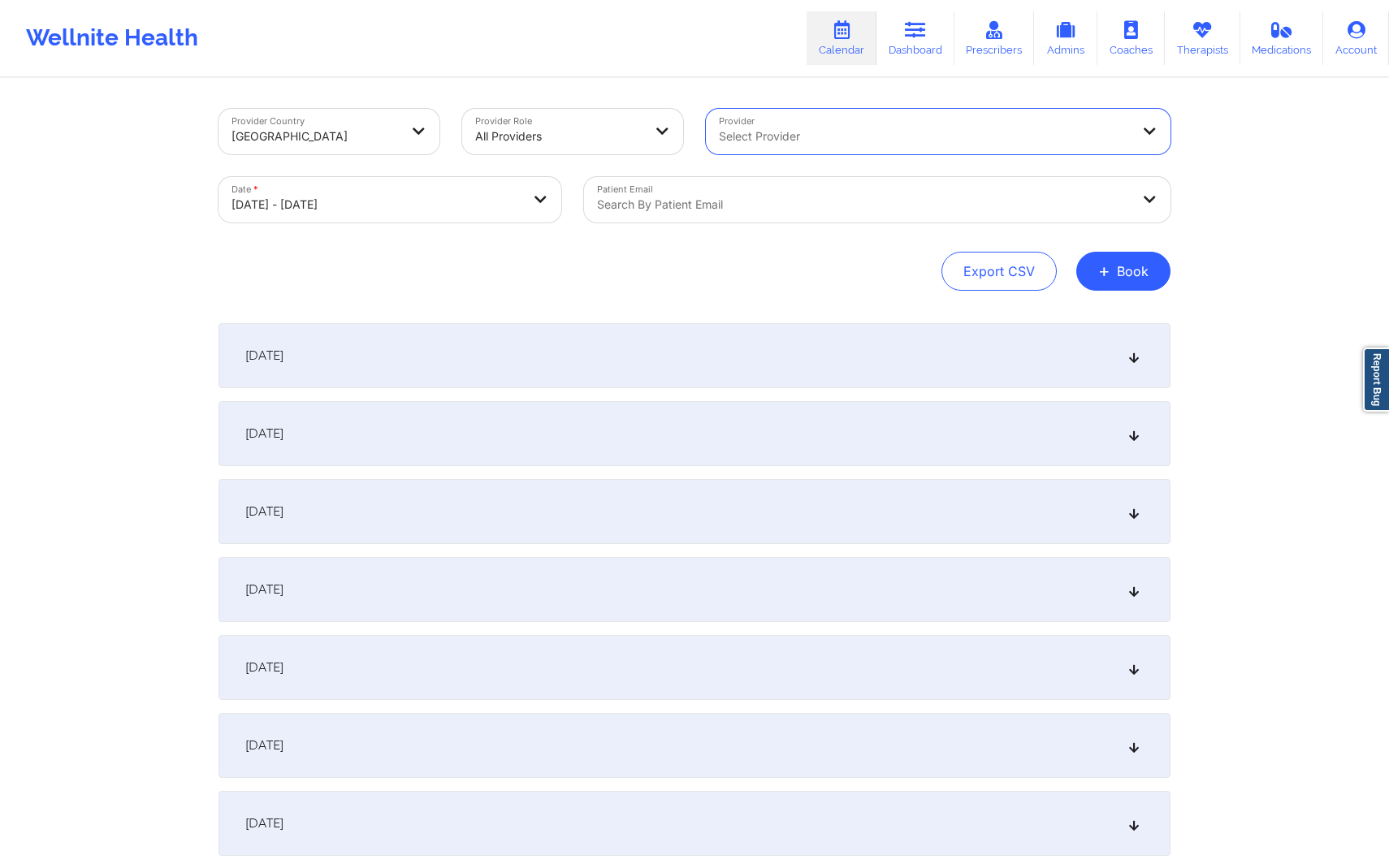
click at [856, 201] on div at bounding box center [863, 204] width 533 height 19
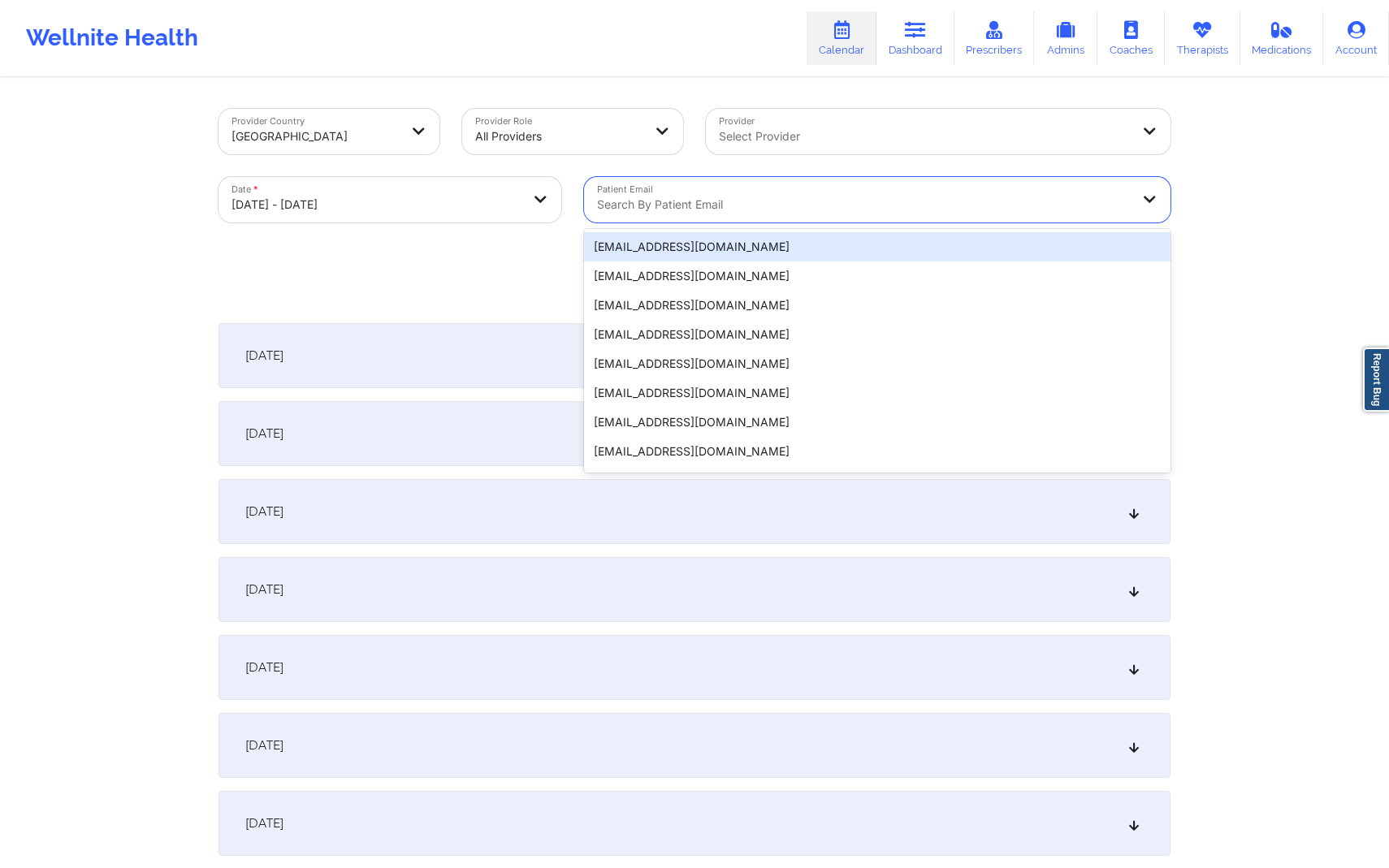
paste input "[EMAIL_ADDRESS][DOMAIN_NAME]"
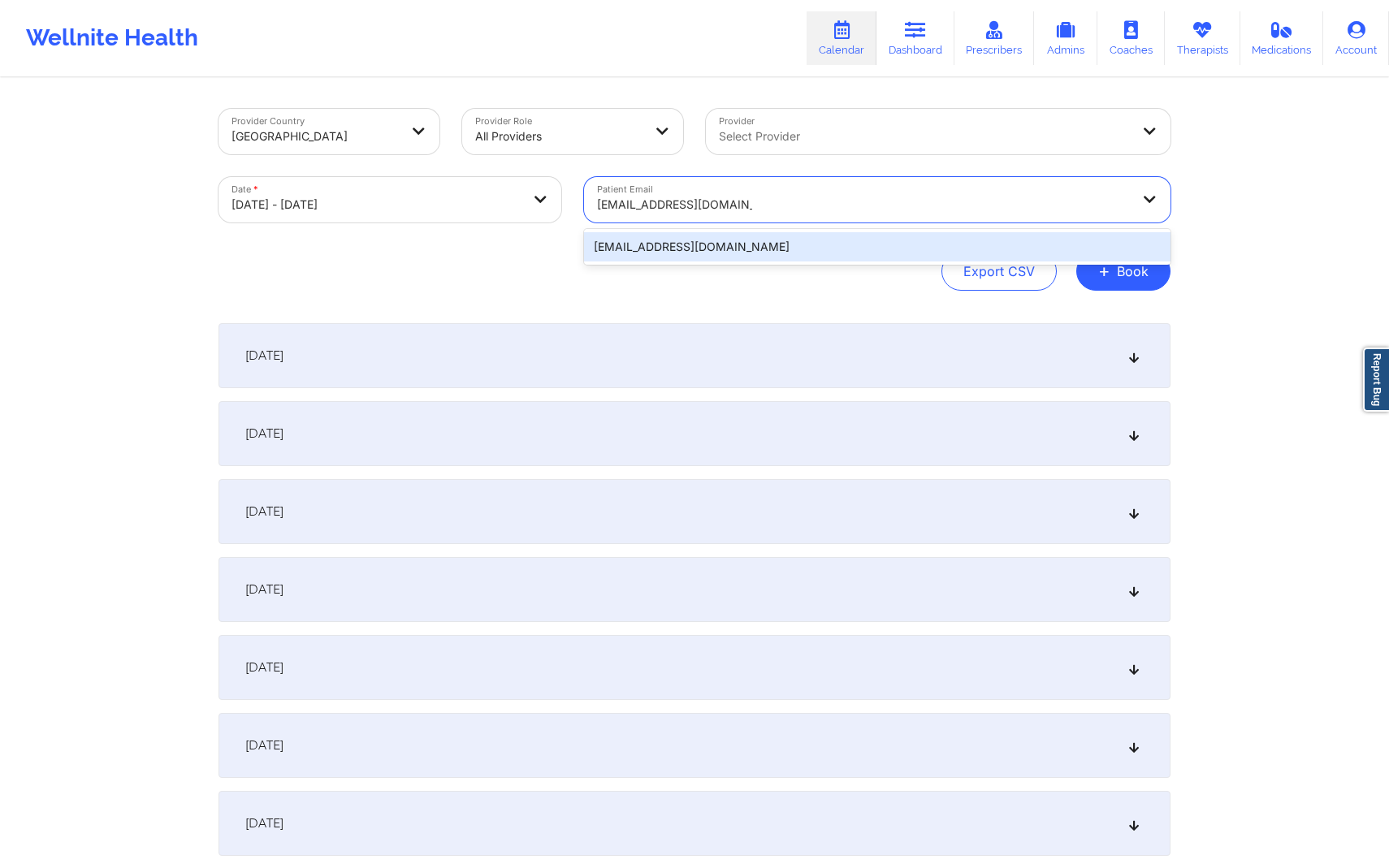
type input "[EMAIL_ADDRESS][DOMAIN_NAME]"
click at [1267, 329] on div "Provider Country [GEOGRAPHIC_DATA] Provider Role All Providers Provider Select …" at bounding box center [694, 461] width 1389 height 921
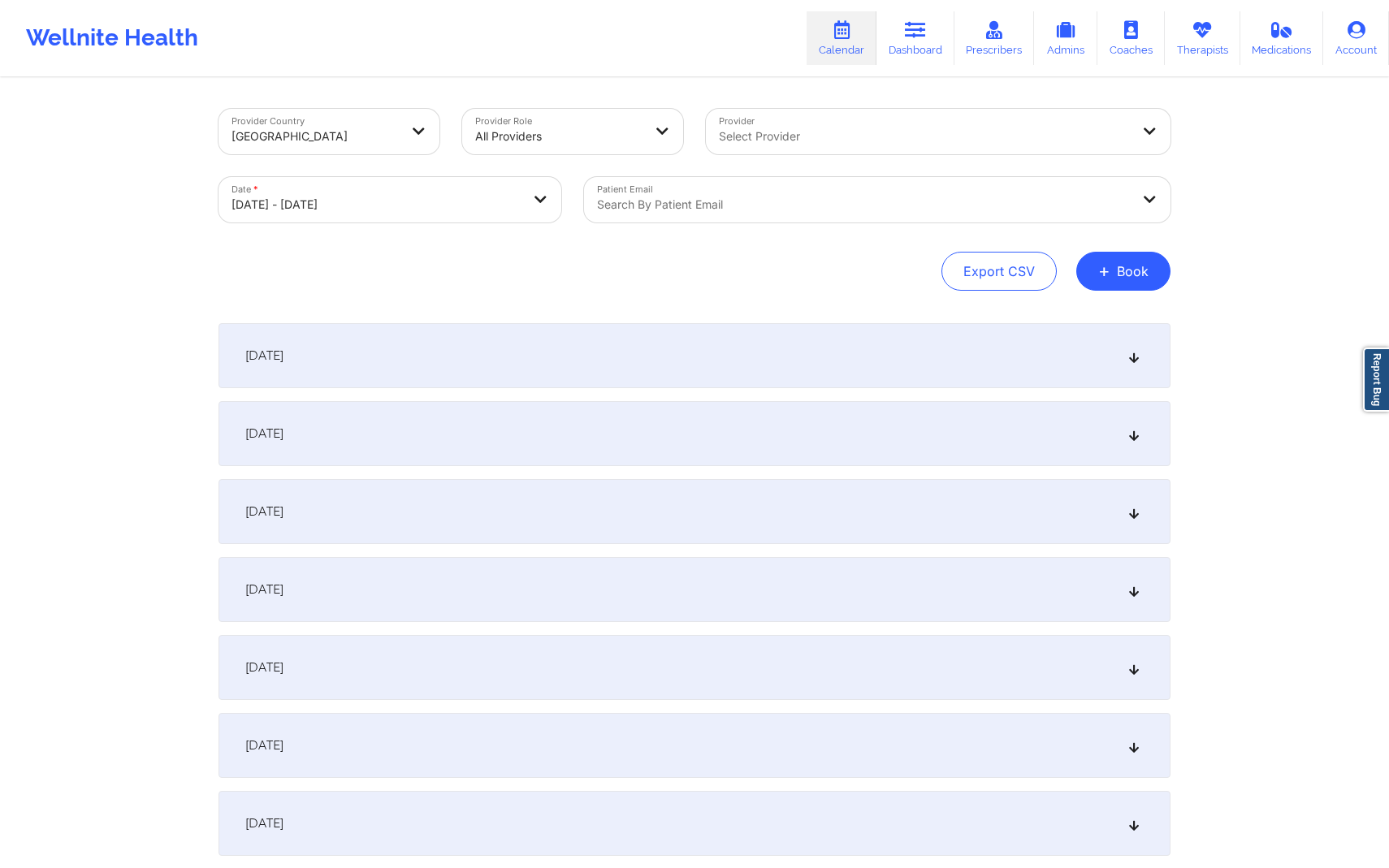
click at [838, 367] on div "[DATE]" at bounding box center [694, 356] width 952 height 65
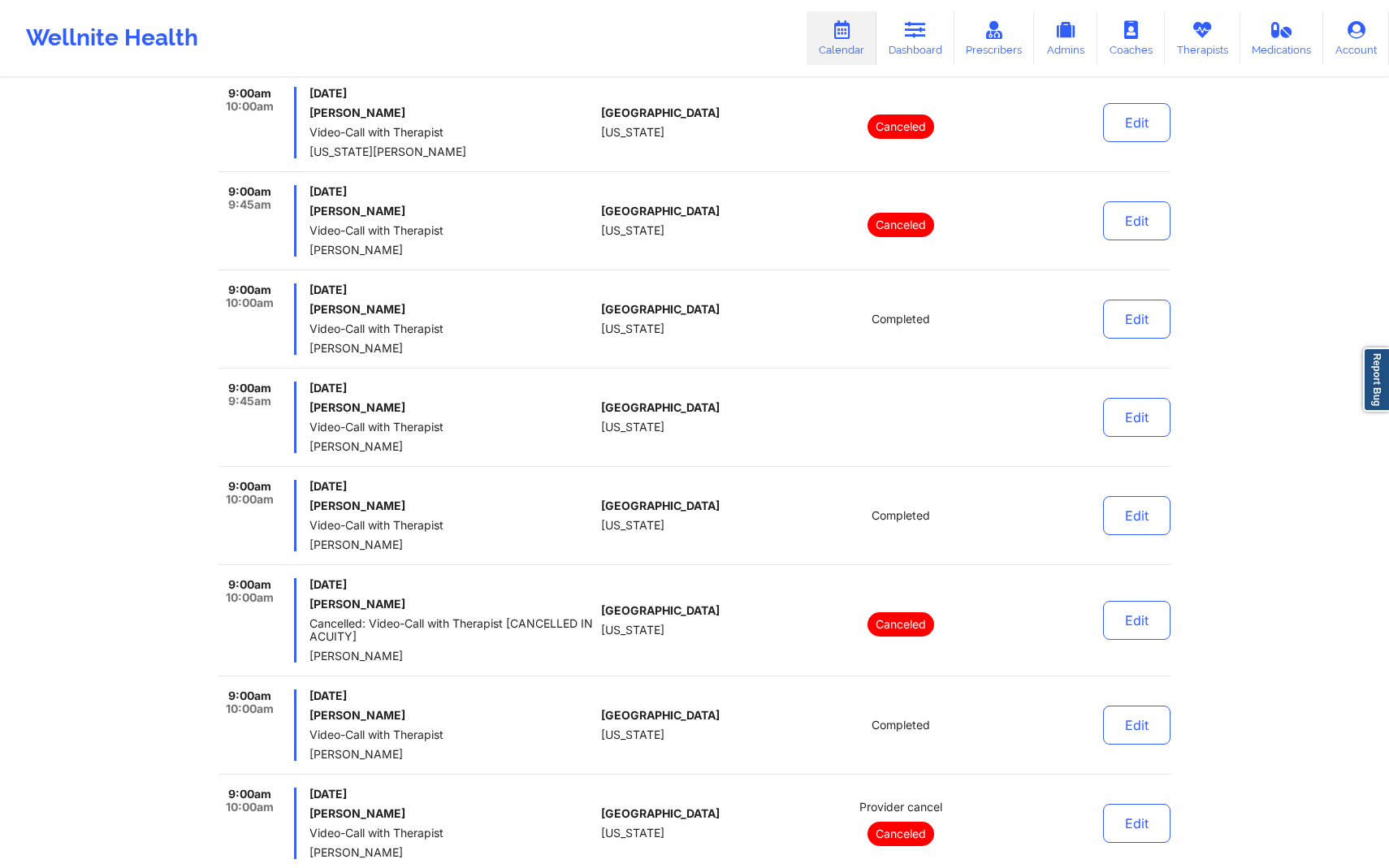
scroll to position [2216, 0]
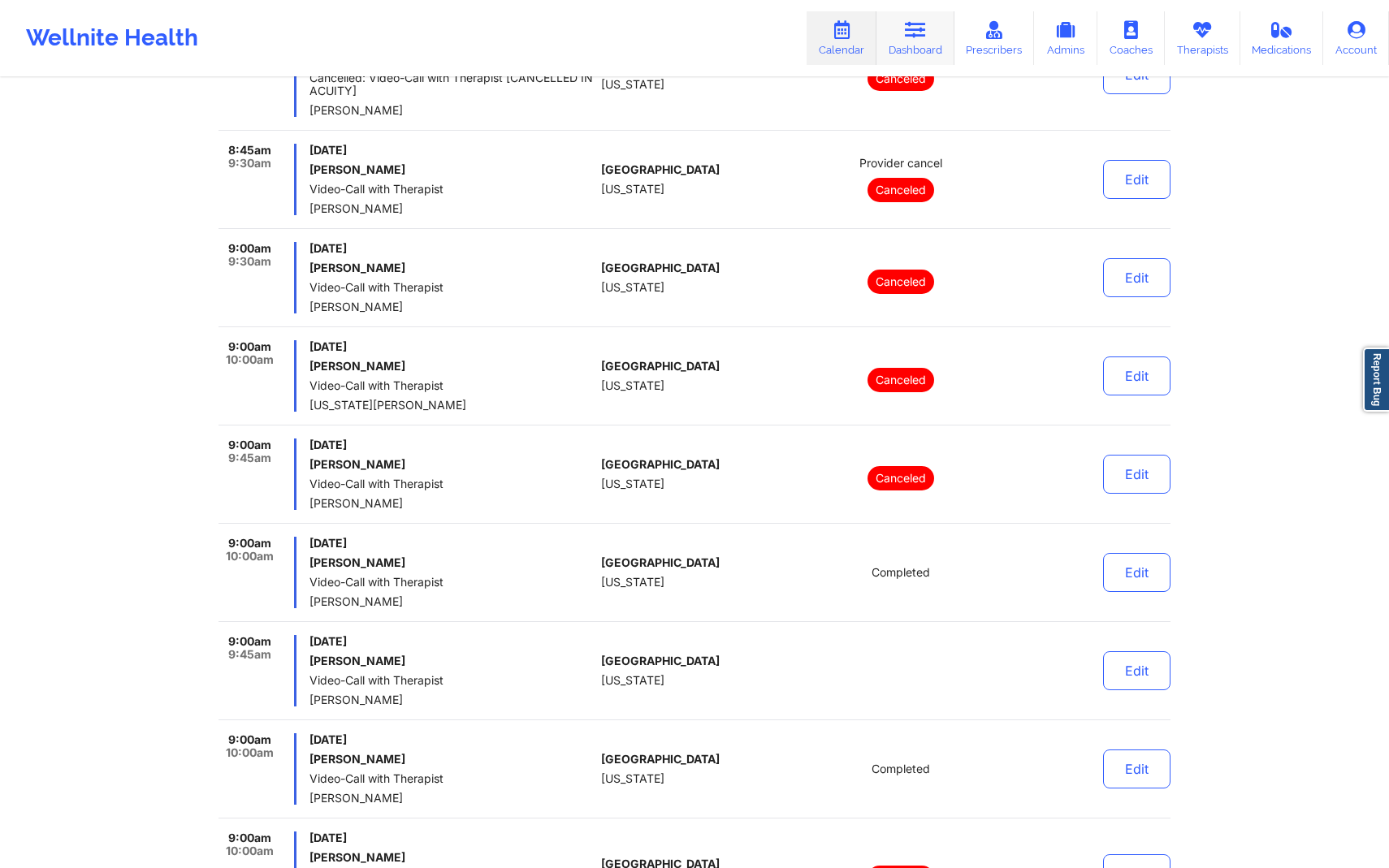
click at [925, 44] on link "Dashboard" at bounding box center [915, 38] width 78 height 53
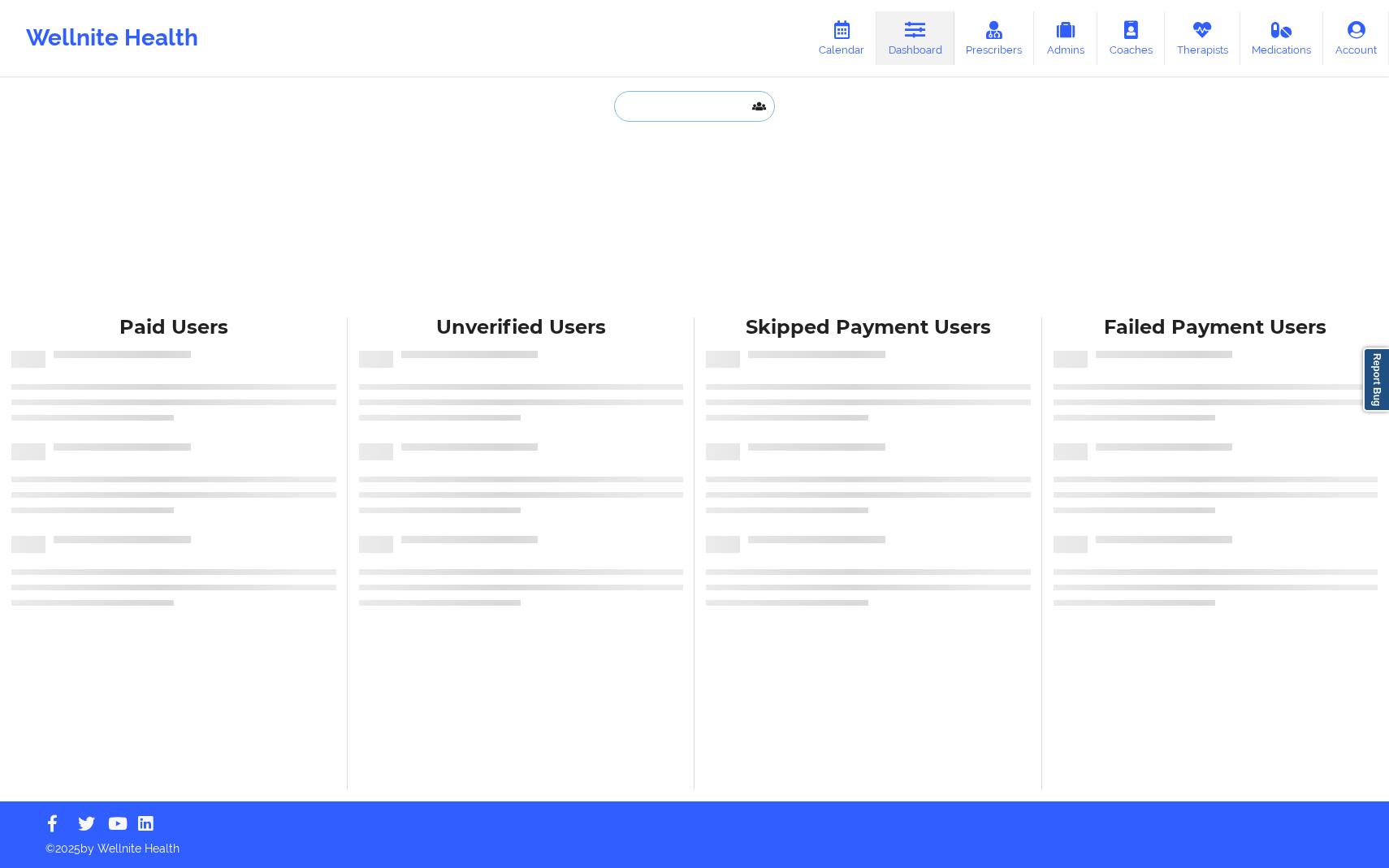
click at [692, 121] on input "text" at bounding box center [694, 106] width 161 height 31
paste input "[EMAIL_ADDRESS][DOMAIN_NAME]"
type input "[EMAIL_ADDRESS][DOMAIN_NAME]"
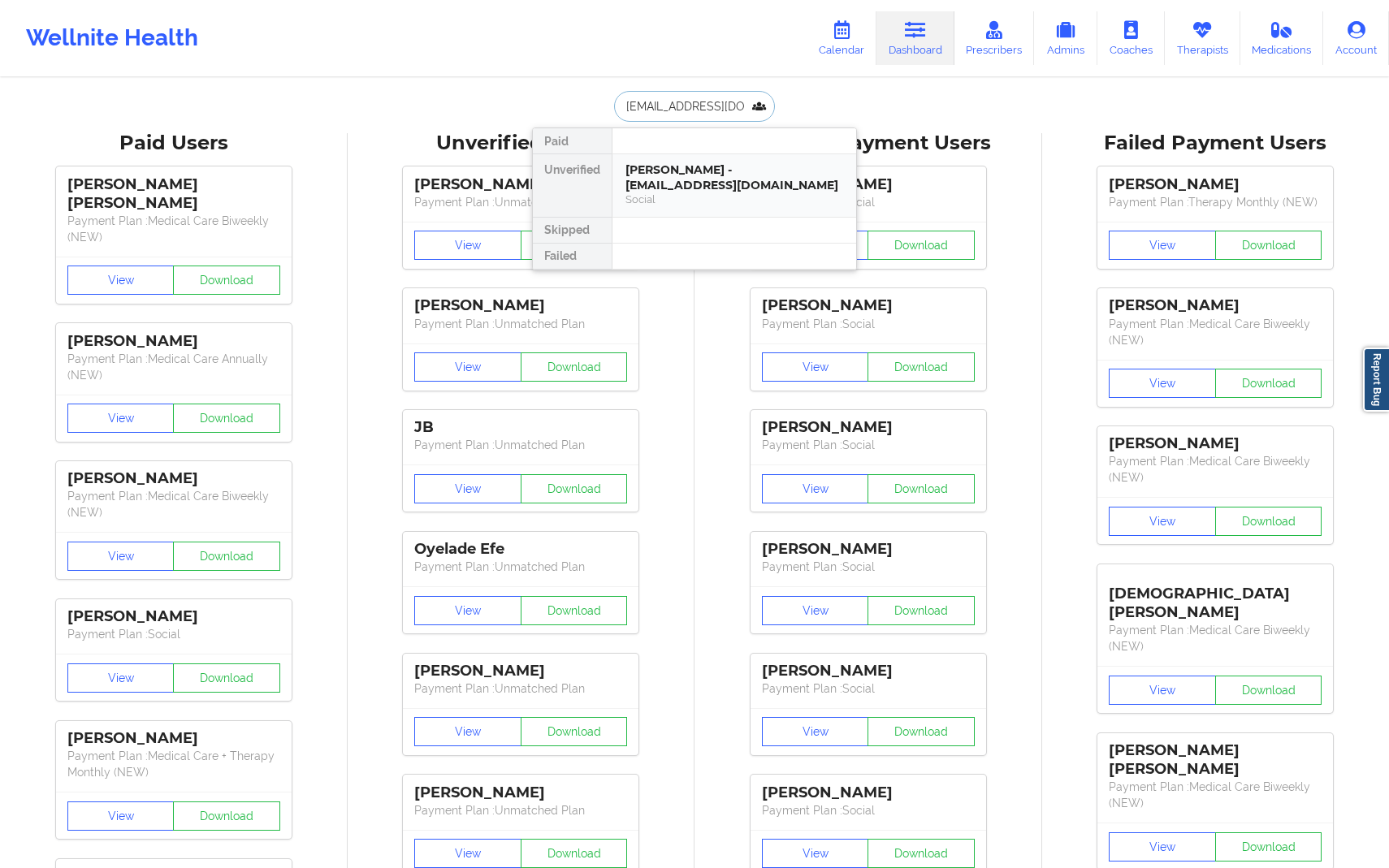
click at [708, 167] on div "[PERSON_NAME] - [EMAIL_ADDRESS][DOMAIN_NAME]" at bounding box center [735, 177] width 218 height 30
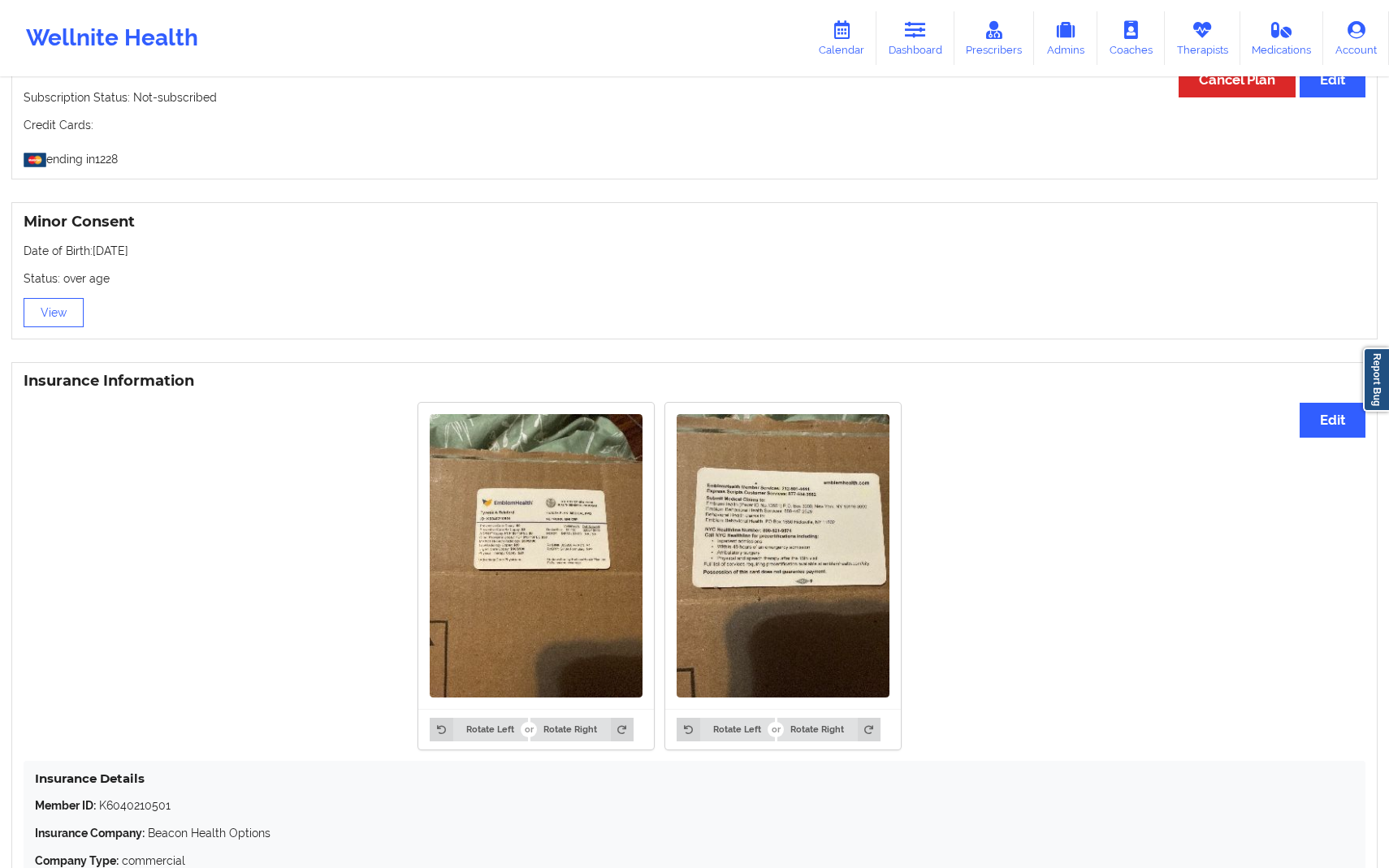
scroll to position [761, 0]
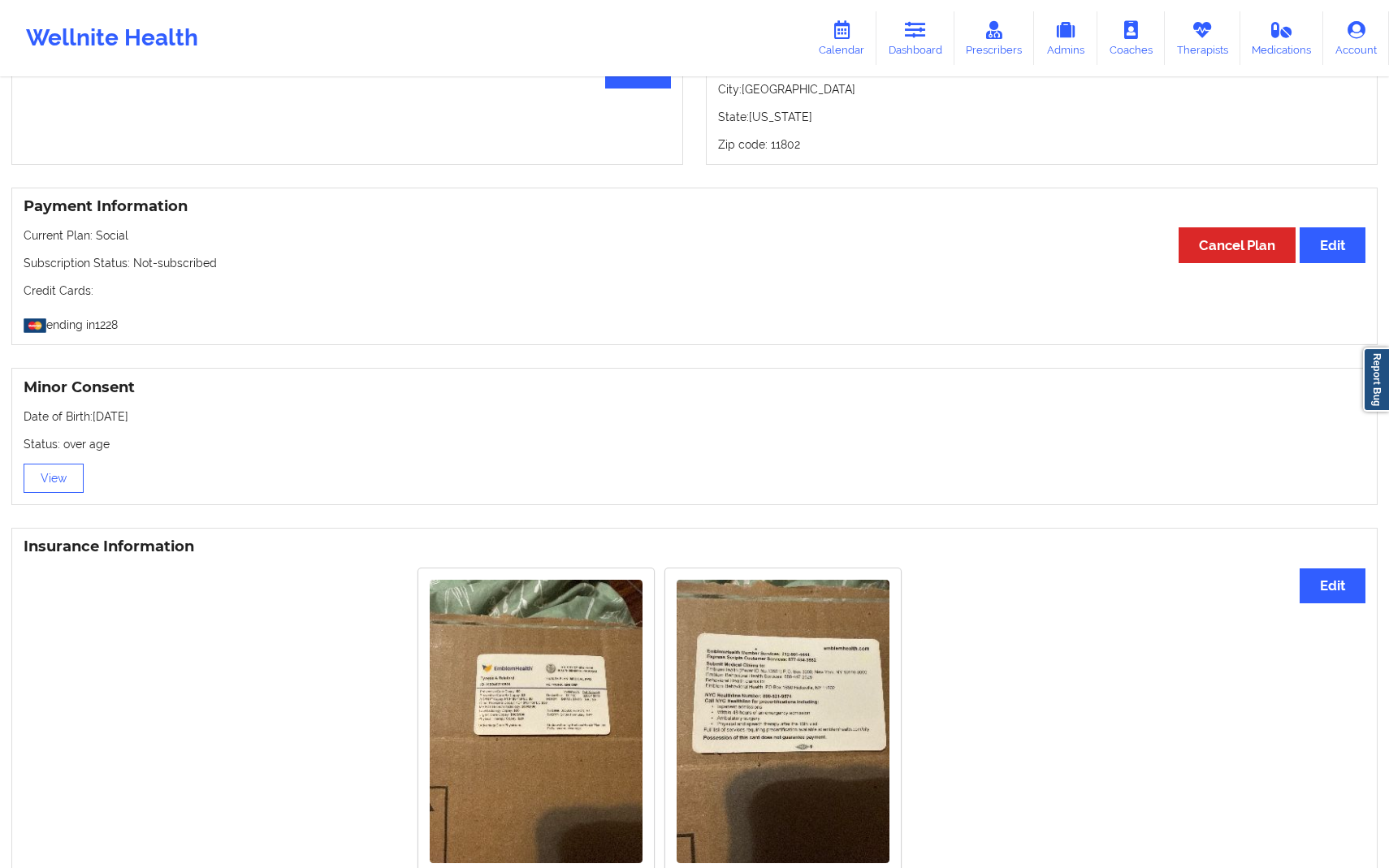
click at [835, 241] on p "Current Plan: Social" at bounding box center [694, 236] width 1342 height 17
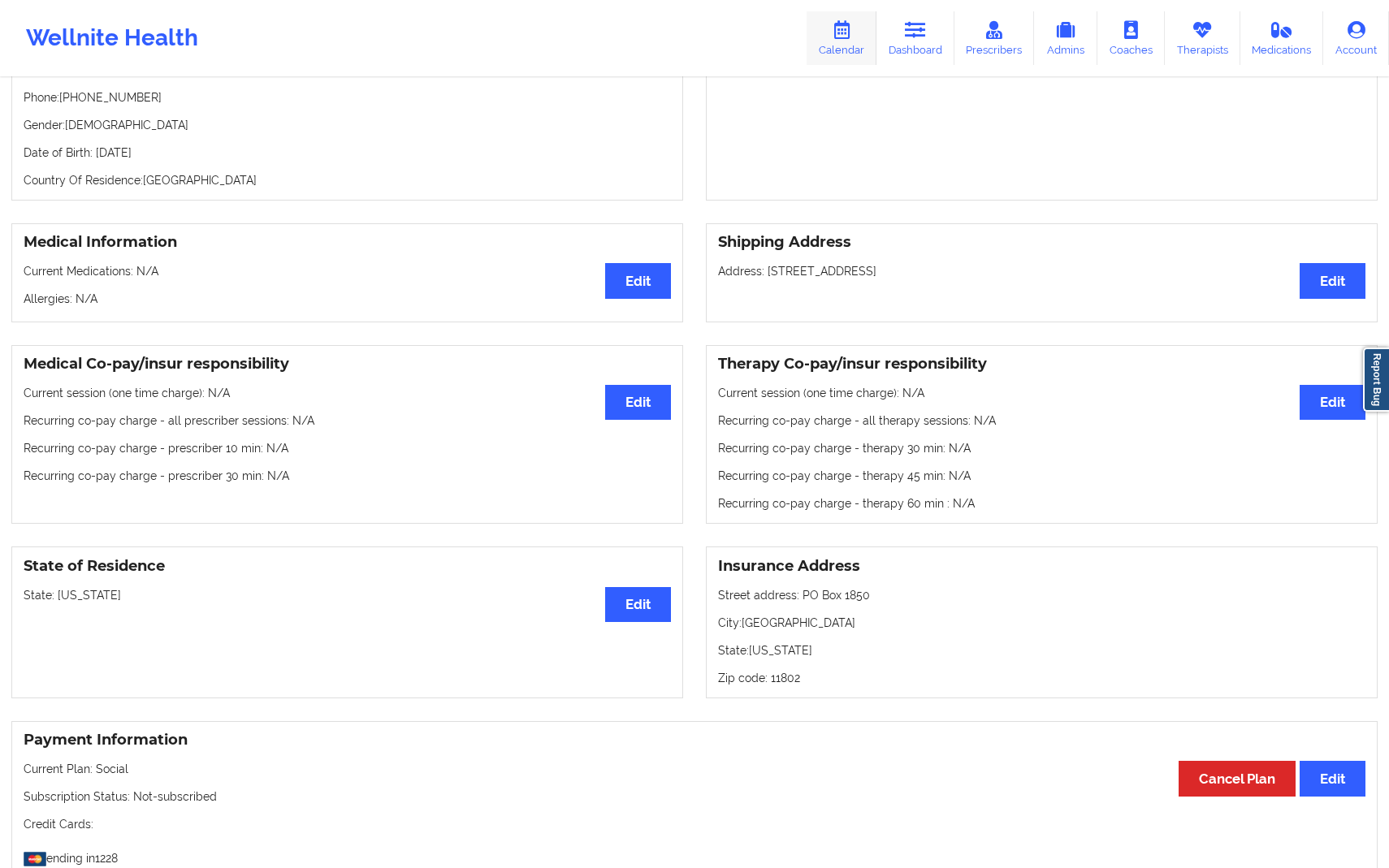
scroll to position [145, 0]
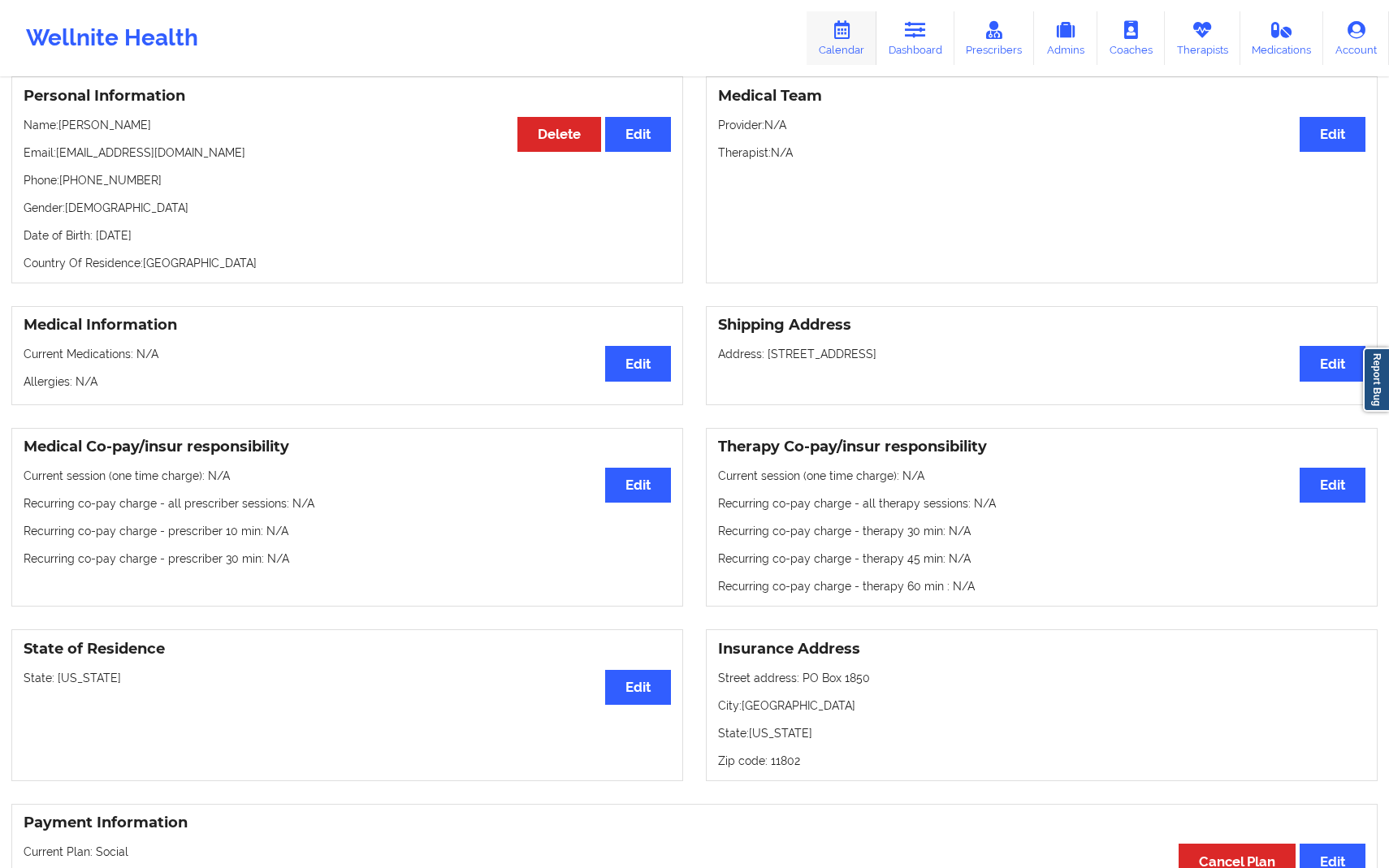
click at [855, 45] on link "Calendar" at bounding box center [842, 38] width 70 height 53
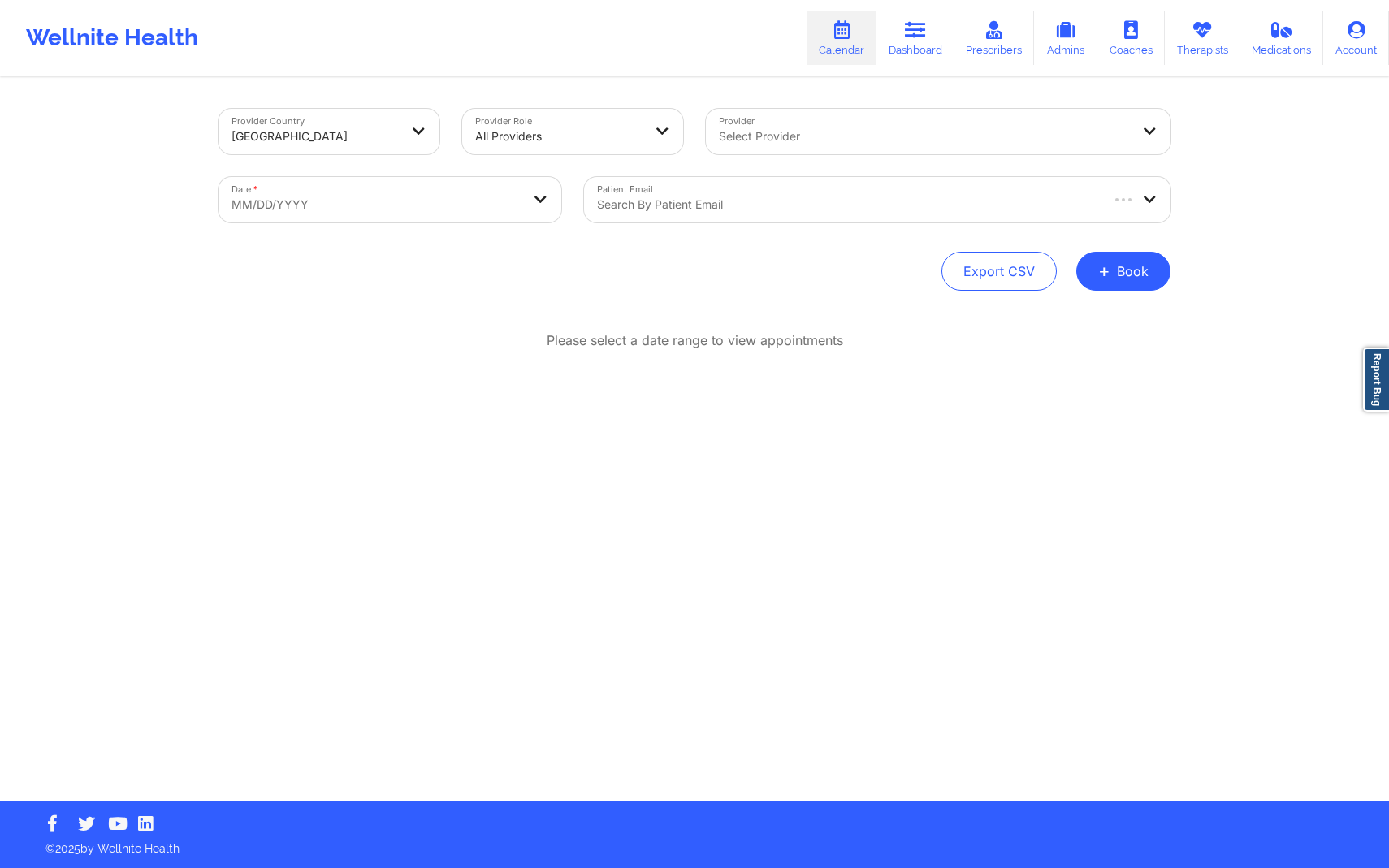
click at [1003, 203] on div at bounding box center [847, 204] width 501 height 19
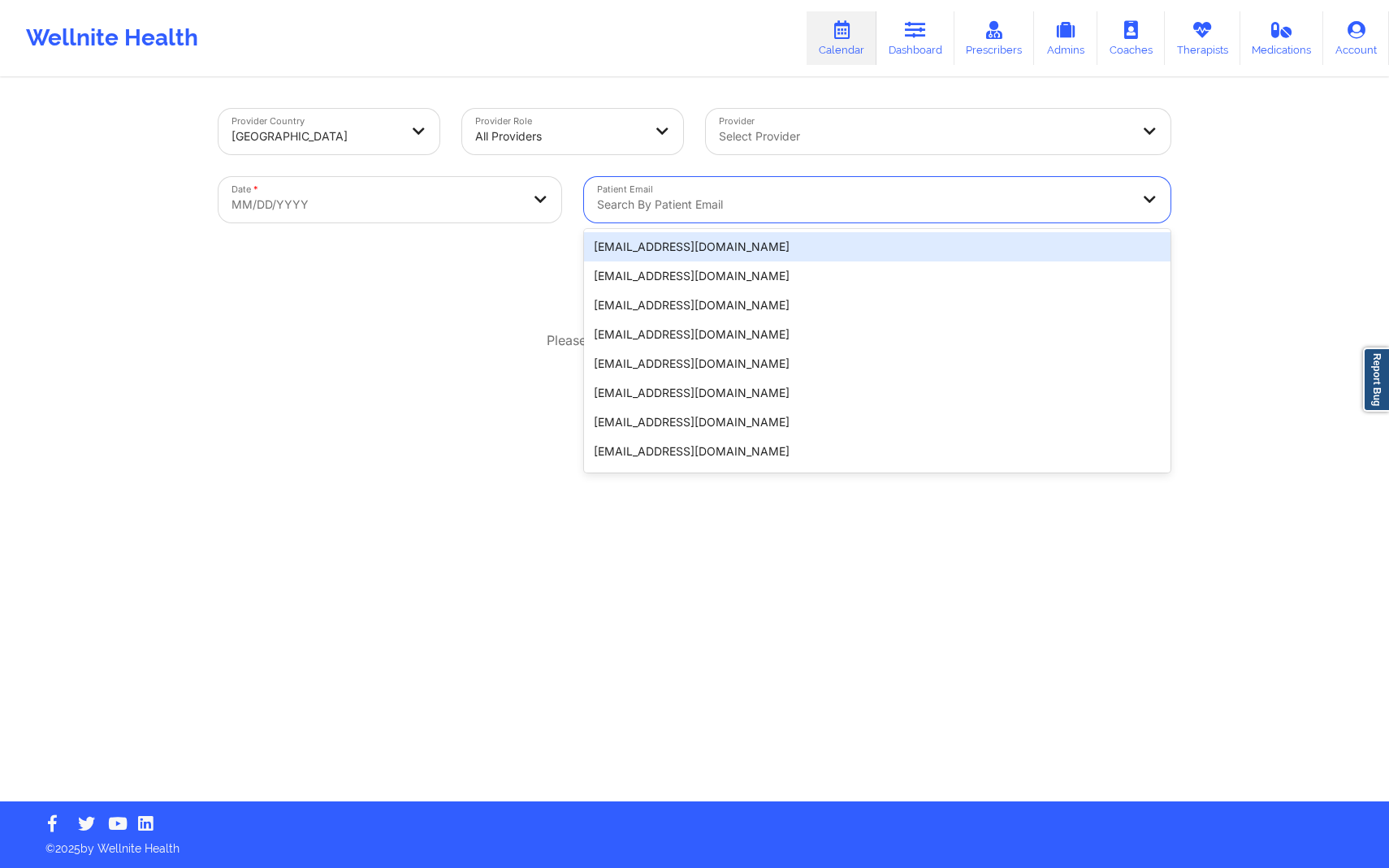
paste input "[EMAIL_ADDRESS][DOMAIN_NAME]"
type input "[EMAIL_ADDRESS][DOMAIN_NAME]"
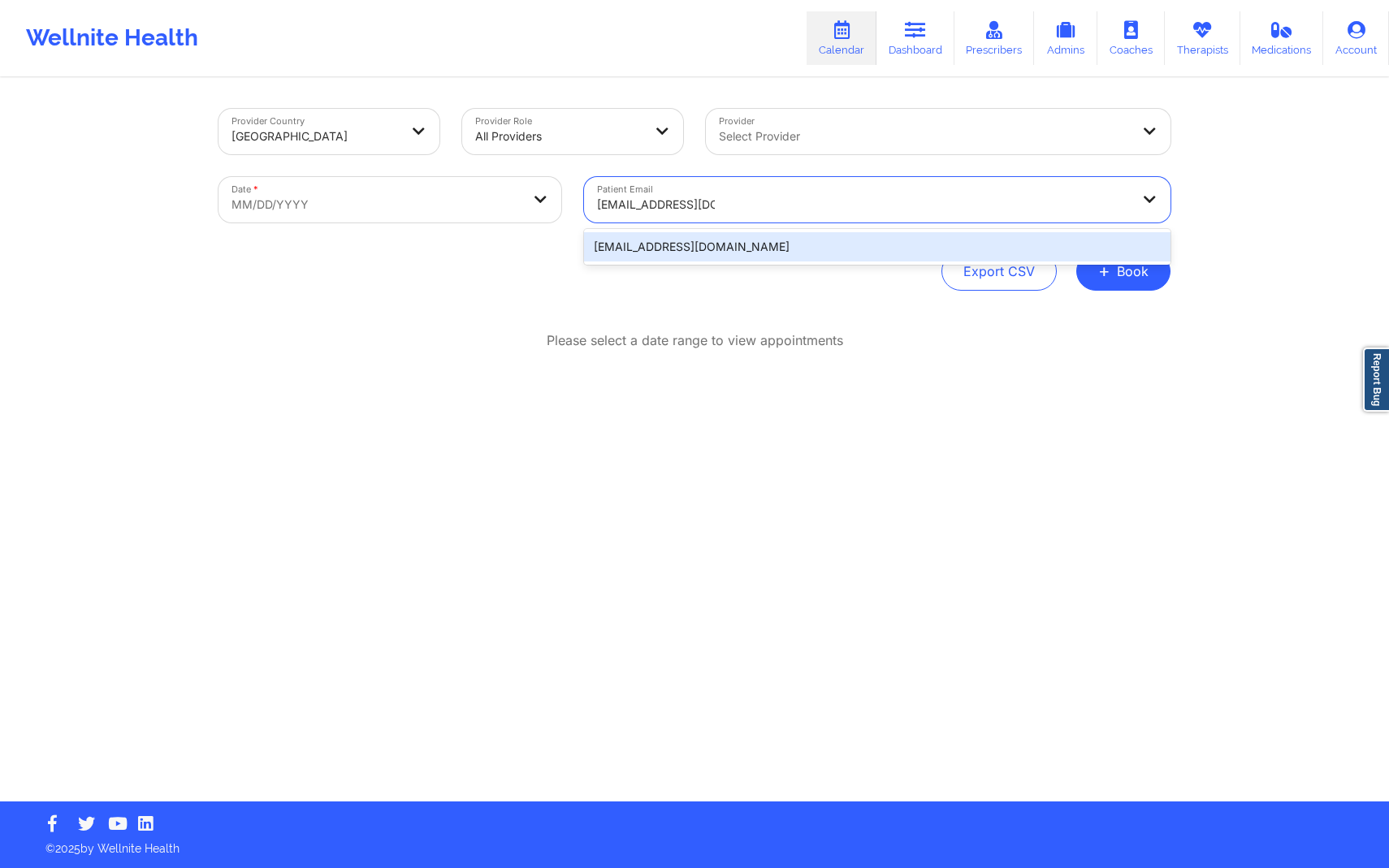
click at [690, 240] on div "[EMAIL_ADDRESS][DOMAIN_NAME]" at bounding box center [877, 247] width 586 height 30
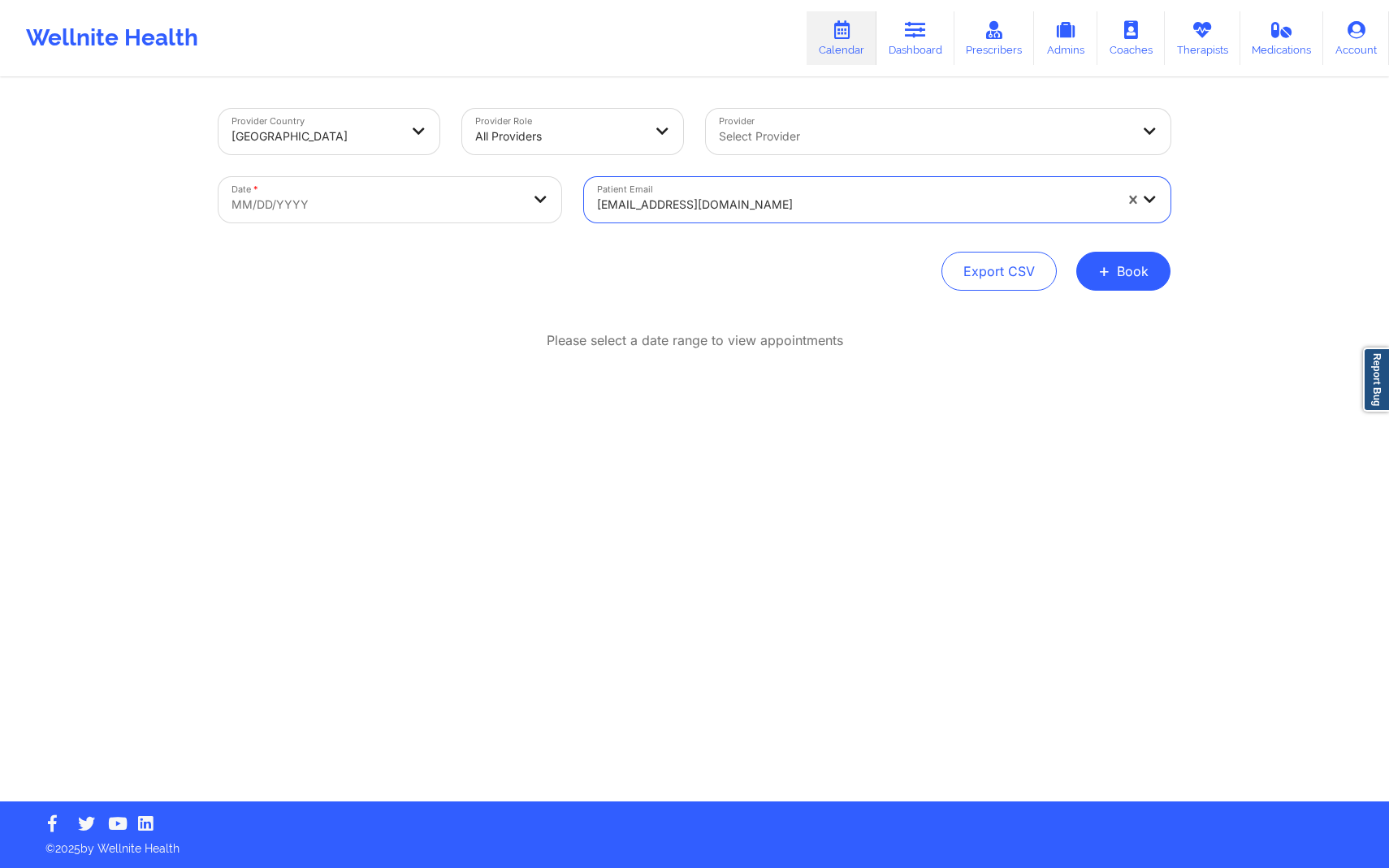
click at [510, 206] on body "Wellnite Health Calendar Dashboard Prescribers Admins Coaches Therapists Medica…" at bounding box center [694, 434] width 1389 height 868
select select "2025-8"
select select "2025-9"
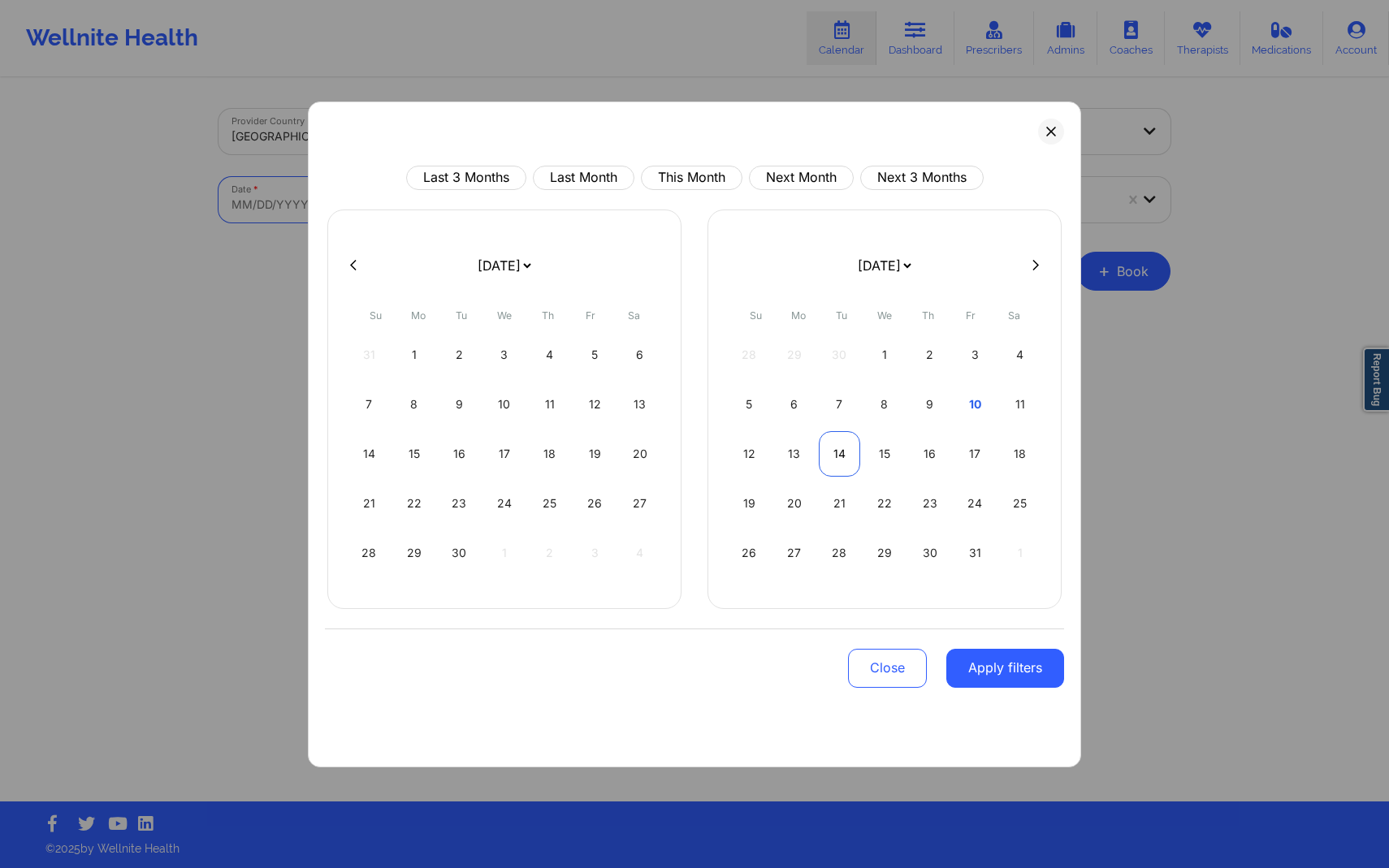
click at [836, 466] on div "14" at bounding box center [839, 454] width 41 height 45
select select "2025-9"
select select "2025-10"
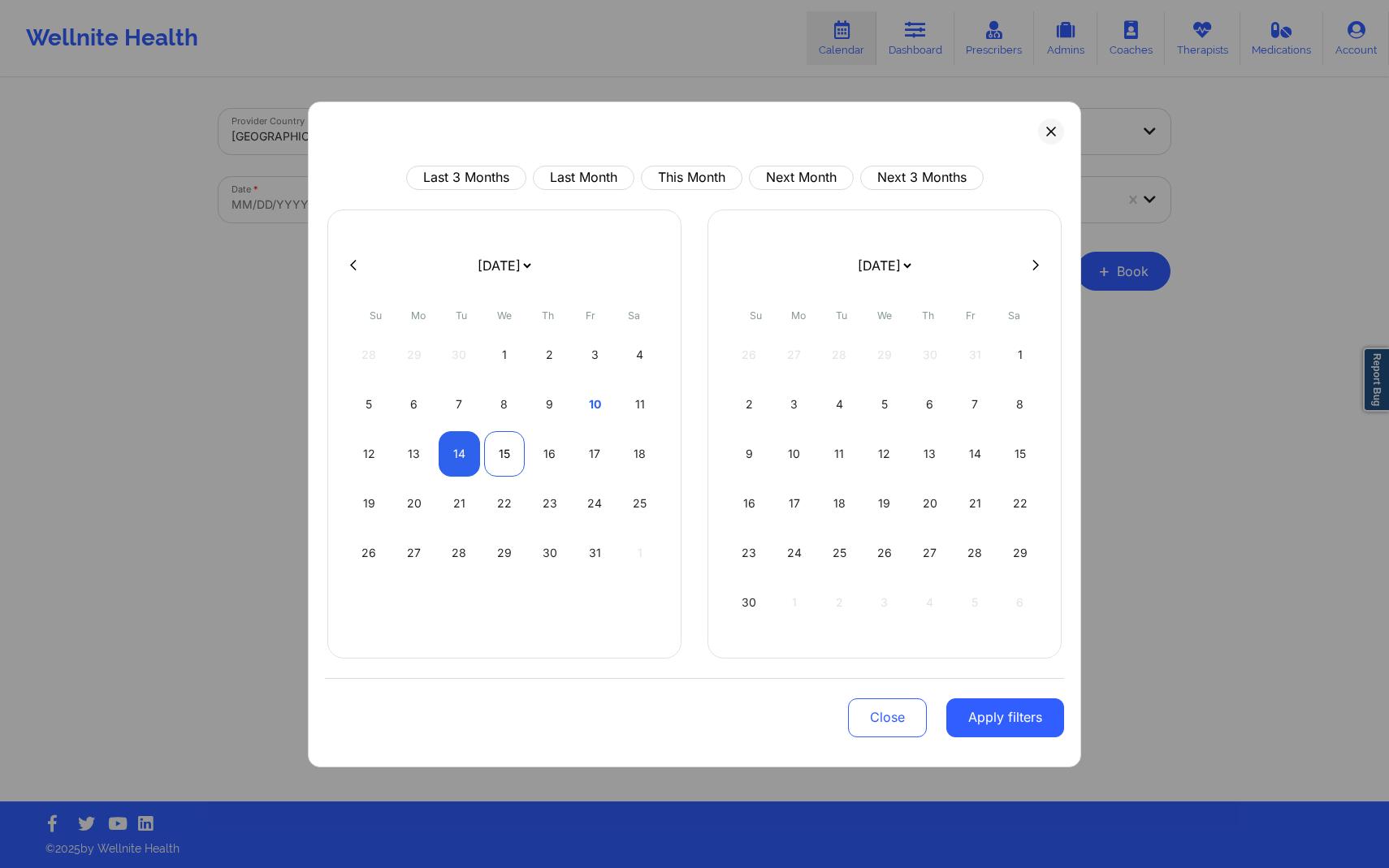
select select "2025-9"
select select "2025-10"
select select "2025-9"
select select "2025-10"
click at [470, 444] on div "14" at bounding box center [459, 454] width 41 height 45
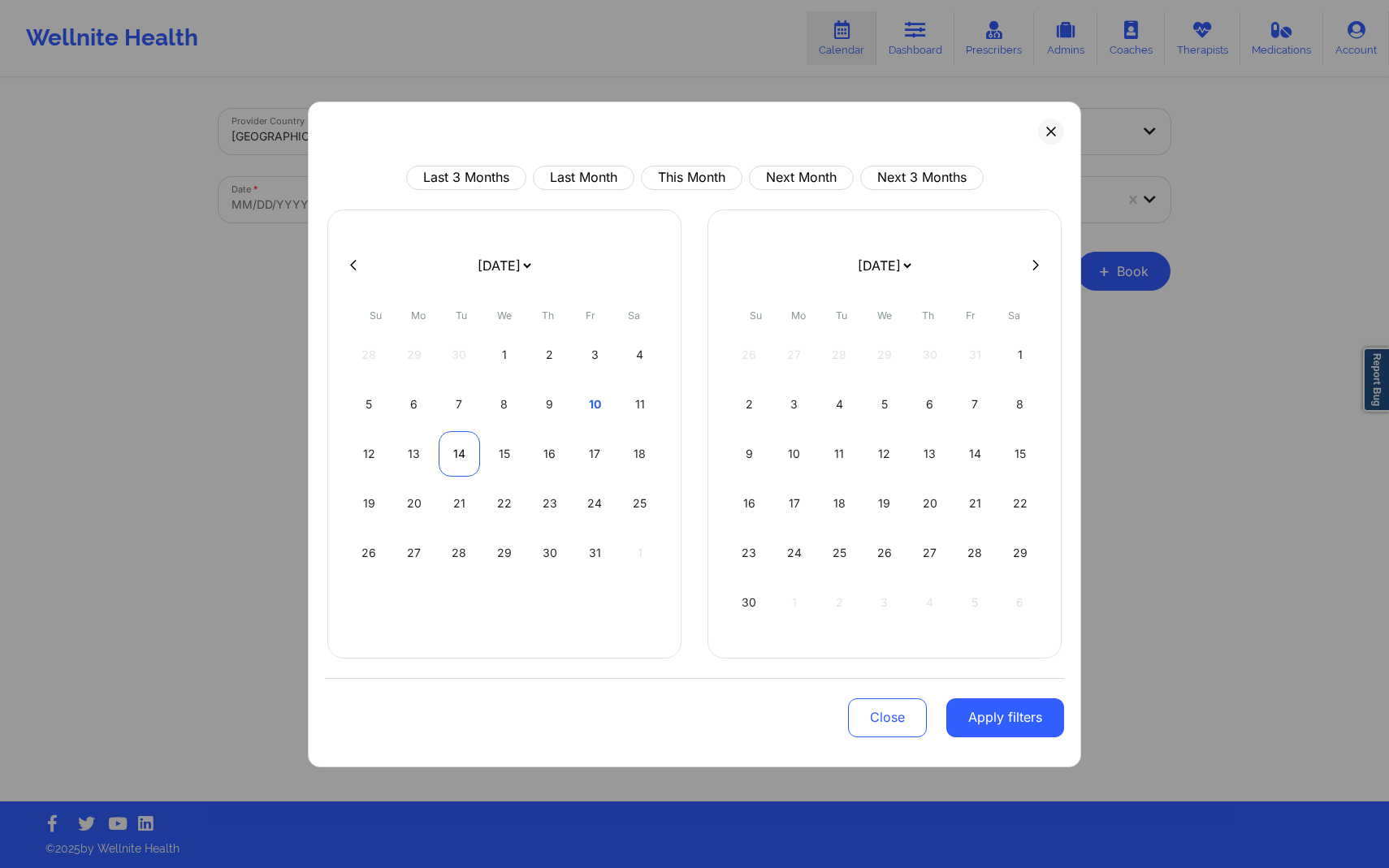
select select "2025-9"
select select "2025-10"
click at [992, 704] on button "Apply filters" at bounding box center [1005, 718] width 118 height 39
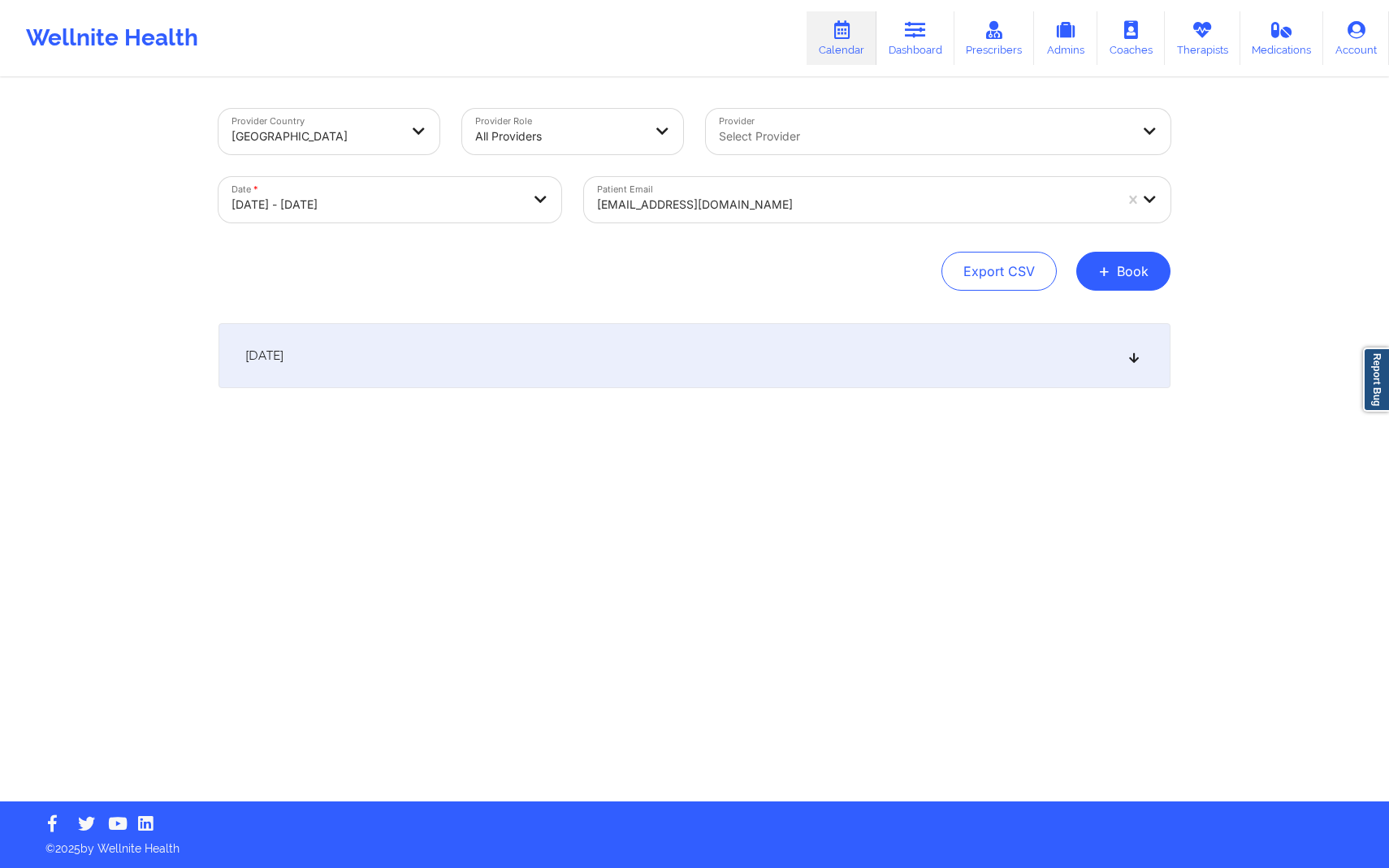
click at [870, 381] on div "[DATE]" at bounding box center [694, 356] width 952 height 65
click at [382, 208] on body "Wellnite Health Calendar Dashboard Prescribers Admins Coaches Therapists Medica…" at bounding box center [694, 434] width 1389 height 868
select select "2025-9"
select select "2025-10"
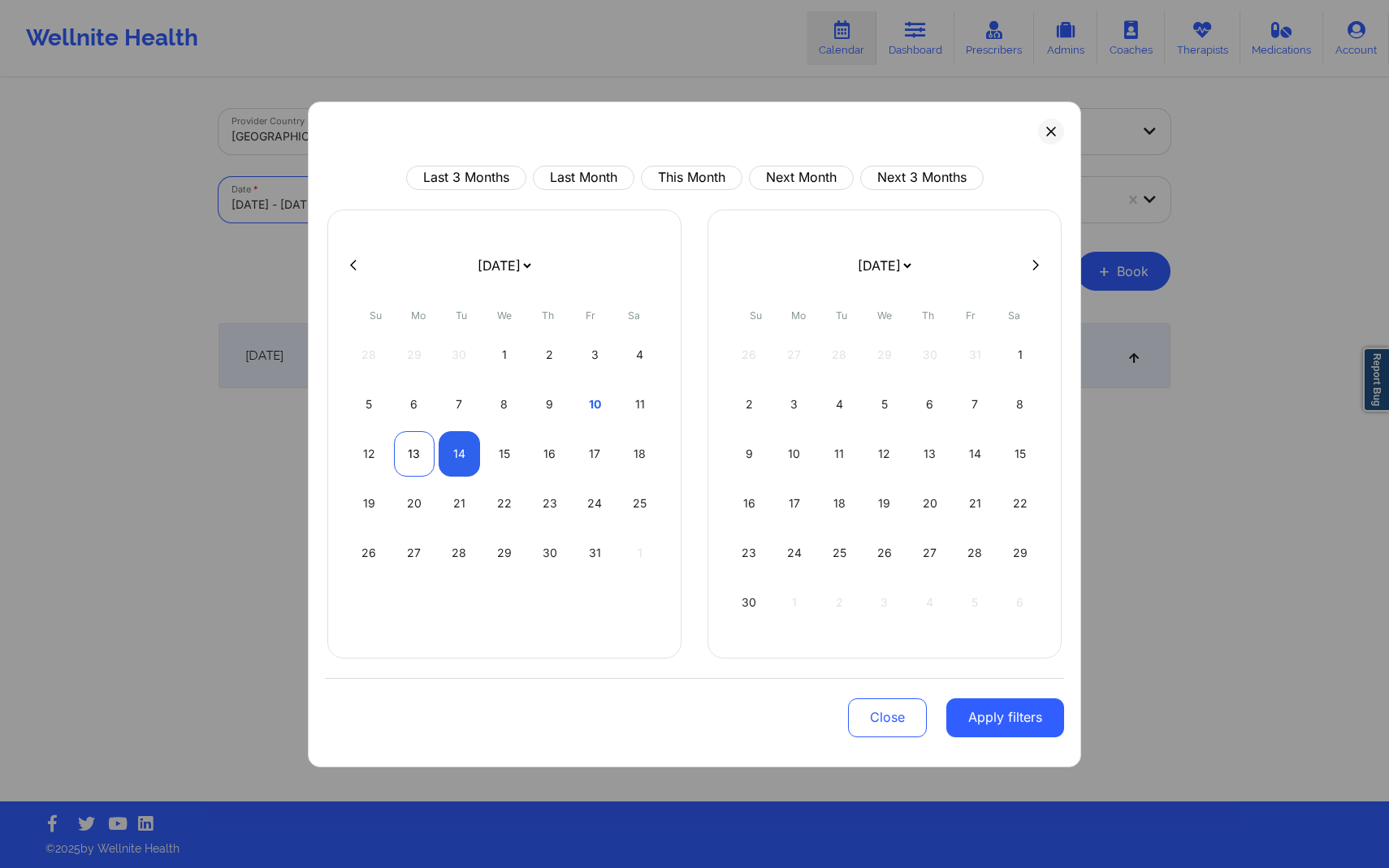
click at [404, 448] on div "13" at bounding box center [414, 454] width 41 height 45
select select "2025-9"
select select "2025-10"
click at [404, 448] on div "13" at bounding box center [414, 454] width 41 height 45
select select "2025-9"
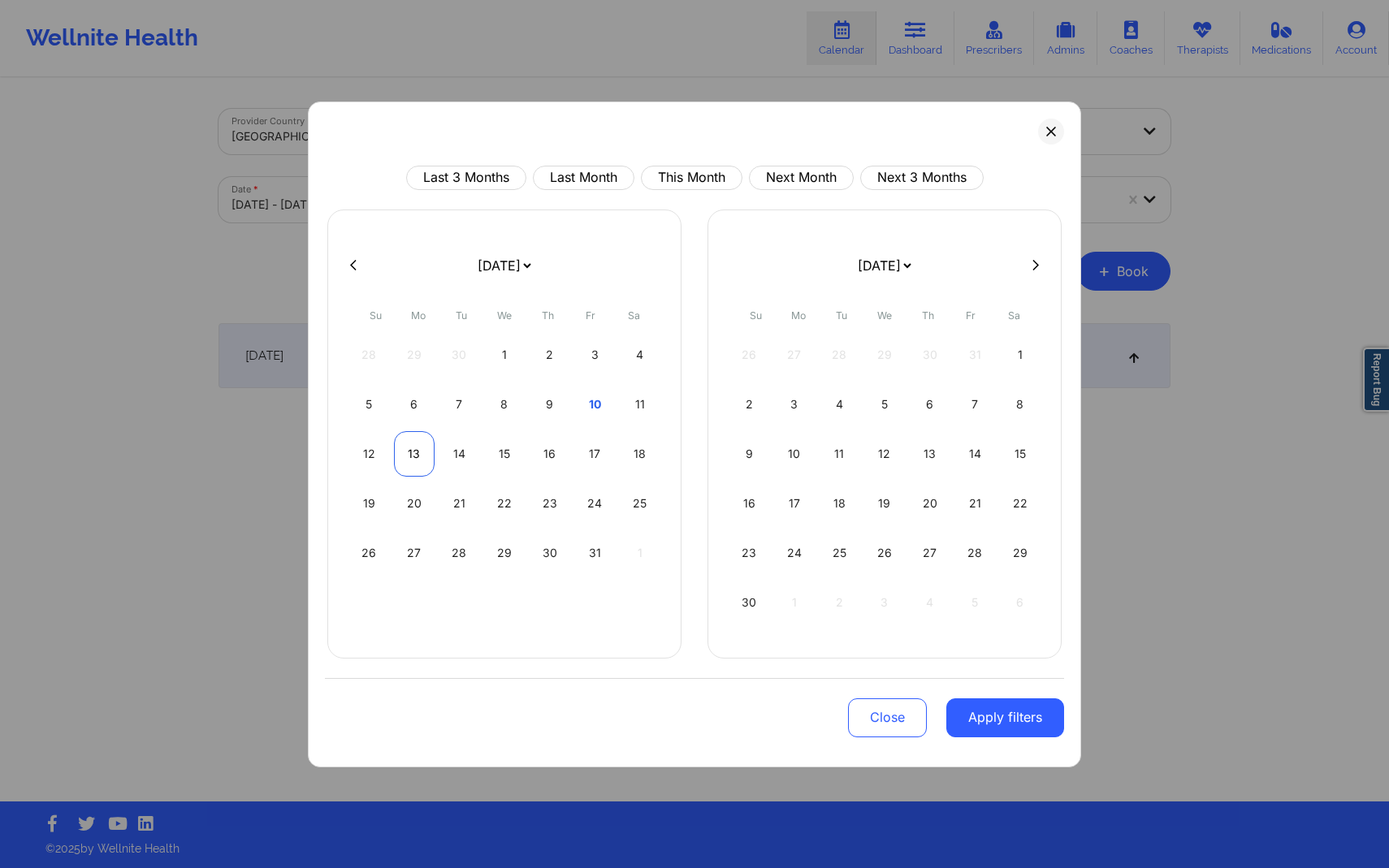
select select "2025-10"
click at [1026, 713] on button "Apply filters" at bounding box center [1005, 718] width 118 height 39
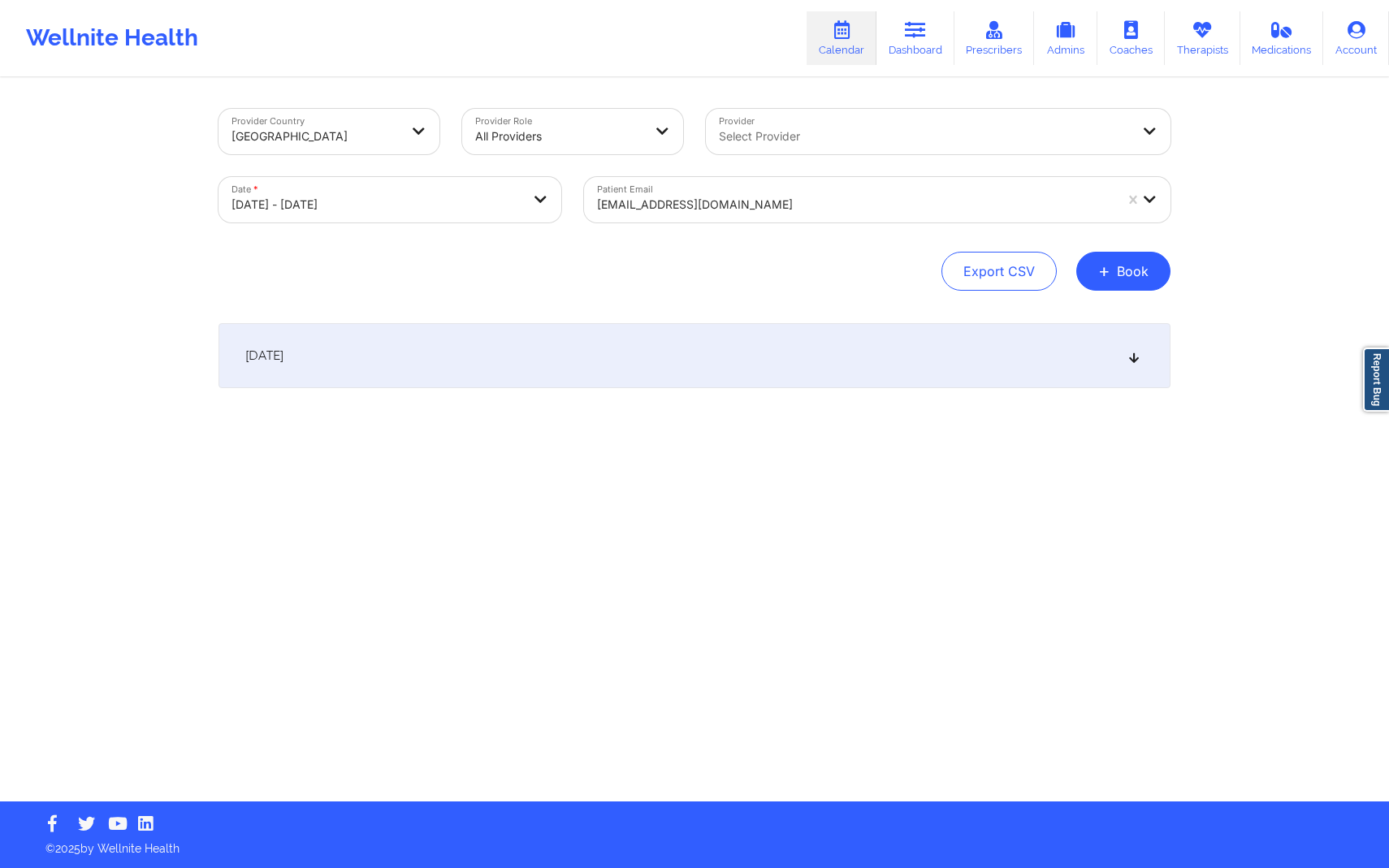
click at [845, 345] on div "[DATE]" at bounding box center [694, 356] width 952 height 65
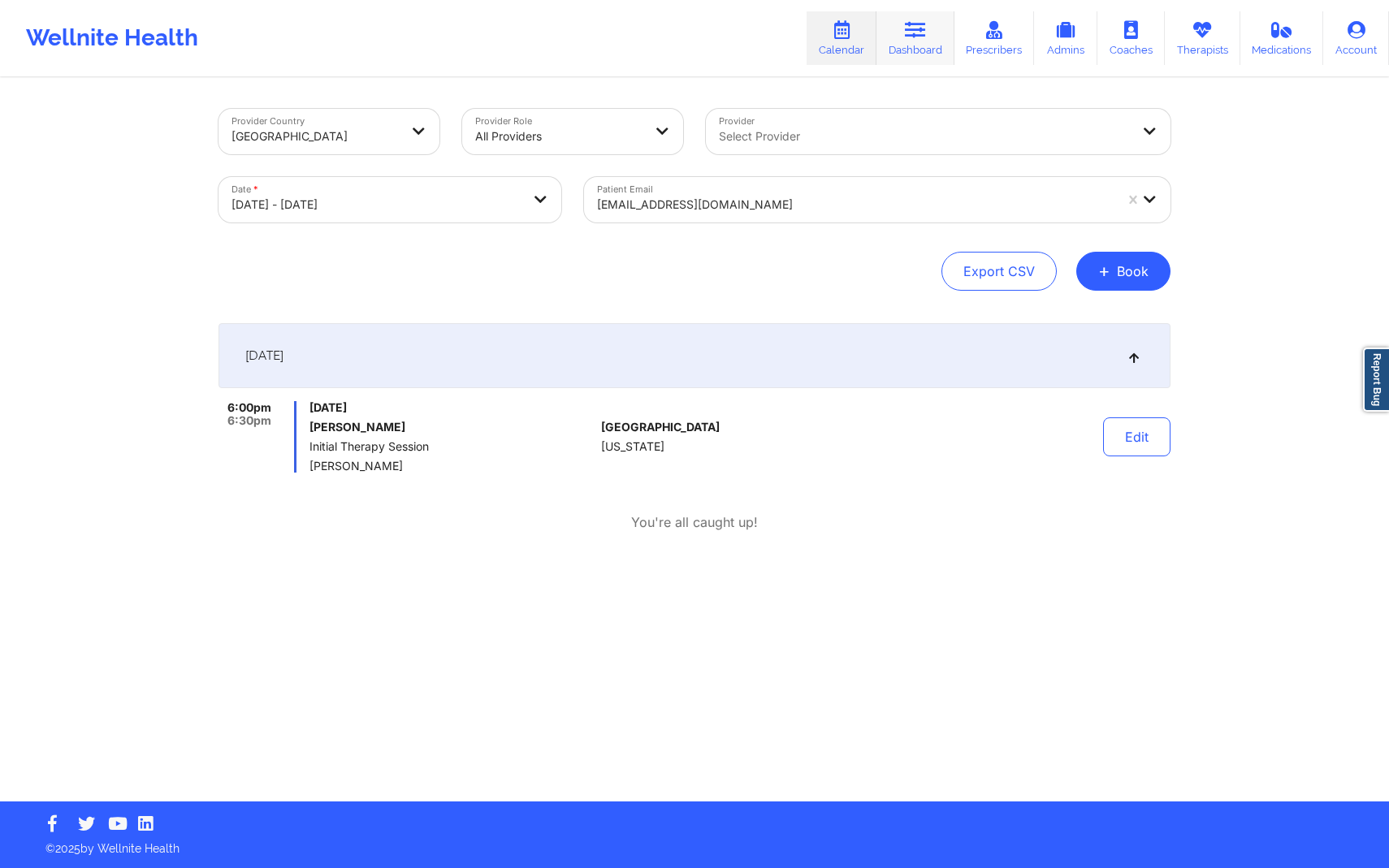
click at [915, 51] on link "Dashboard" at bounding box center [915, 38] width 78 height 53
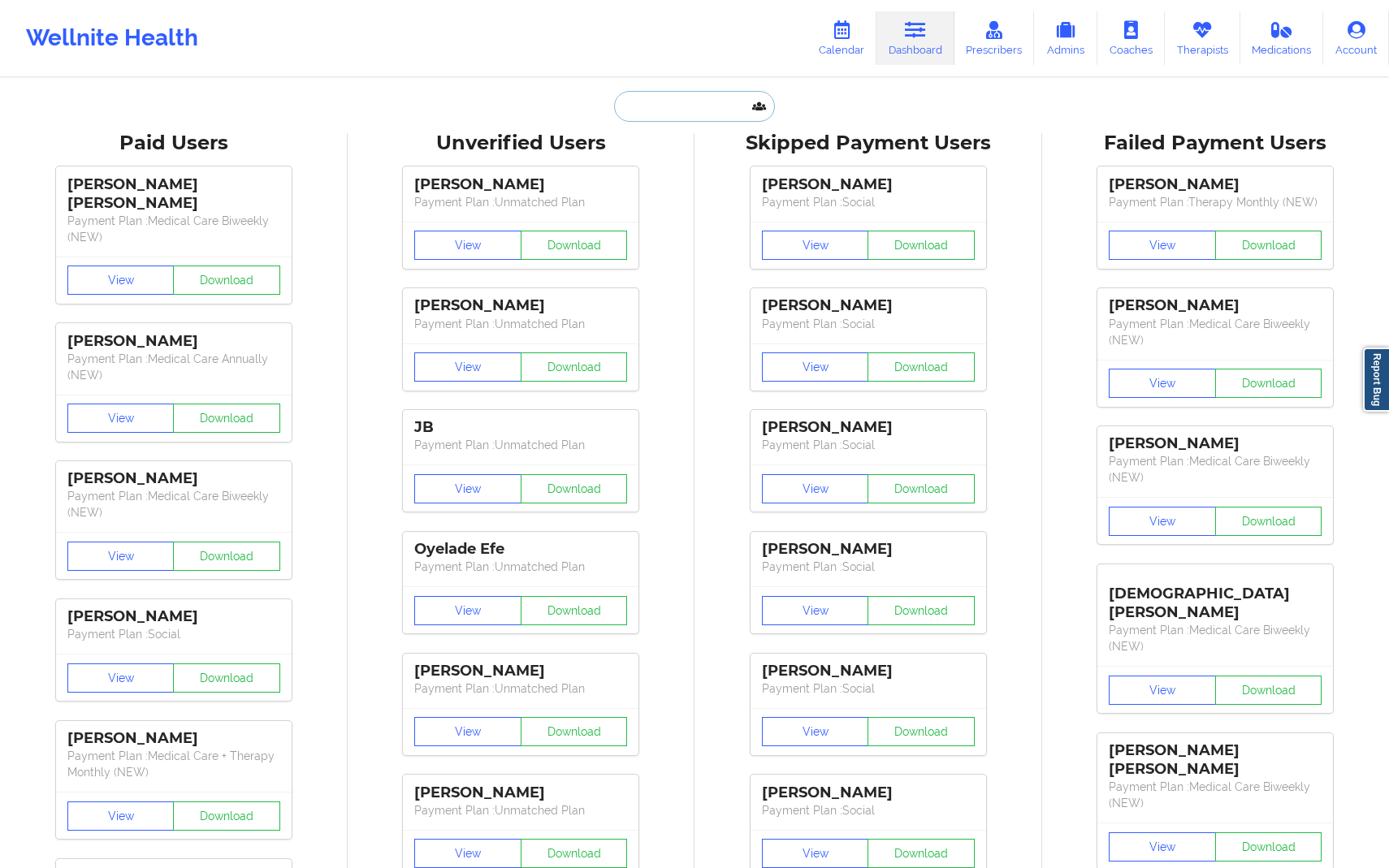
click at [710, 97] on input "text" at bounding box center [694, 106] width 161 height 31
paste input "[EMAIL_ADDRESS][DOMAIN_NAME]"
type input "[EMAIL_ADDRESS][DOMAIN_NAME]"
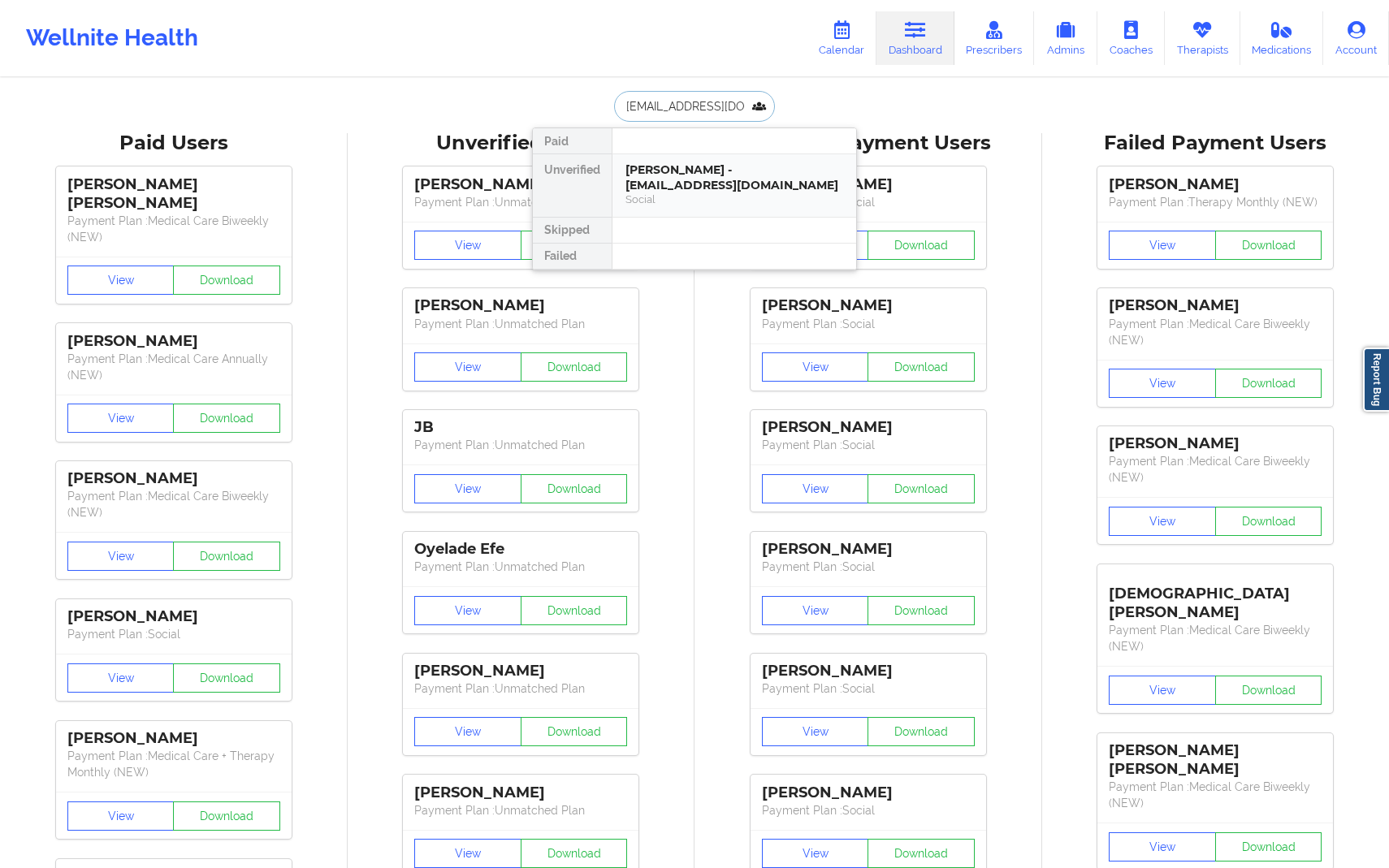
click at [692, 170] on div "[PERSON_NAME] - [EMAIL_ADDRESS][DOMAIN_NAME]" at bounding box center [735, 177] width 218 height 30
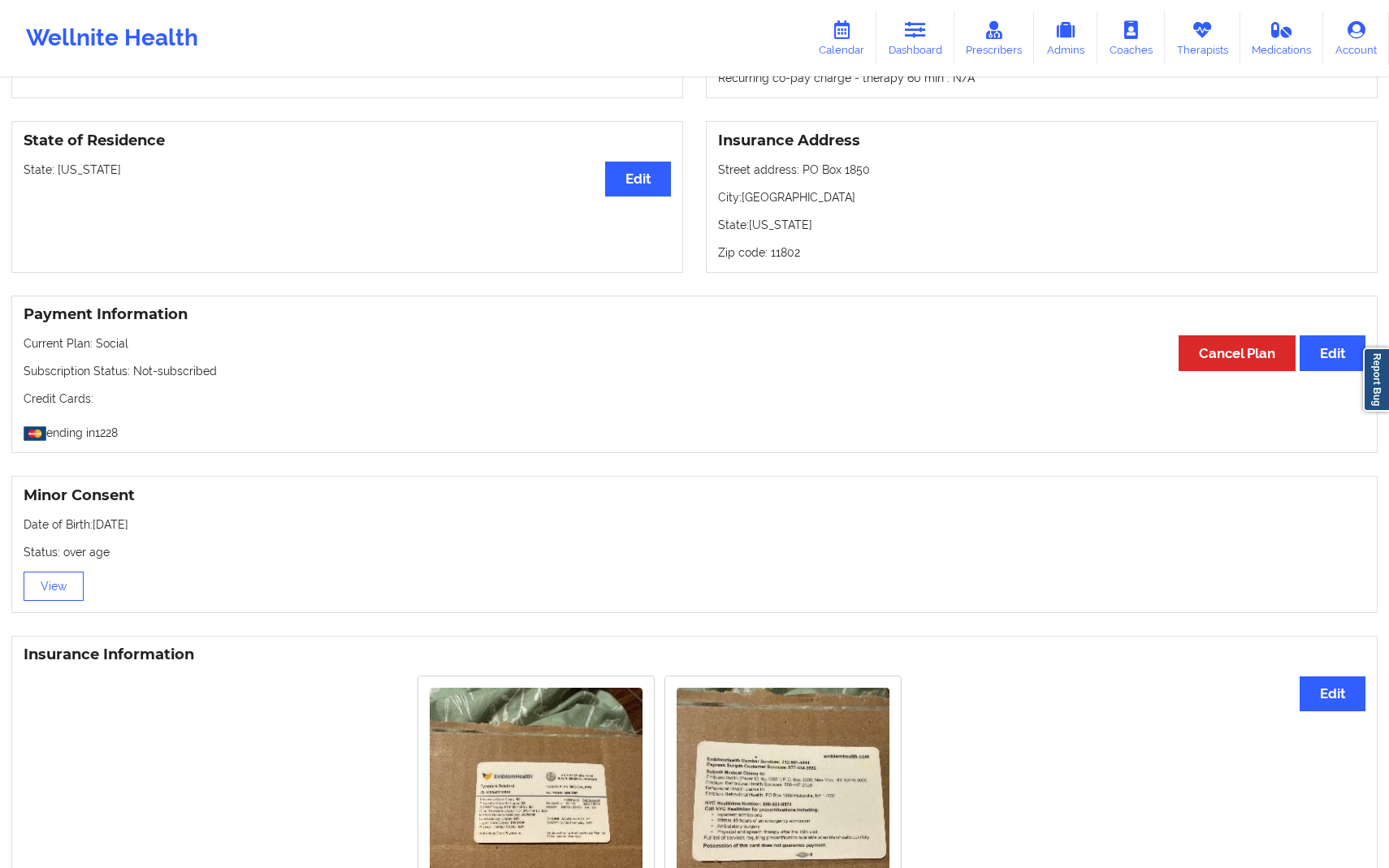
scroll to position [646, 0]
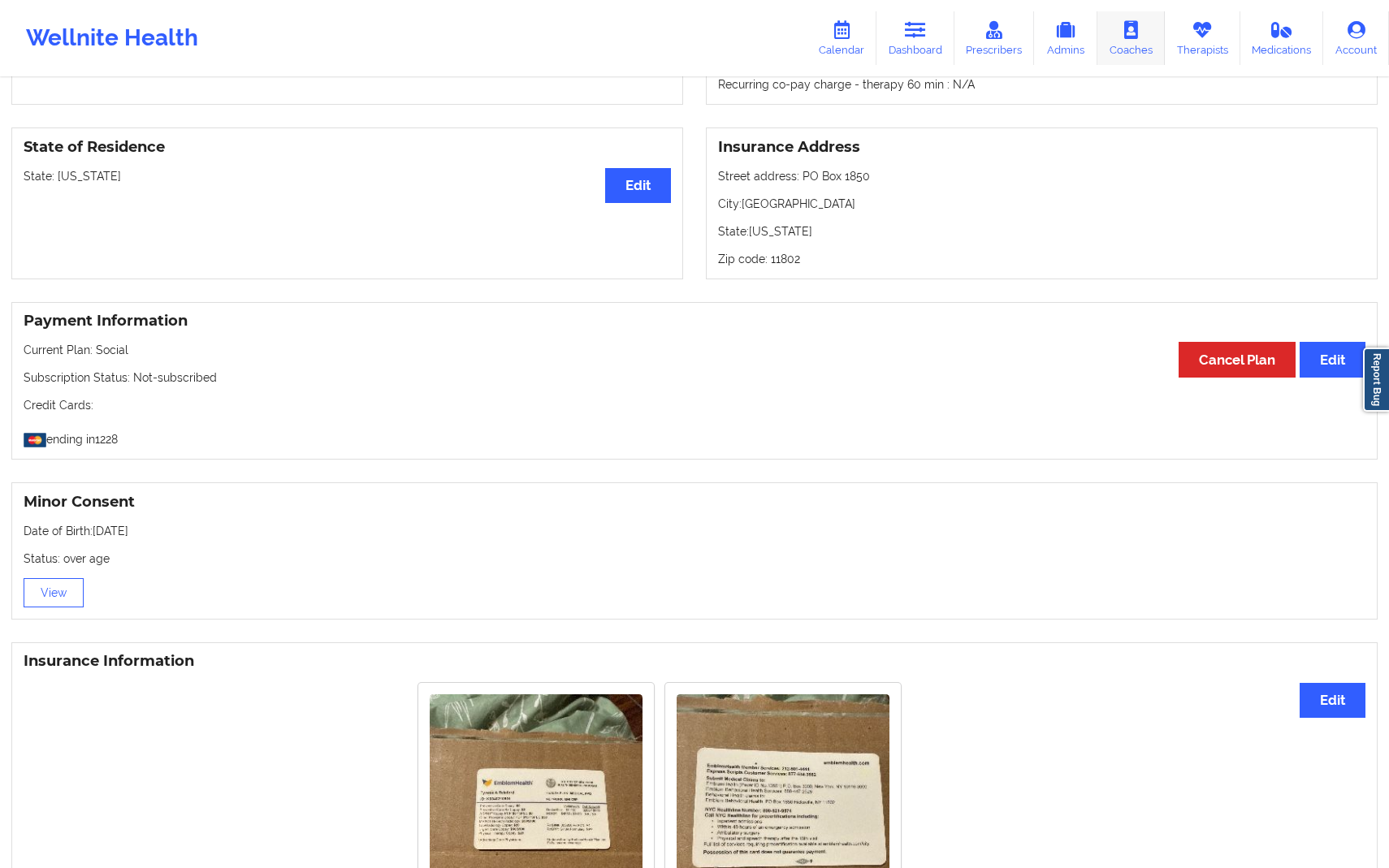
click at [1103, 18] on link "Coaches" at bounding box center [1131, 38] width 67 height 53
